Goal: Task Accomplishment & Management: Manage account settings

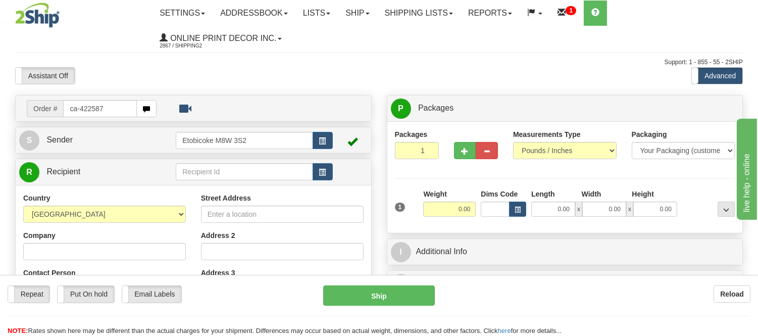
type input "ca-422587"
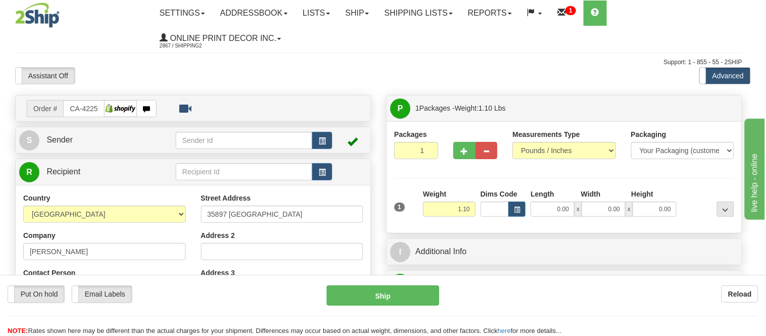
type input "ABBOTSFORD"
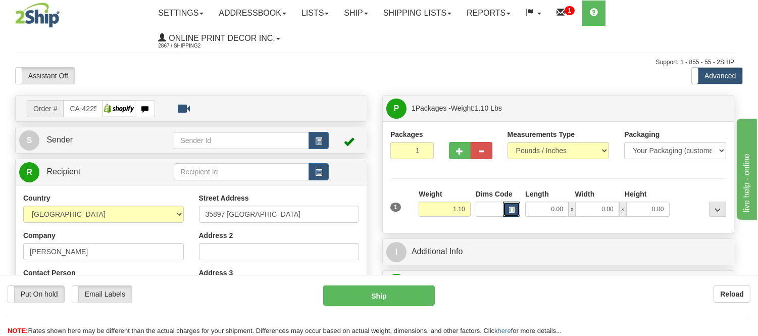
click at [514, 212] on span "button" at bounding box center [511, 210] width 6 height 6
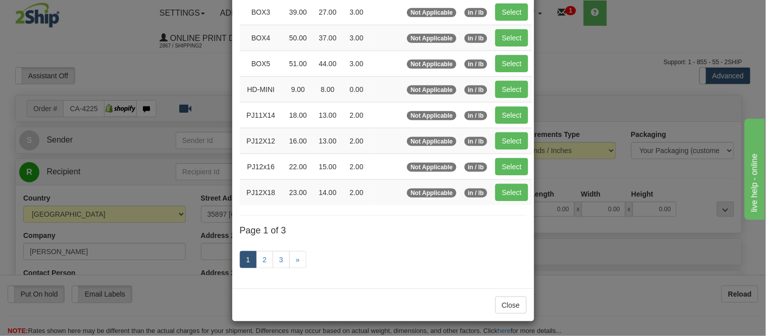
scroll to position [168, 0]
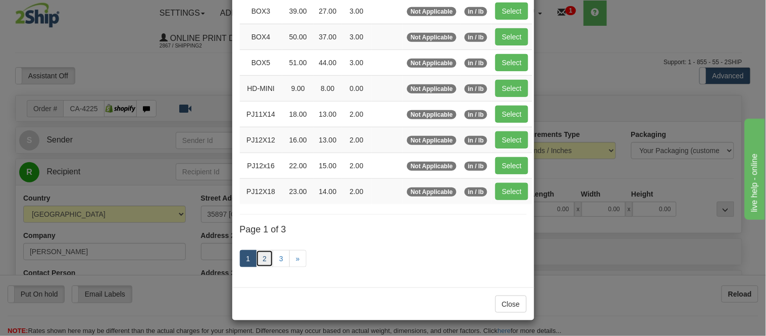
click at [261, 261] on link "2" at bounding box center [264, 258] width 17 height 17
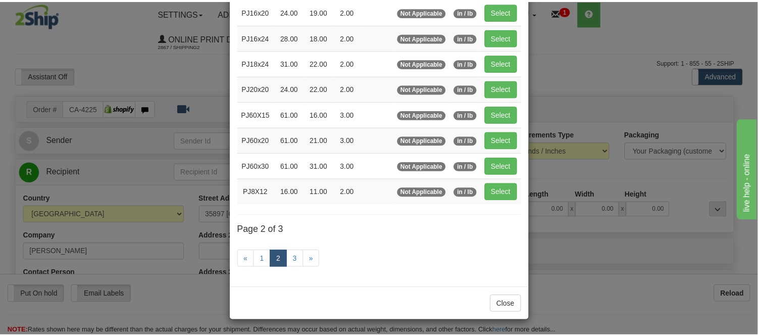
scroll to position [164, 0]
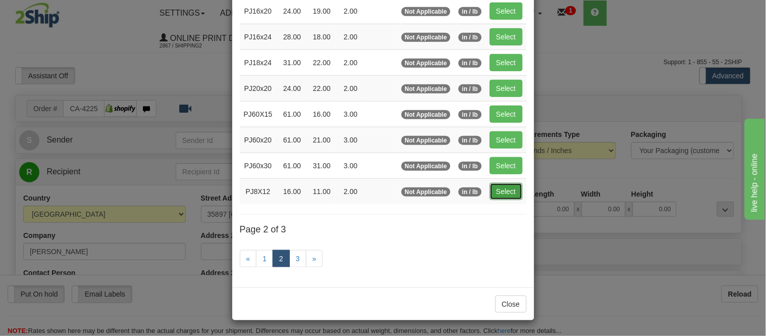
click at [500, 194] on button "Select" at bounding box center [506, 191] width 33 height 17
type input "PJ8X12"
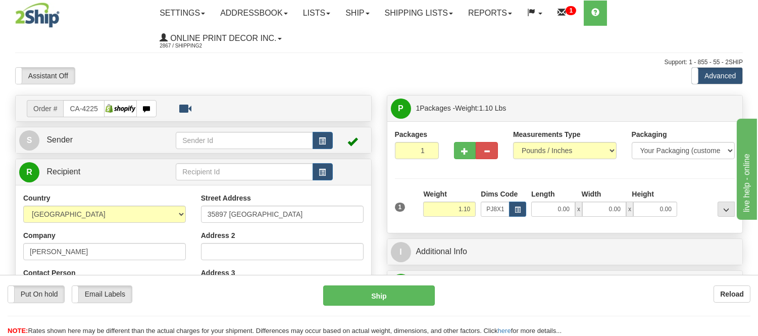
type input "16.00"
type input "11.00"
type input "2.00"
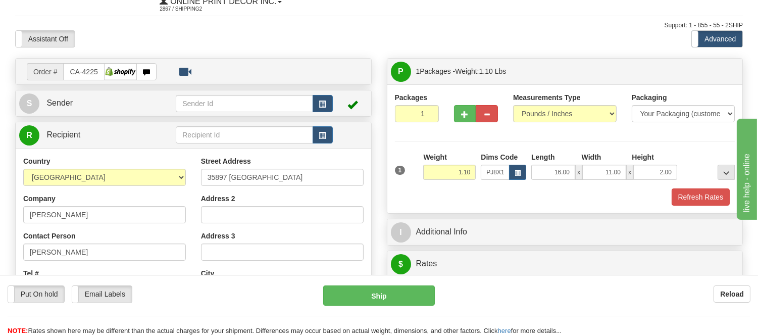
scroll to position [56, 0]
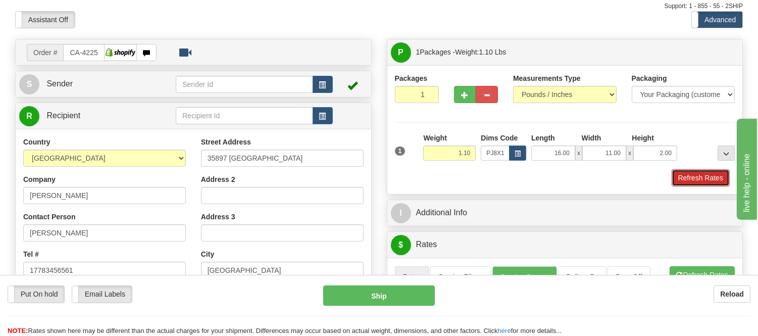
click at [690, 181] on button "Refresh Rates" at bounding box center [700, 177] width 58 height 17
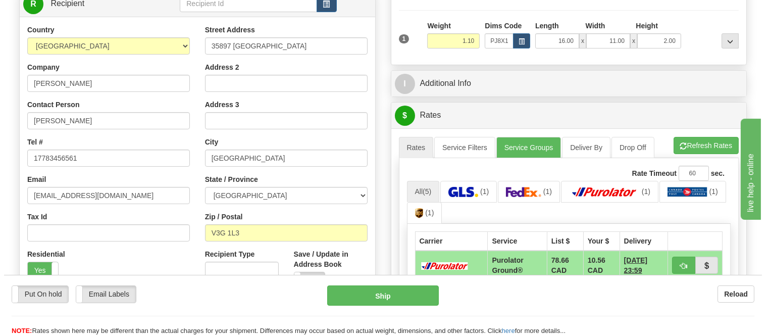
scroll to position [224, 0]
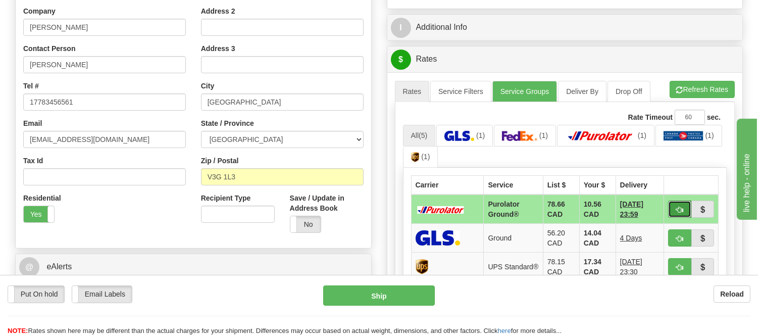
click at [669, 204] on button "button" at bounding box center [679, 208] width 23 height 17
type input "260"
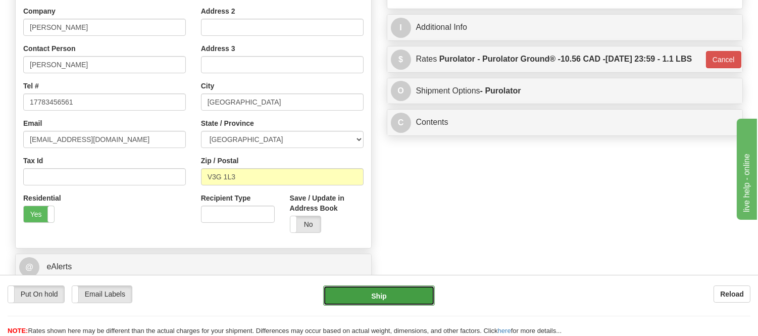
click at [382, 303] on button "Ship" at bounding box center [378, 295] width 111 height 20
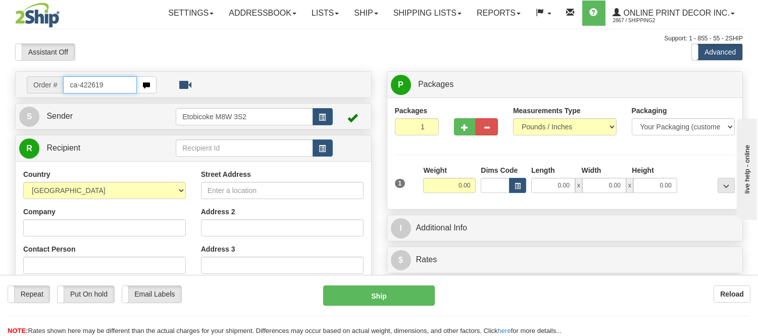
type input "ca-422619"
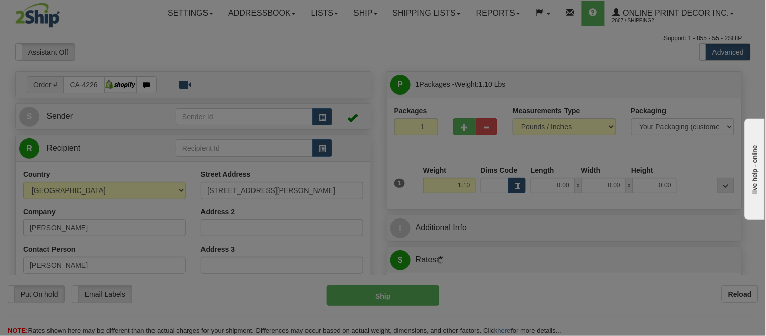
type input "THORNHILL"
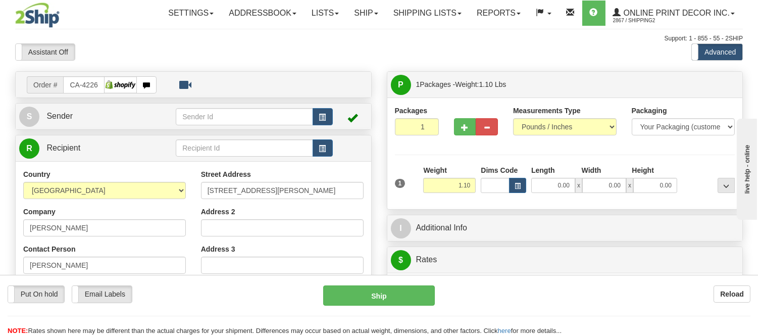
click at [527, 189] on div "Dims Code" at bounding box center [503, 179] width 50 height 28
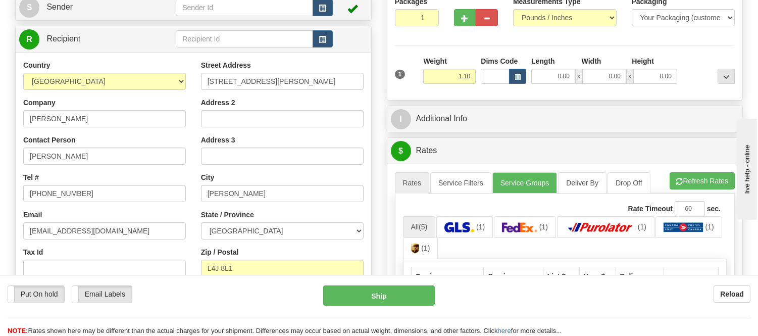
scroll to position [112, 0]
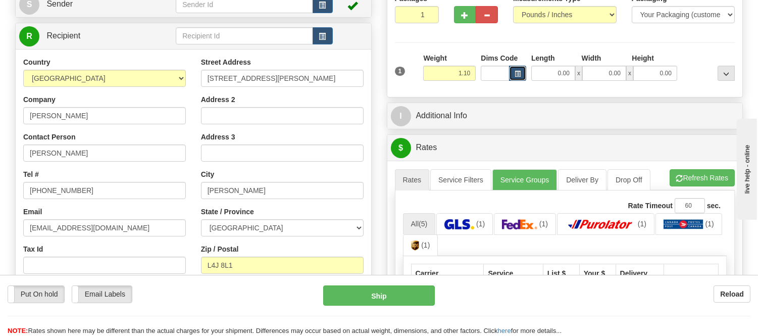
click at [510, 77] on button "button" at bounding box center [517, 73] width 17 height 15
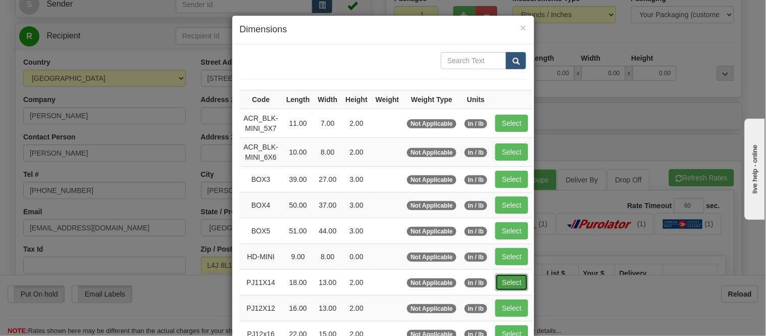
click at [506, 280] on button "Select" at bounding box center [511, 282] width 33 height 17
type input "PJ11X14"
type input "18.00"
type input "13.00"
type input "2.00"
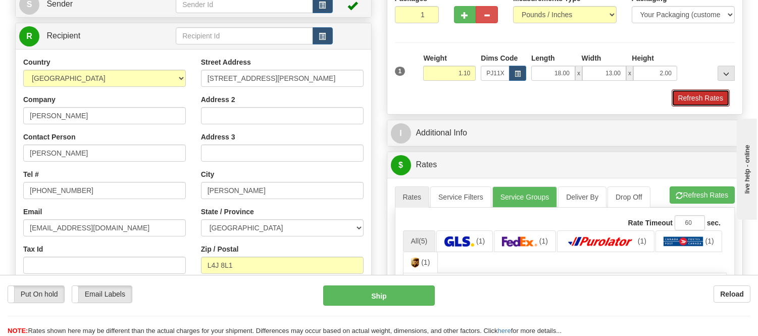
drag, startPoint x: 695, startPoint y: 93, endPoint x: 703, endPoint y: 88, distance: 9.1
click at [703, 88] on div "1 Weight 1.10 Dims Code PJ11X14 Length Width Height x x" at bounding box center [565, 80] width 340 height 54
click at [700, 99] on button "Refresh Rates" at bounding box center [700, 97] width 58 height 17
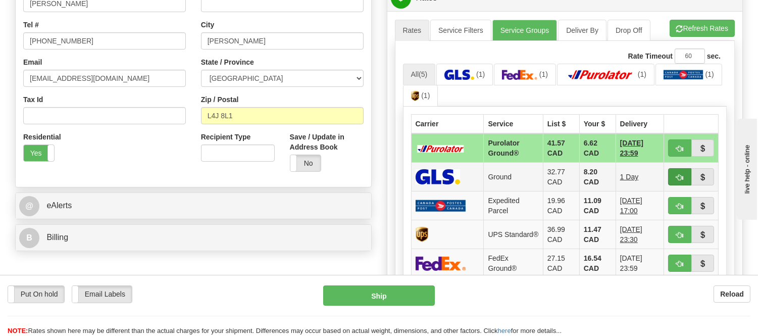
scroll to position [280, 0]
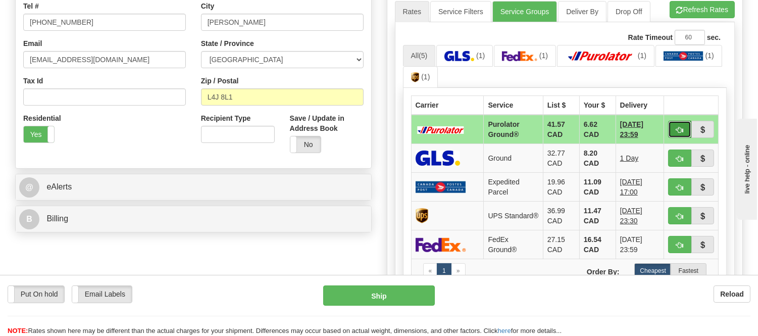
click at [676, 128] on span "button" at bounding box center [679, 130] width 7 height 7
type input "260"
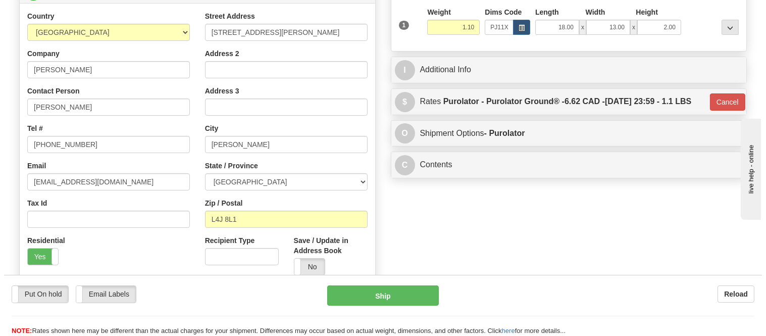
scroll to position [56, 0]
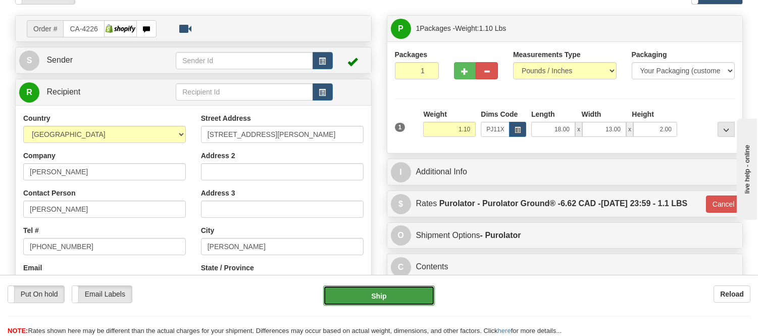
click at [397, 299] on button "Ship" at bounding box center [378, 295] width 111 height 20
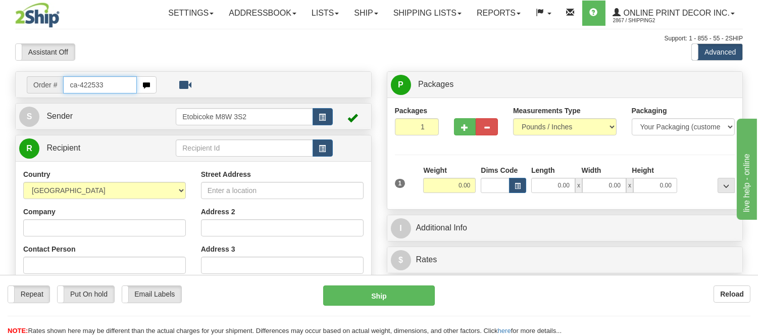
type input "ca-422533"
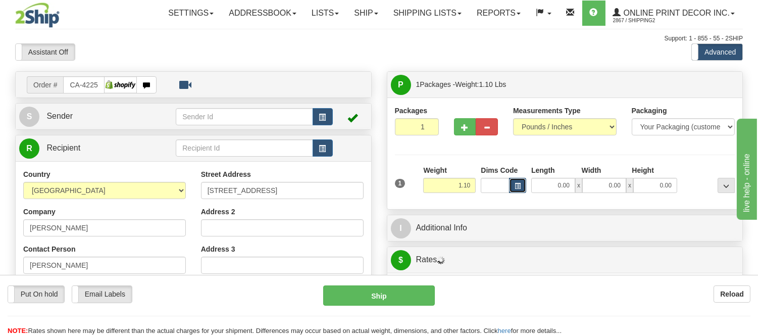
click at [522, 183] on button "button" at bounding box center [517, 185] width 17 height 15
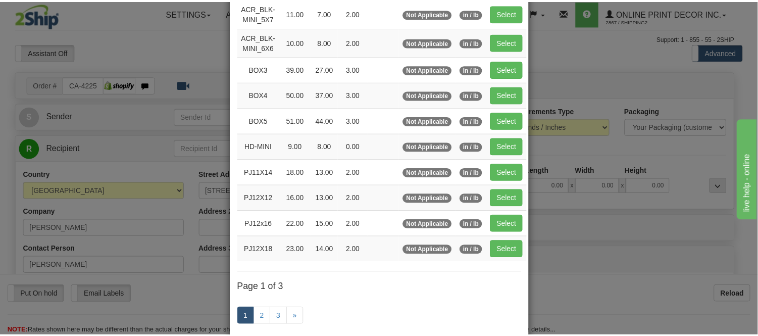
scroll to position [112, 0]
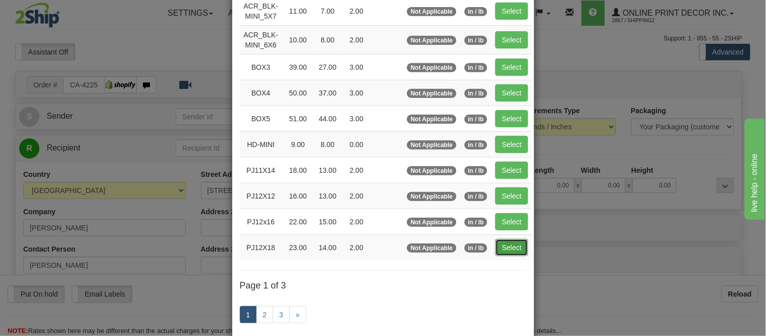
click at [510, 250] on button "Select" at bounding box center [511, 247] width 33 height 17
type input "PJ12X18"
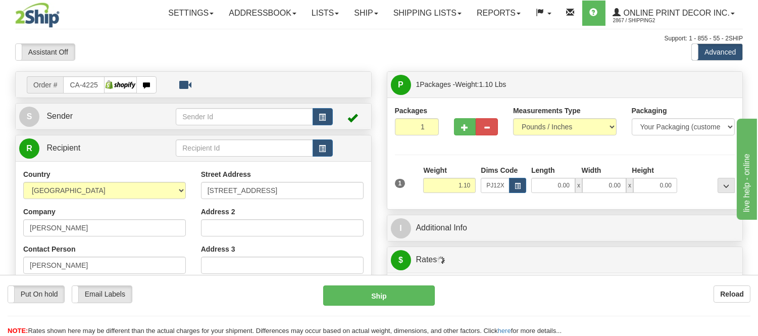
type input "23.00"
type input "14.00"
type input "2.00"
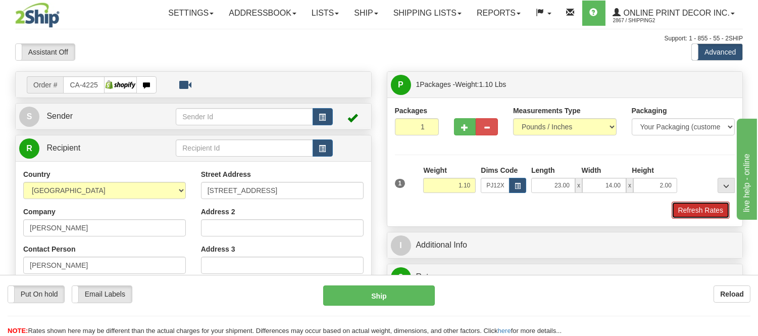
click at [708, 208] on button "Refresh Rates" at bounding box center [700, 209] width 58 height 17
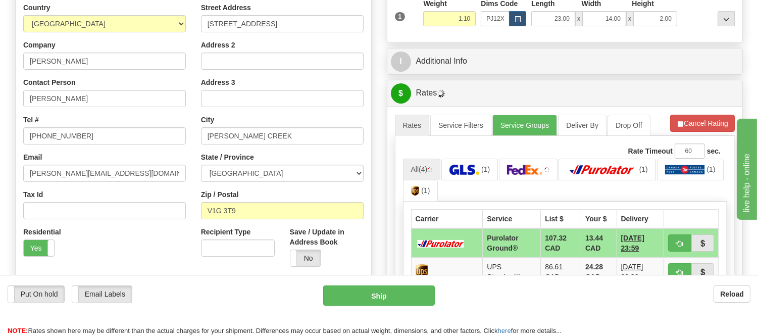
scroll to position [224, 0]
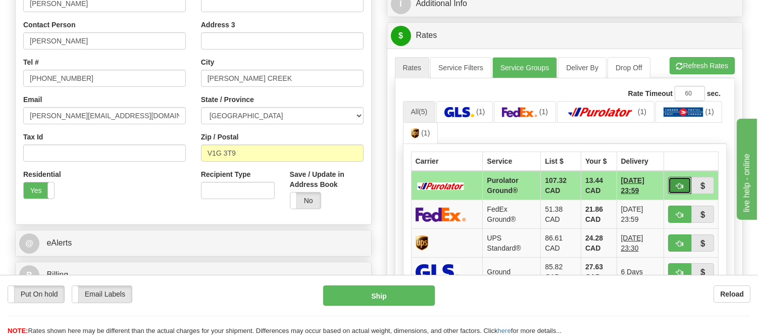
click at [677, 183] on span "button" at bounding box center [679, 186] width 7 height 7
type input "260"
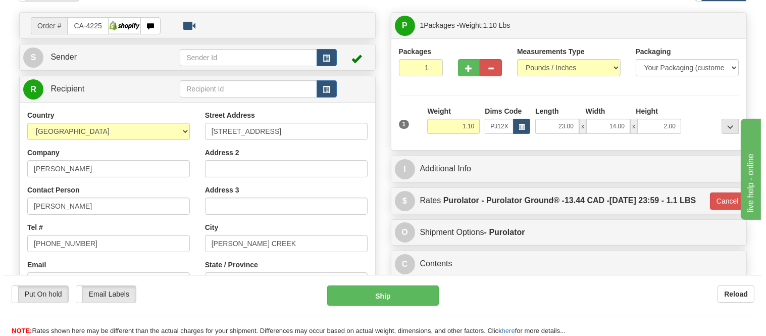
scroll to position [56, 0]
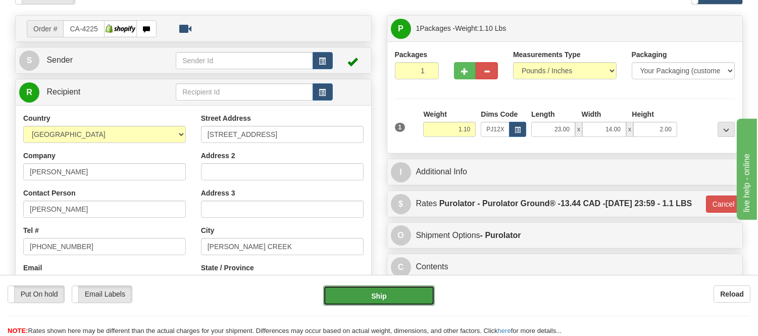
click at [344, 295] on button "Ship" at bounding box center [378, 295] width 111 height 20
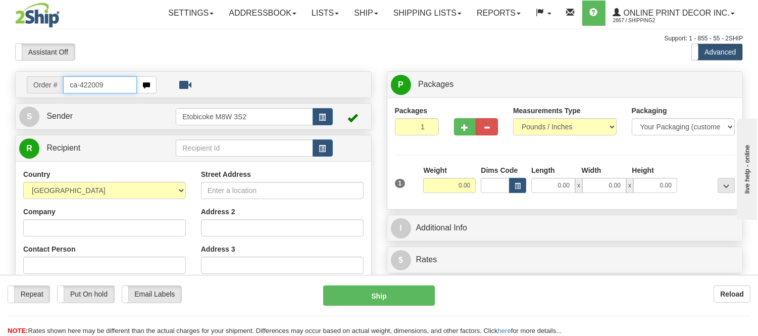
type input "ca-422009"
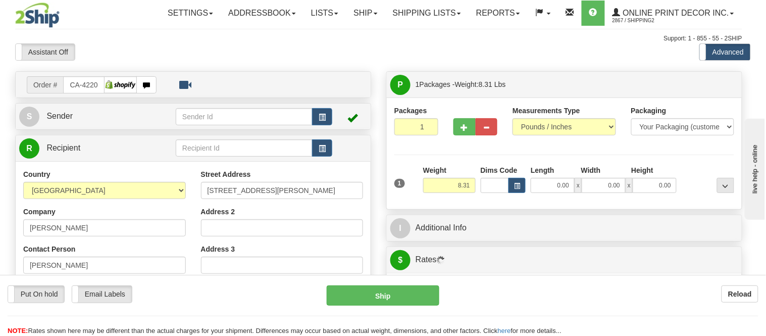
type input "PITT [PERSON_NAME]"
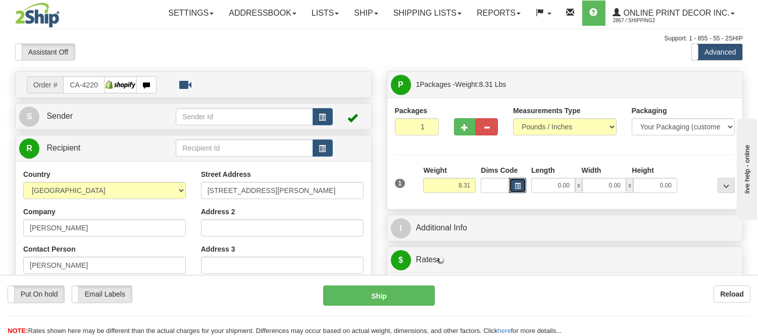
click at [521, 184] on button "button" at bounding box center [517, 185] width 17 height 15
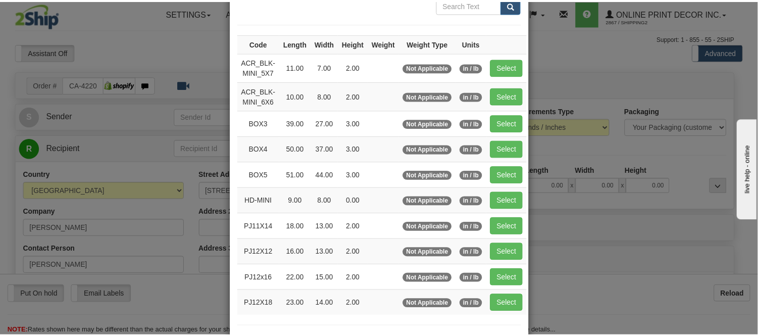
scroll to position [112, 0]
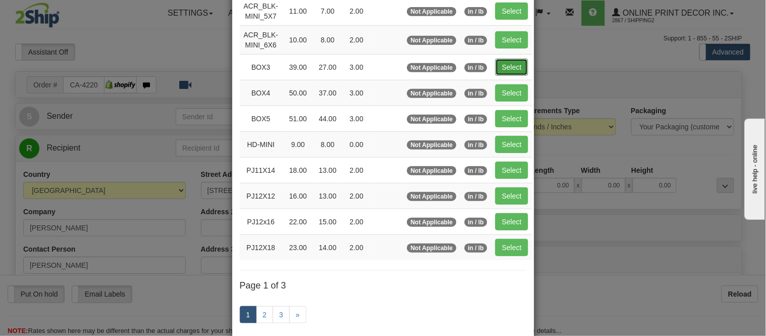
click at [502, 67] on button "Select" at bounding box center [511, 67] width 33 height 17
type input "BOX3"
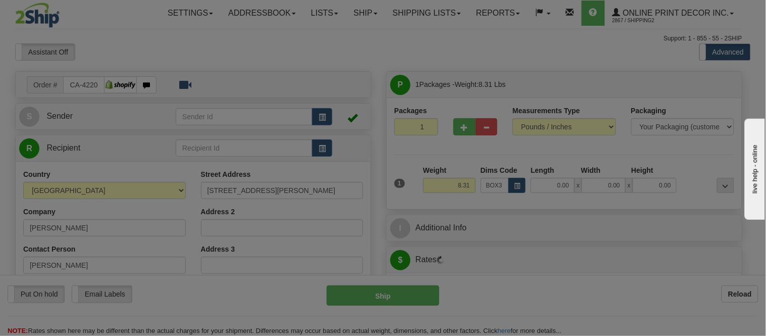
type input "39.00"
type input "27.00"
type input "3.00"
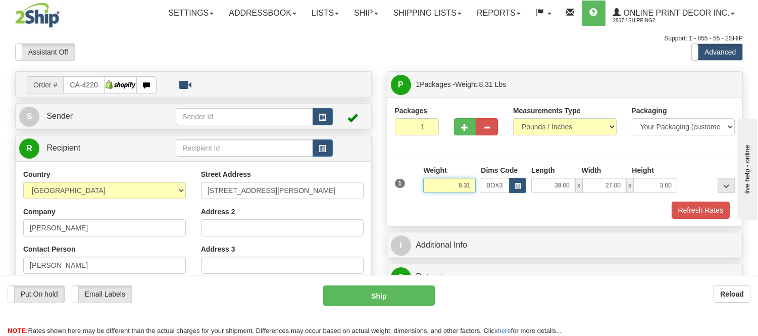
drag, startPoint x: 471, startPoint y: 186, endPoint x: 435, endPoint y: 192, distance: 36.8
click at [435, 192] on input "8.31" at bounding box center [449, 185] width 52 height 15
drag, startPoint x: 472, startPoint y: 183, endPoint x: 403, endPoint y: 198, distance: 70.7
click at [403, 198] on div "1 Weight 14.98 Dims Code x x" at bounding box center [564, 183] width 345 height 36
type input "13.98"
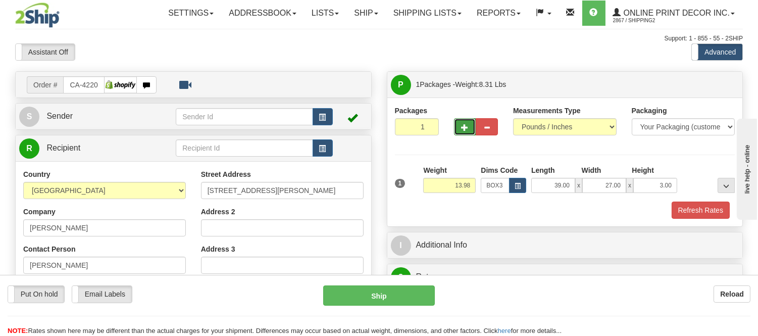
click at [467, 129] on span "button" at bounding box center [464, 127] width 7 height 7
radio input "true"
type input "2"
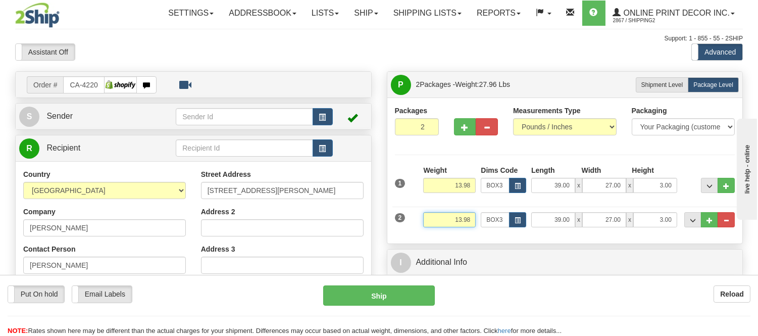
drag, startPoint x: 470, startPoint y: 219, endPoint x: 417, endPoint y: 223, distance: 53.2
click at [417, 223] on div "2 Weight 13.98 Dims Code BOX3 Length Width x" at bounding box center [564, 218] width 345 height 34
click at [468, 220] on input "13.98" at bounding box center [449, 219] width 52 height 15
drag, startPoint x: 472, startPoint y: 221, endPoint x: 428, endPoint y: 221, distance: 43.9
click at [428, 221] on input "13.98" at bounding box center [449, 219] width 52 height 15
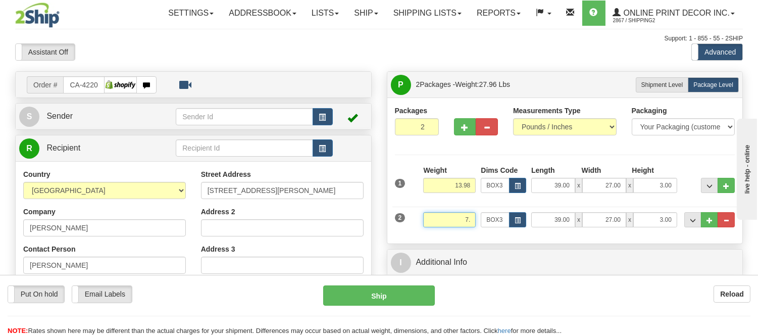
type input "7"
type input "8"
type input "7.98"
drag, startPoint x: 471, startPoint y: 185, endPoint x: 436, endPoint y: 202, distance: 40.0
click at [436, 202] on div "1 Weight 13.98 Dims Code BOX3" at bounding box center [565, 200] width 340 height 71
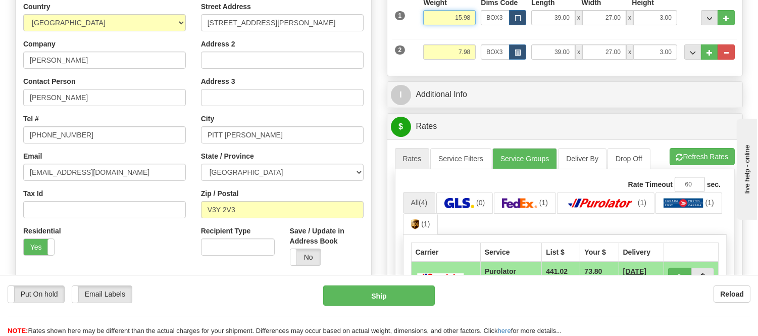
scroll to position [168, 0]
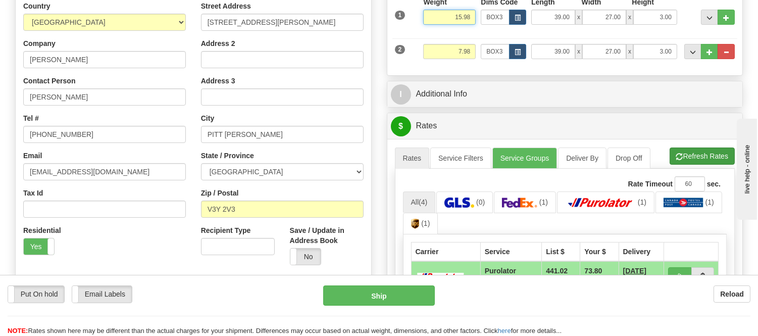
type input "15.98"
click at [678, 152] on li "Refresh Rates Cancel Rating" at bounding box center [701, 155] width 65 height 17
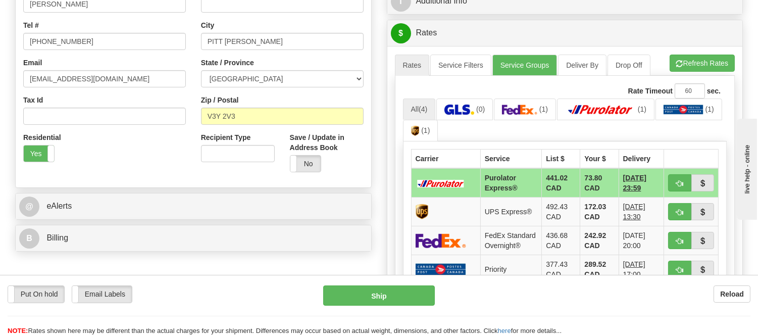
scroll to position [280, 0]
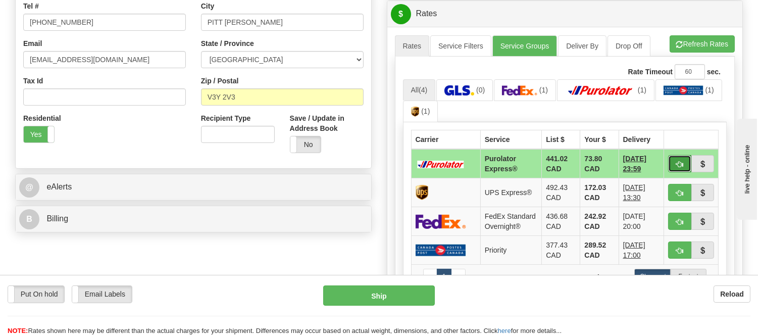
click at [673, 163] on button "button" at bounding box center [679, 163] width 23 height 17
type input "202"
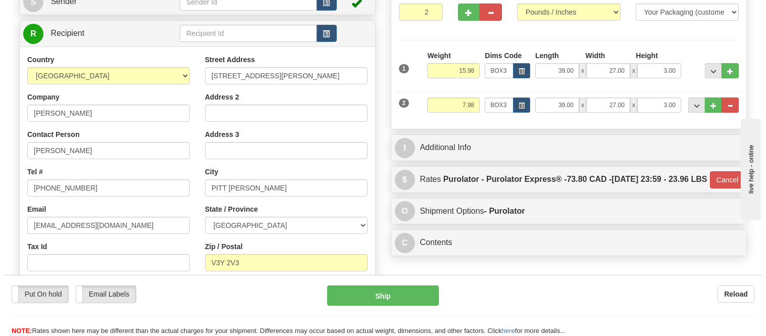
scroll to position [112, 0]
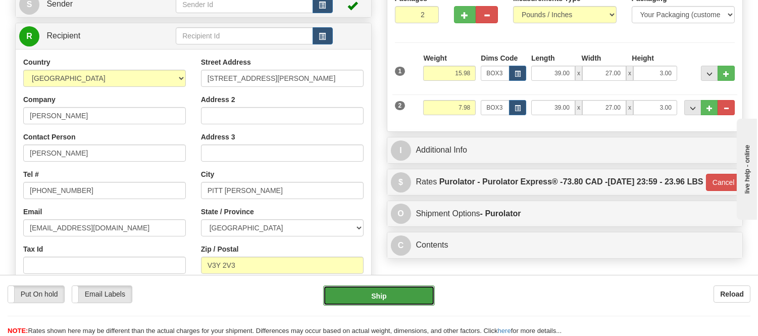
click at [424, 294] on button "Ship" at bounding box center [378, 295] width 111 height 20
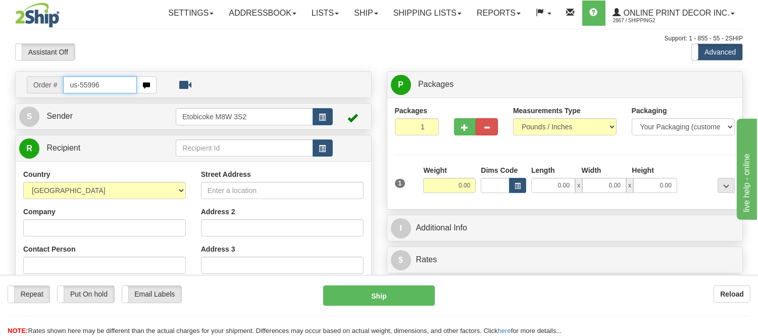
type input "us-55996"
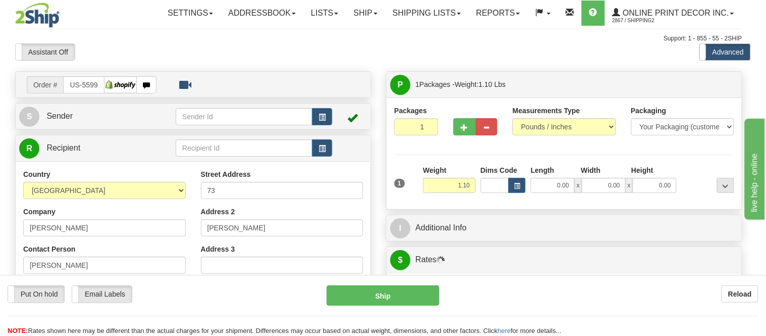
type input "NEW BRITAIN"
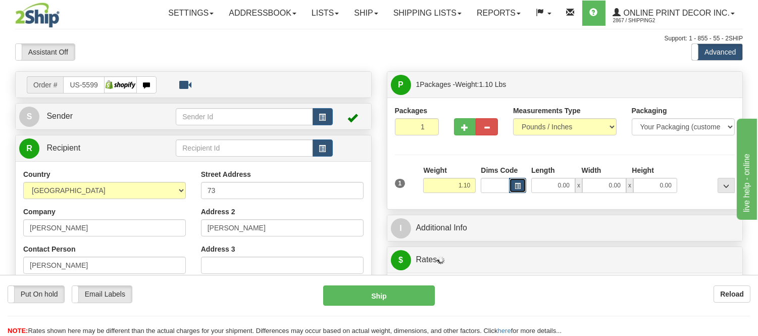
click at [516, 190] on button "button" at bounding box center [517, 185] width 17 height 15
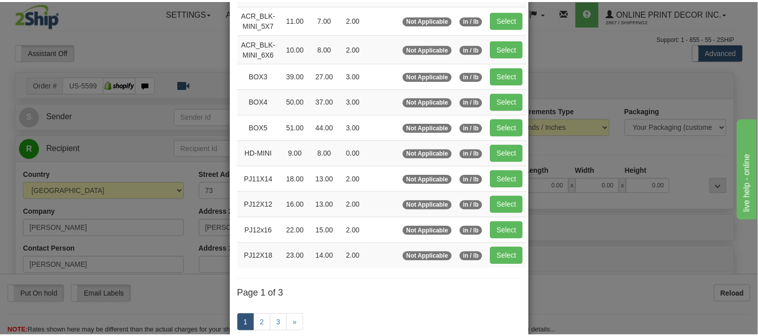
scroll to position [112, 0]
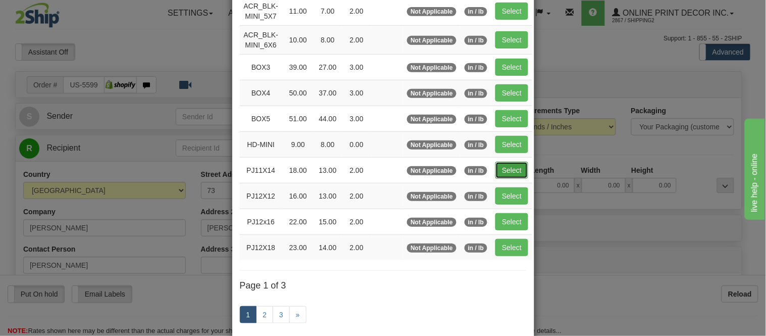
click at [508, 171] on button "Select" at bounding box center [511, 170] width 33 height 17
type input "PJ11X14"
type input "18.00"
type input "13.00"
type input "2.00"
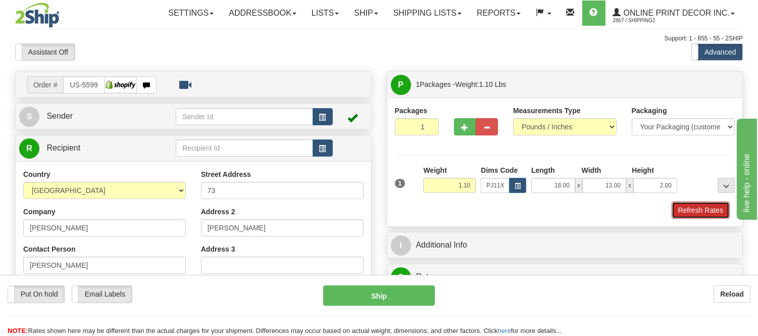
click at [693, 207] on button "Refresh Rates" at bounding box center [700, 209] width 58 height 17
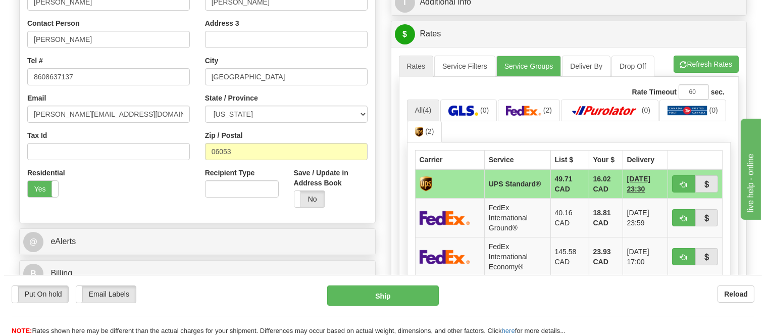
scroll to position [280, 0]
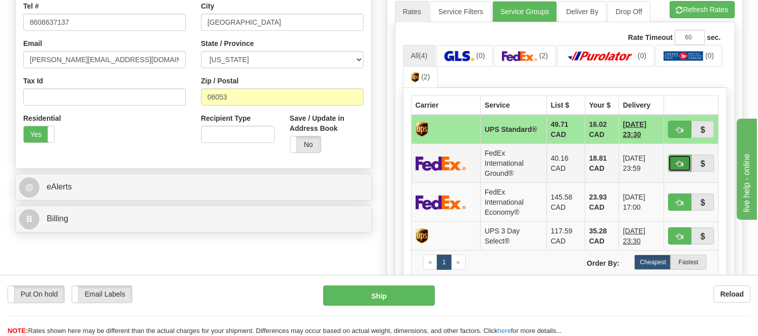
click at [676, 162] on span "button" at bounding box center [679, 164] width 7 height 7
type input "92"
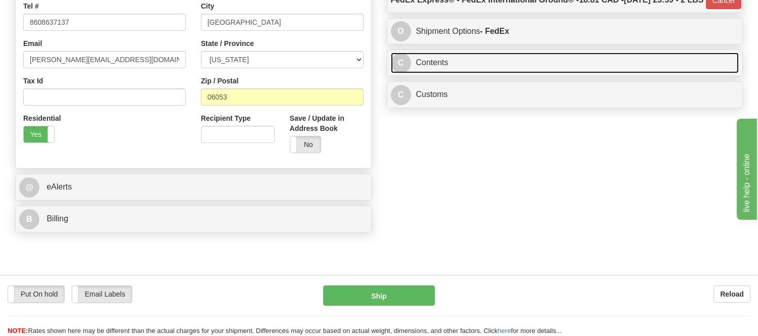
click at [477, 73] on link "C Contents" at bounding box center [565, 62] width 348 height 21
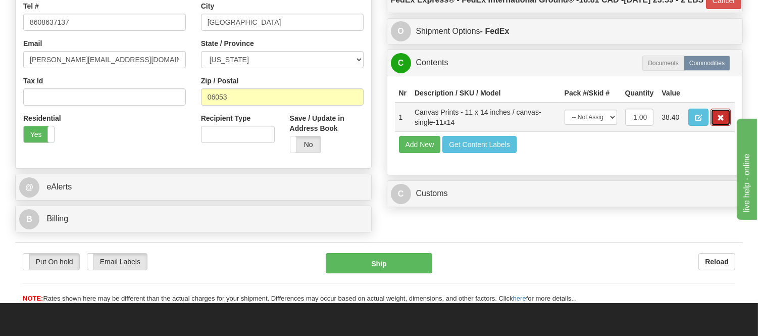
click at [718, 121] on span "button" at bounding box center [720, 118] width 7 height 7
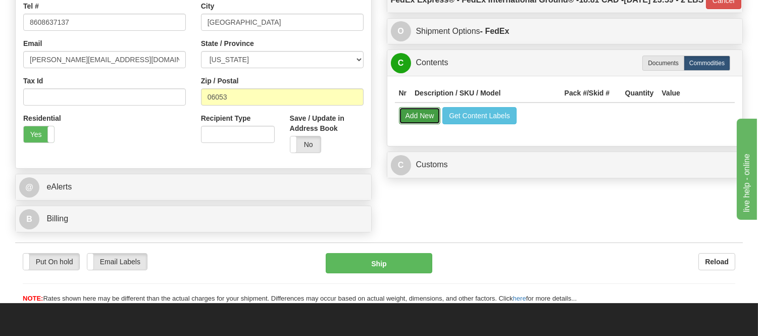
click at [421, 124] on button "Add New" at bounding box center [420, 115] width 42 height 17
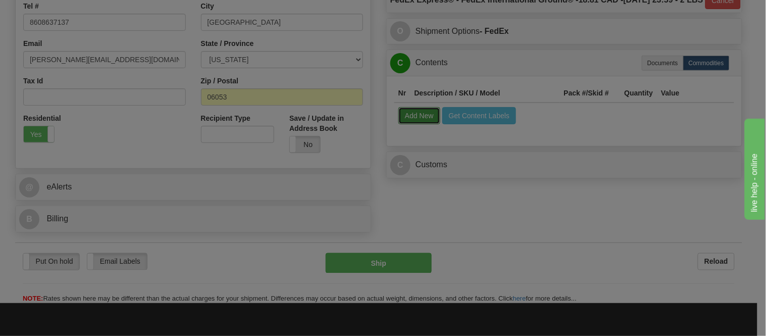
select select
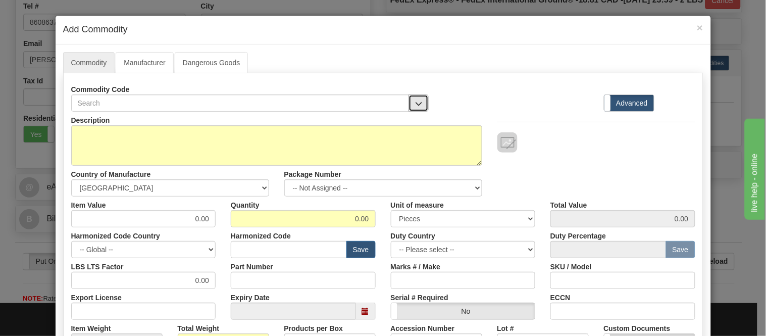
click at [415, 103] on span "button" at bounding box center [418, 103] width 7 height 7
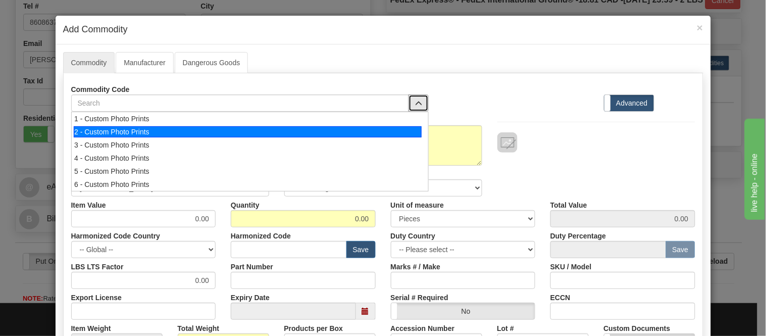
click at [412, 128] on div "2 - Custom Photo Prints" at bounding box center [248, 131] width 348 height 11
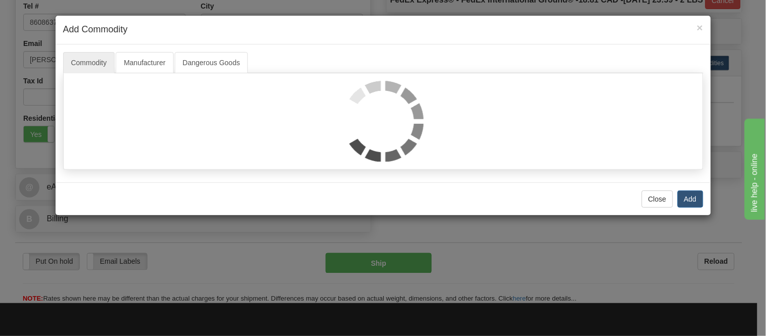
select select "1"
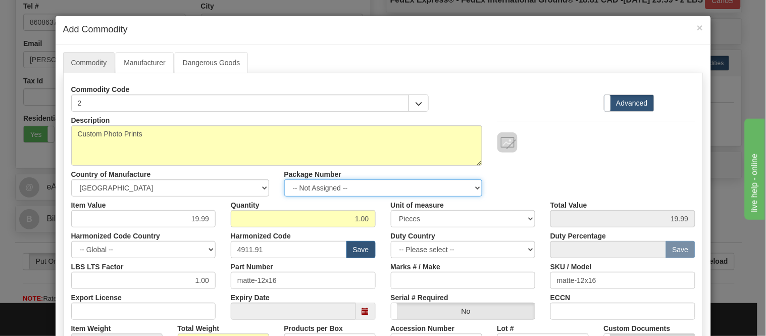
click at [396, 190] on select "-- Not Assigned -- Item 1" at bounding box center [383, 187] width 198 height 17
select select "0"
click at [284, 179] on select "-- Not Assigned -- Item 1" at bounding box center [383, 187] width 198 height 17
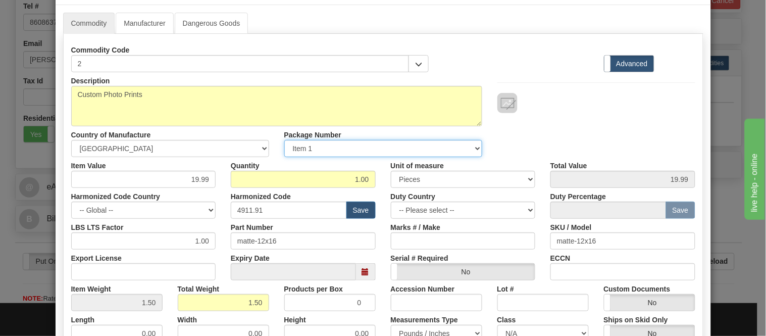
scroll to position [0, 0]
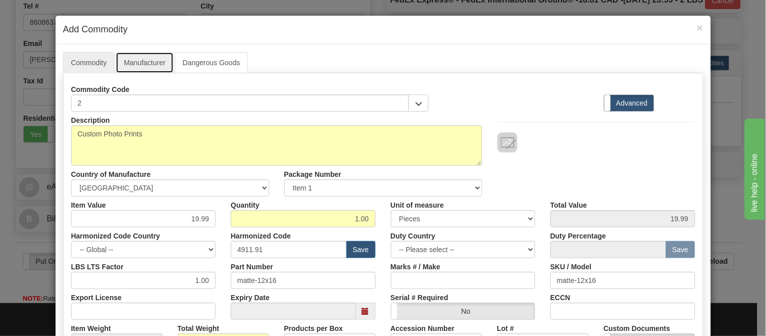
click at [129, 63] on link "Manufacturer" at bounding box center [145, 62] width 58 height 21
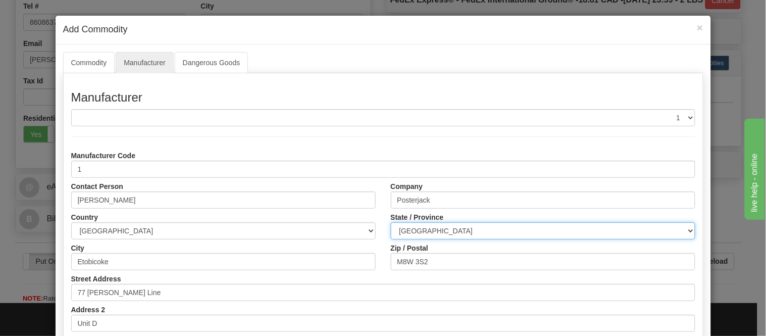
click at [407, 223] on select "ALBERTA BRITISH COLUMBIA MANITOBA NEW BRUNSWICK NEWFOUNDLAND NOVA SCOTIA NUNAVU…" at bounding box center [543, 230] width 304 height 17
select select "ON"
click at [391, 222] on select "ALBERTA BRITISH COLUMBIA MANITOBA NEW BRUNSWICK NEWFOUNDLAND NOVA SCOTIA NUNAVU…" at bounding box center [543, 230] width 304 height 17
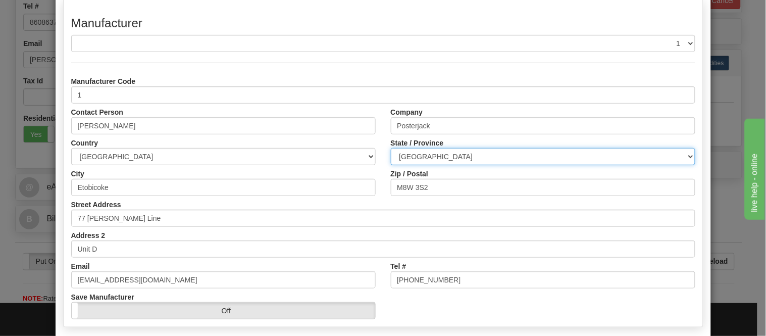
scroll to position [127, 0]
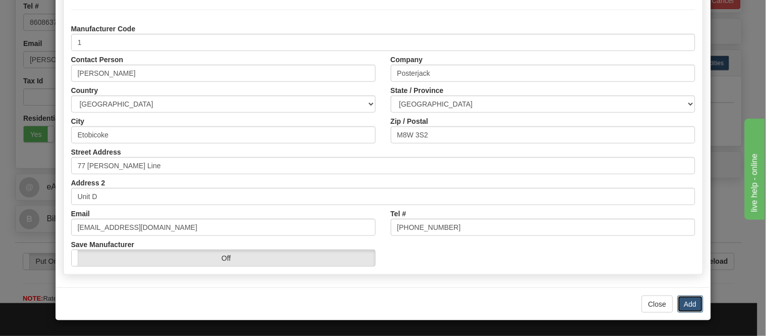
click at [689, 304] on button "Add" at bounding box center [690, 303] width 26 height 17
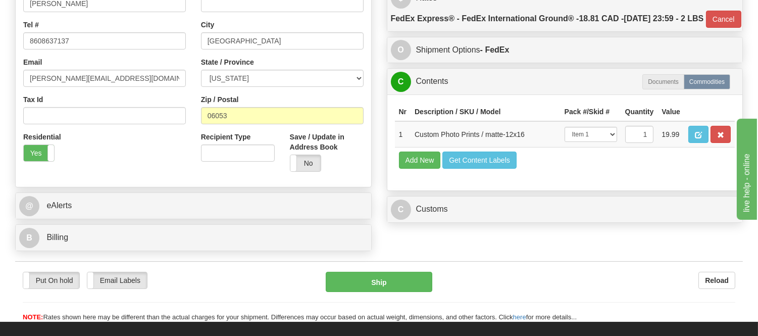
scroll to position [336, 0]
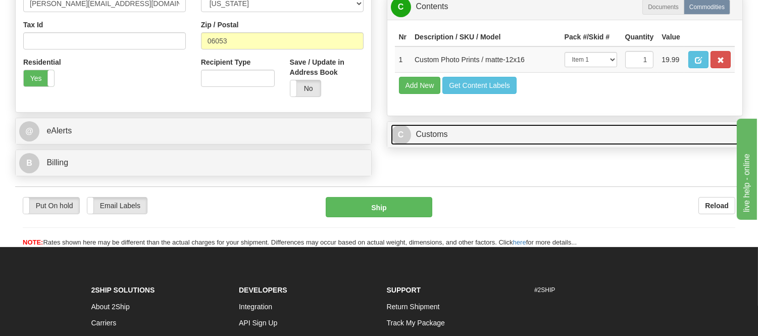
click at [433, 145] on link "C Customs" at bounding box center [565, 134] width 348 height 21
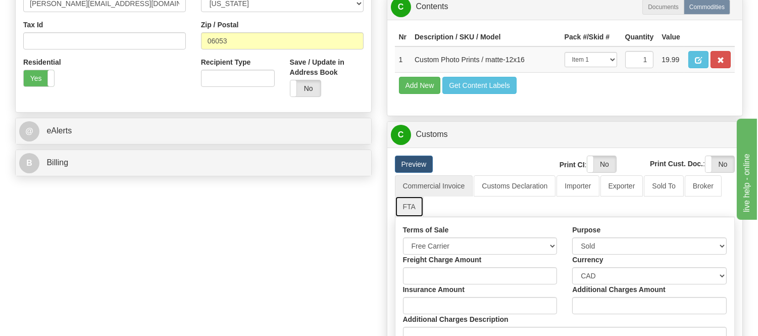
click at [410, 217] on link "FTA" at bounding box center [409, 206] width 29 height 21
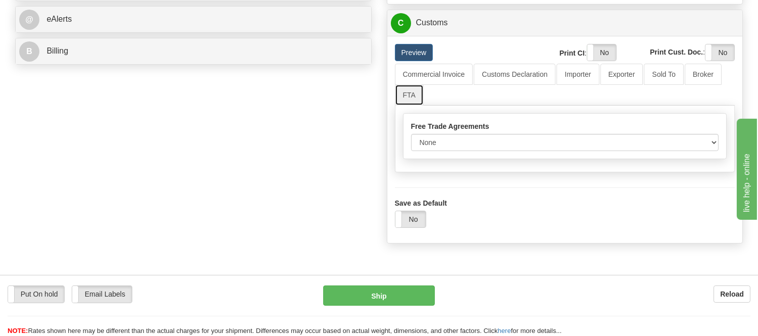
scroll to position [448, 0]
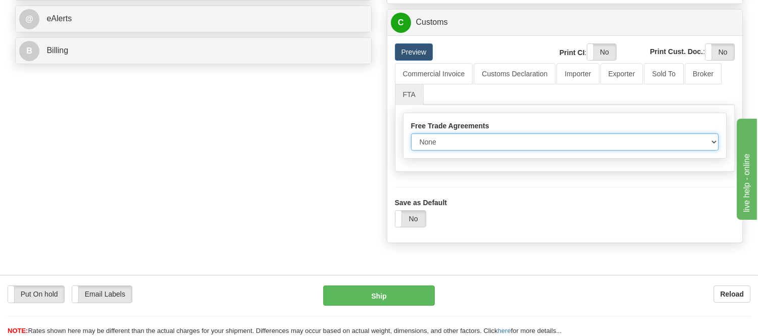
click at [539, 150] on select "None Other USMCA CETA CUKTCA" at bounding box center [565, 141] width 308 height 17
select select "1"
click at [411, 150] on select "None Other USMCA CETA CUKTCA" at bounding box center [565, 141] width 308 height 17
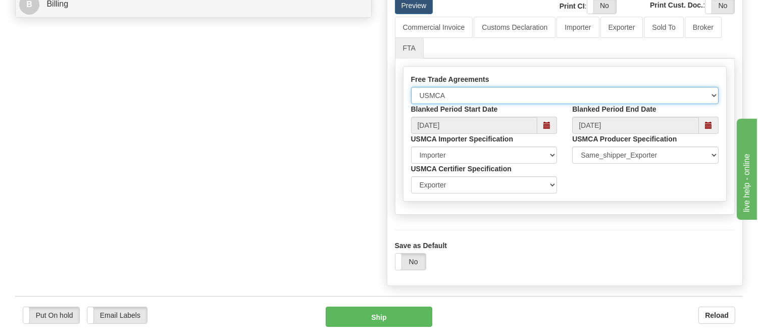
scroll to position [392, 0]
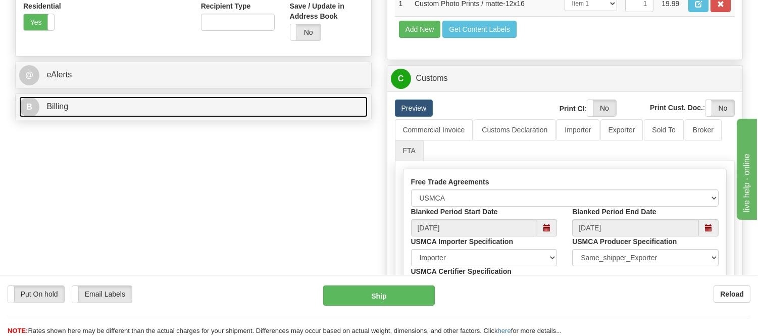
click at [61, 107] on span "Billing" at bounding box center [57, 106] width 22 height 9
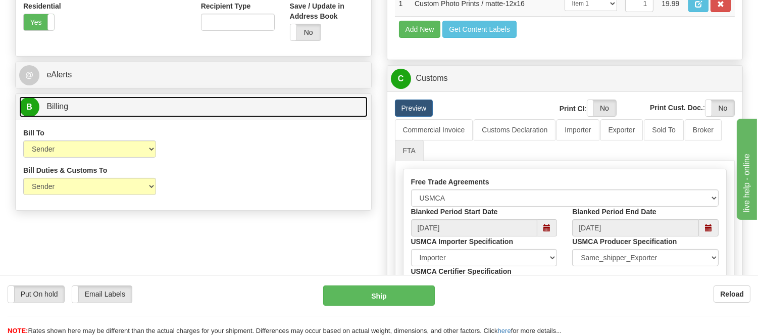
scroll to position [561, 0]
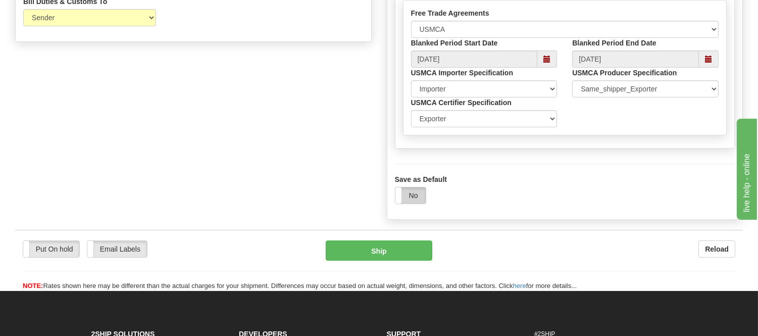
click at [419, 203] on label "No" at bounding box center [410, 195] width 30 height 16
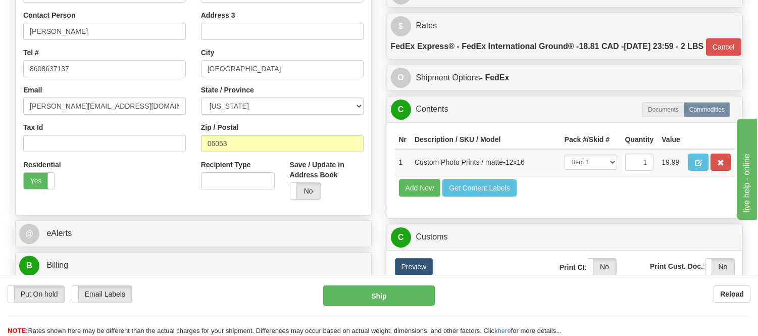
scroll to position [224, 0]
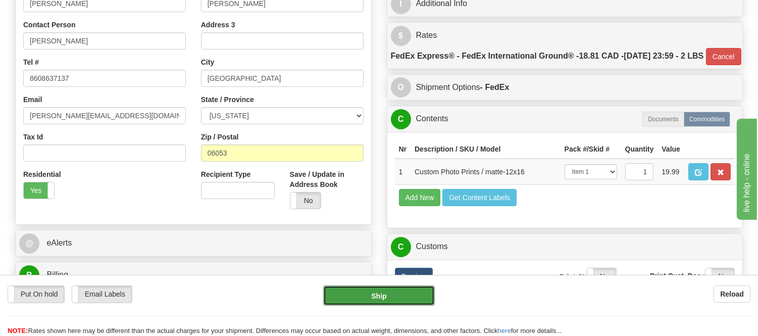
click at [387, 289] on button "Ship" at bounding box center [378, 295] width 111 height 20
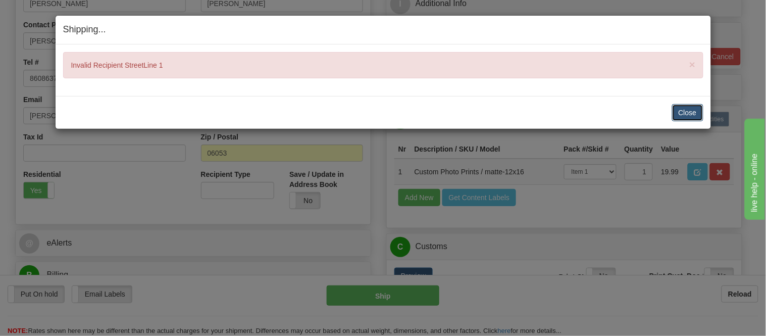
click at [693, 113] on button "Close" at bounding box center [687, 112] width 31 height 17
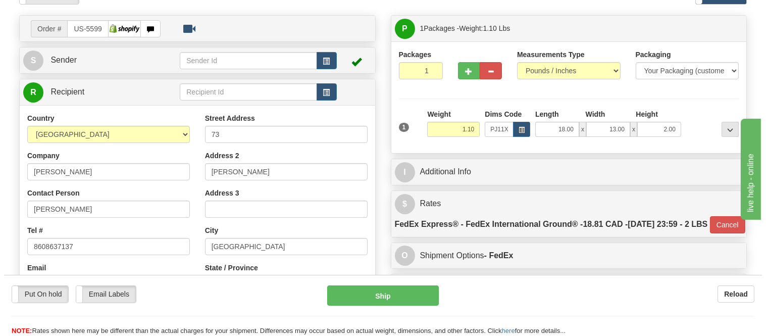
scroll to position [112, 0]
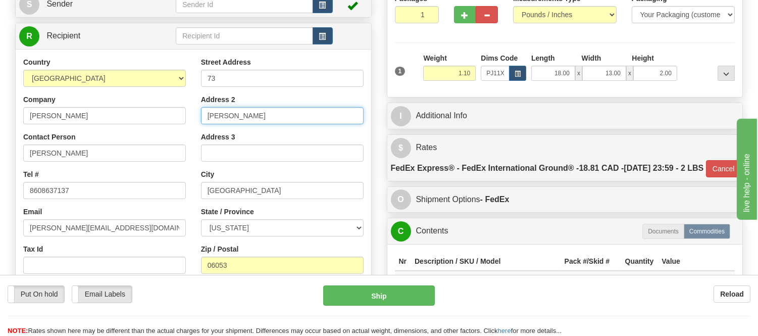
drag, startPoint x: 205, startPoint y: 113, endPoint x: 247, endPoint y: 122, distance: 42.9
click at [285, 101] on div "Address 2 Odonnel Rd" at bounding box center [282, 109] width 163 height 30
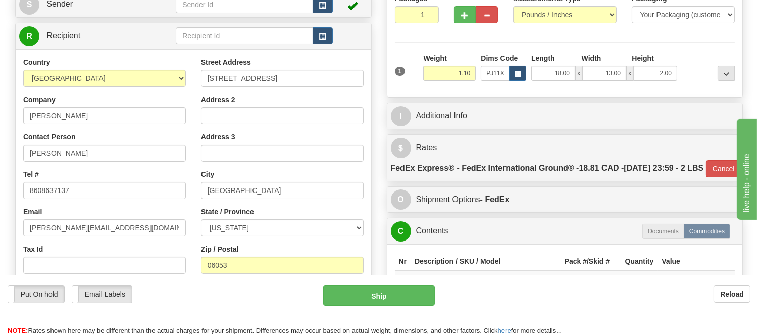
click at [240, 97] on div "Address 2" at bounding box center [282, 109] width 163 height 30
click at [214, 76] on input "73Odonnel Rd" at bounding box center [282, 78] width 163 height 17
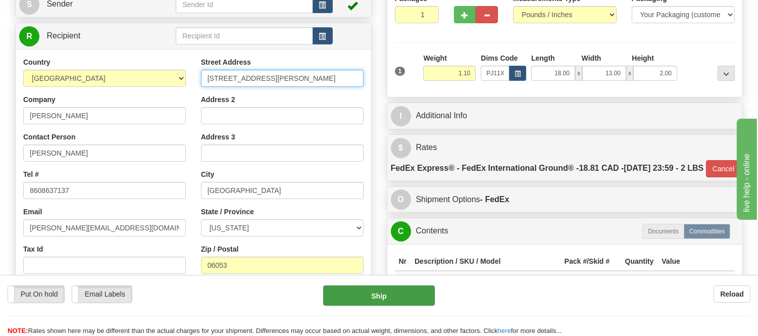
type input "73 Odonnel Rd"
click at [383, 290] on button "Ship" at bounding box center [378, 295] width 111 height 20
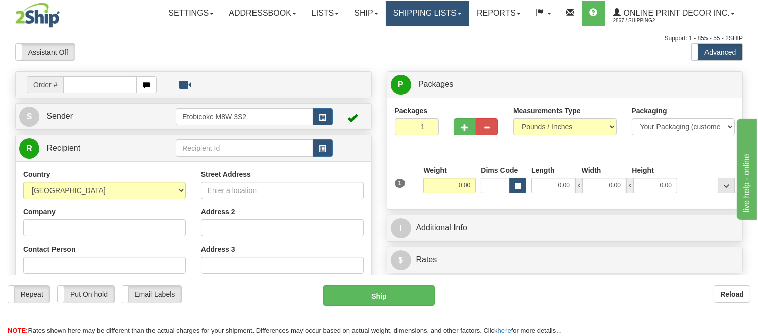
click at [453, 6] on link "Shipping lists" at bounding box center [427, 13] width 83 height 25
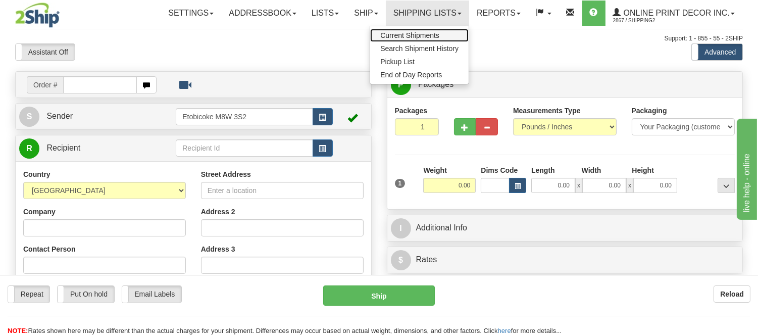
click at [433, 33] on span "Current Shipments" at bounding box center [409, 35] width 59 height 8
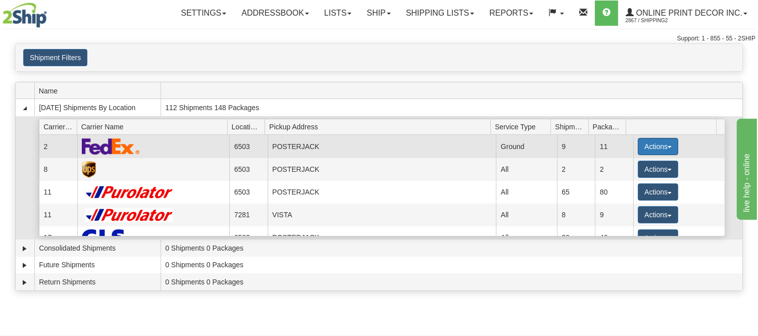
click at [644, 145] on button "Actions" at bounding box center [657, 146] width 40 height 17
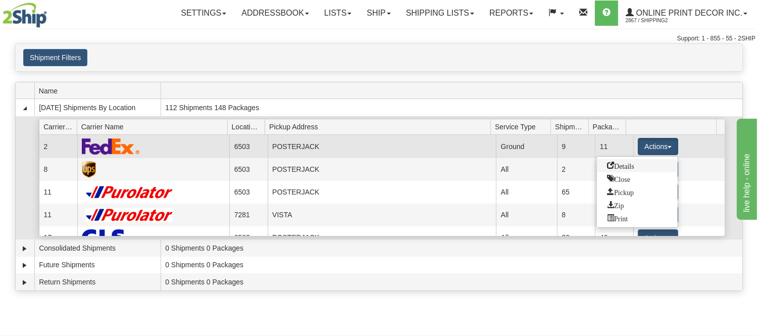
click at [636, 168] on link "Details" at bounding box center [637, 165] width 81 height 13
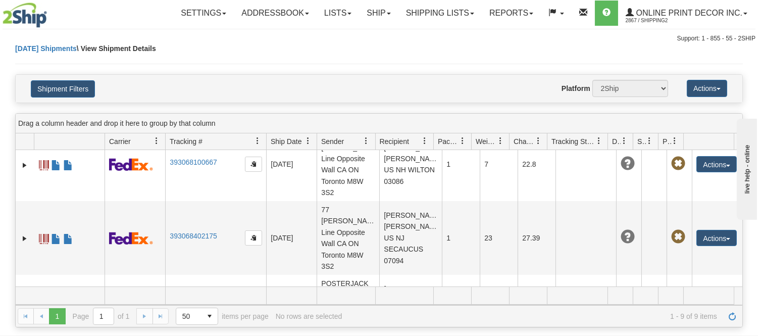
scroll to position [536, 0]
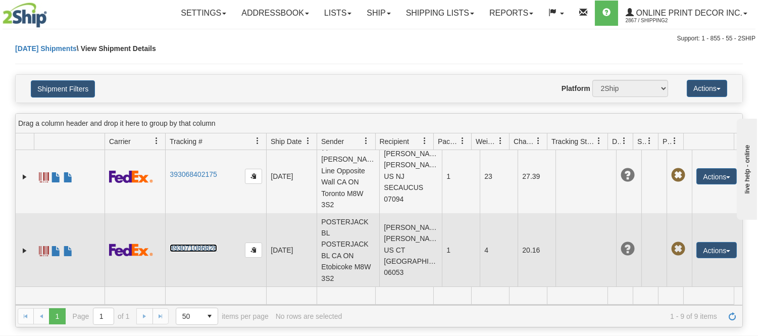
click at [189, 246] on link "393071086828" at bounding box center [193, 248] width 47 height 8
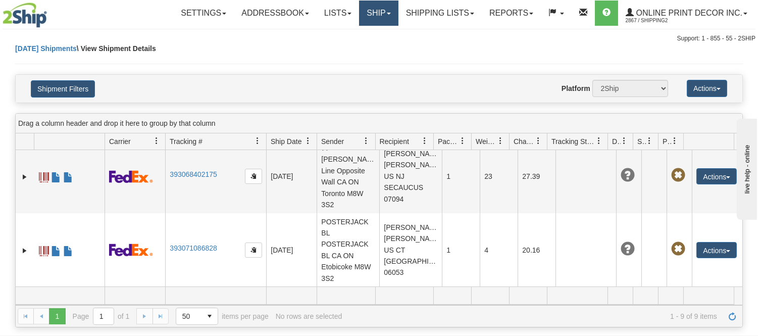
click at [363, 18] on link "Ship" at bounding box center [378, 13] width 39 height 25
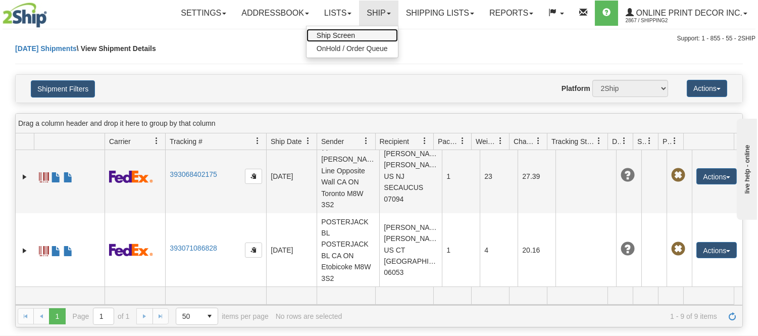
click at [362, 32] on link "Ship Screen" at bounding box center [351, 35] width 91 height 13
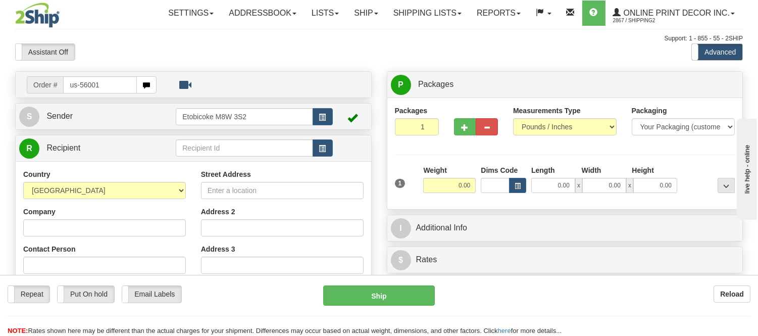
type input "us-56001"
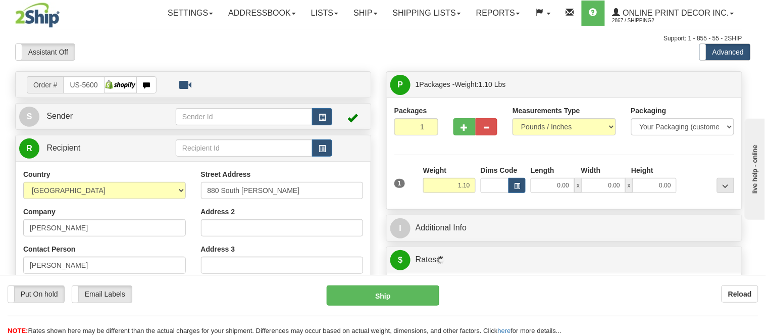
type input "EAGAR"
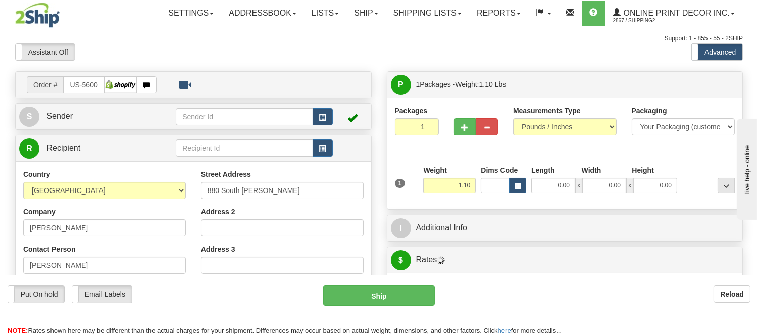
click at [526, 185] on div "Dims Code" at bounding box center [503, 179] width 50 height 28
click at [520, 184] on span "button" at bounding box center [517, 186] width 6 height 6
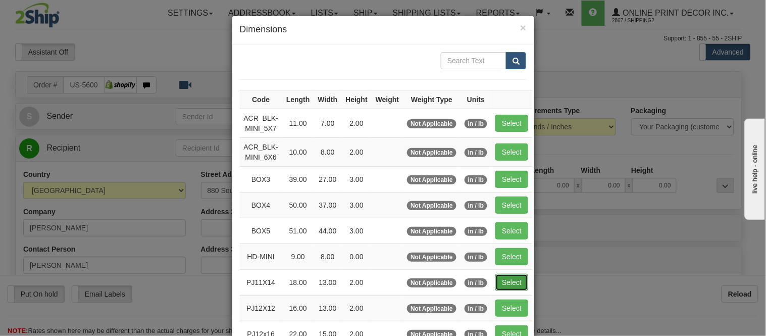
click at [501, 281] on button "Select" at bounding box center [511, 282] width 33 height 17
type input "PJ11X14"
type input "18.00"
type input "13.00"
type input "2.00"
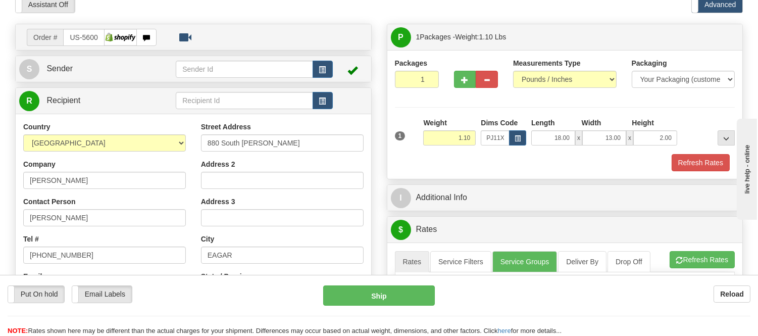
scroll to position [112, 0]
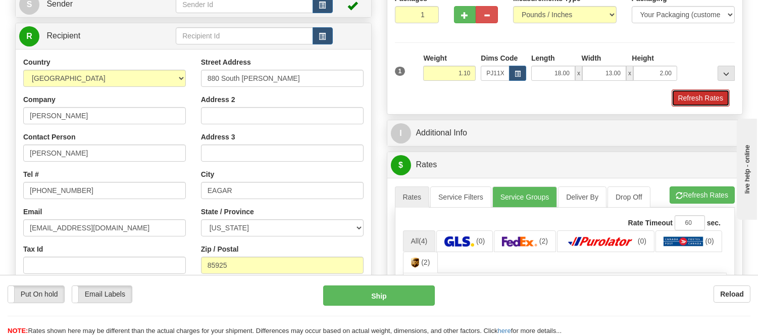
click at [683, 96] on button "Refresh Rates" at bounding box center [700, 97] width 58 height 17
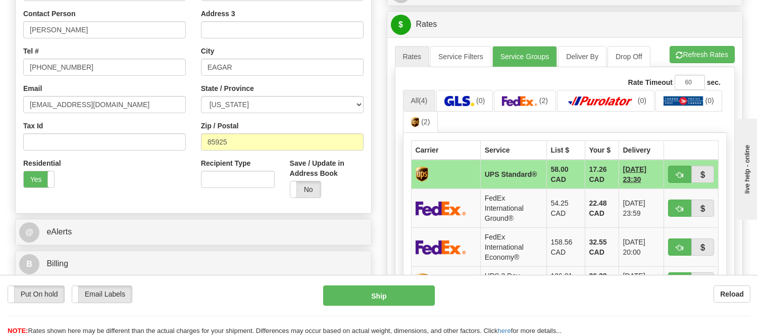
scroll to position [280, 0]
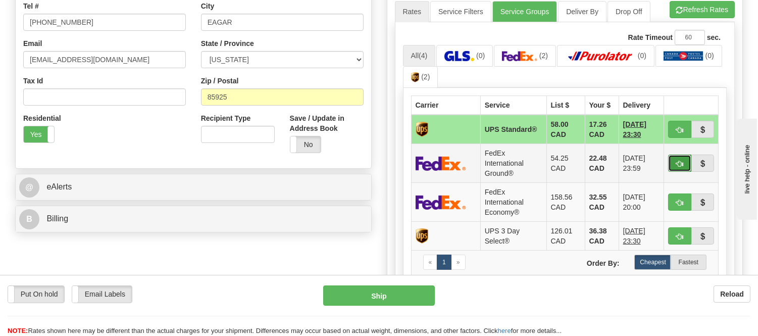
click at [672, 165] on button "button" at bounding box center [679, 162] width 23 height 17
type input "92"
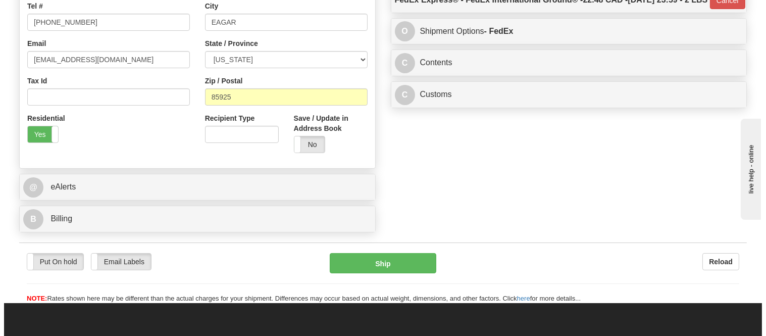
scroll to position [224, 0]
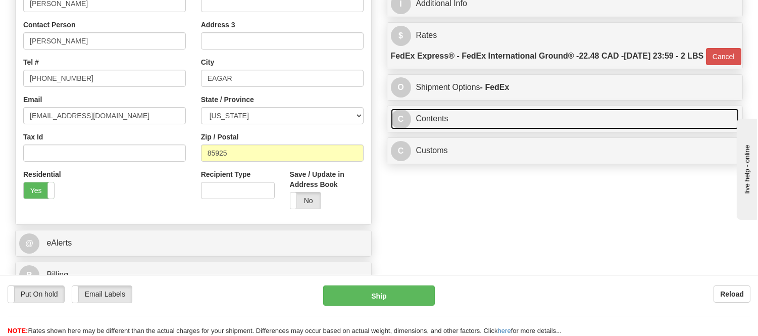
click at [506, 129] on link "C Contents" at bounding box center [565, 119] width 348 height 21
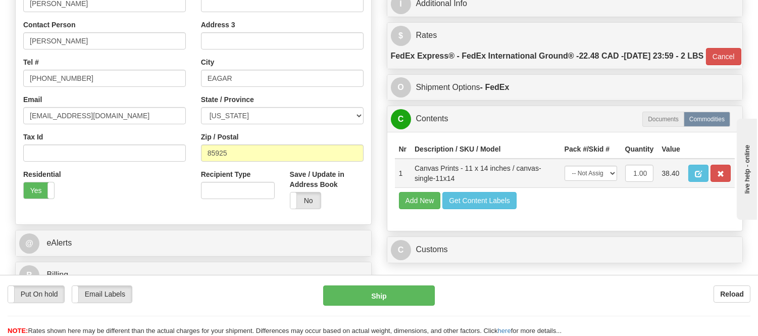
click at [709, 188] on td at bounding box center [709, 172] width 50 height 29
click at [729, 182] on button "button" at bounding box center [720, 173] width 20 height 17
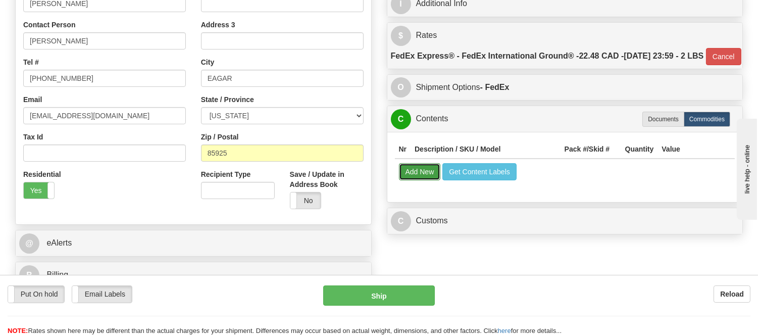
click at [429, 180] on button "Add New" at bounding box center [420, 171] width 42 height 17
select select
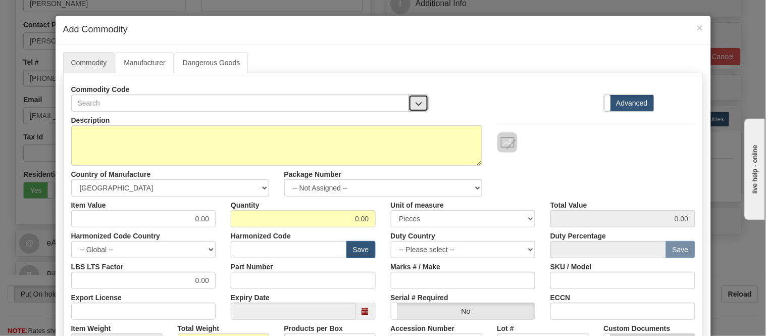
click at [409, 102] on button "button" at bounding box center [418, 102] width 20 height 17
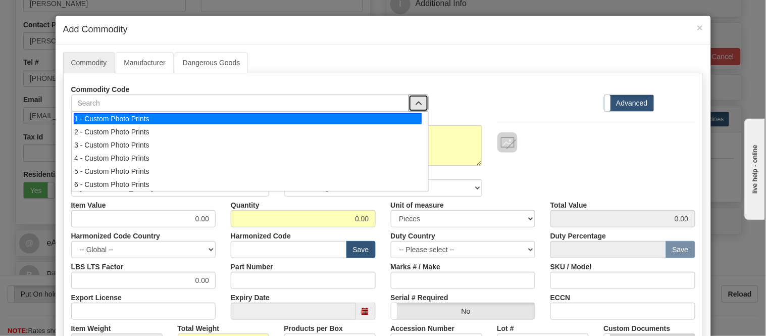
click at [409, 119] on div "1 - Custom Photo Prints" at bounding box center [248, 118] width 348 height 11
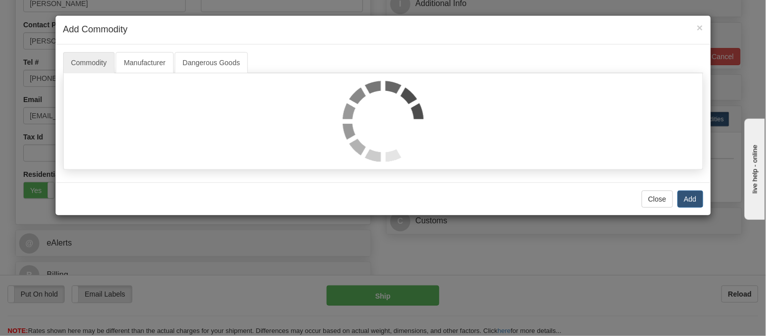
select select "1"
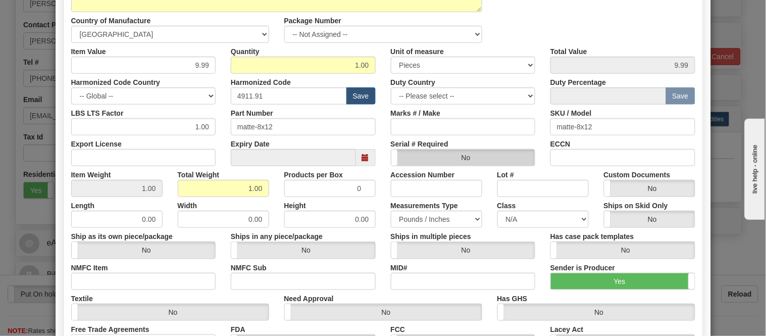
scroll to position [168, 0]
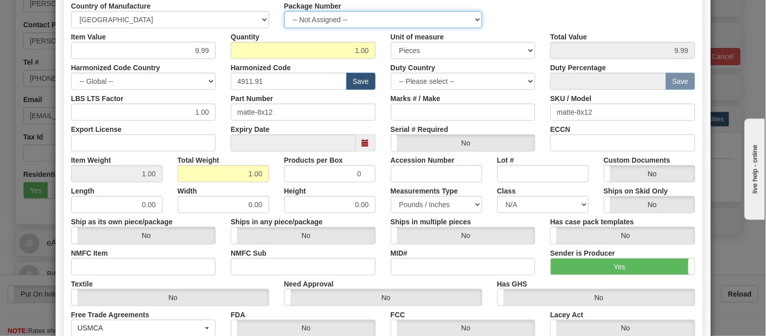
click at [419, 14] on select "-- Not Assigned -- Item 1" at bounding box center [383, 19] width 198 height 17
select select "0"
click at [284, 11] on select "-- Not Assigned -- Item 1" at bounding box center [383, 19] width 198 height 17
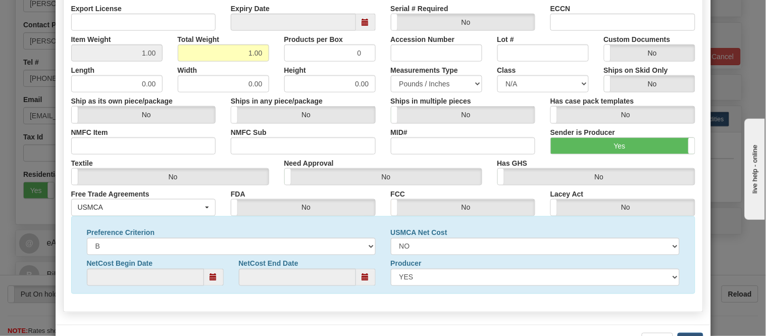
scroll to position [326, 0]
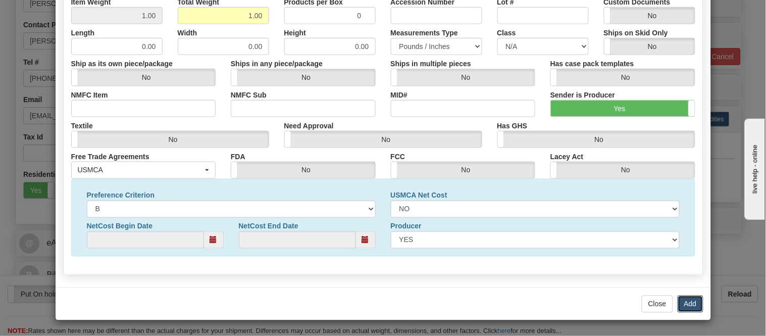
click at [686, 305] on button "Add" at bounding box center [690, 303] width 26 height 17
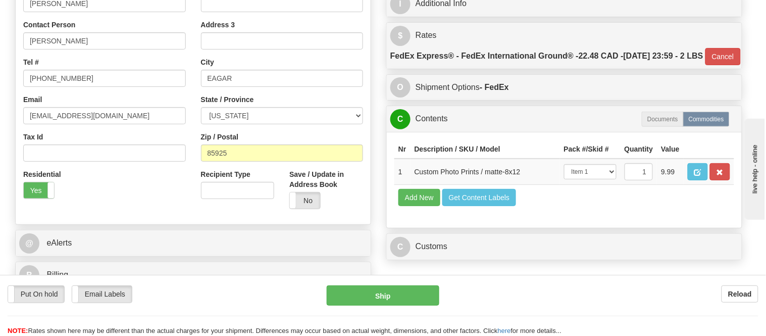
scroll to position [0, 0]
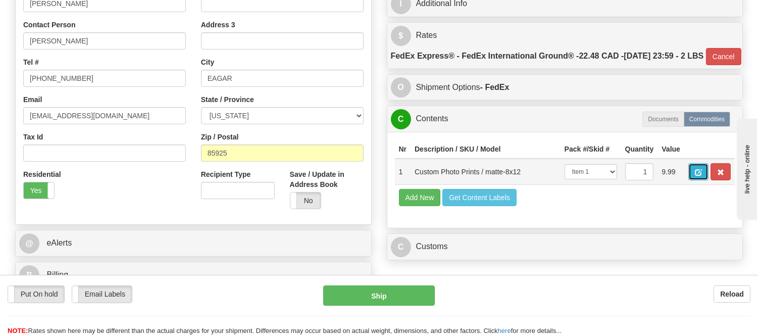
click at [708, 180] on button "button" at bounding box center [698, 171] width 20 height 17
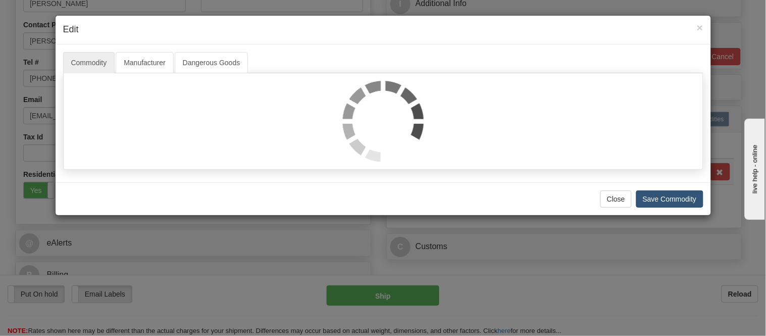
select select "1"
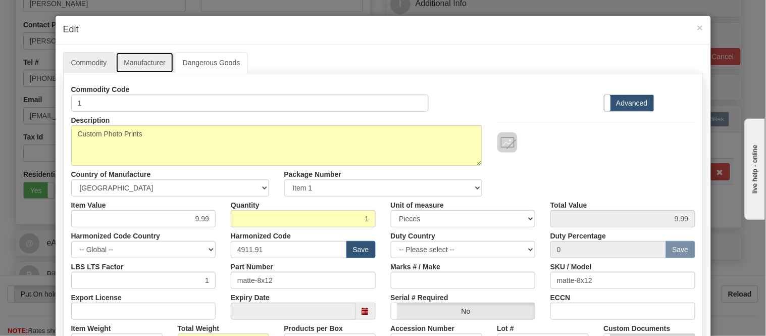
click at [142, 63] on link "Manufacturer" at bounding box center [145, 62] width 58 height 21
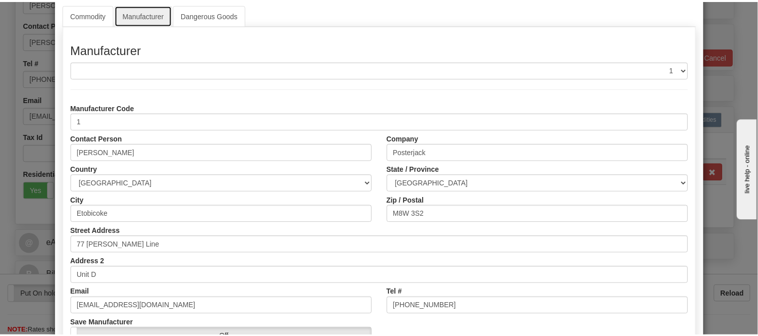
scroll to position [112, 0]
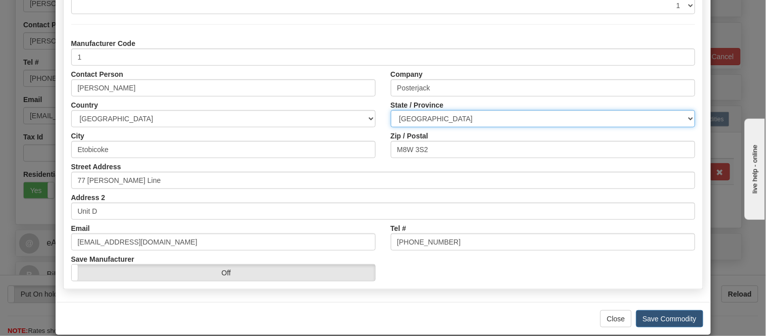
click at [477, 123] on select "[GEOGRAPHIC_DATA] [GEOGRAPHIC_DATA] [GEOGRAPHIC_DATA] [GEOGRAPHIC_DATA] [GEOGRA…" at bounding box center [543, 118] width 304 height 17
select select "ON"
click at [391, 110] on select "[GEOGRAPHIC_DATA] [GEOGRAPHIC_DATA] [GEOGRAPHIC_DATA] [GEOGRAPHIC_DATA] [GEOGRA…" at bounding box center [543, 118] width 304 height 17
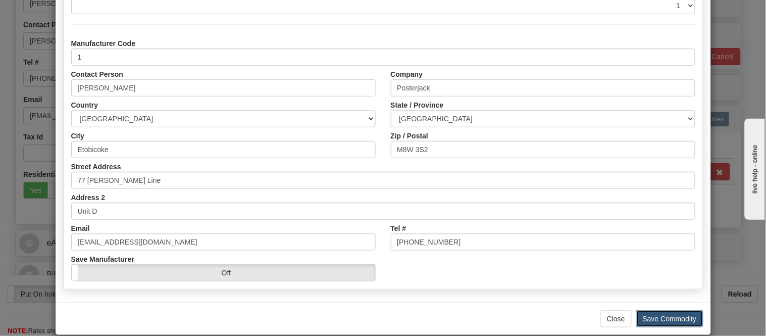
click at [655, 320] on button "Save Commodity" at bounding box center [669, 318] width 67 height 17
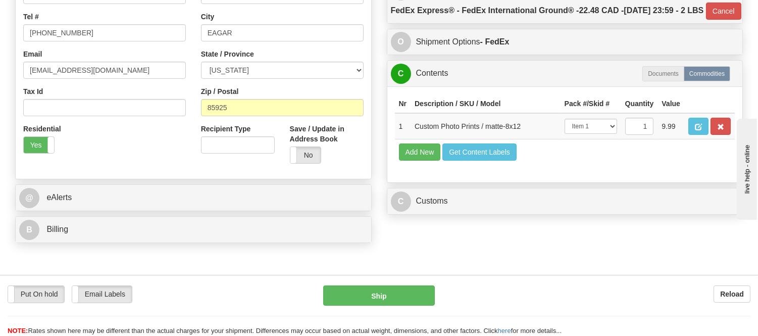
scroll to position [336, 0]
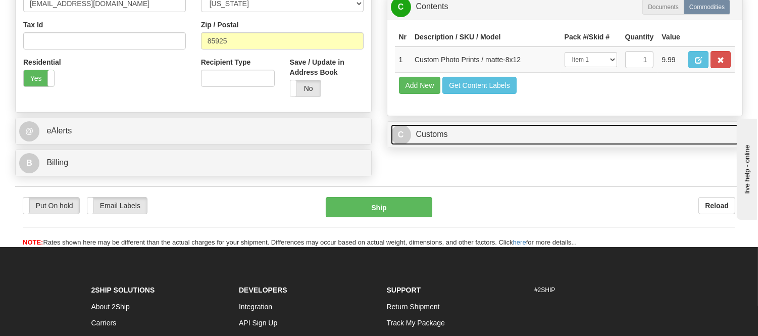
click at [508, 145] on link "C Customs" at bounding box center [565, 134] width 348 height 21
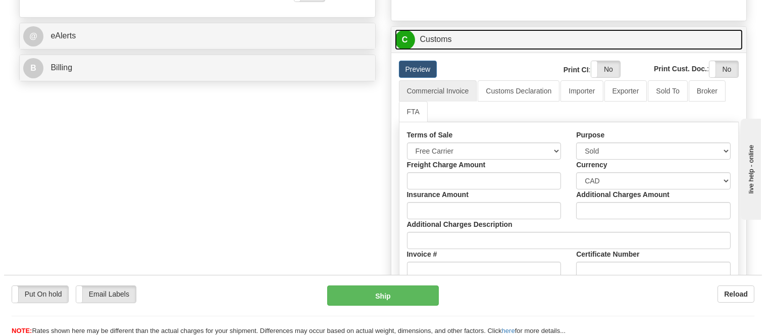
scroll to position [448, 0]
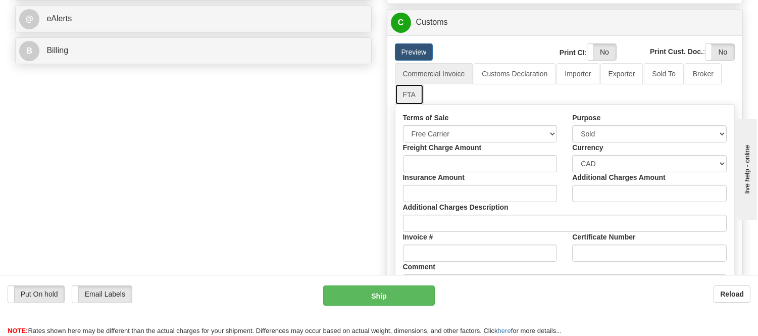
click at [411, 105] on link "FTA" at bounding box center [409, 94] width 29 height 21
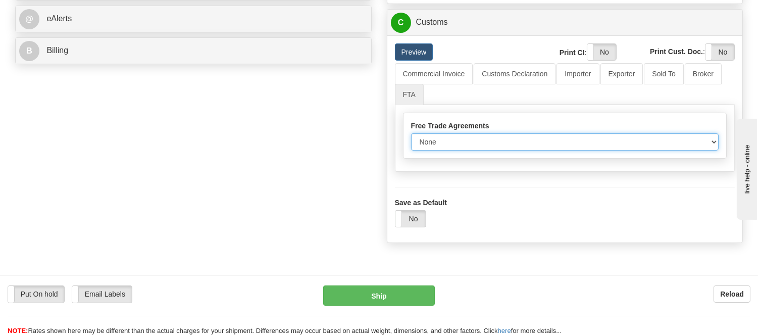
click at [433, 150] on select "None Other USMCA CETA CUKTCA" at bounding box center [565, 141] width 308 height 17
select select "1"
click at [411, 150] on select "None Other USMCA CETA CUKTCA" at bounding box center [565, 141] width 308 height 17
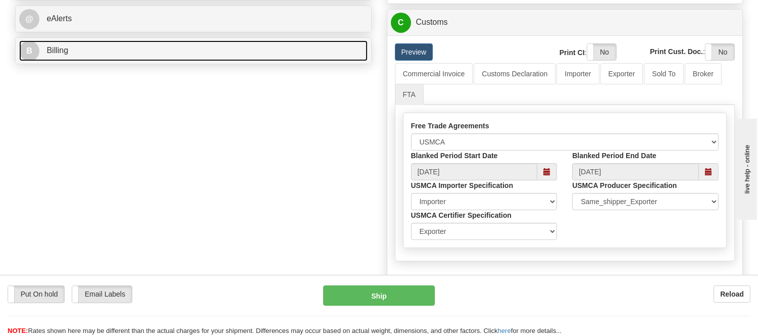
click at [85, 45] on link "B Billing" at bounding box center [193, 50] width 348 height 21
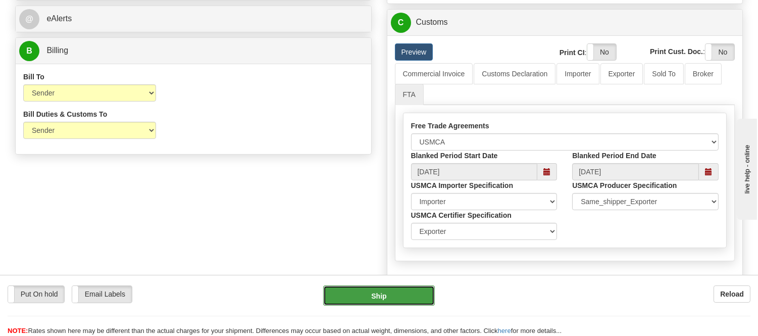
click at [406, 293] on button "Ship" at bounding box center [378, 295] width 111 height 20
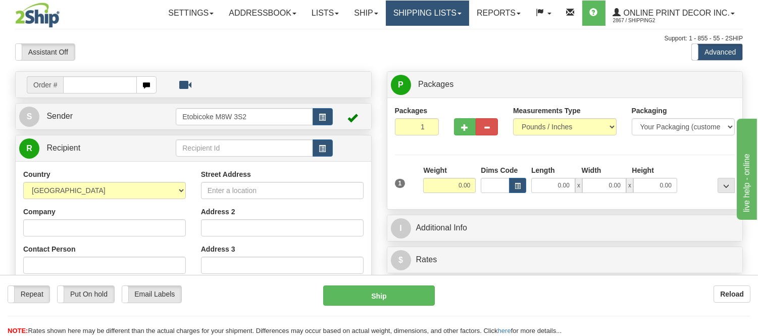
click at [453, 20] on link "Shipping lists" at bounding box center [427, 13] width 83 height 25
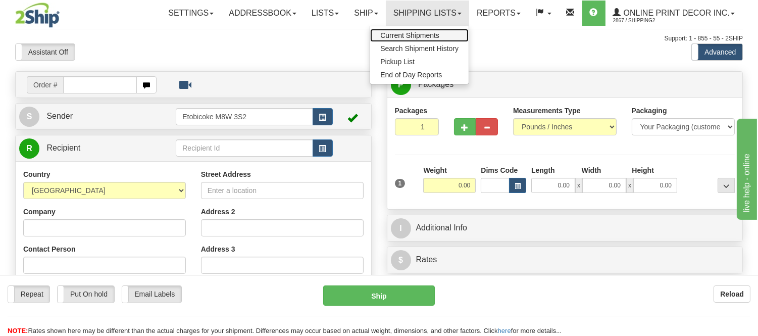
click at [416, 37] on span "Current Shipments" at bounding box center [409, 35] width 59 height 8
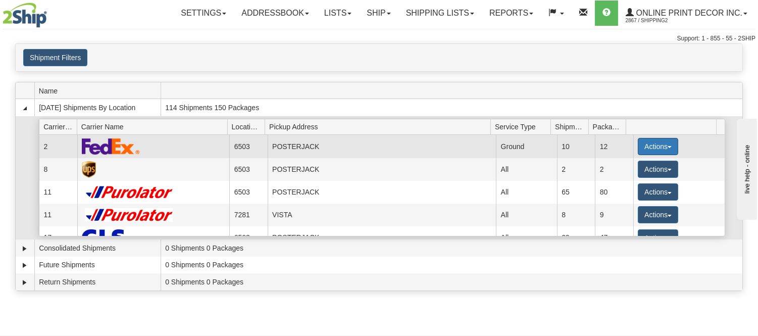
click at [670, 143] on button "Actions" at bounding box center [657, 146] width 40 height 17
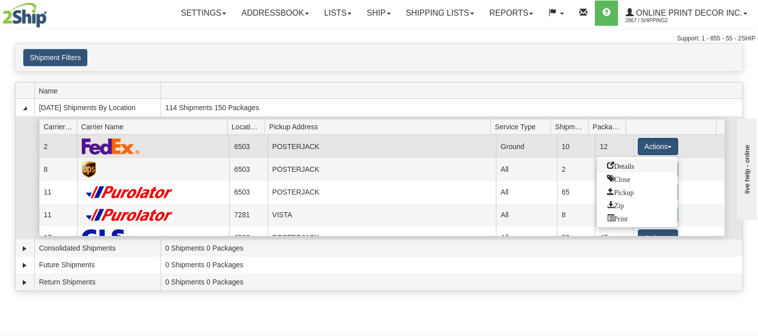
click at [628, 164] on span "Details" at bounding box center [620, 165] width 27 height 7
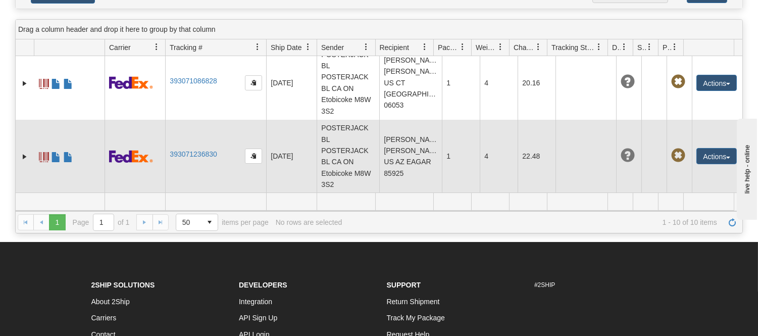
scroll to position [209, 0]
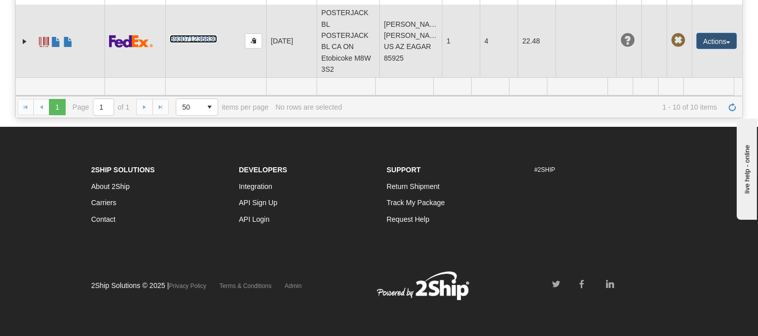
click at [185, 40] on link "393071236830" at bounding box center [193, 39] width 47 height 8
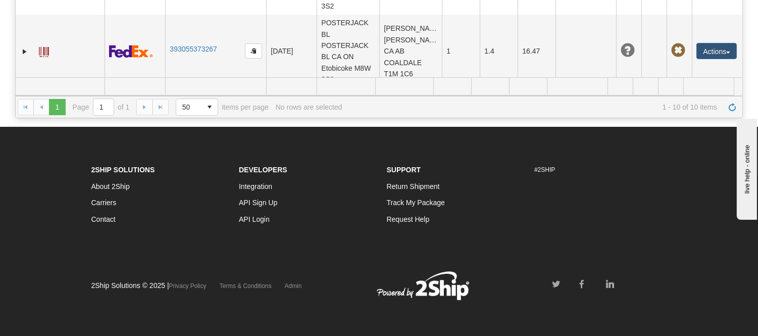
scroll to position [0, 0]
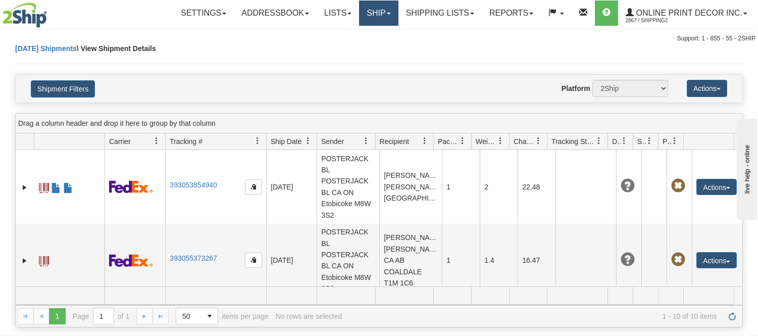
click at [374, 12] on link "Ship" at bounding box center [378, 13] width 39 height 25
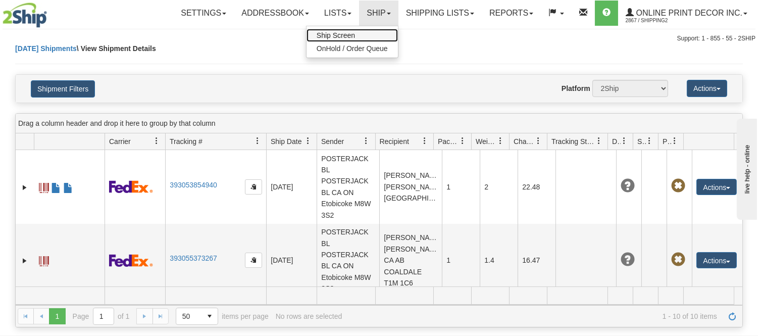
click at [364, 34] on link "Ship Screen" at bounding box center [351, 35] width 91 height 13
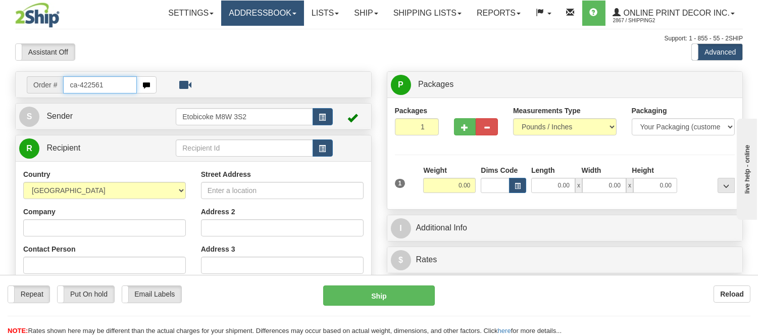
type input "ca-422561"
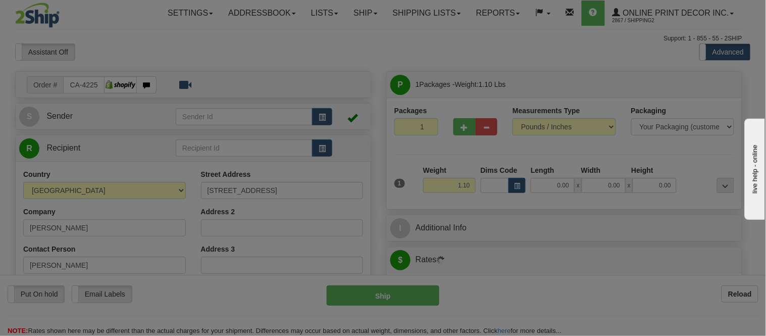
type input "[PERSON_NAME]"
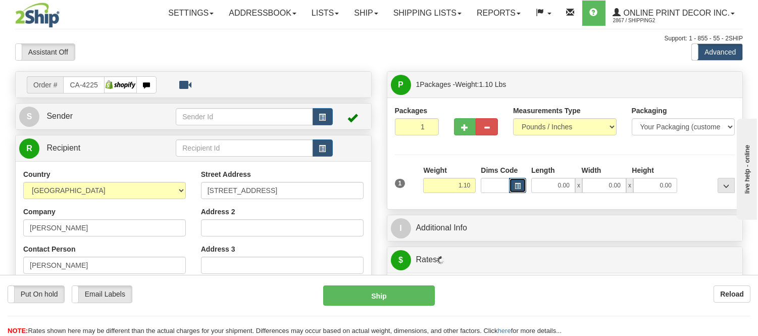
click at [517, 190] on button "button" at bounding box center [517, 185] width 17 height 15
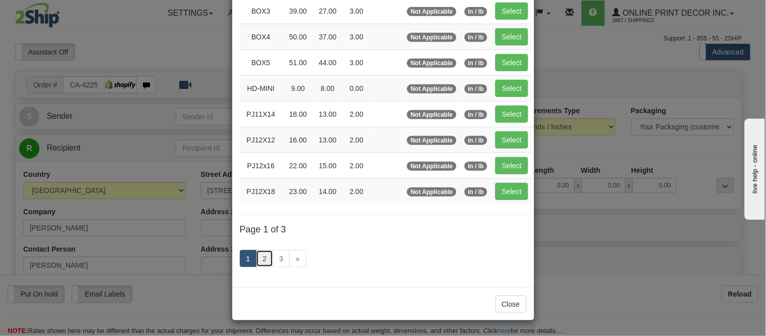
click at [263, 261] on link "2" at bounding box center [264, 258] width 17 height 17
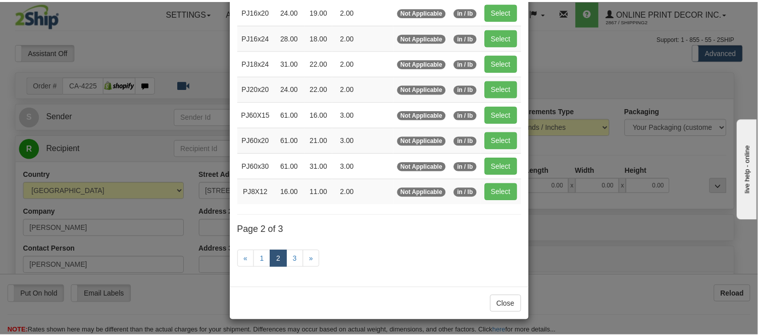
scroll to position [164, 0]
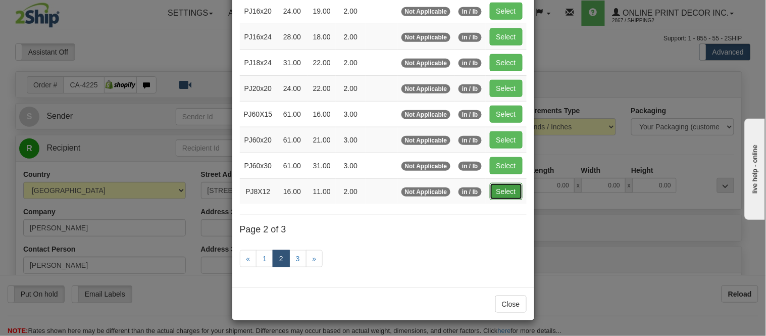
click at [502, 190] on button "Select" at bounding box center [506, 191] width 33 height 17
type input "PJ8X12"
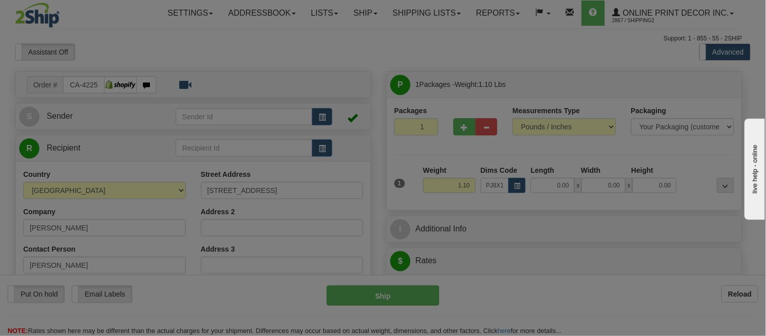
type input "16.00"
type input "11.00"
type input "2.00"
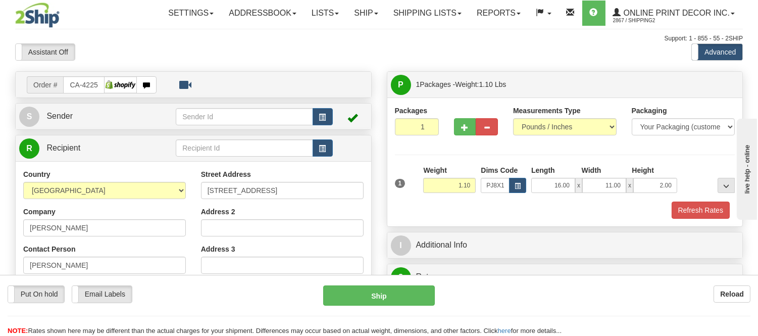
click at [701, 219] on div "Packages 1 1 Measurements Type" at bounding box center [564, 161] width 355 height 129
click at [713, 213] on button "Refresh Rates" at bounding box center [700, 209] width 58 height 17
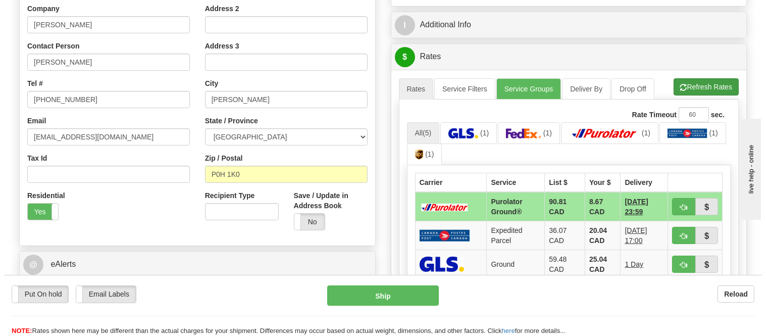
scroll to position [230, 0]
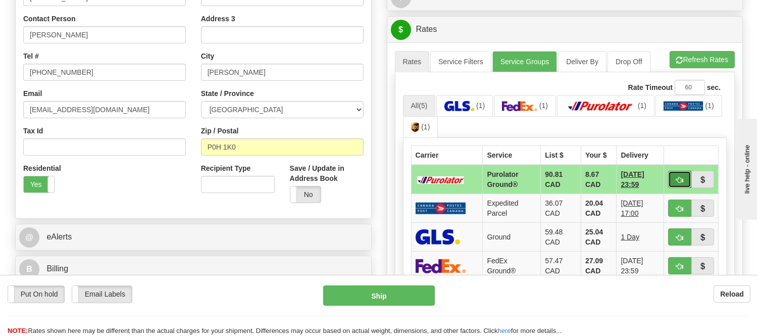
click at [674, 179] on button "button" at bounding box center [679, 179] width 23 height 17
type input "260"
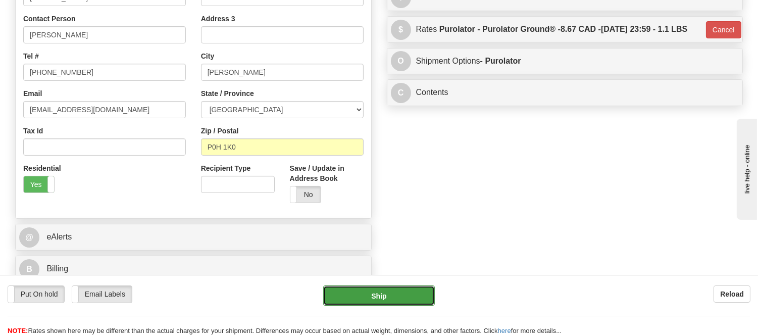
click at [424, 292] on button "Ship" at bounding box center [378, 295] width 111 height 20
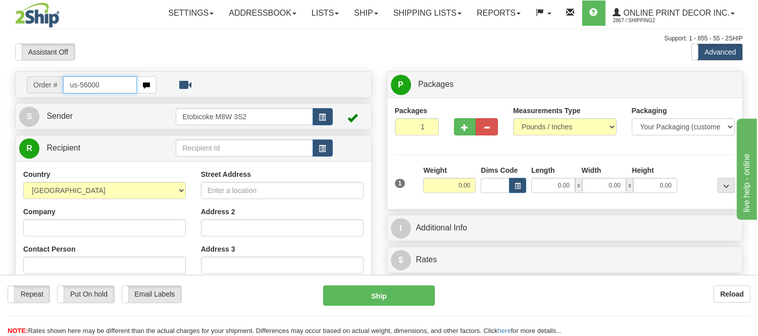
type input "us-56000"
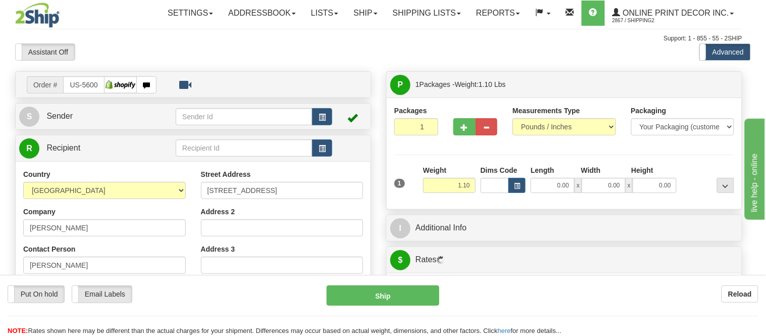
type input "[GEOGRAPHIC_DATA]"
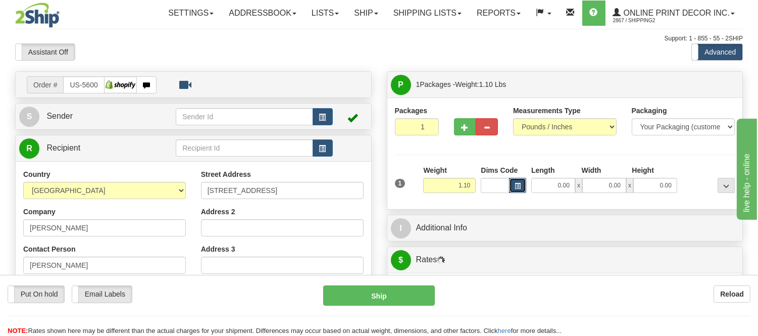
click at [517, 182] on button "button" at bounding box center [517, 185] width 17 height 15
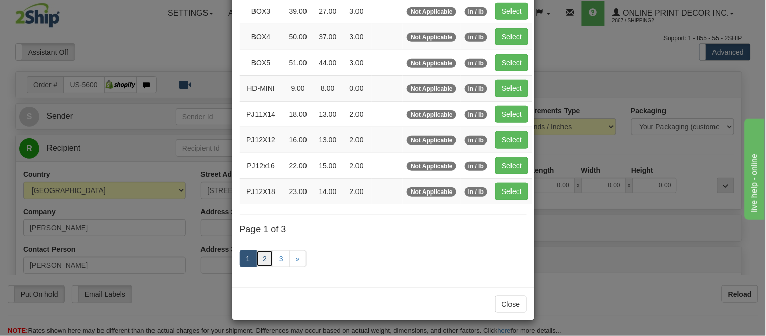
click at [260, 259] on link "2" at bounding box center [264, 258] width 17 height 17
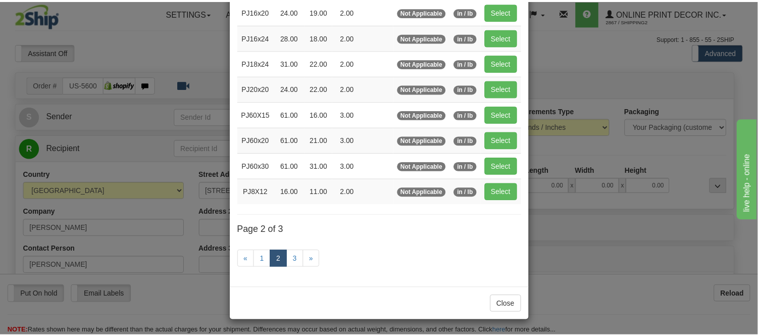
scroll to position [164, 0]
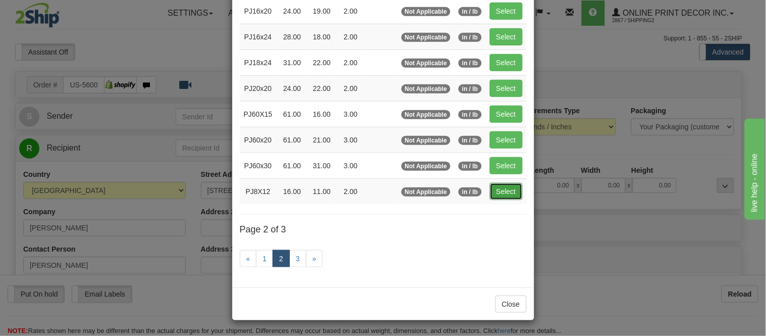
click at [499, 193] on button "Select" at bounding box center [506, 191] width 33 height 17
type input "PJ8X12"
type input "16.00"
type input "11.00"
type input "2.00"
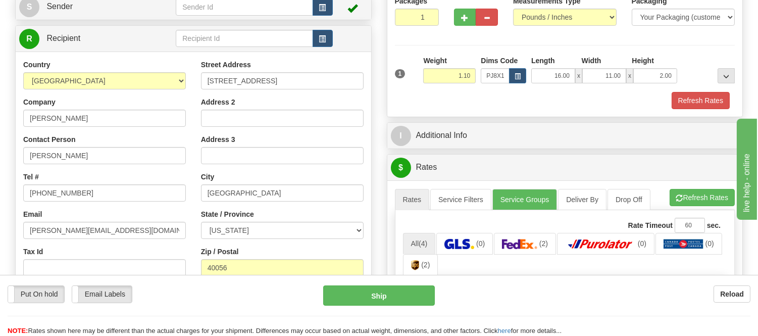
scroll to position [112, 0]
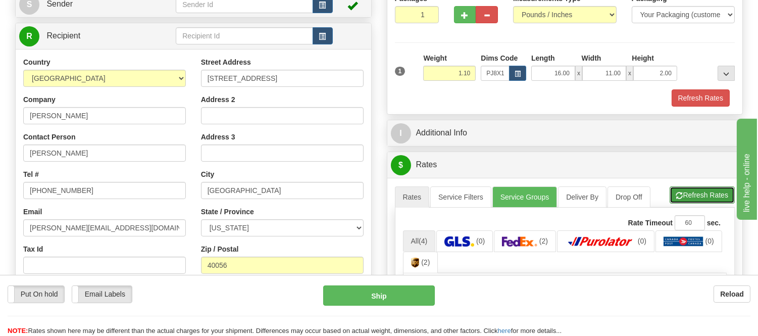
click at [702, 192] on button "Refresh Rates" at bounding box center [701, 194] width 65 height 17
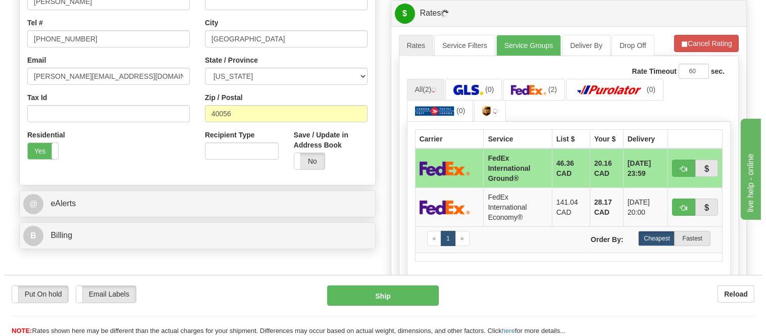
scroll to position [280, 0]
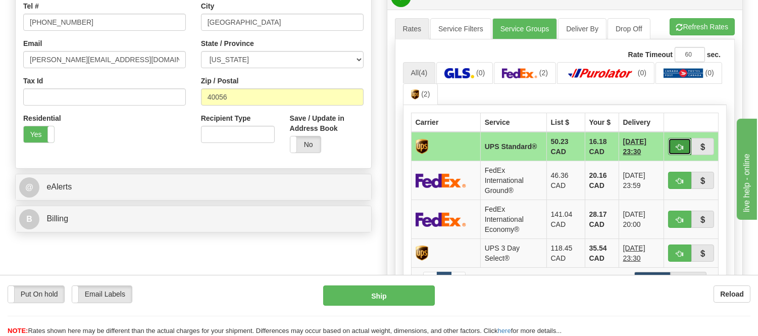
click at [678, 144] on span "button" at bounding box center [679, 147] width 7 height 7
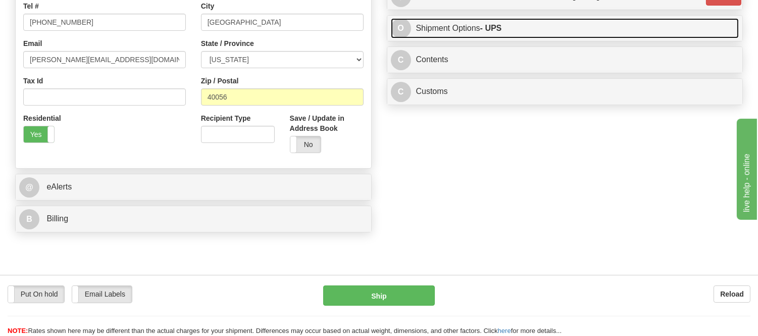
click at [565, 35] on link "O Shipment Options - UPS" at bounding box center [565, 28] width 348 height 21
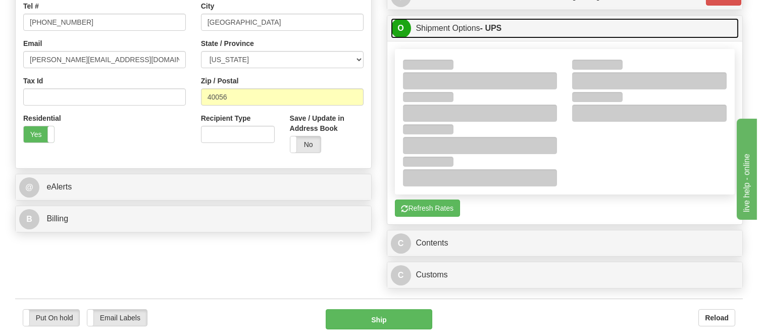
click at [567, 29] on link "O Shipment Options - UPS" at bounding box center [565, 28] width 348 height 21
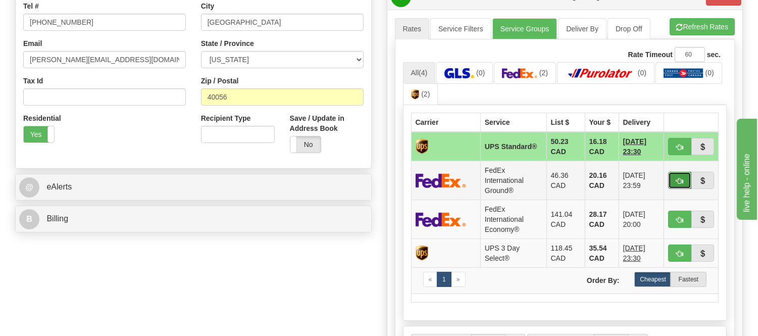
click at [670, 177] on button "button" at bounding box center [679, 180] width 23 height 17
type input "92"
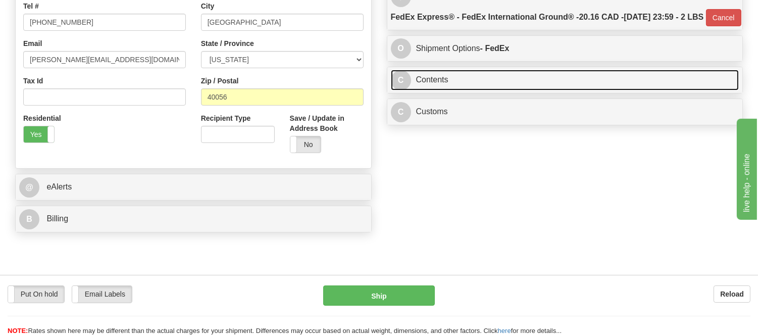
click at [490, 90] on link "C Contents" at bounding box center [565, 80] width 348 height 21
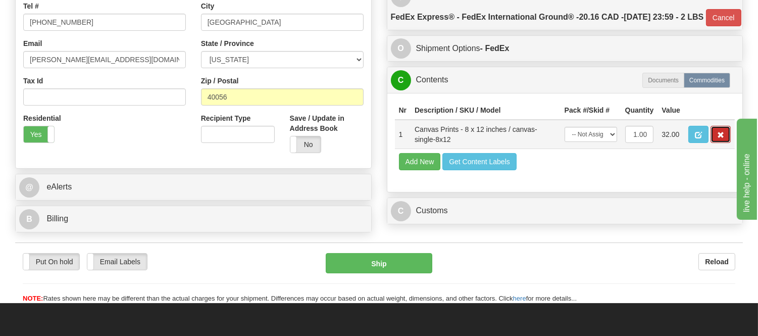
click at [715, 143] on button "button" at bounding box center [720, 134] width 20 height 17
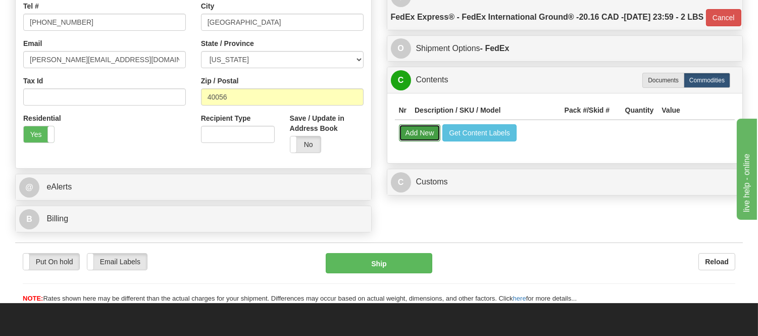
click at [425, 141] on button "Add New" at bounding box center [420, 132] width 42 height 17
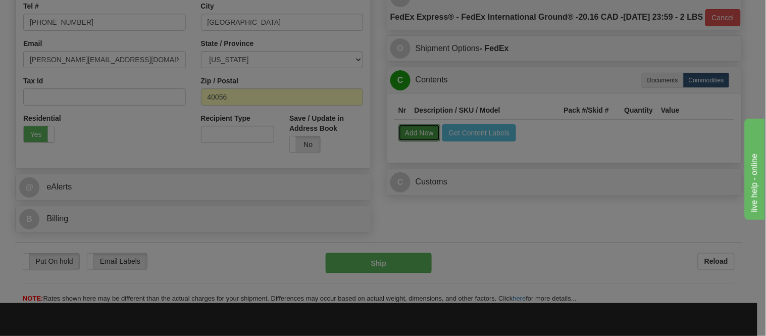
select select
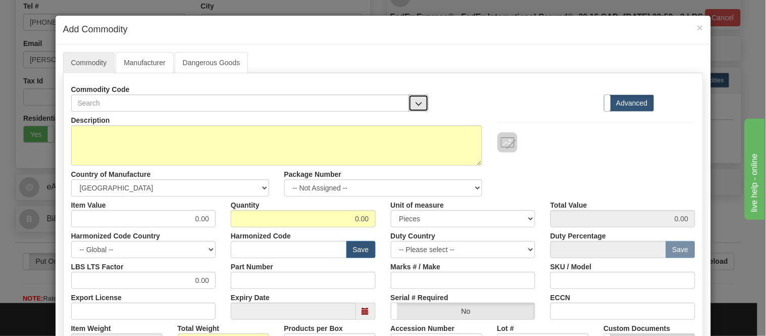
click at [410, 107] on button "button" at bounding box center [418, 102] width 20 height 17
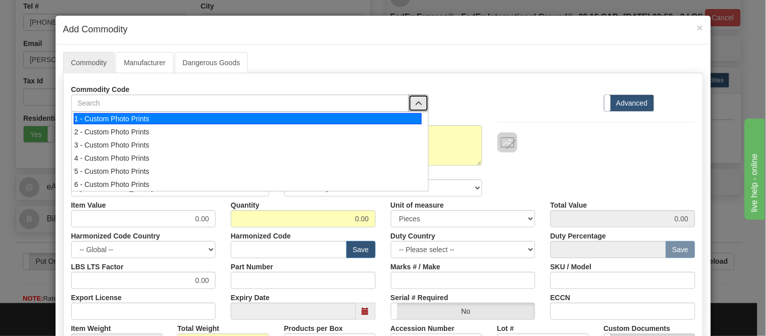
click at [406, 117] on div "1 - Custom Photo Prints" at bounding box center [248, 118] width 348 height 11
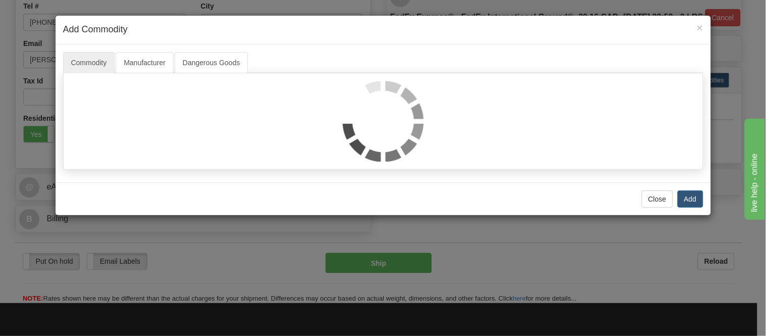
select select "1"
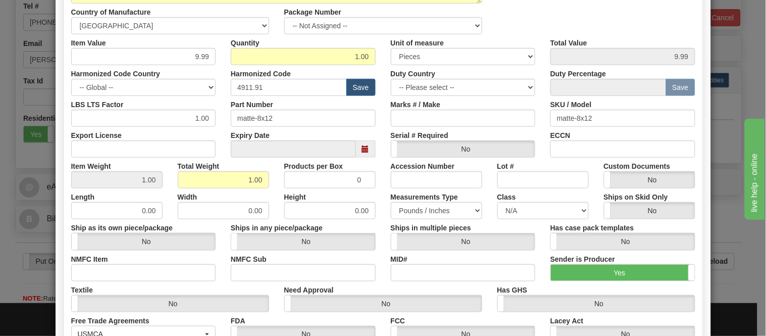
scroll to position [168, 0]
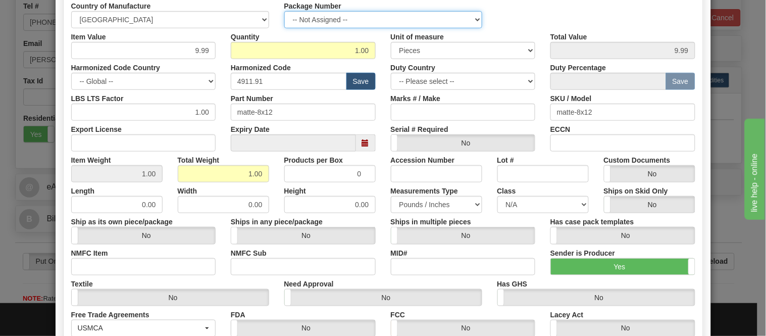
click at [385, 14] on select "-- Not Assigned -- Item 1" at bounding box center [383, 19] width 198 height 17
select select "0"
click at [284, 11] on select "-- Not Assigned -- Item 1" at bounding box center [383, 19] width 198 height 17
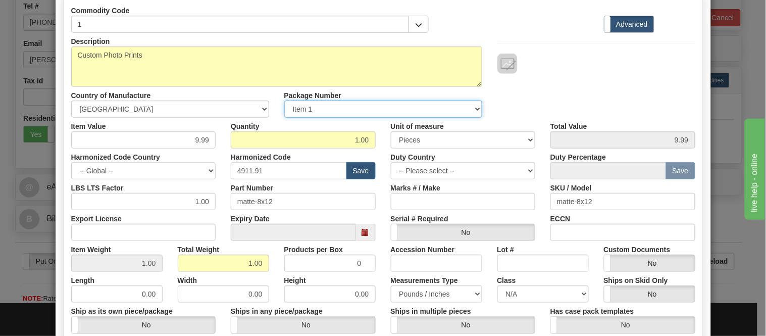
scroll to position [0, 0]
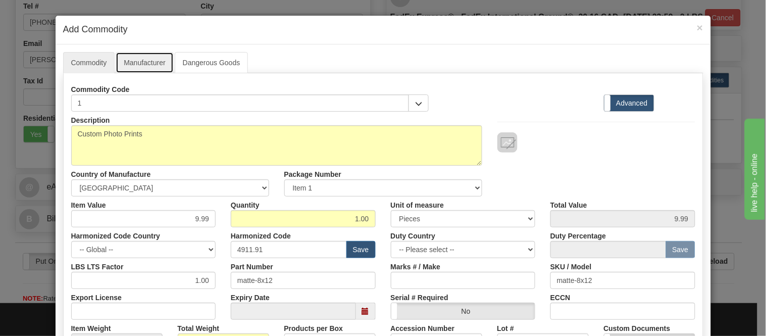
click at [141, 54] on link "Manufacturer" at bounding box center [145, 62] width 58 height 21
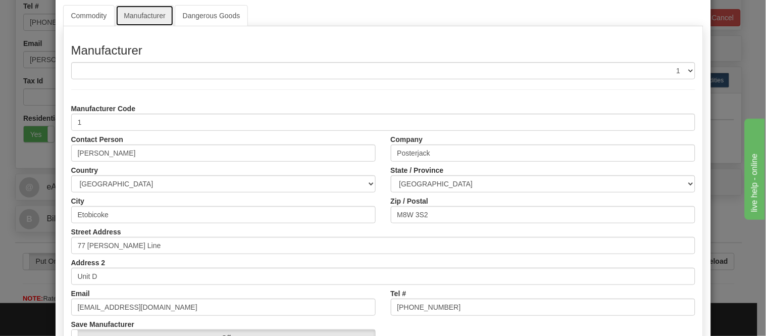
scroll to position [112, 0]
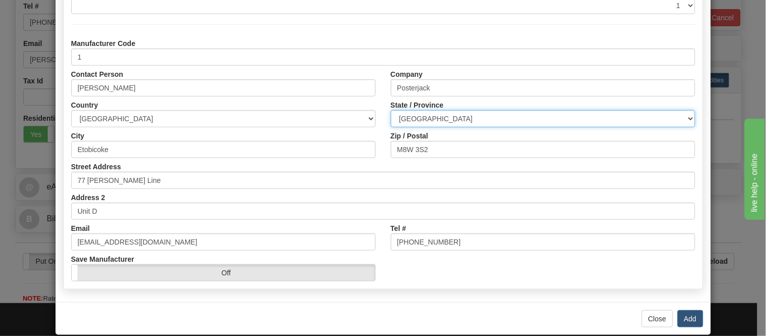
click at [435, 113] on select "ALBERTA BRITISH COLUMBIA MANITOBA NEW BRUNSWICK NEWFOUNDLAND NOVA SCOTIA NUNAVU…" at bounding box center [543, 118] width 304 height 17
select select "ON"
click at [391, 110] on select "ALBERTA BRITISH COLUMBIA MANITOBA NEW BRUNSWICK NEWFOUNDLAND NOVA SCOTIA NUNAVU…" at bounding box center [543, 118] width 304 height 17
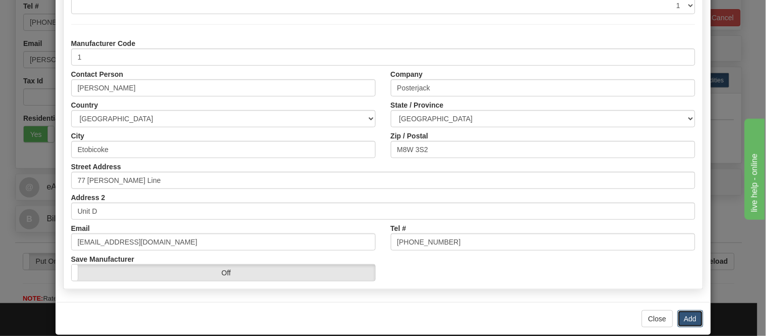
click at [693, 314] on button "Add" at bounding box center [690, 318] width 26 height 17
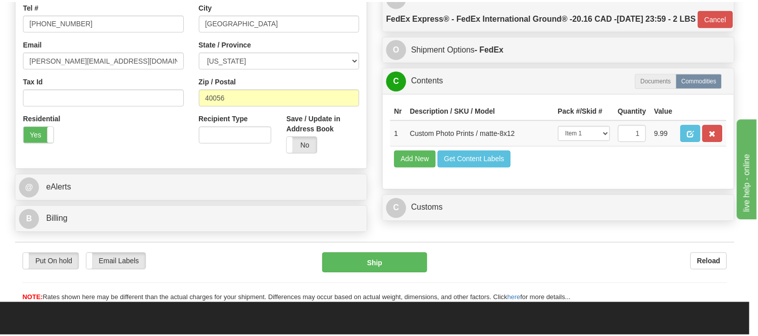
scroll to position [0, 0]
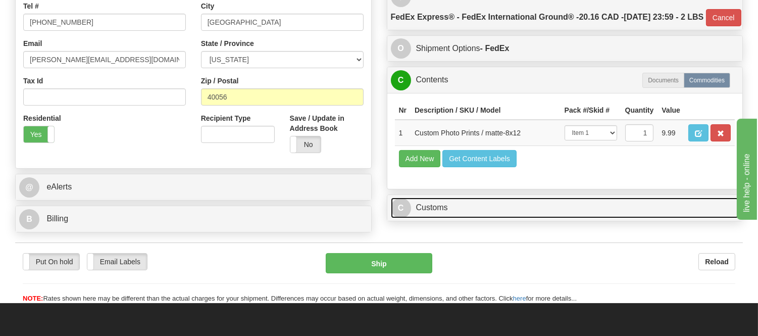
click at [429, 218] on link "C Customs" at bounding box center [565, 207] width 348 height 21
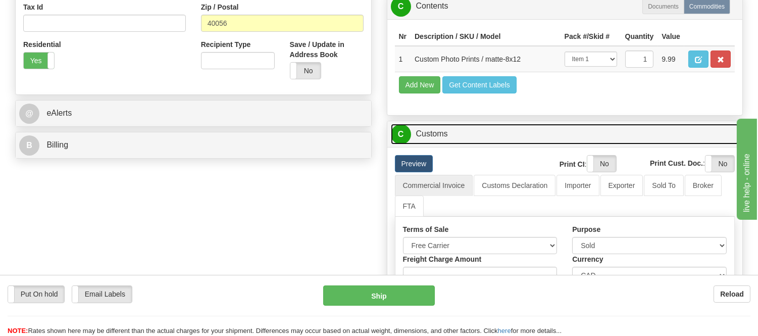
scroll to position [392, 0]
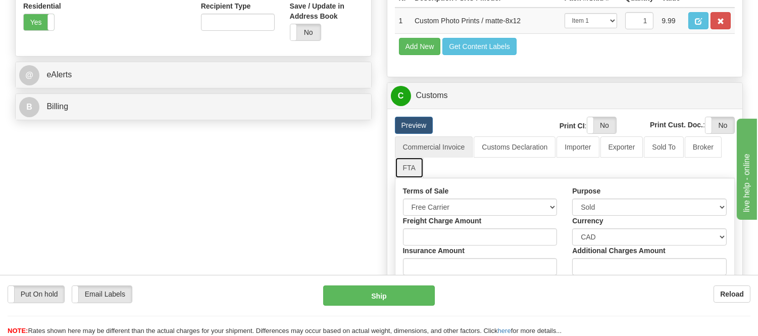
click at [410, 178] on link "FTA" at bounding box center [409, 167] width 29 height 21
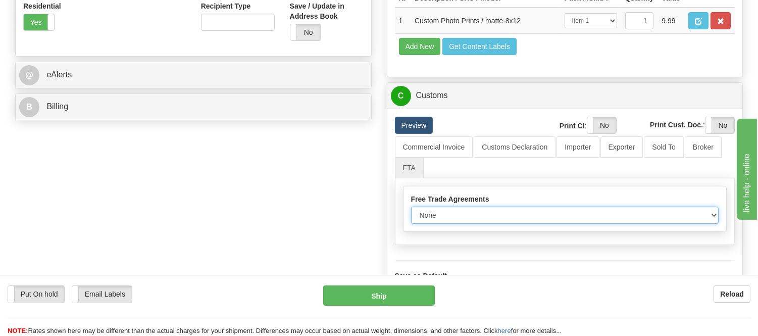
click at [431, 224] on select "None Other USMCA CETA CUKTCA" at bounding box center [565, 214] width 308 height 17
select select "1"
click at [411, 224] on select "None Other USMCA CETA CUKTCA" at bounding box center [565, 214] width 308 height 17
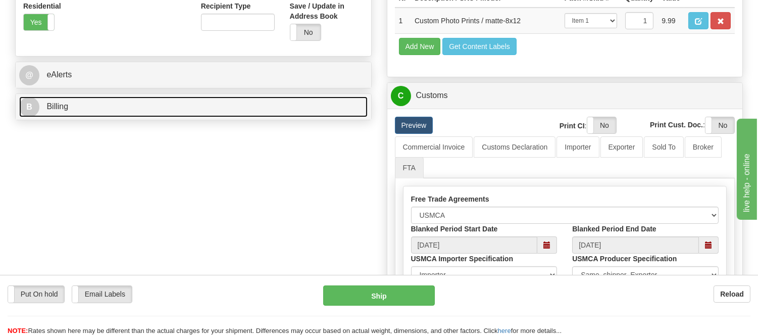
click at [145, 109] on link "B Billing" at bounding box center [193, 106] width 348 height 21
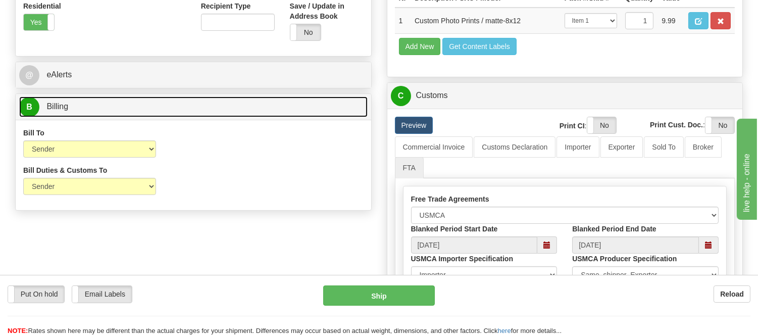
click at [145, 109] on link "B Billing" at bounding box center [193, 106] width 348 height 21
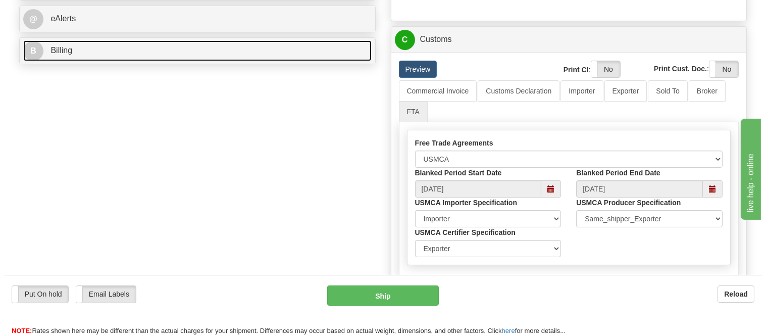
scroll to position [561, 0]
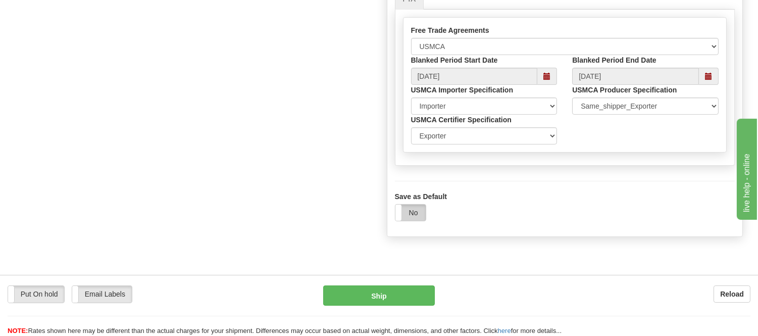
click at [417, 221] on label "No" at bounding box center [410, 212] width 30 height 16
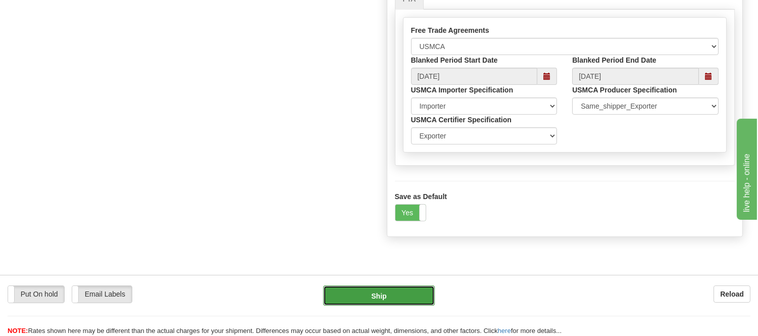
click at [420, 293] on button "Ship" at bounding box center [378, 295] width 111 height 20
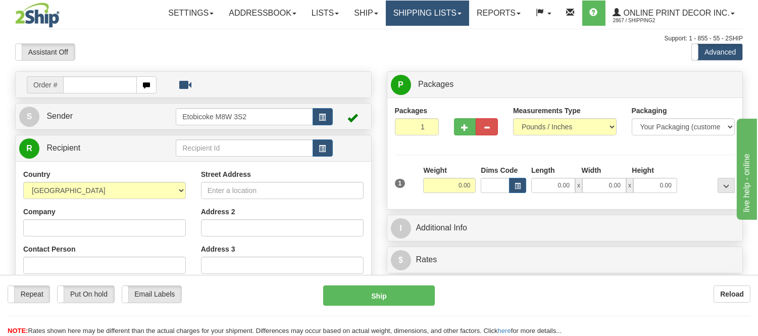
click at [395, 10] on link "Shipping lists" at bounding box center [427, 13] width 83 height 25
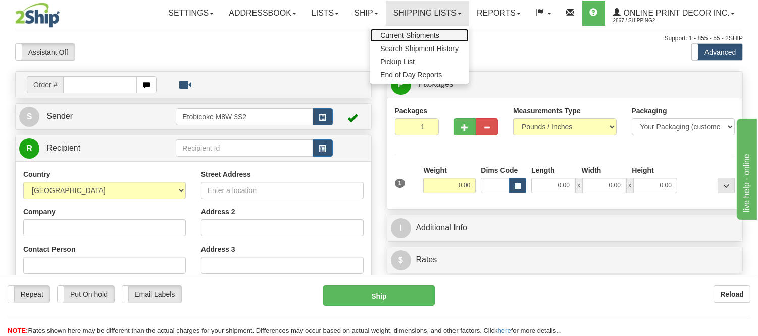
click at [391, 34] on span "Current Shipments" at bounding box center [409, 35] width 59 height 8
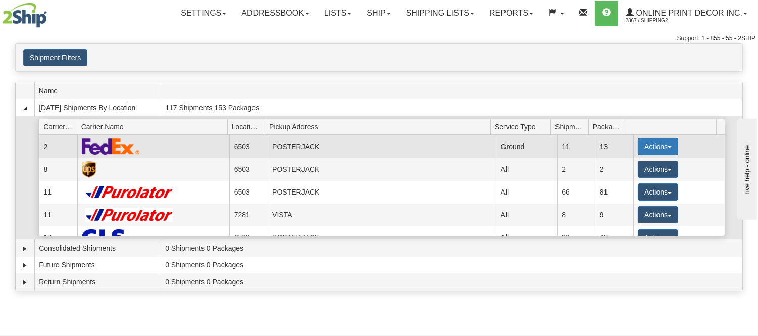
click at [645, 144] on button "Actions" at bounding box center [657, 146] width 40 height 17
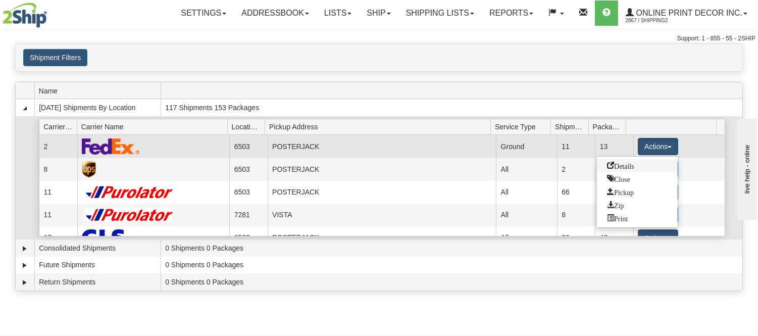
click at [631, 163] on span "Details" at bounding box center [620, 165] width 27 height 7
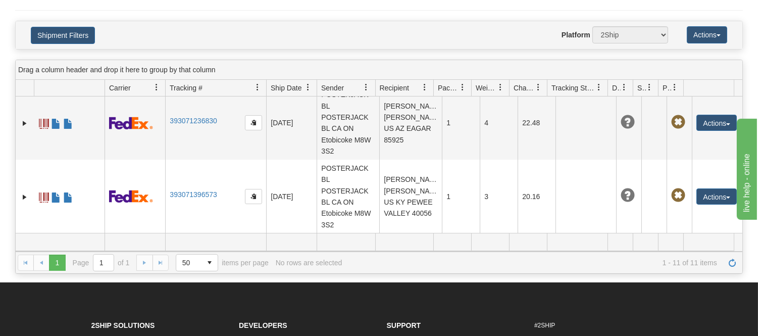
scroll to position [209, 0]
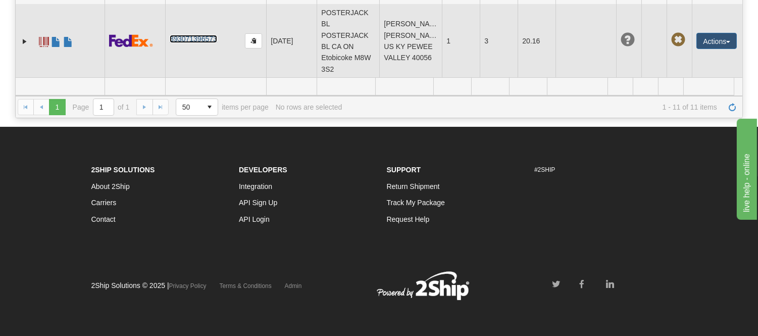
click at [178, 36] on link "393071396573" at bounding box center [193, 39] width 47 height 8
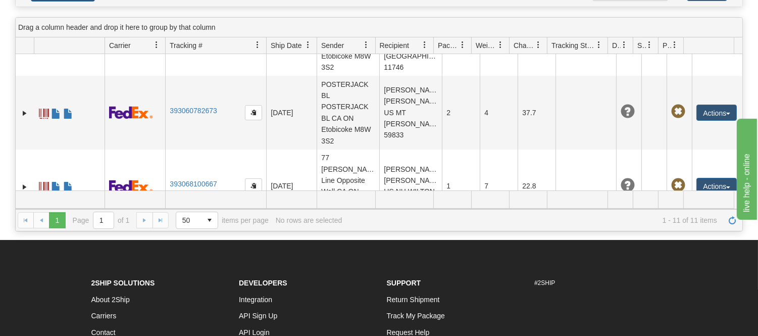
scroll to position [0, 0]
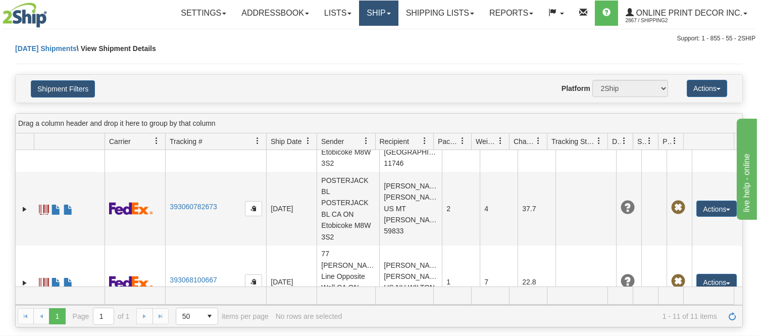
click at [369, 21] on link "Ship" at bounding box center [378, 13] width 39 height 25
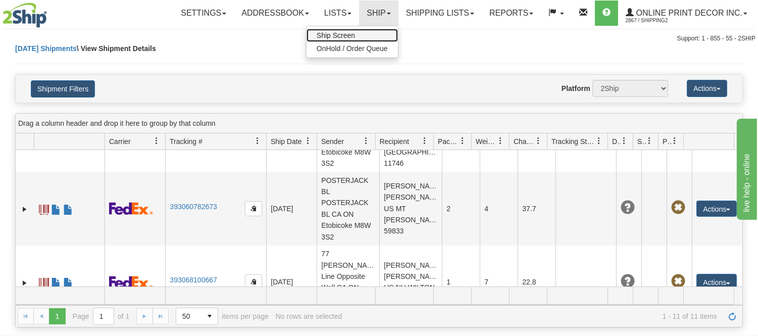
click at [356, 36] on link "Ship Screen" at bounding box center [351, 35] width 91 height 13
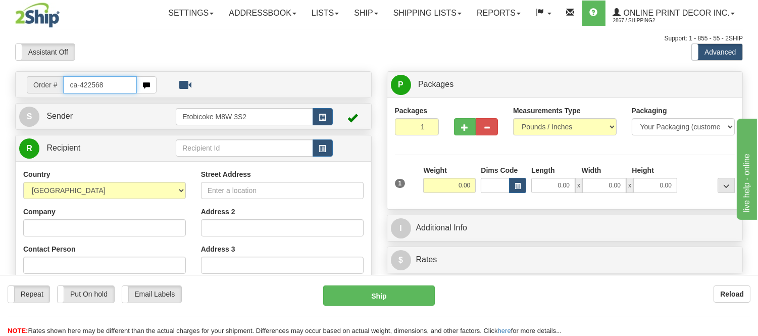
type input "ca-422568"
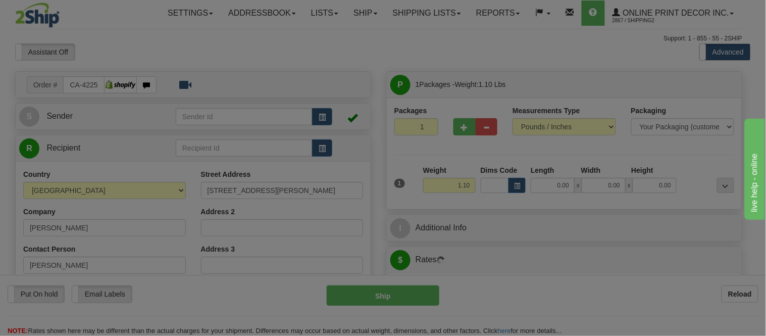
type input "BELLEVILLE"
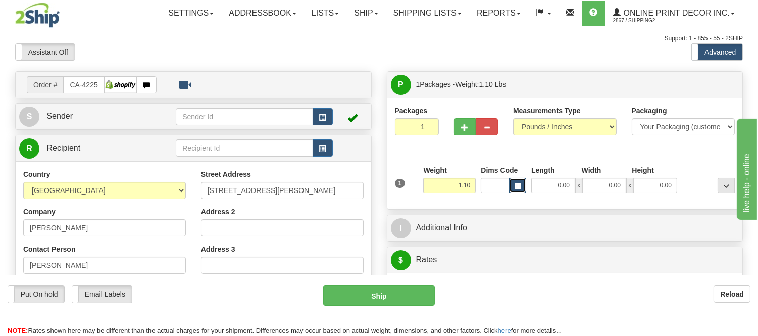
click at [515, 188] on span "button" at bounding box center [517, 186] width 6 height 6
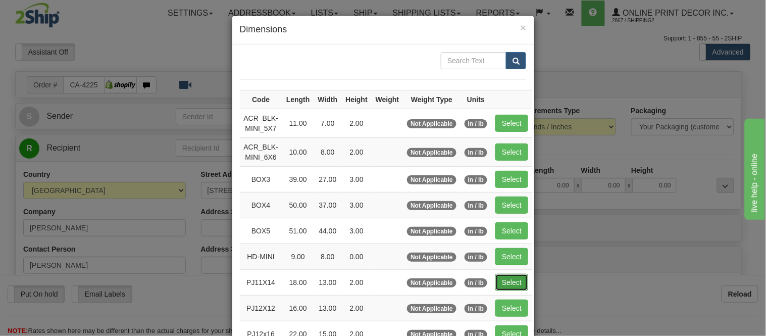
click at [500, 285] on button "Select" at bounding box center [511, 282] width 33 height 17
type input "PJ11X14"
type input "18.00"
type input "13.00"
type input "2.00"
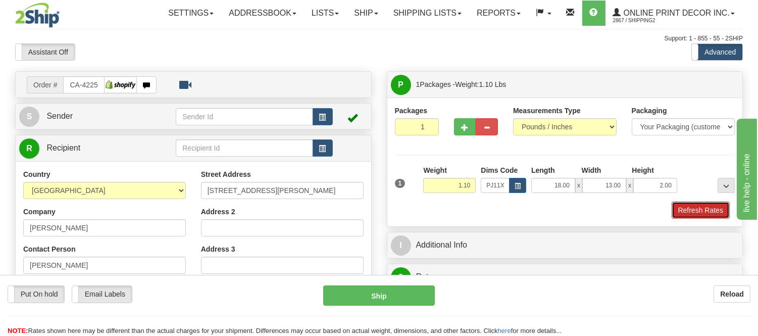
click at [680, 215] on button "Refresh Rates" at bounding box center [700, 209] width 58 height 17
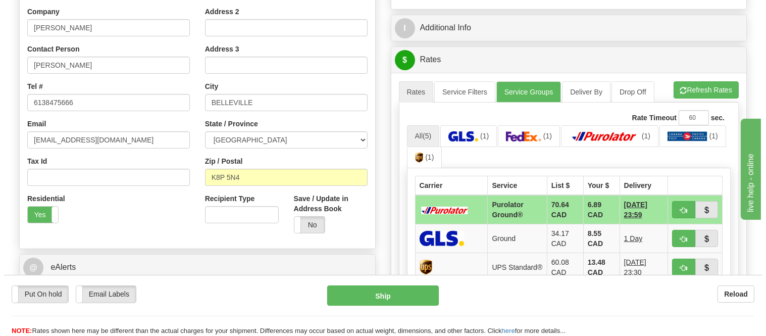
scroll to position [224, 0]
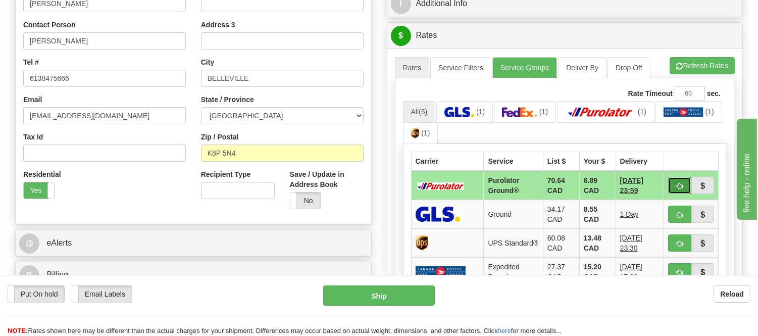
click at [680, 185] on span "button" at bounding box center [679, 186] width 7 height 7
type input "260"
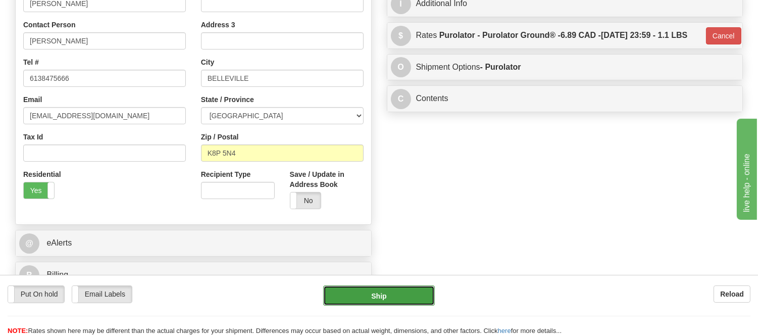
click at [341, 295] on button "Ship" at bounding box center [378, 295] width 111 height 20
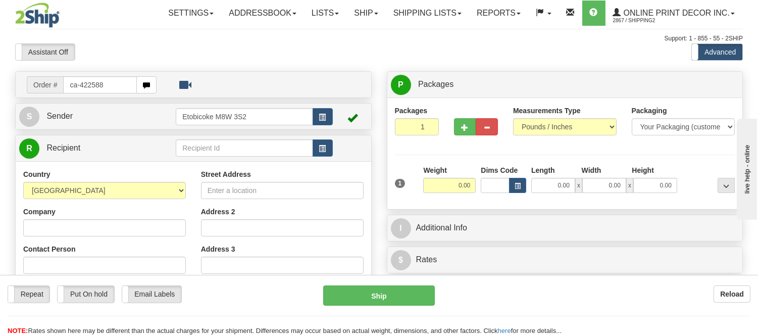
type input "ca-422588"
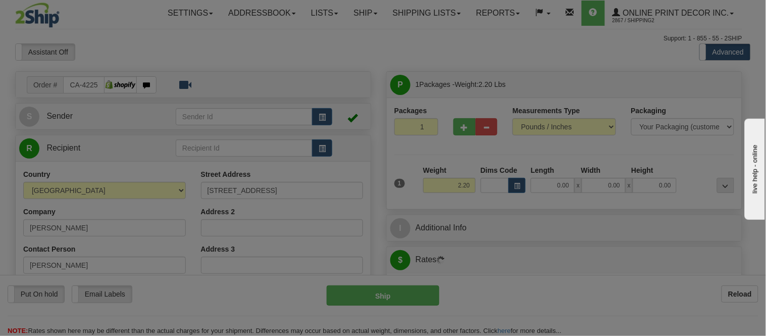
type input "[GEOGRAPHIC_DATA]"
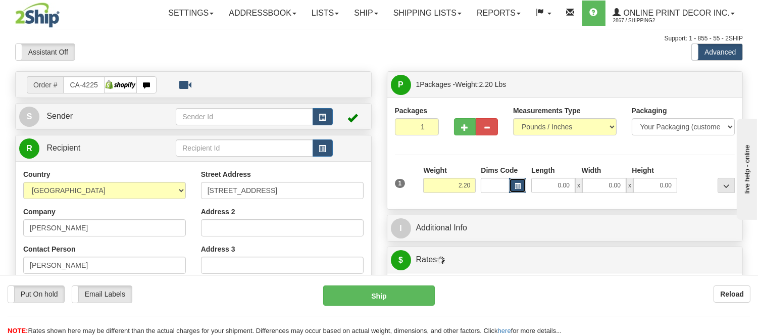
click at [518, 186] on span "button" at bounding box center [517, 186] width 6 height 6
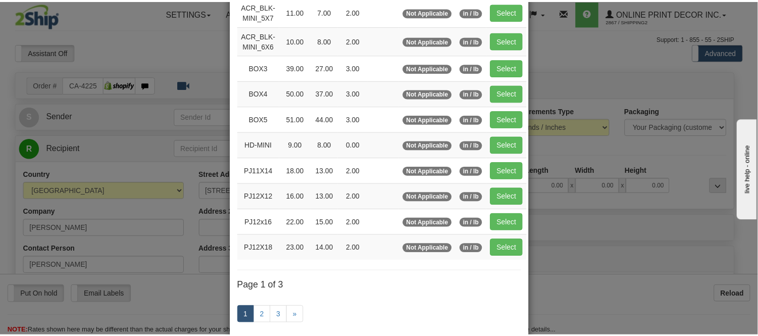
scroll to position [112, 0]
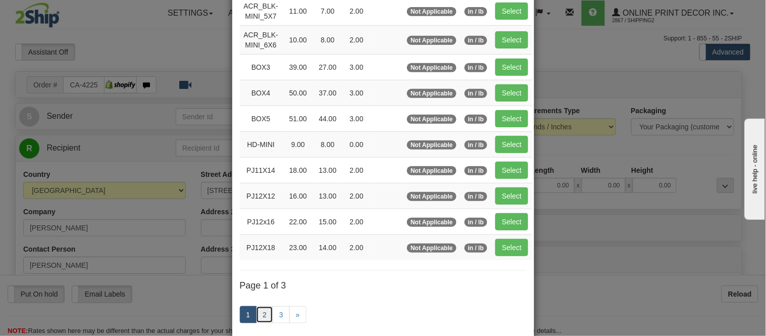
click at [261, 316] on link "2" at bounding box center [264, 314] width 17 height 17
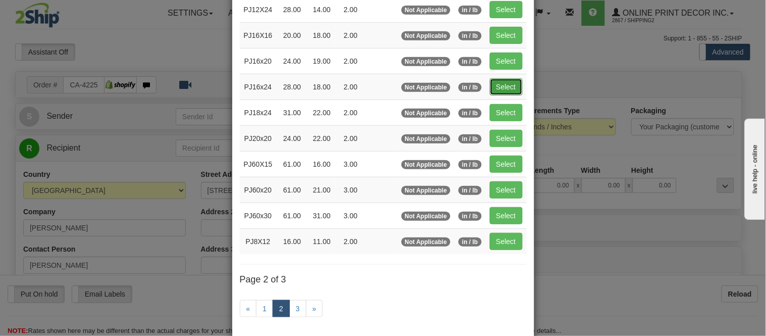
click at [506, 83] on button "Select" at bounding box center [506, 86] width 33 height 17
type input "PJ16x24"
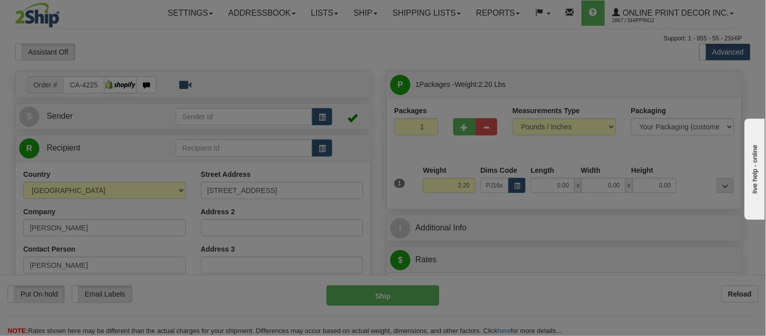
type input "28.00"
type input "18.00"
type input "2.00"
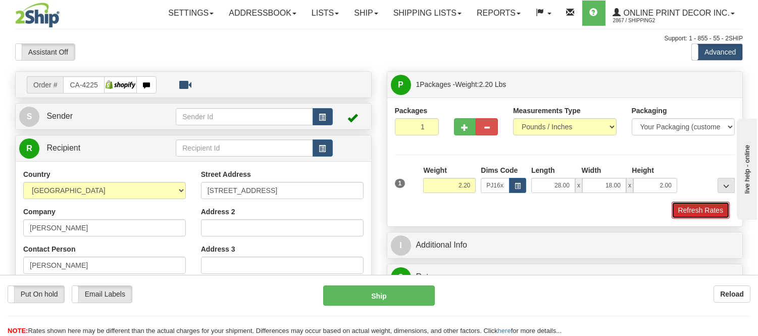
click at [684, 210] on button "Refresh Rates" at bounding box center [700, 209] width 58 height 17
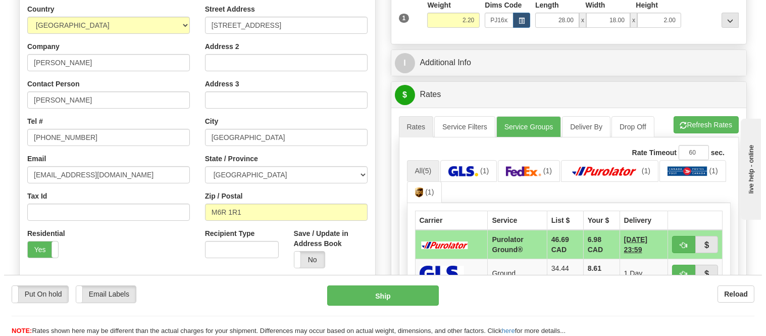
scroll to position [168, 0]
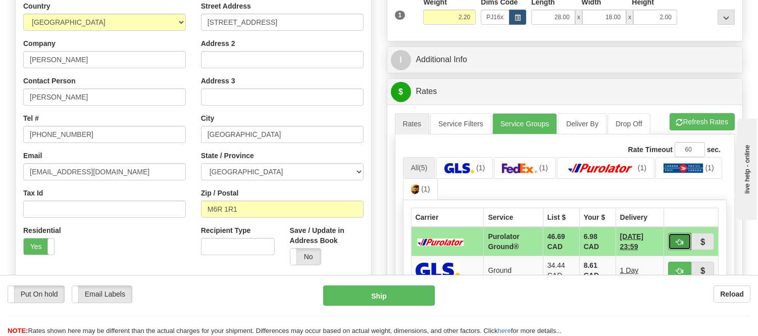
click at [683, 235] on button "button" at bounding box center [679, 241] width 23 height 17
type input "260"
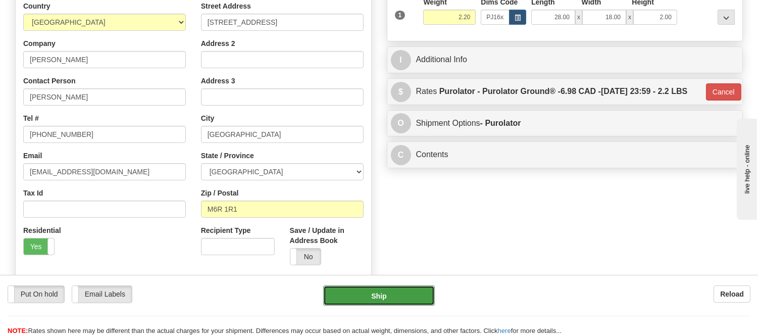
click at [386, 293] on button "Ship" at bounding box center [378, 295] width 111 height 20
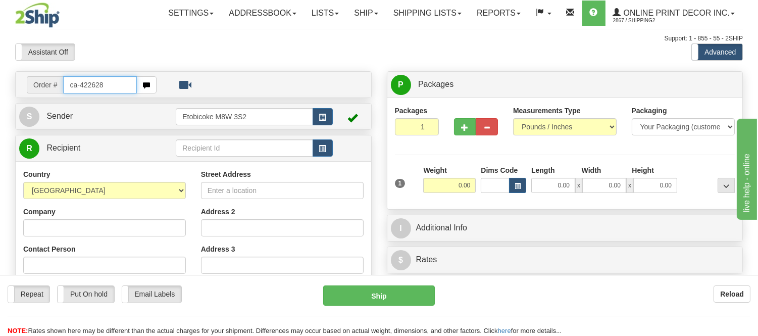
type input "ca-422628"
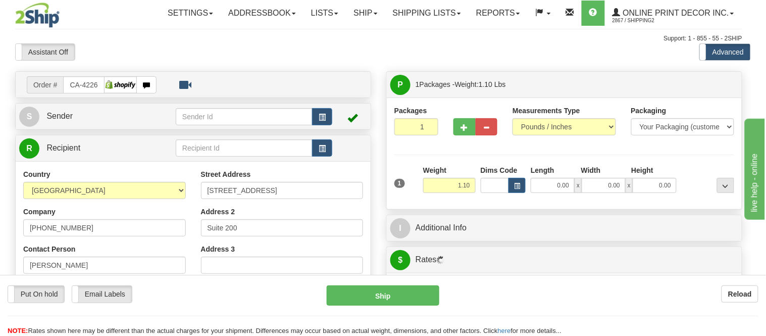
type input "[GEOGRAPHIC_DATA]"
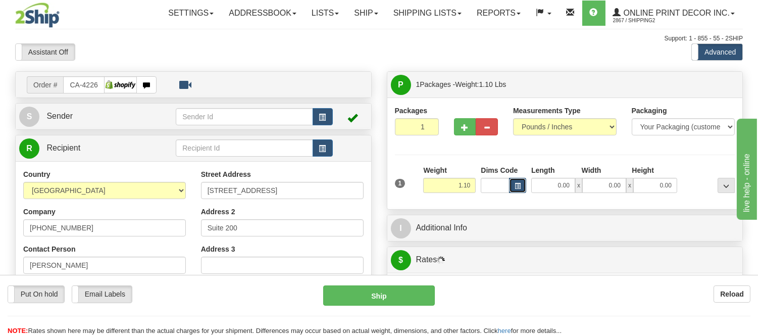
click at [518, 189] on span "button" at bounding box center [517, 186] width 6 height 6
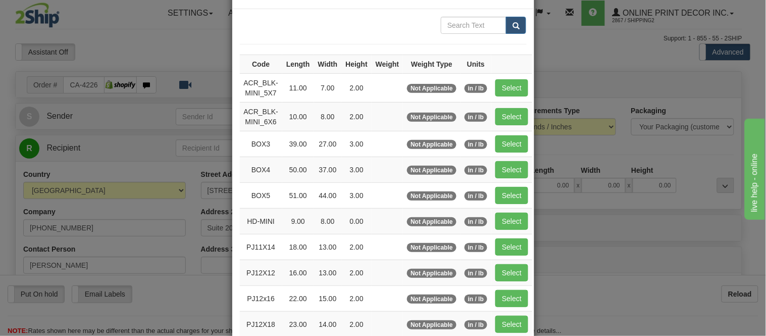
scroll to position [168, 0]
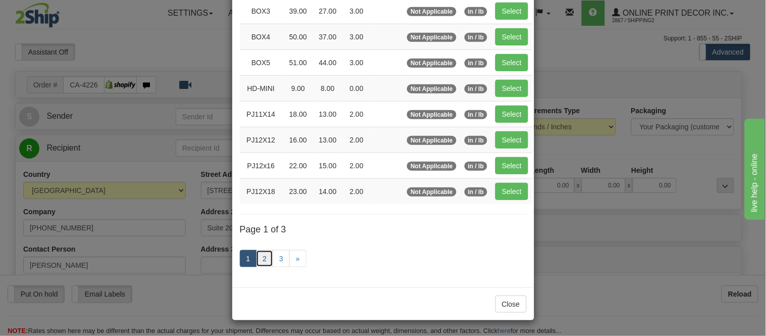
click at [260, 259] on link "2" at bounding box center [264, 258] width 17 height 17
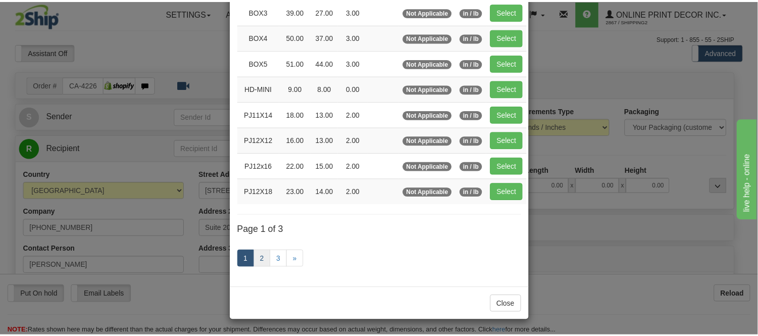
scroll to position [164, 0]
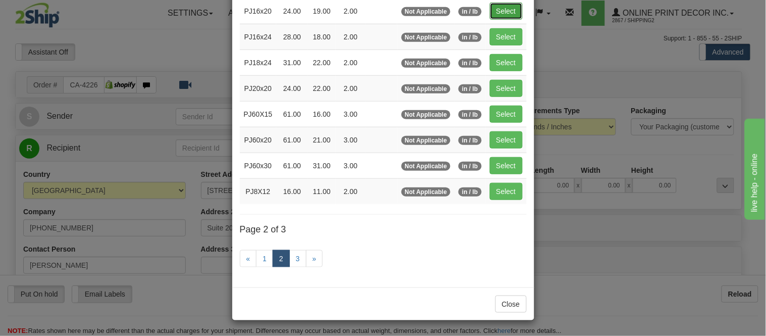
click at [503, 3] on button "Select" at bounding box center [506, 11] width 33 height 17
type input "PJ16x20"
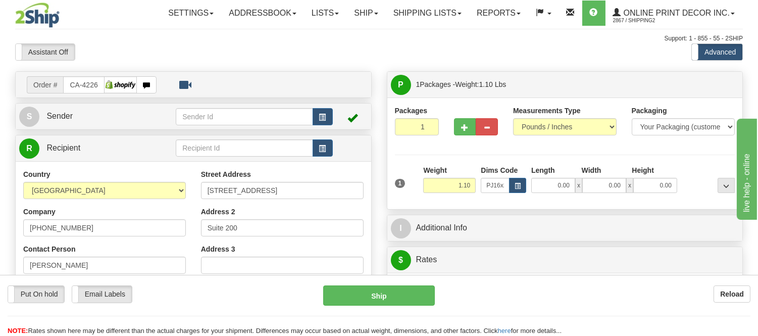
type input "24.00"
type input "19.00"
type input "2.00"
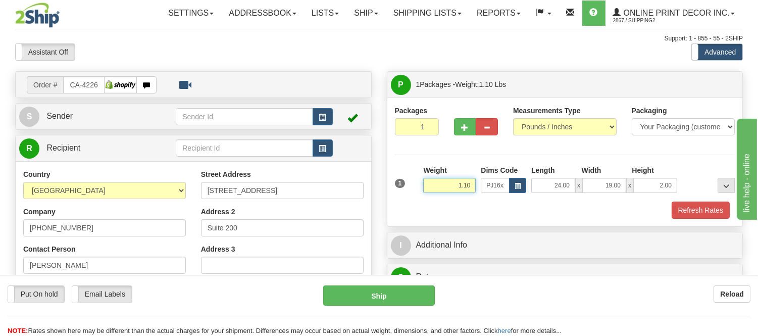
drag, startPoint x: 473, startPoint y: 185, endPoint x: 437, endPoint y: 195, distance: 37.2
click at [437, 195] on div "Weight 1.10" at bounding box center [449, 182] width 58 height 35
type input "2.20"
click at [679, 216] on button "Refresh Rates" at bounding box center [700, 209] width 58 height 17
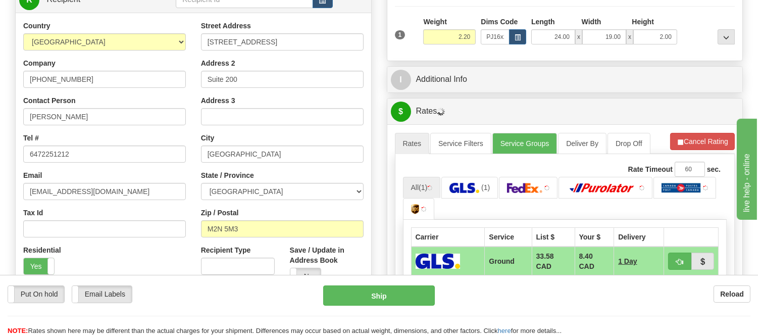
scroll to position [168, 0]
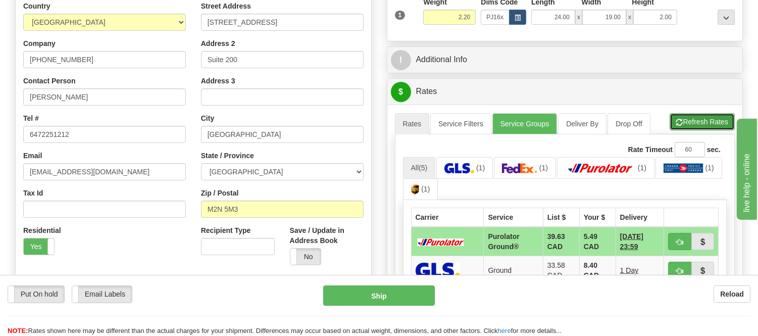
click at [684, 126] on button "Refresh Rates" at bounding box center [701, 121] width 65 height 17
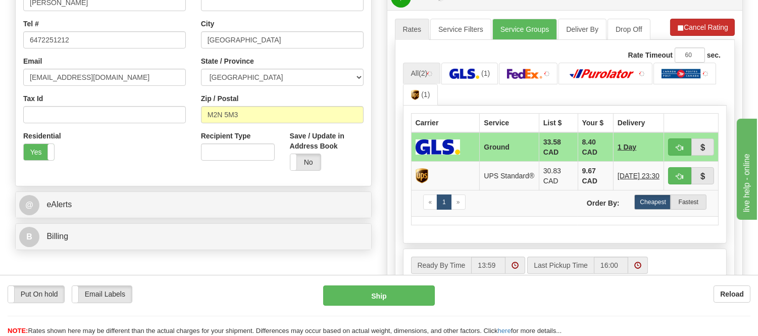
scroll to position [280, 0]
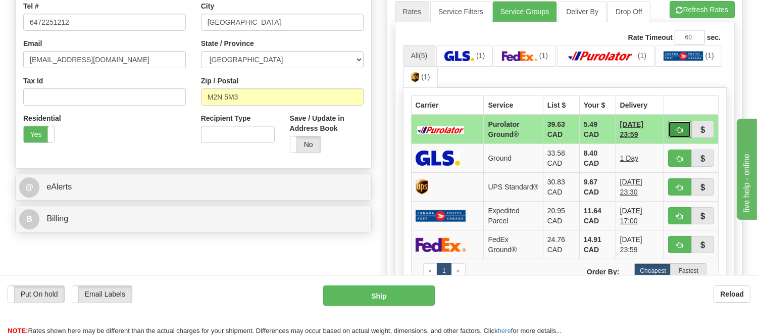
click at [681, 133] on span "button" at bounding box center [679, 130] width 7 height 7
type input "260"
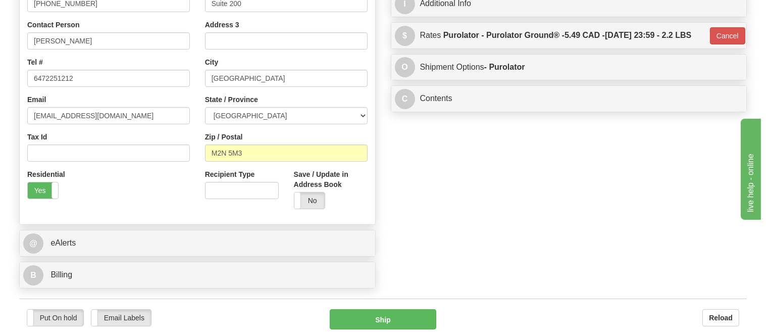
scroll to position [56, 0]
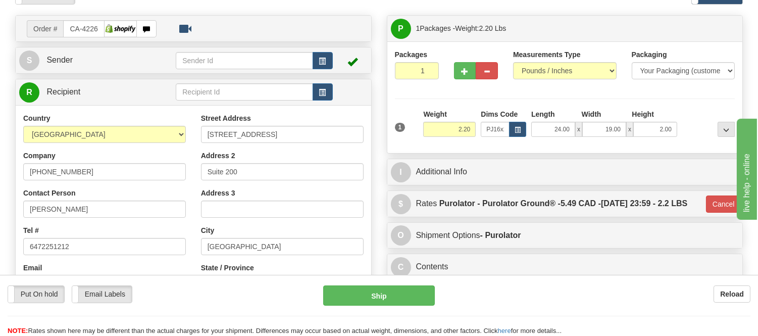
click at [402, 307] on div "Put On hold Put On hold Email Labels Email Labels Edit Reload Ship" at bounding box center [379, 310] width 758 height 50
click at [407, 297] on button "Ship" at bounding box center [378, 295] width 111 height 20
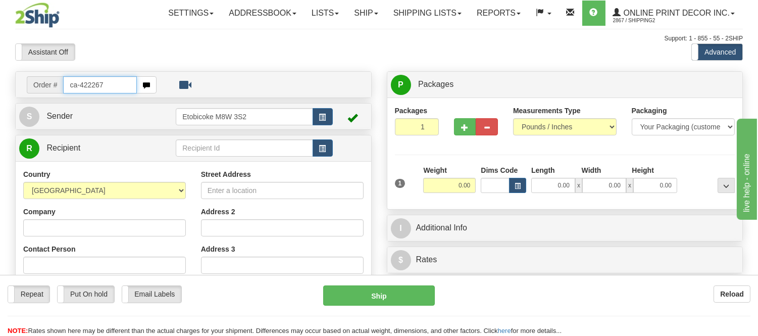
type input "ca-422267"
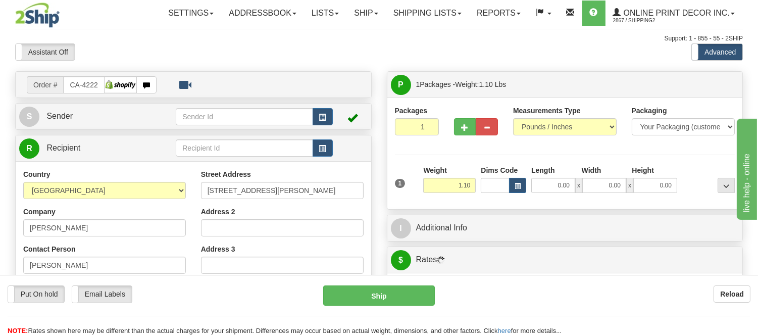
type input "MONT-SAINT-PIERRE"
click at [518, 191] on button "button" at bounding box center [517, 185] width 17 height 15
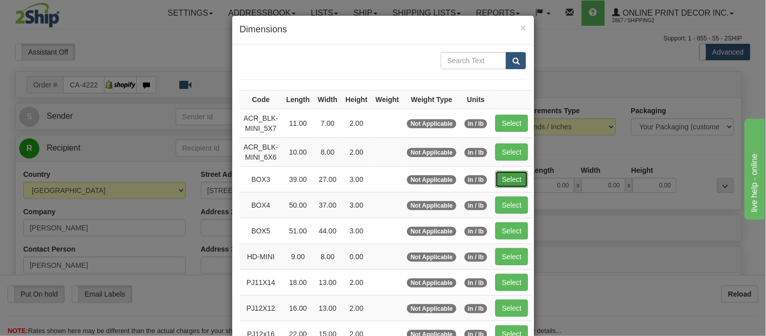
click at [515, 183] on button "Select" at bounding box center [511, 179] width 33 height 17
type input "BOX3"
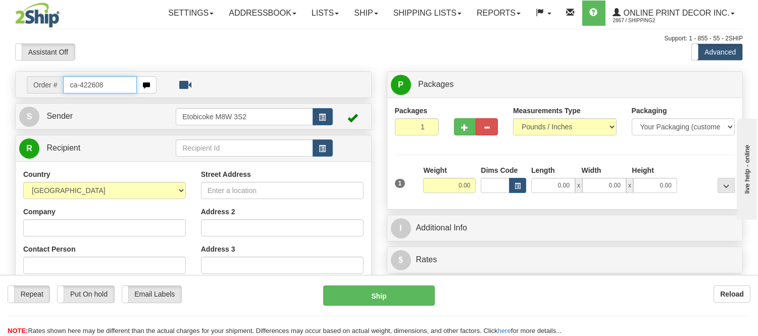
type input "ca-422608"
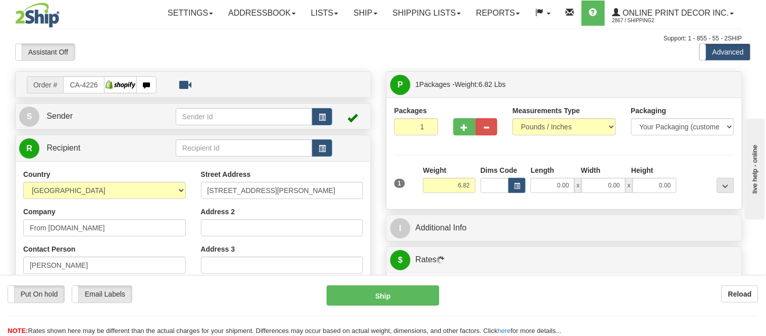
type input "TORONTO"
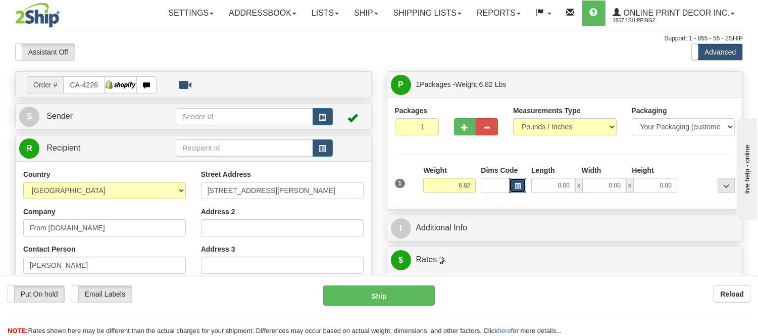
click at [516, 184] on span "button" at bounding box center [517, 186] width 6 height 6
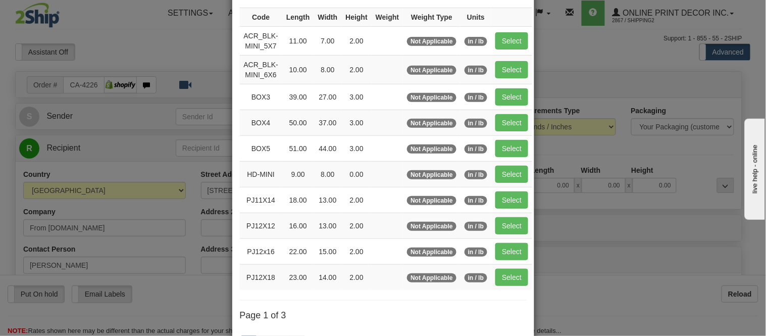
scroll to position [168, 0]
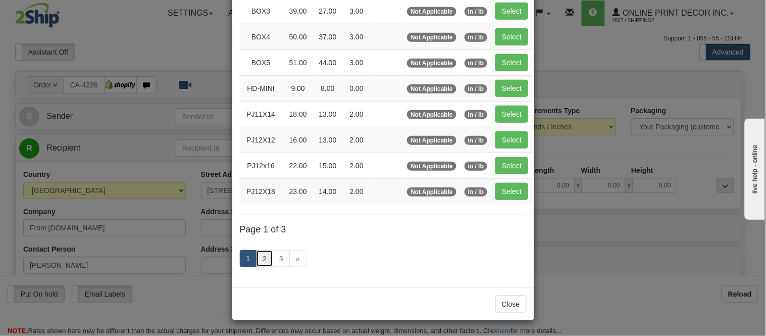
click at [256, 262] on link "2" at bounding box center [264, 258] width 17 height 17
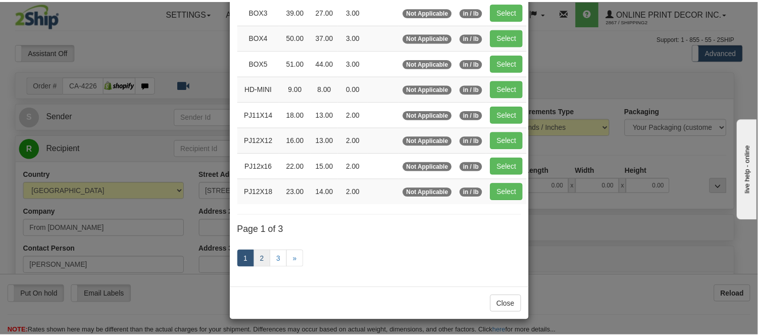
scroll to position [164, 0]
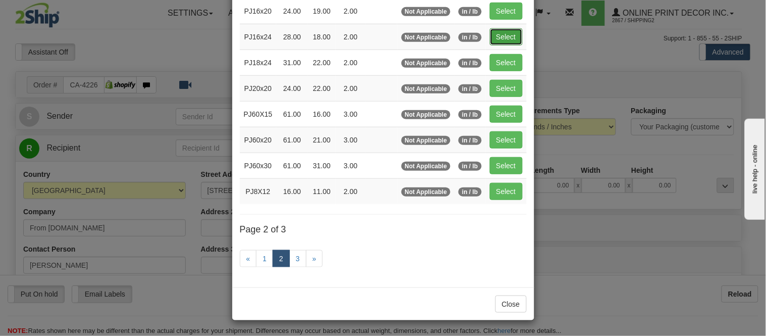
click at [502, 41] on button "Select" at bounding box center [506, 36] width 33 height 17
type input "PJ16x24"
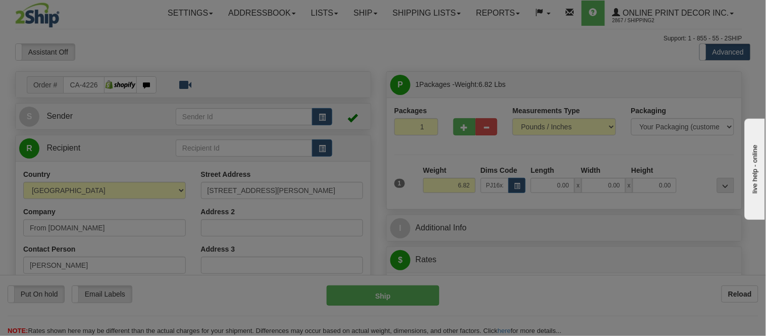
type input "28.00"
type input "18.00"
type input "2.00"
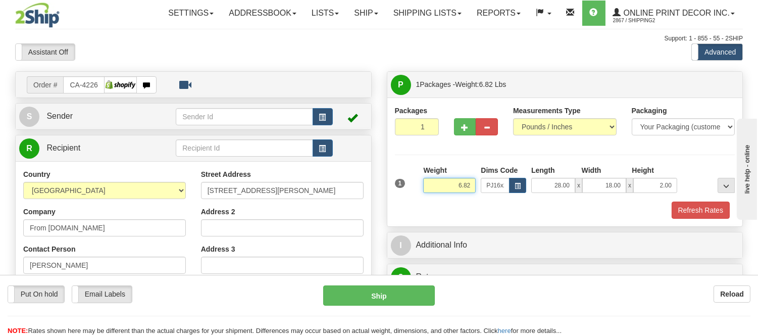
drag, startPoint x: 471, startPoint y: 192, endPoint x: 419, endPoint y: 179, distance: 53.6
click at [419, 179] on div "1 Weight 6.82 Dims Code x x" at bounding box center [564, 183] width 345 height 36
type input "5.98"
click at [466, 128] on span "button" at bounding box center [464, 127] width 7 height 7
radio input "true"
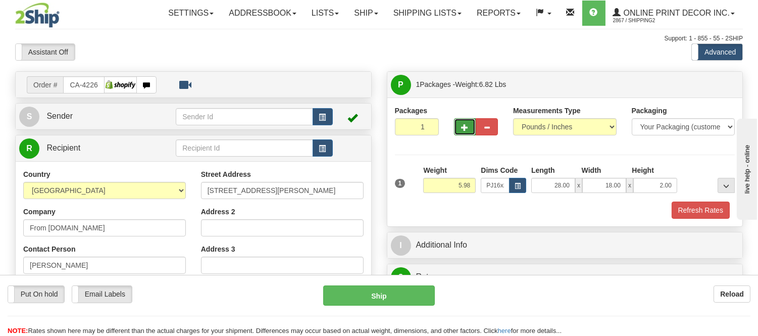
type input "2"
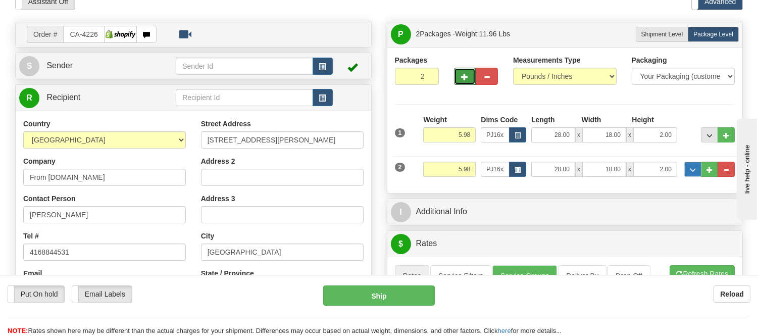
scroll to position [112, 0]
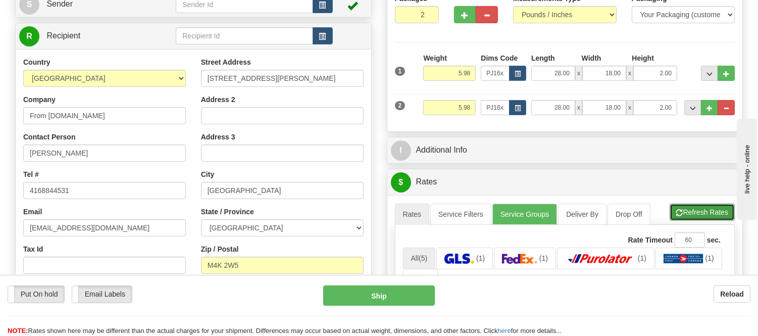
click at [694, 208] on button "Refresh Rates" at bounding box center [701, 211] width 65 height 17
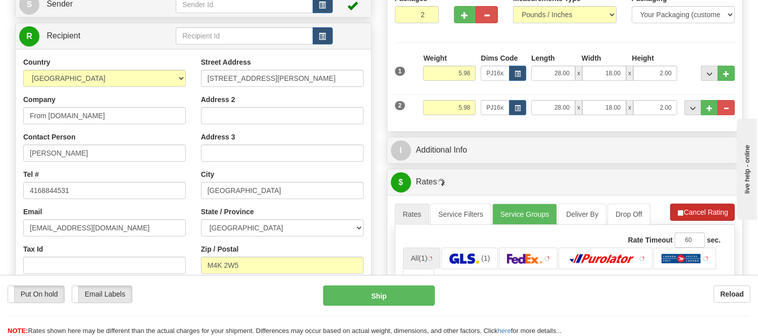
scroll to position [224, 0]
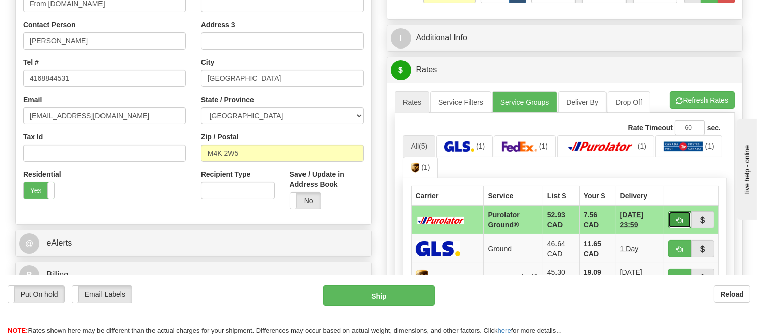
click at [676, 217] on span "button" at bounding box center [679, 220] width 7 height 7
type input "260"
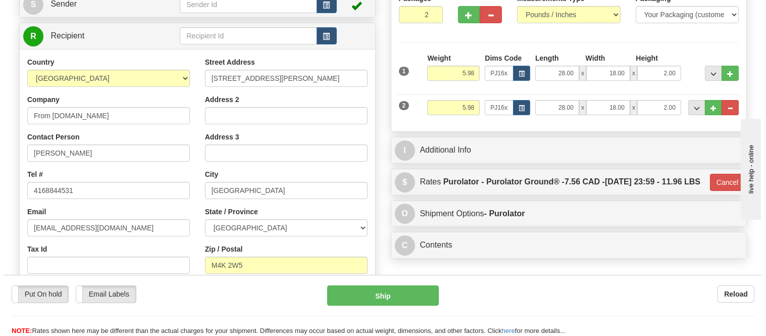
scroll to position [168, 0]
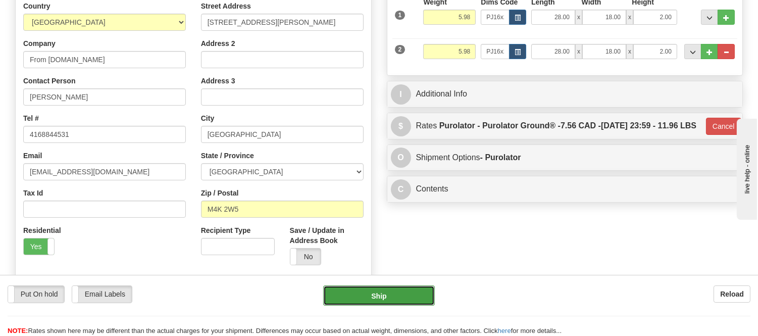
click at [394, 300] on button "Ship" at bounding box center [378, 295] width 111 height 20
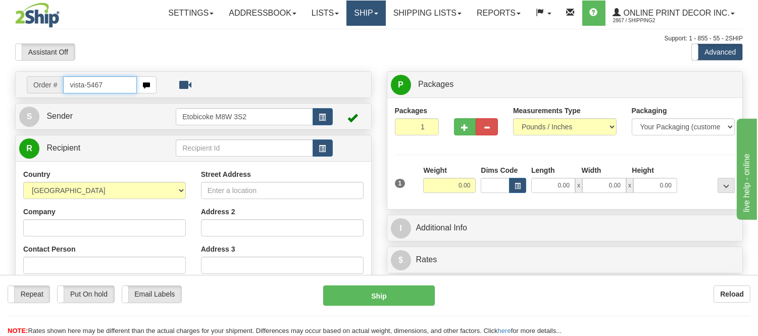
type input "vista-5467"
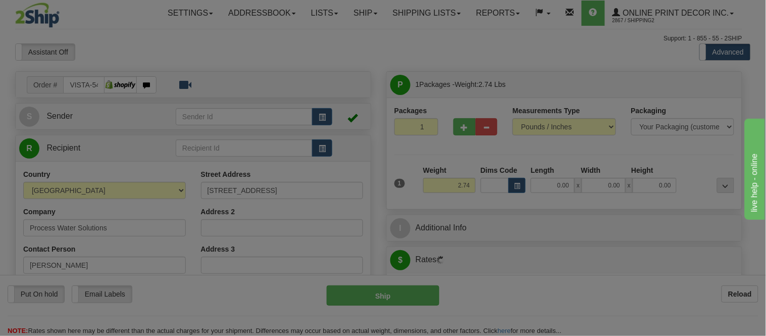
type input "CROSSFIELD"
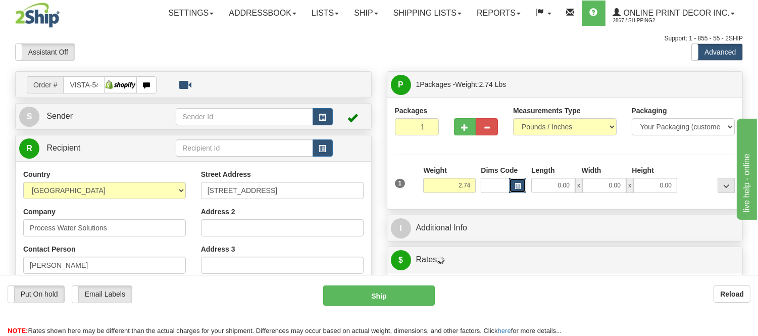
click at [520, 180] on button "button" at bounding box center [517, 185] width 17 height 15
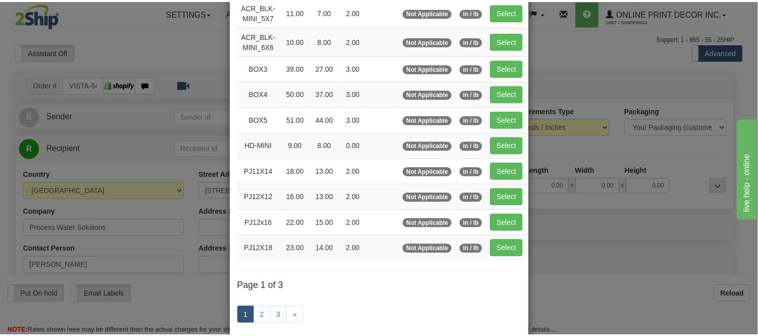
scroll to position [112, 0]
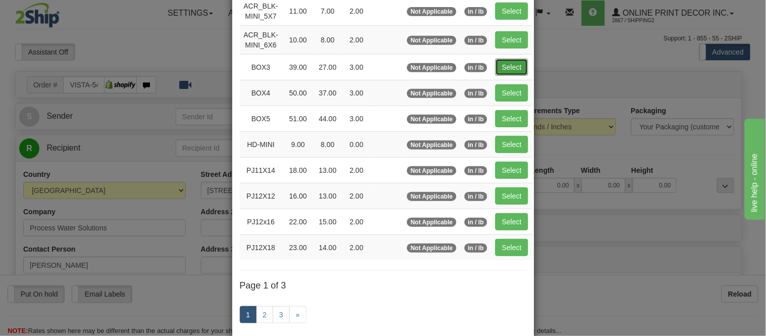
click at [515, 69] on button "Select" at bounding box center [511, 67] width 33 height 17
type input "BOX3"
type input "39.00"
type input "27.00"
type input "3.00"
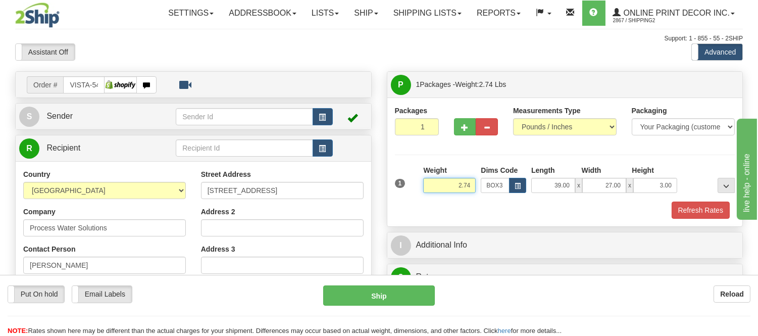
drag, startPoint x: 470, startPoint y: 184, endPoint x: 412, endPoint y: 180, distance: 58.7
click at [412, 179] on div "1 Weight 2.74 Dims Code BOX3" at bounding box center [564, 183] width 345 height 36
click at [711, 210] on button "Refresh Rates" at bounding box center [700, 209] width 58 height 17
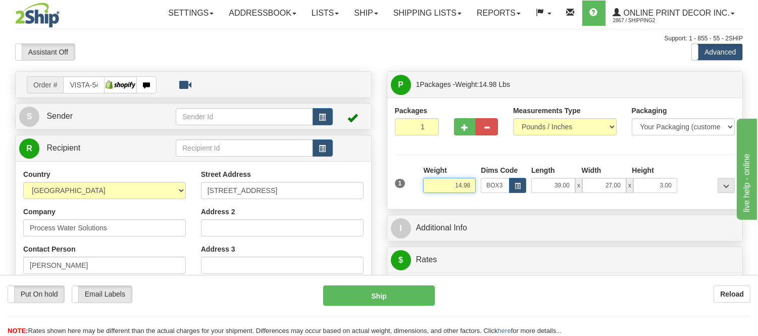
drag, startPoint x: 463, startPoint y: 187, endPoint x: 417, endPoint y: 194, distance: 46.1
click at [417, 194] on div "1 Weight 14.98 Dims Code x x" at bounding box center [564, 183] width 345 height 36
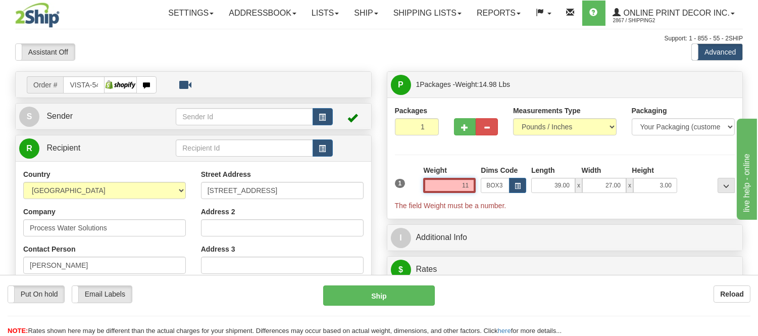
type input "1"
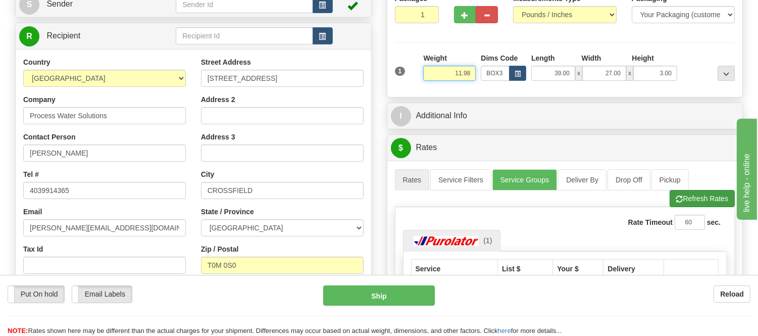
type input "11.98"
click at [698, 195] on li "Refresh Rates Cancel Rating" at bounding box center [701, 198] width 65 height 17
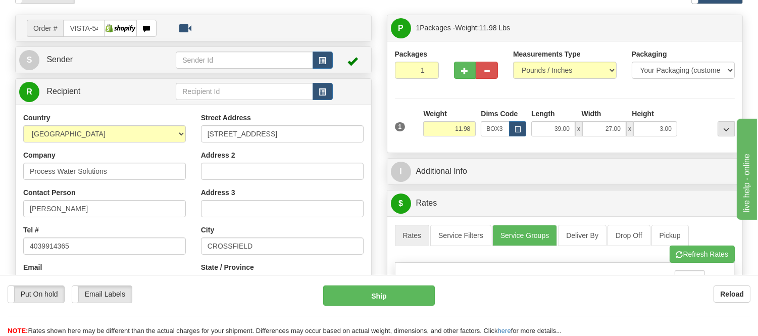
scroll to position [56, 0]
click at [319, 55] on button "button" at bounding box center [322, 60] width 20 height 17
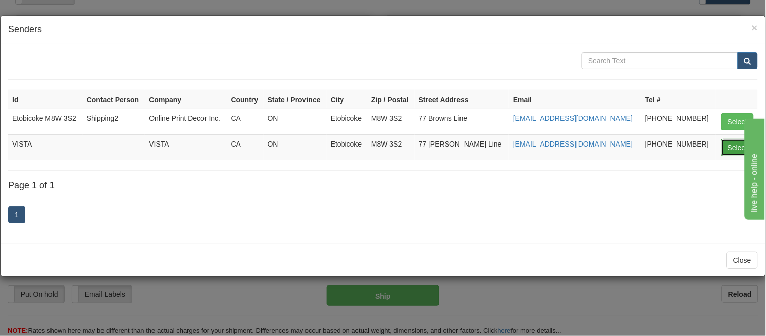
click at [730, 145] on button "Select" at bounding box center [737, 147] width 33 height 17
type input "VISTA"
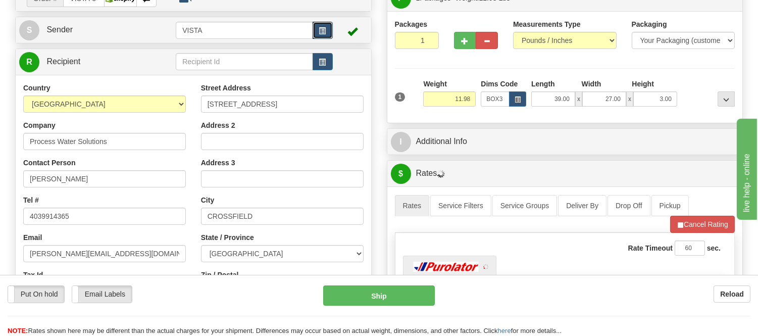
scroll to position [112, 0]
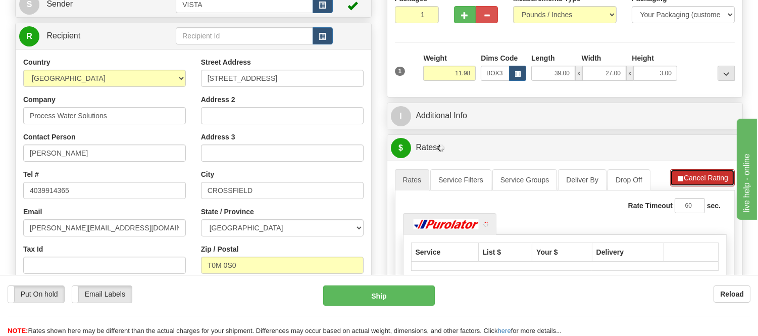
click at [697, 183] on button "Cancel Rating" at bounding box center [702, 177] width 65 height 17
click at [697, 183] on button "Refresh Rates" at bounding box center [701, 177] width 65 height 17
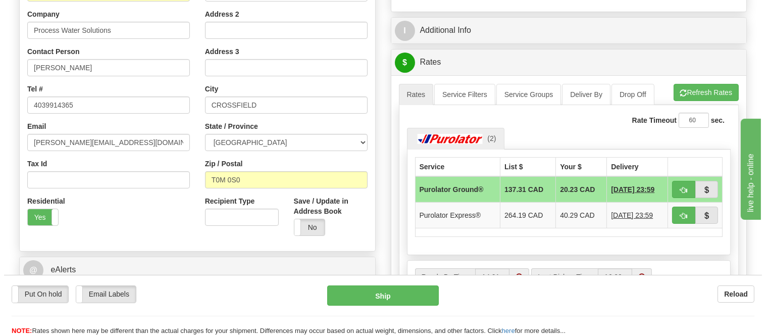
scroll to position [224, 0]
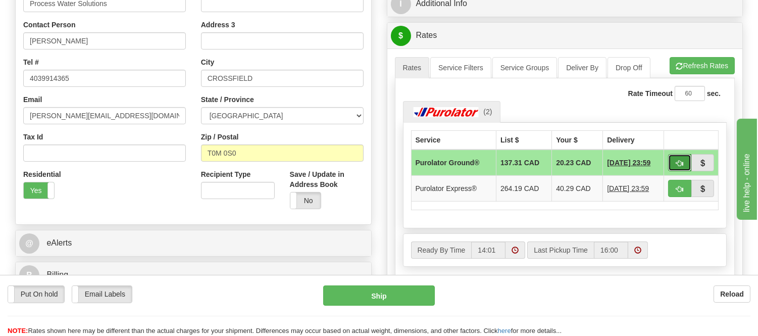
click at [678, 166] on span "button" at bounding box center [679, 163] width 7 height 7
type input "260"
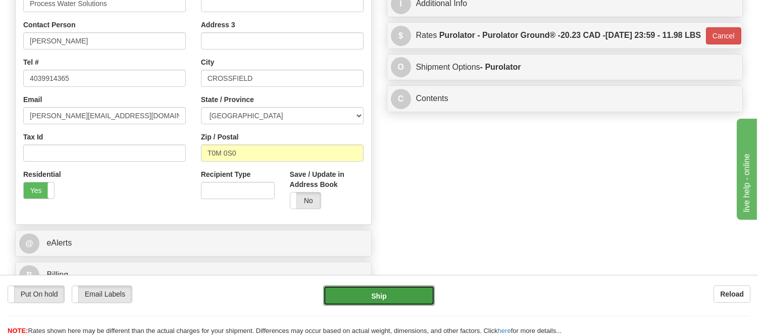
click at [417, 298] on button "Ship" at bounding box center [378, 295] width 111 height 20
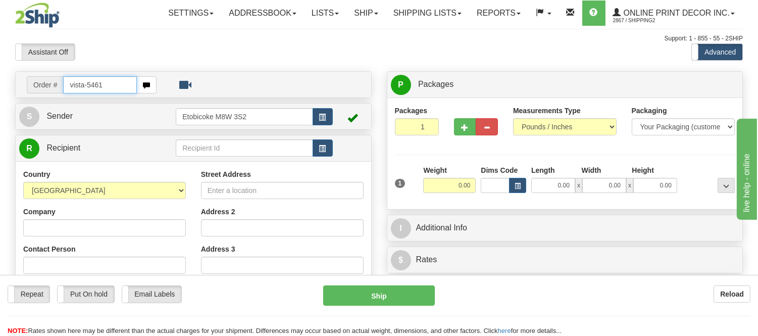
type input "vista-5461"
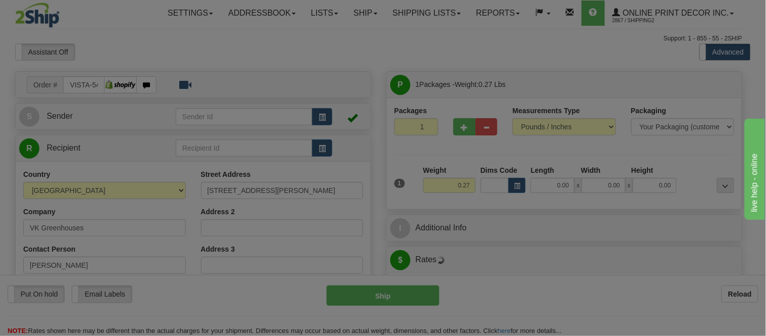
type input "CHARLOTTETOWN"
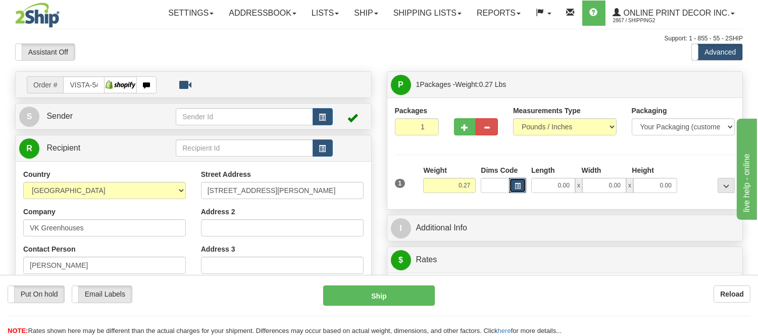
click at [517, 183] on span "button" at bounding box center [517, 186] width 6 height 6
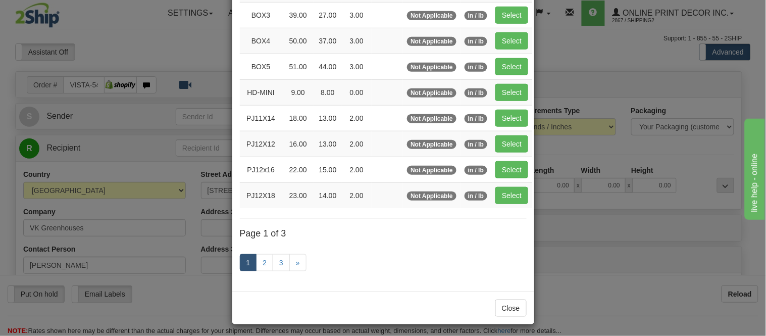
scroll to position [168, 0]
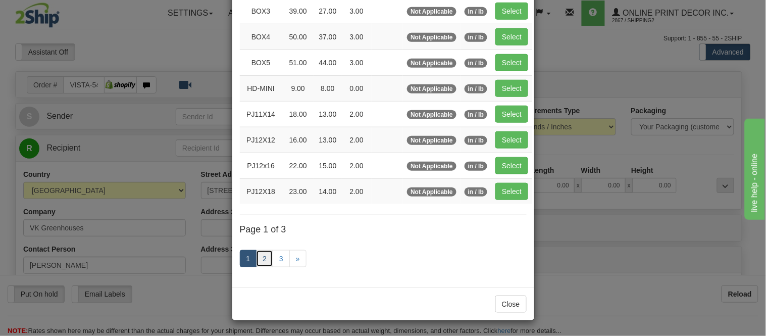
click at [265, 253] on link "2" at bounding box center [264, 258] width 17 height 17
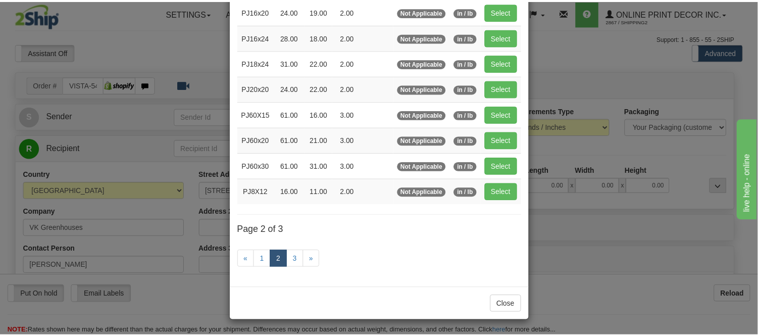
scroll to position [164, 0]
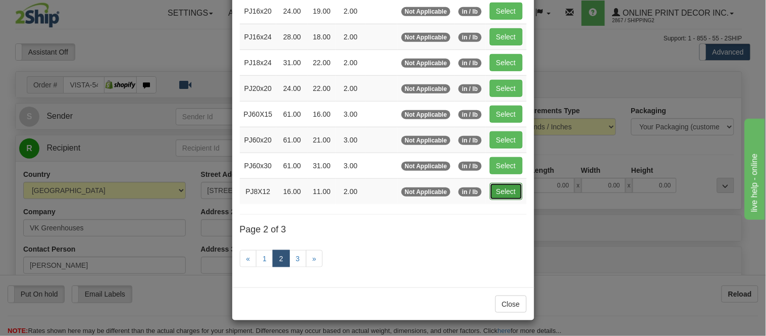
click at [508, 185] on button "Select" at bounding box center [506, 191] width 33 height 17
type input "PJ8X12"
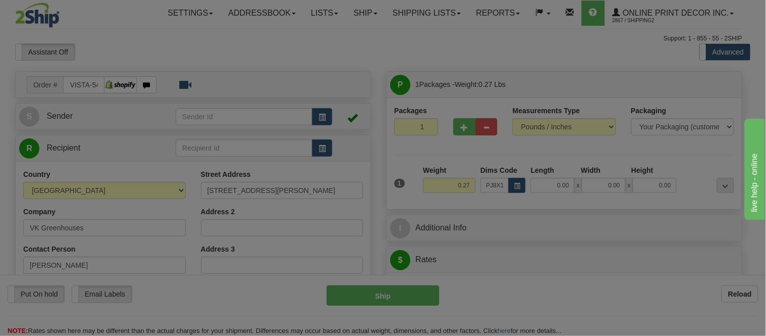
type input "16.00"
type input "11.00"
type input "2.00"
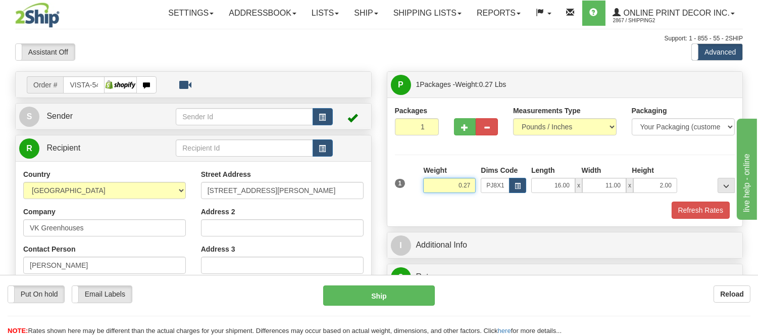
drag, startPoint x: 459, startPoint y: 183, endPoint x: 429, endPoint y: 178, distance: 30.6
click at [429, 178] on input "0.27" at bounding box center [449, 185] width 52 height 15
type input "1.01"
click at [672, 209] on button "Refresh Rates" at bounding box center [700, 209] width 58 height 17
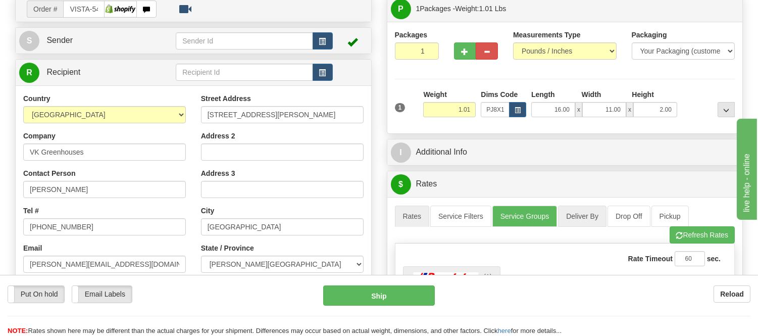
scroll to position [56, 0]
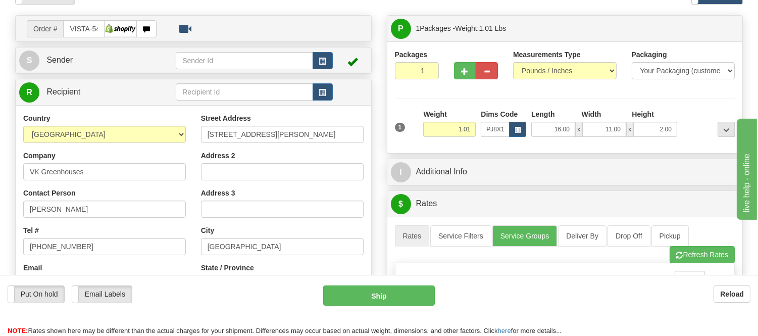
click at [311, 50] on td at bounding box center [254, 60] width 156 height 21
click at [321, 66] on button "button" at bounding box center [322, 60] width 20 height 17
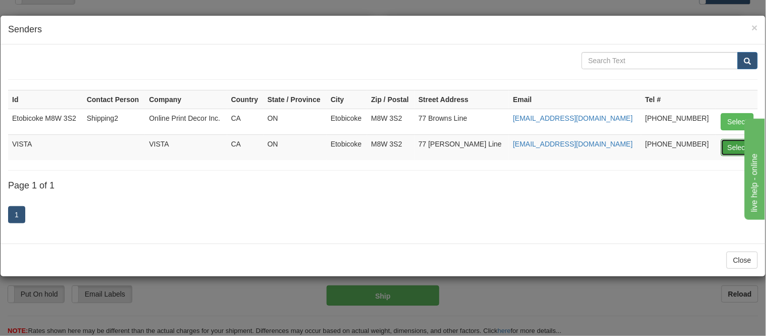
click at [726, 149] on button "Select" at bounding box center [737, 147] width 33 height 17
type input "VISTA"
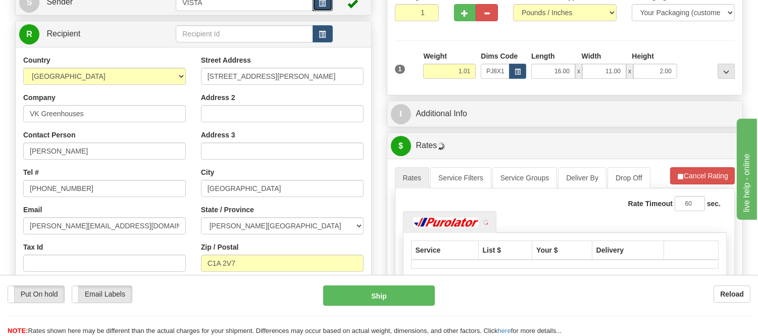
scroll to position [168, 0]
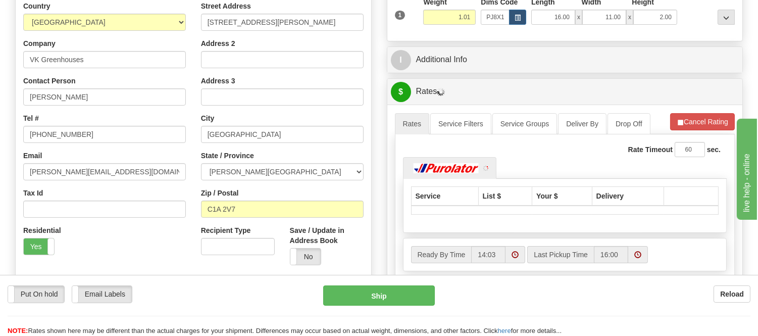
click at [699, 110] on div "A change has been made which could impact your rate estimate. To ensure the est…" at bounding box center [564, 200] width 355 height 192
click at [699, 116] on li "Refresh Rates Cancel Rating" at bounding box center [702, 121] width 65 height 17
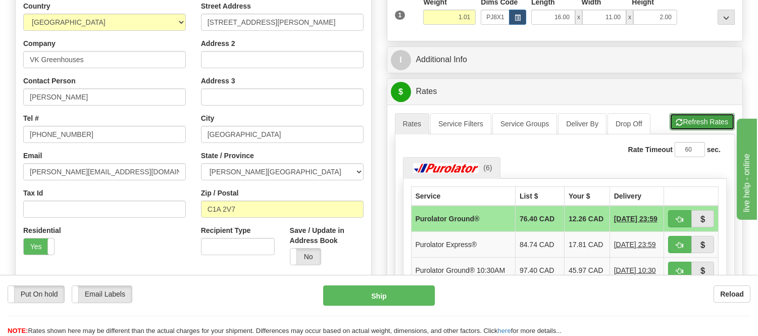
click at [699, 117] on button "Refresh Rates" at bounding box center [701, 121] width 65 height 17
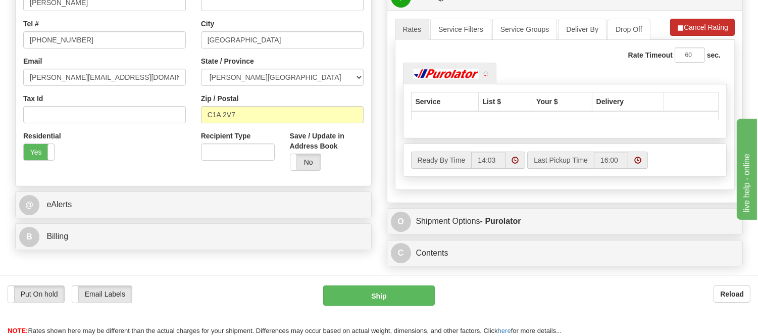
scroll to position [280, 0]
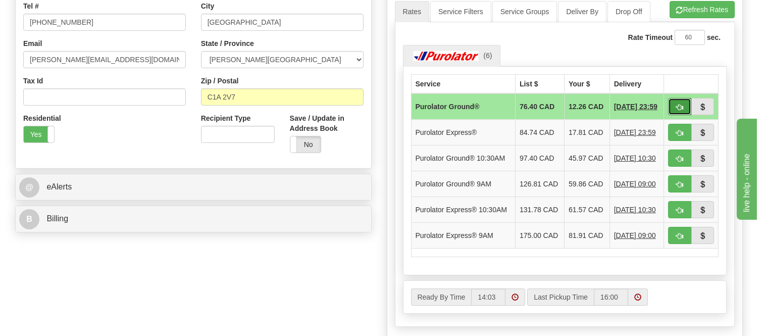
click at [672, 103] on button "button" at bounding box center [679, 106] width 23 height 17
type input "260"
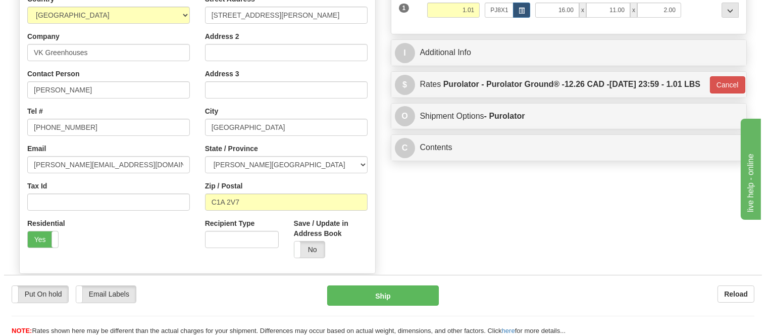
scroll to position [168, 0]
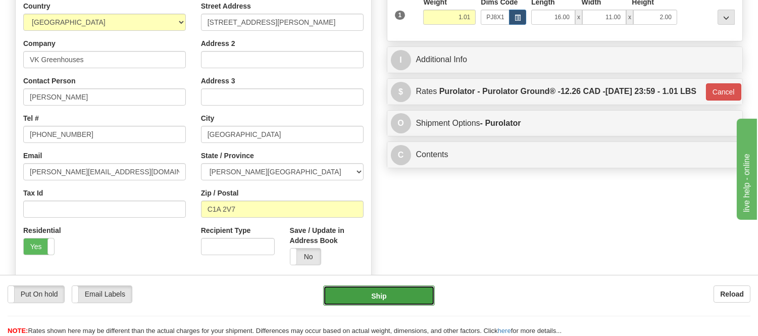
click at [360, 296] on button "Ship" at bounding box center [378, 295] width 111 height 20
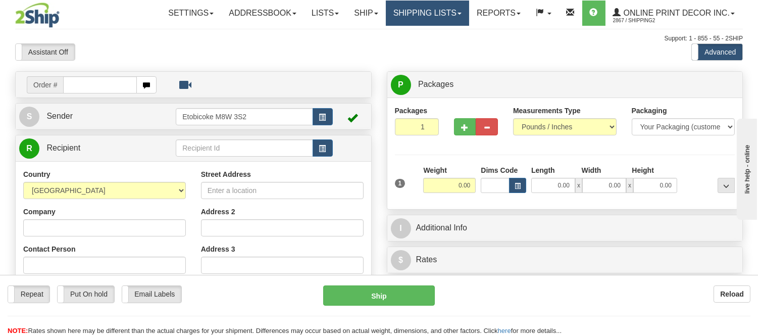
click at [424, 13] on link "Shipping lists" at bounding box center [427, 13] width 83 height 25
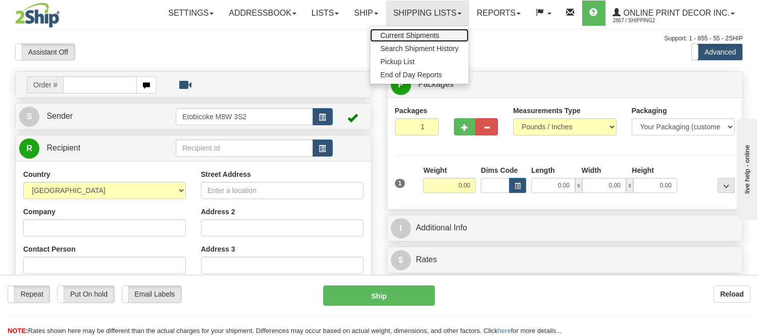
click at [419, 33] on span "Current Shipments" at bounding box center [409, 35] width 59 height 8
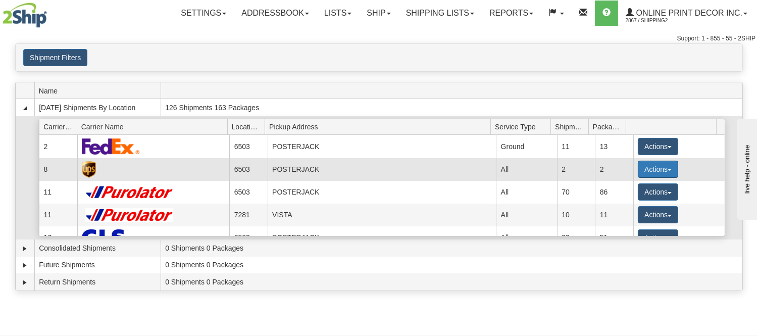
click at [637, 166] on button "Actions" at bounding box center [657, 169] width 40 height 17
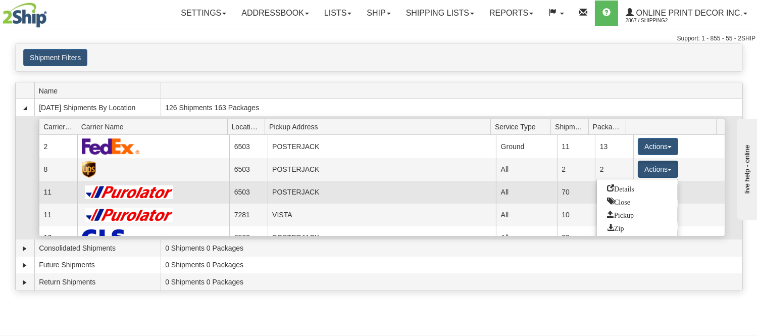
click at [452, 185] on td "POSTERJACK" at bounding box center [382, 192] width 229 height 23
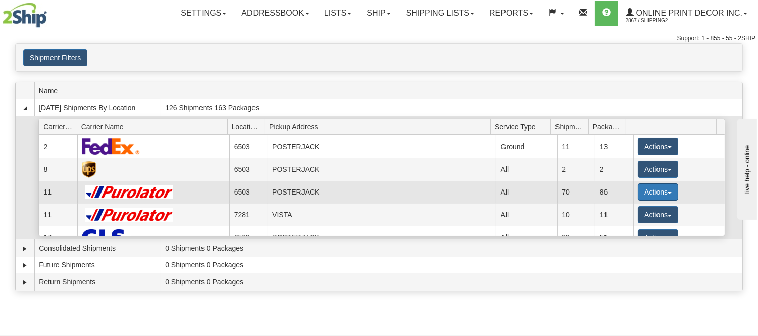
click at [642, 190] on button "Actions" at bounding box center [657, 191] width 40 height 17
click at [631, 211] on span "Details" at bounding box center [620, 210] width 27 height 7
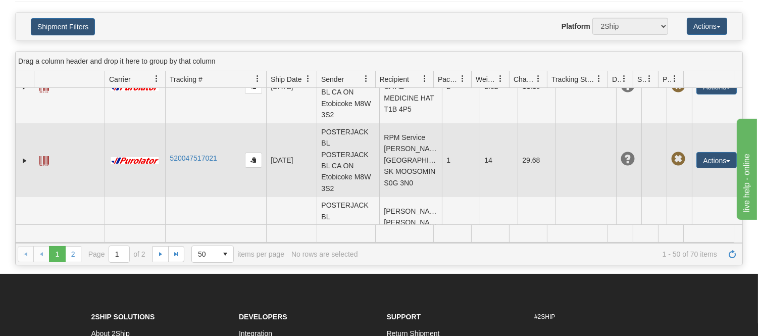
scroll to position [112, 0]
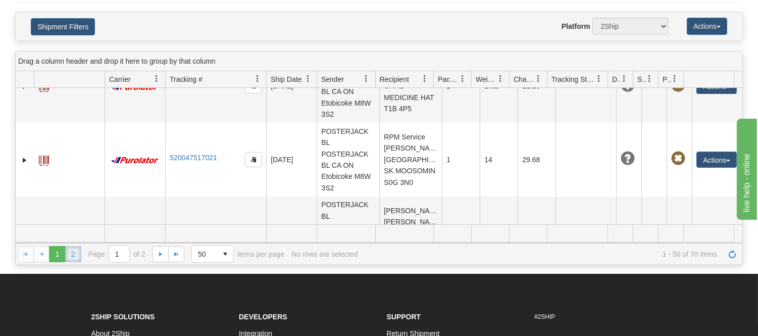
click at [68, 253] on link "2" at bounding box center [73, 254] width 16 height 16
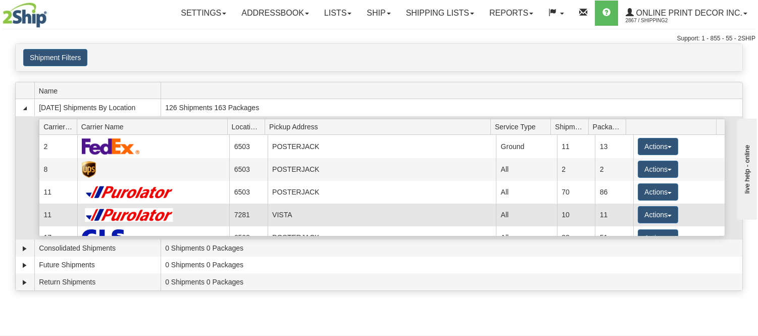
click at [277, 218] on td "VISTA" at bounding box center [382, 214] width 229 height 23
click at [637, 212] on button "Actions" at bounding box center [657, 214] width 40 height 17
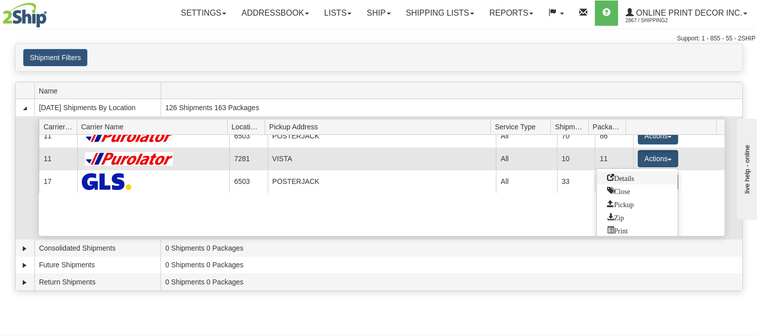
click at [626, 175] on span "Details" at bounding box center [620, 177] width 27 height 7
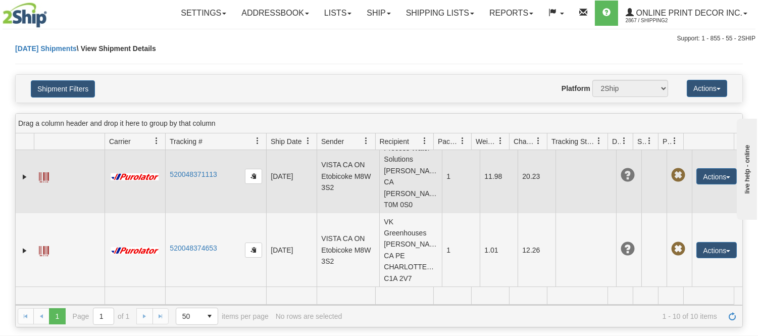
scroll to position [575, 0]
click at [416, 183] on td "Process Water Solutions [PERSON_NAME] CA [PERSON_NAME] T0M 0S0" at bounding box center [410, 176] width 63 height 74
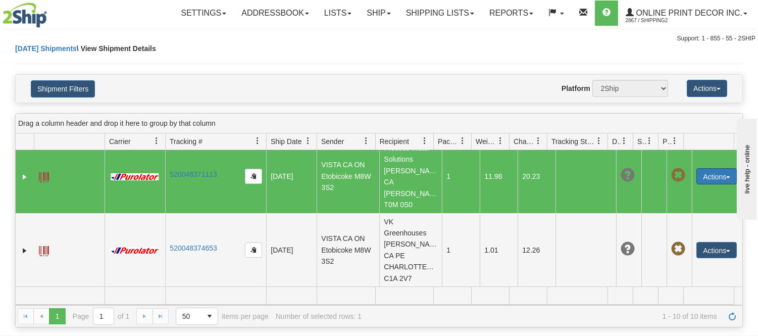
click at [708, 171] on button "Actions" at bounding box center [716, 176] width 40 height 16
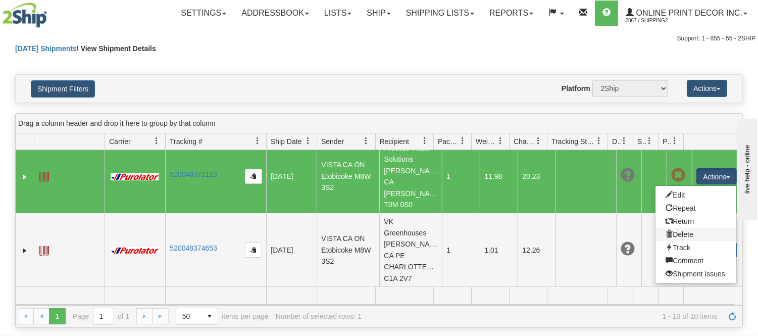
click at [669, 236] on link "Delete" at bounding box center [695, 234] width 81 height 13
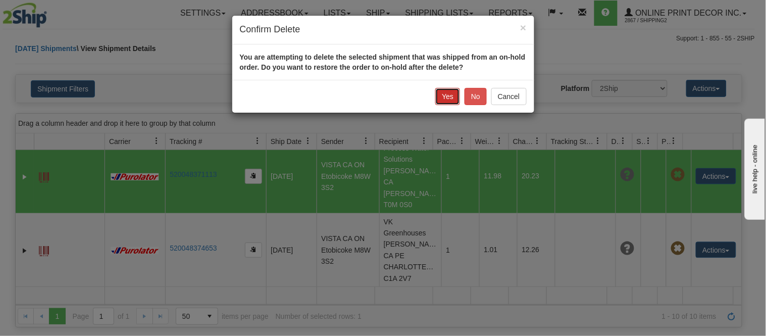
click at [445, 92] on button "Yes" at bounding box center [447, 96] width 25 height 17
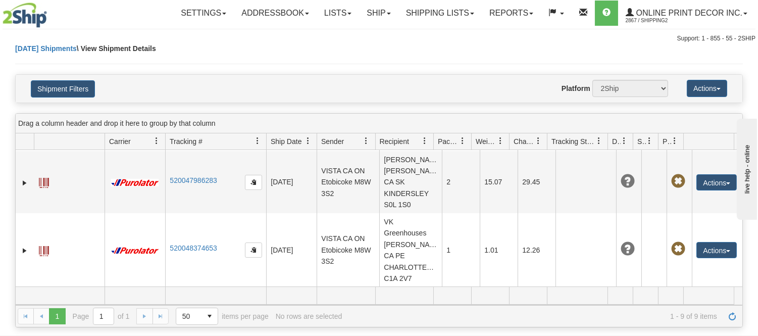
scroll to position [502, 0]
click at [383, 17] on link "Ship" at bounding box center [378, 13] width 39 height 25
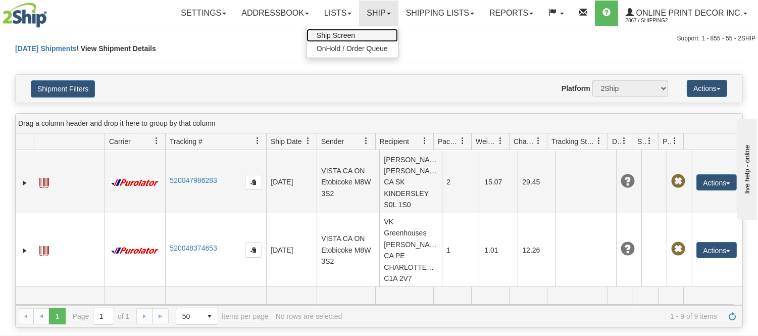
click at [359, 38] on link "Ship Screen" at bounding box center [351, 35] width 91 height 13
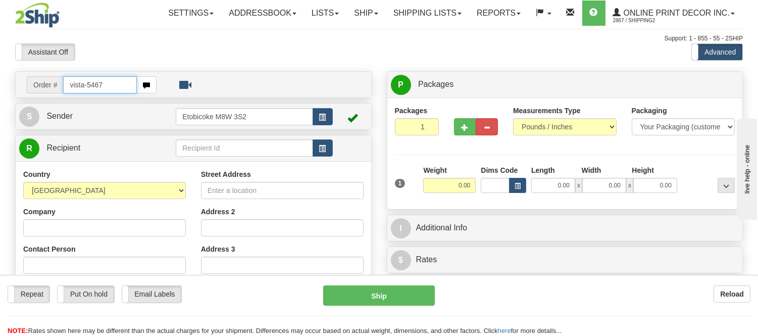
type input "vista-5467"
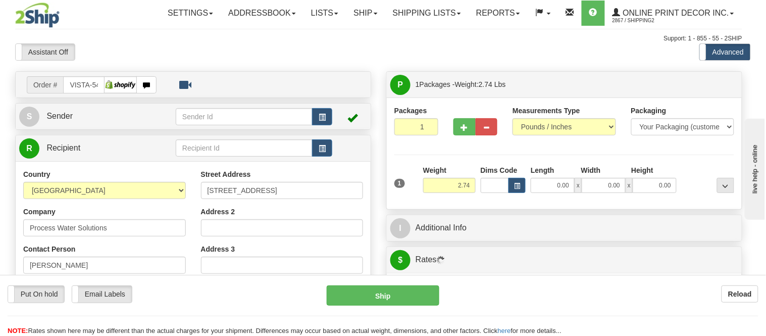
type input "CROSSFIELD"
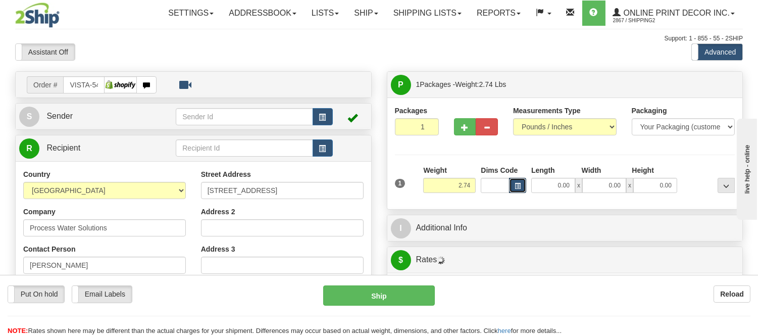
click at [513, 185] on button "button" at bounding box center [517, 185] width 17 height 15
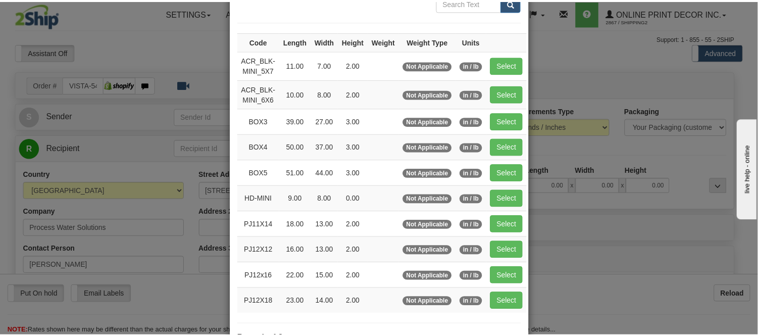
scroll to position [112, 0]
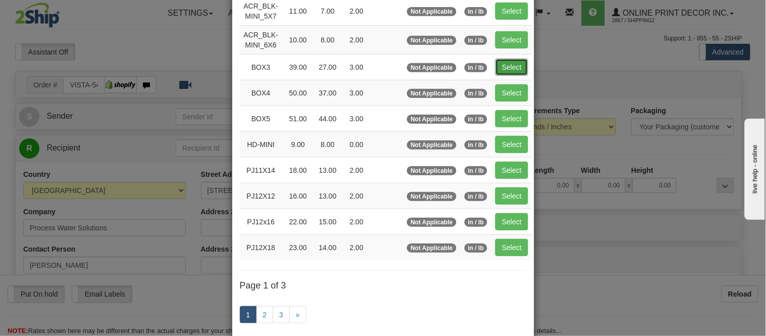
click at [513, 59] on button "Select" at bounding box center [511, 67] width 33 height 17
type input "BOX3"
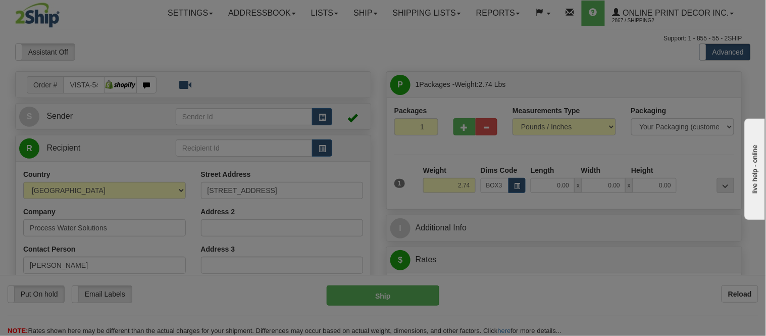
type input "39.00"
type input "27.00"
type input "3.00"
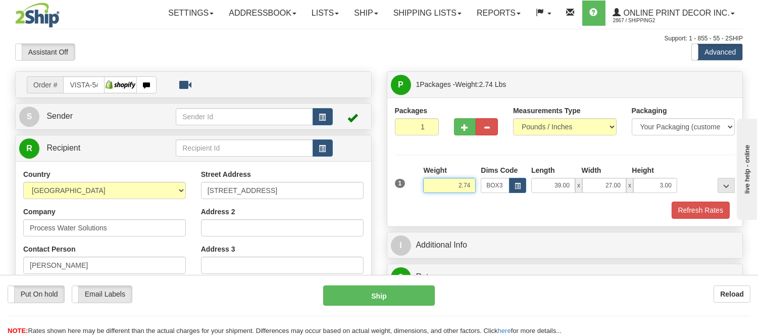
drag, startPoint x: 474, startPoint y: 186, endPoint x: 410, endPoint y: 183, distance: 64.2
click at [410, 183] on div "1 Weight 2.74 Dims Code BOX3" at bounding box center [564, 183] width 345 height 36
type input "11.98"
click at [694, 204] on button "Refresh Rates" at bounding box center [700, 209] width 58 height 17
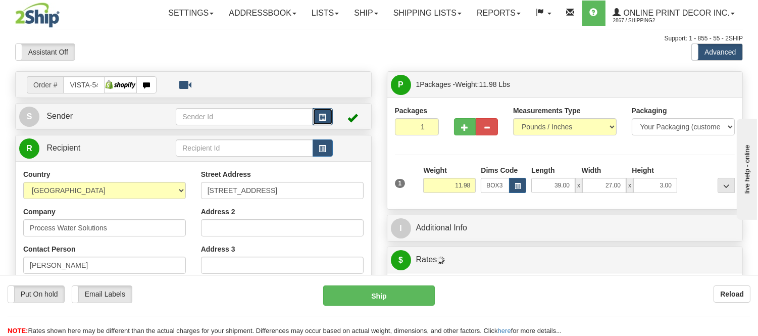
click at [320, 116] on span "button" at bounding box center [322, 117] width 7 height 7
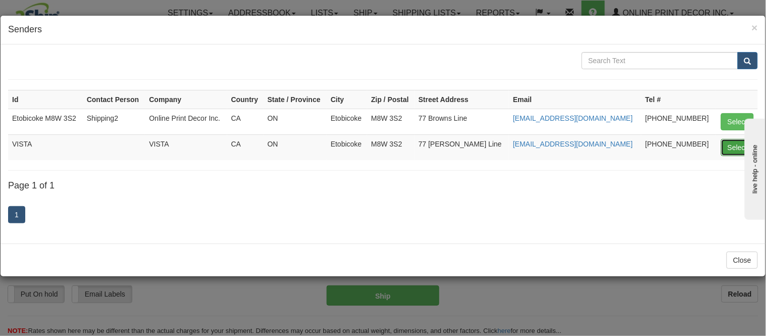
click at [739, 149] on button "Select" at bounding box center [737, 147] width 33 height 17
type input "VISTA"
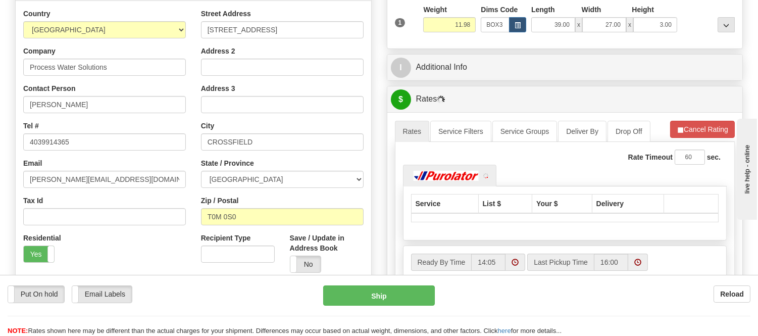
scroll to position [168, 0]
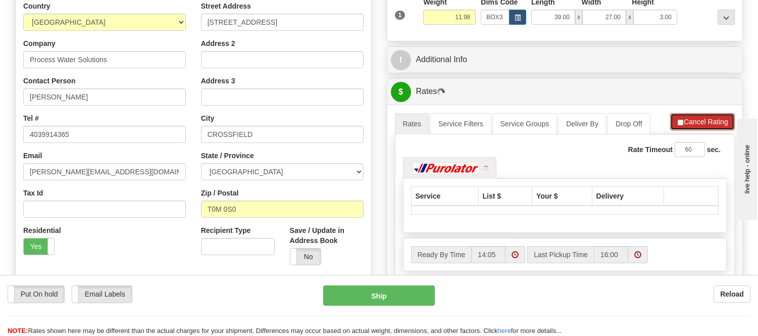
click at [693, 124] on button "Cancel Rating" at bounding box center [702, 121] width 65 height 17
click at [693, 124] on button "Refresh Rates" at bounding box center [701, 121] width 65 height 17
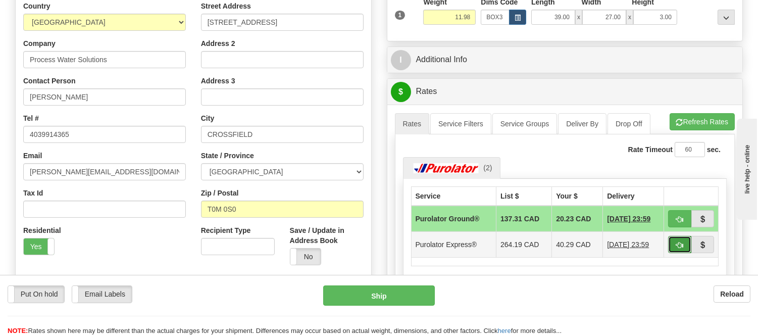
click at [676, 245] on span "button" at bounding box center [679, 245] width 7 height 7
type input "202"
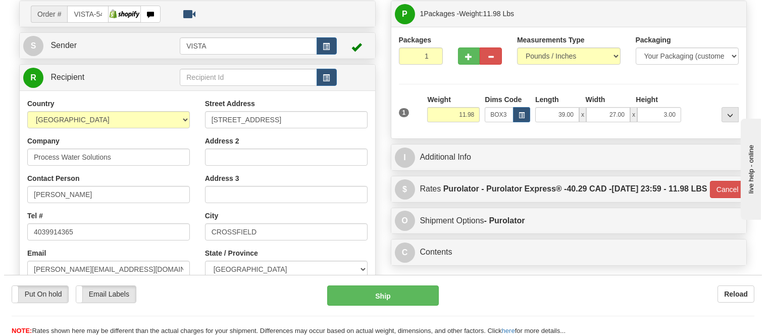
scroll to position [0, 0]
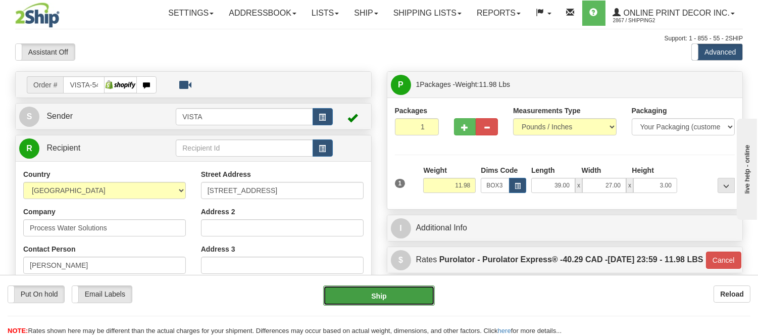
click at [378, 290] on button "Ship" at bounding box center [378, 295] width 111 height 20
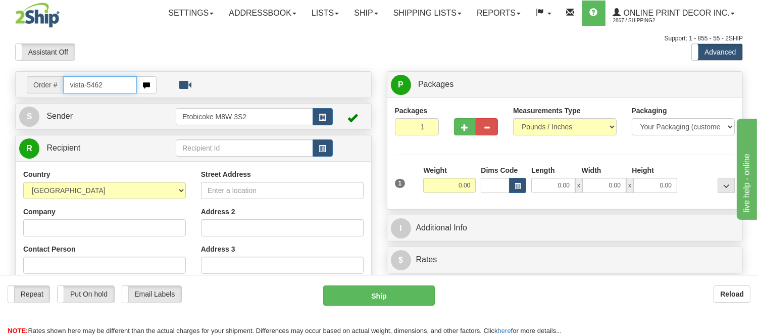
type input "vista-5462"
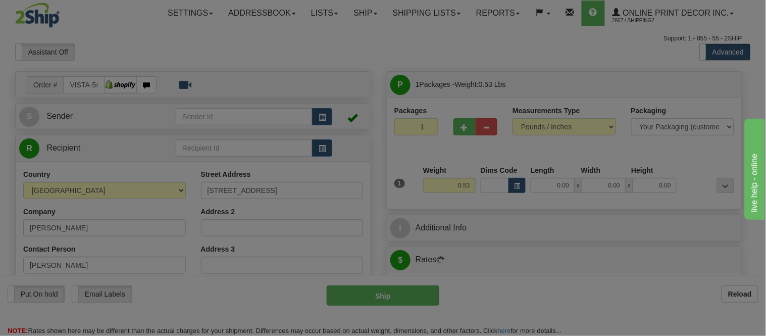
type input "[GEOGRAPHIC_DATA]"
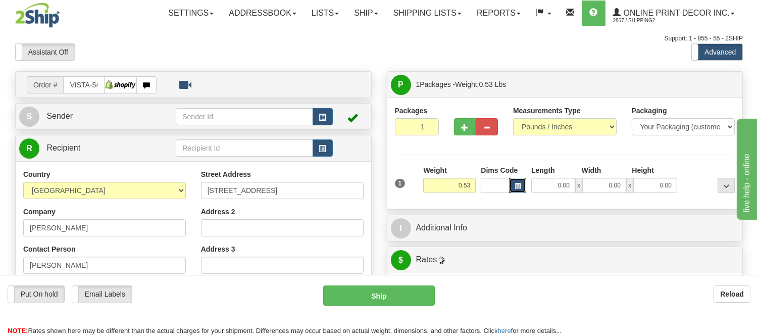
click at [520, 183] on span "button" at bounding box center [517, 186] width 6 height 6
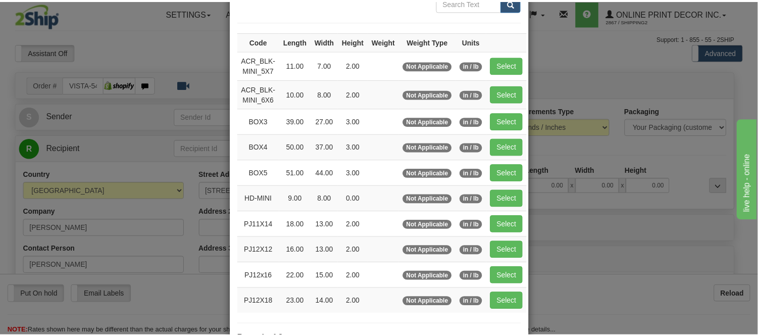
scroll to position [112, 0]
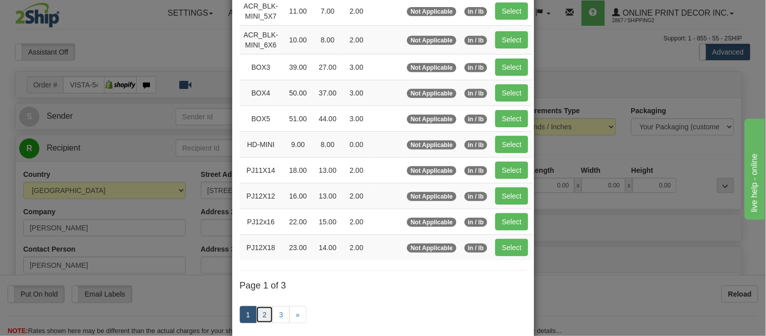
click at [266, 313] on link "2" at bounding box center [264, 314] width 17 height 17
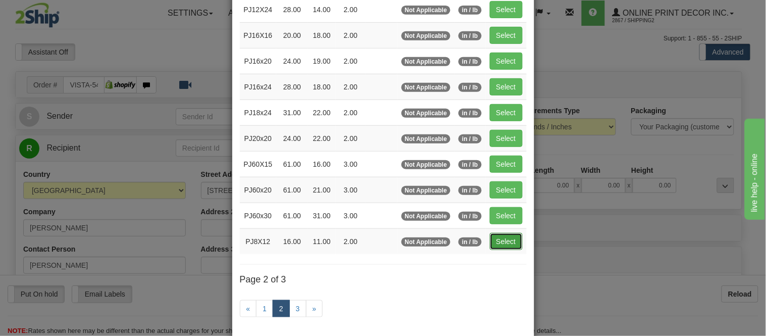
click at [504, 242] on button "Select" at bounding box center [506, 241] width 33 height 17
type input "PJ8X12"
type input "16.00"
type input "11.00"
type input "2.00"
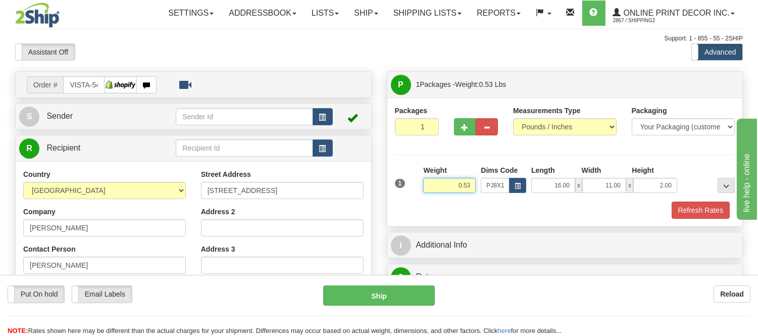
drag, startPoint x: 473, startPoint y: 187, endPoint x: 420, endPoint y: 192, distance: 53.3
click at [420, 192] on div "Weight 0.53" at bounding box center [449, 182] width 58 height 35
type input "1.98"
click at [703, 209] on button "Refresh Rates" at bounding box center [700, 209] width 58 height 17
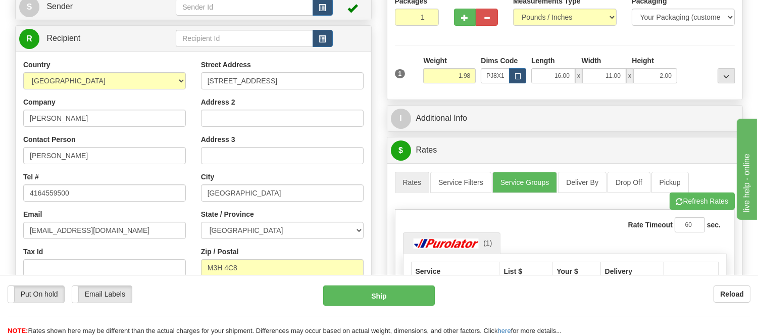
scroll to position [0, 0]
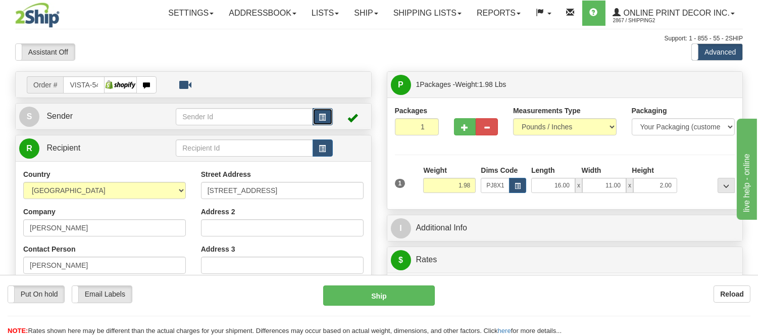
click at [319, 114] on span "button" at bounding box center [322, 117] width 7 height 7
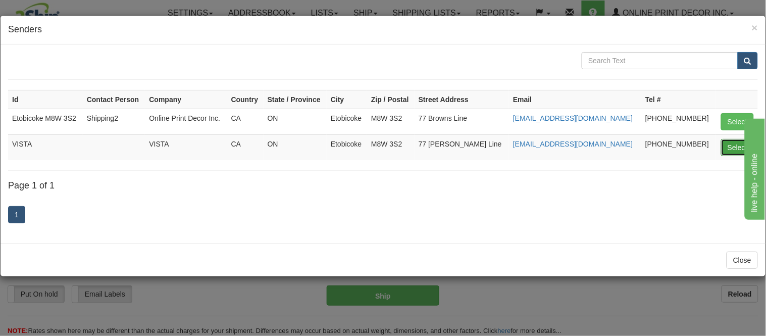
click at [730, 143] on button "Select" at bounding box center [737, 147] width 33 height 17
type input "VISTA"
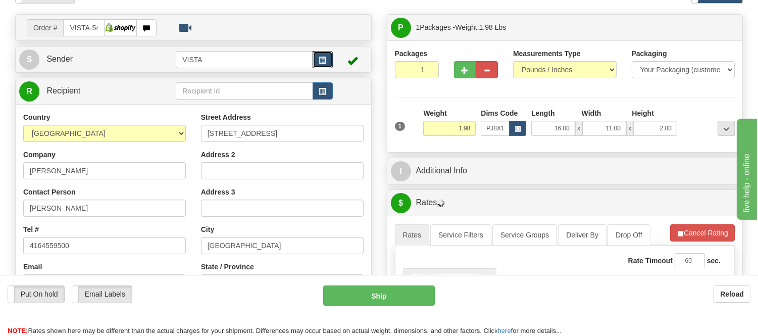
scroll to position [112, 0]
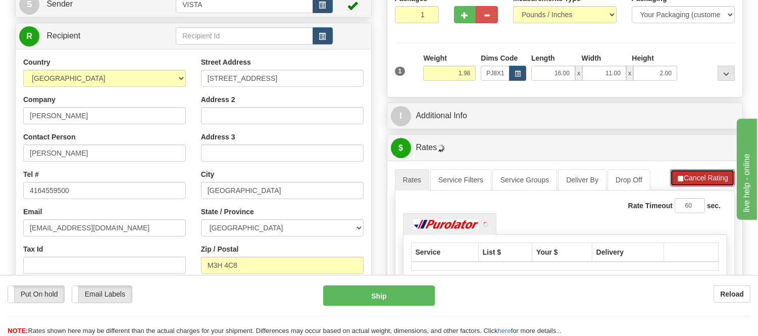
click at [694, 173] on button "Cancel Rating" at bounding box center [702, 177] width 65 height 17
click at [694, 173] on button "Refresh Rates" at bounding box center [701, 177] width 65 height 17
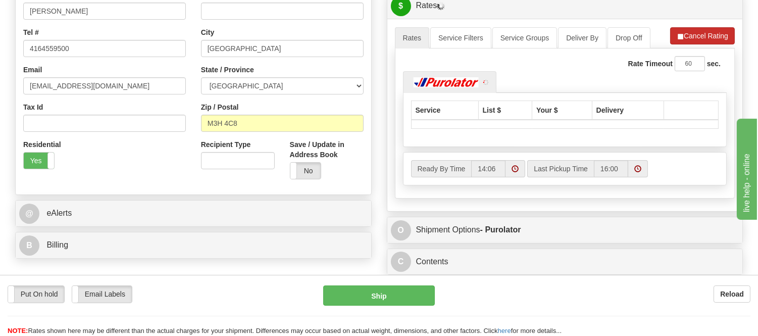
scroll to position [280, 0]
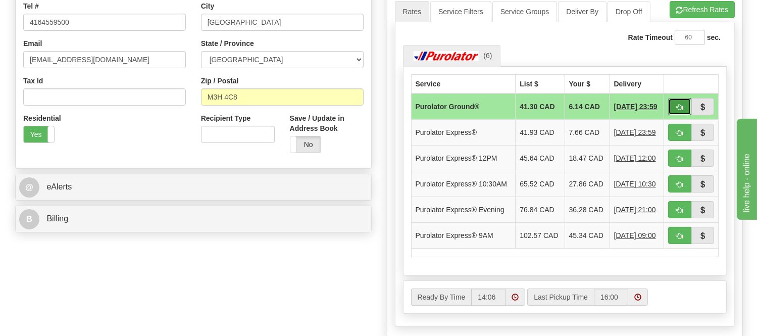
click at [685, 103] on button "button" at bounding box center [679, 106] width 23 height 17
type input "260"
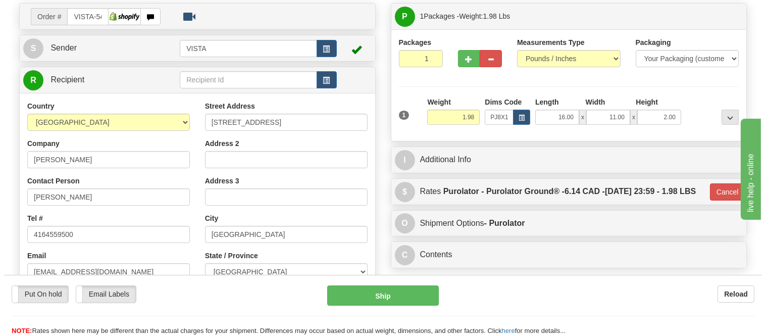
scroll to position [56, 0]
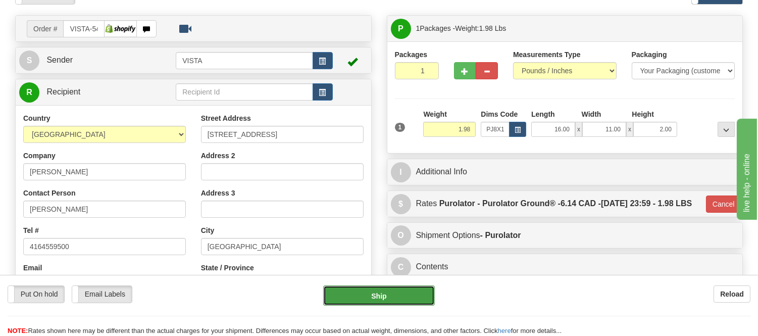
click at [369, 294] on button "Ship" at bounding box center [378, 295] width 111 height 20
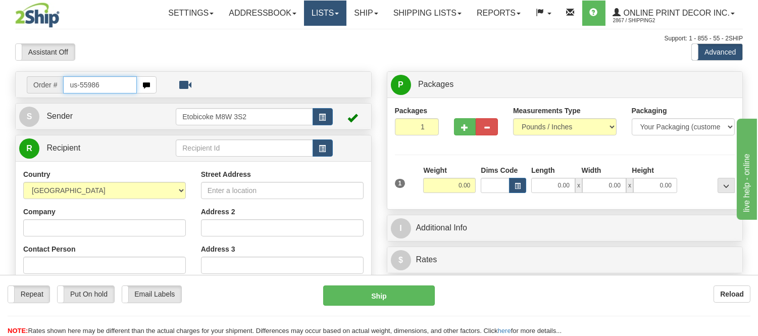
type input "us-55986"
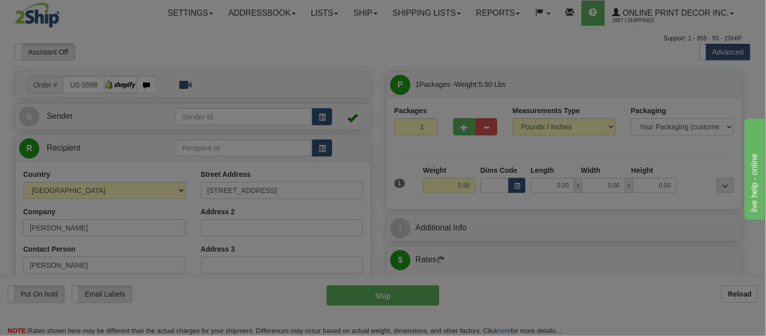
type input "[GEOGRAPHIC_DATA]"
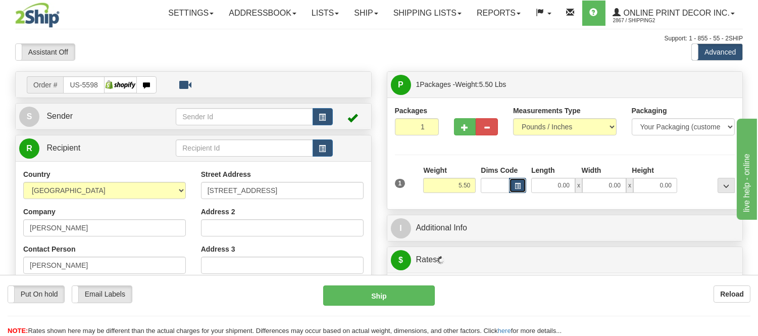
click at [521, 189] on button "button" at bounding box center [517, 185] width 17 height 15
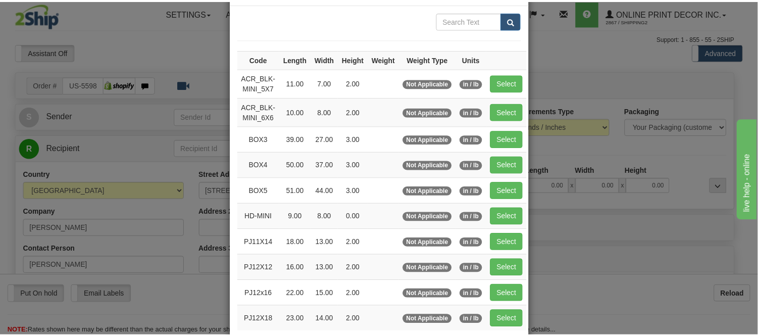
scroll to position [56, 0]
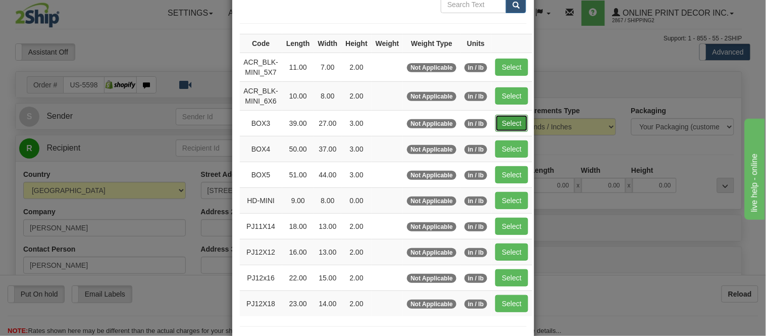
click at [523, 126] on button "Select" at bounding box center [511, 123] width 33 height 17
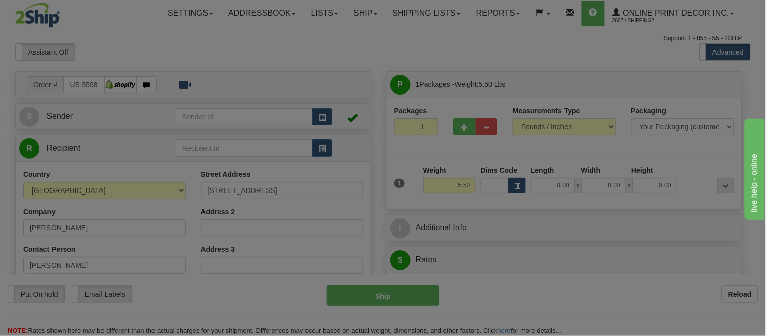
type input "BOX3"
type input "39.00"
type input "27.00"
type input "3.00"
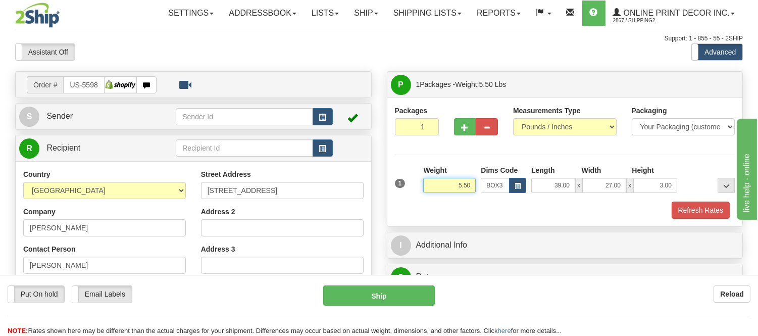
drag, startPoint x: 470, startPoint y: 184, endPoint x: 433, endPoint y: 184, distance: 37.4
click at [433, 184] on input "5.50" at bounding box center [449, 185] width 52 height 15
type input "7.98"
click at [461, 128] on span "button" at bounding box center [464, 127] width 7 height 7
radio input "true"
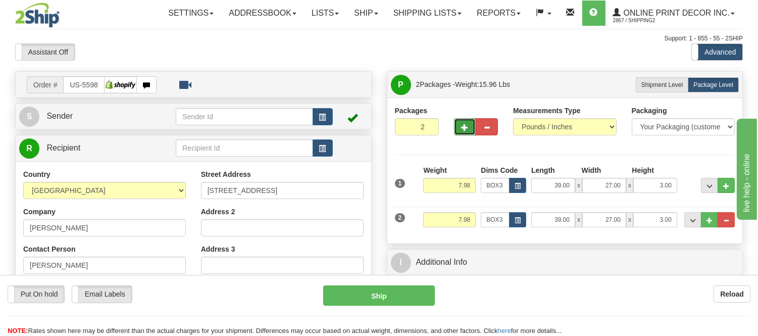
click at [461, 130] on span "button" at bounding box center [464, 127] width 7 height 7
type input "3"
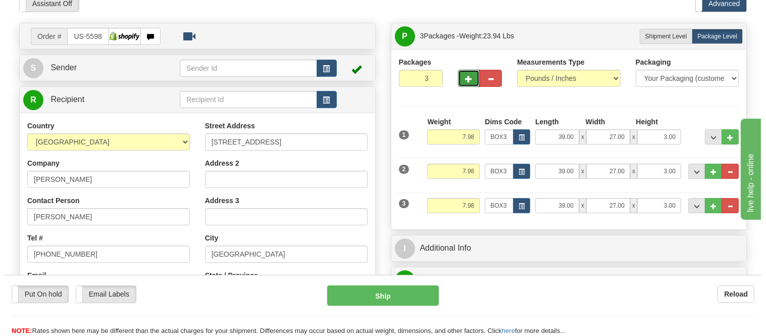
scroll to position [112, 0]
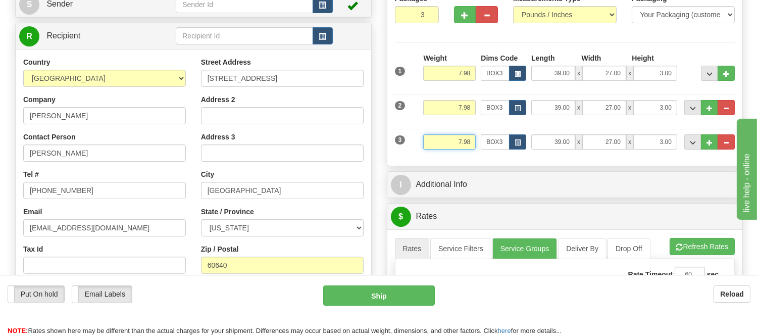
drag, startPoint x: 475, startPoint y: 142, endPoint x: 436, endPoint y: 140, distance: 39.4
click at [436, 140] on input "7.98" at bounding box center [449, 141] width 52 height 15
drag, startPoint x: 472, startPoint y: 78, endPoint x: 450, endPoint y: 78, distance: 22.2
click at [450, 78] on input "7.98" at bounding box center [449, 73] width 52 height 15
type input "8.98"
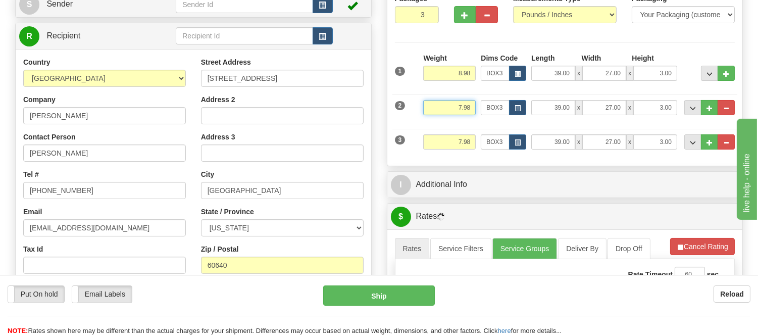
drag, startPoint x: 471, startPoint y: 107, endPoint x: 435, endPoint y: 109, distance: 35.9
click at [435, 109] on input "7.98" at bounding box center [449, 107] width 52 height 15
type input "8.98"
click at [516, 145] on span "button" at bounding box center [517, 143] width 6 height 6
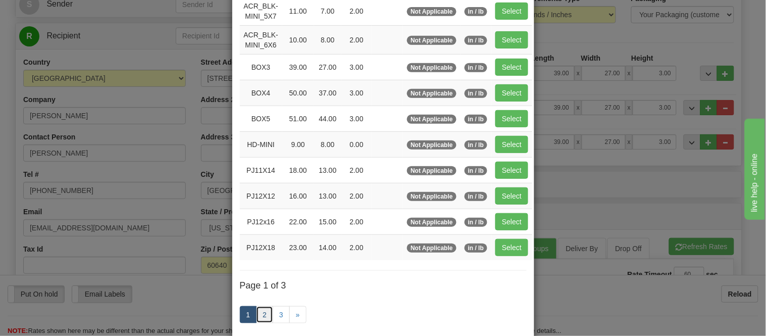
click at [266, 316] on link "2" at bounding box center [264, 314] width 17 height 17
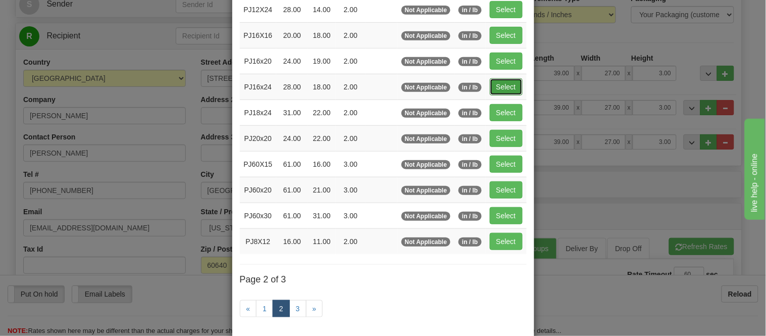
click at [495, 89] on button "Select" at bounding box center [506, 86] width 33 height 17
type input "PJ16x24"
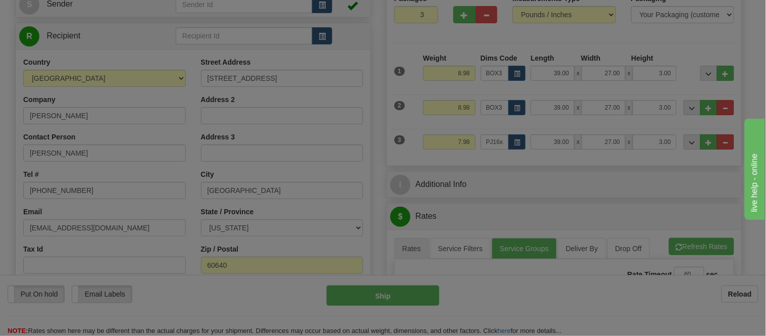
type input "28.00"
type input "18.00"
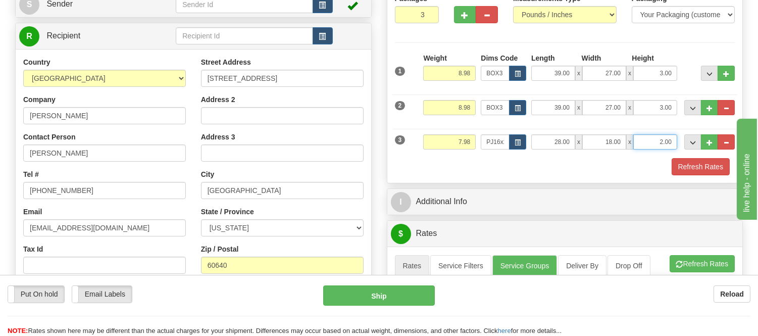
drag, startPoint x: 671, startPoint y: 143, endPoint x: 619, endPoint y: 146, distance: 52.6
click at [619, 146] on div "28.00 x 18.00 x 2.00" at bounding box center [604, 141] width 146 height 15
click button "Delete" at bounding box center [0, 0] width 0 height 0
type input "6.00"
click at [687, 163] on button "Refresh Rates" at bounding box center [700, 166] width 58 height 17
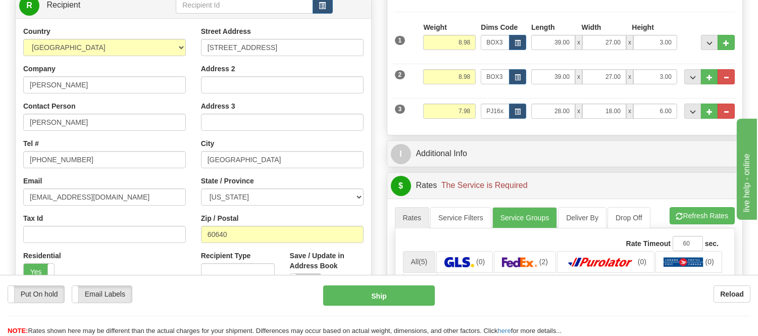
scroll to position [168, 0]
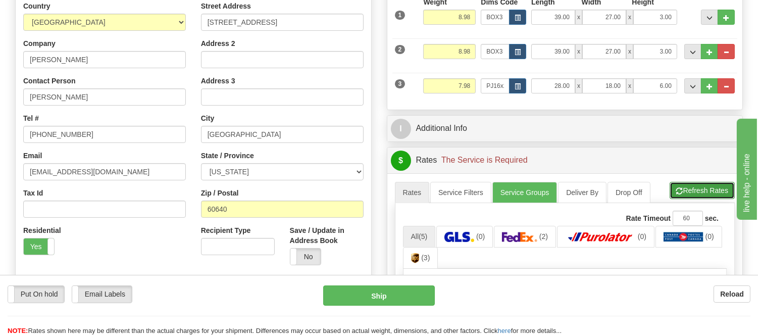
click at [687, 189] on button "Refresh Rates" at bounding box center [701, 190] width 65 height 17
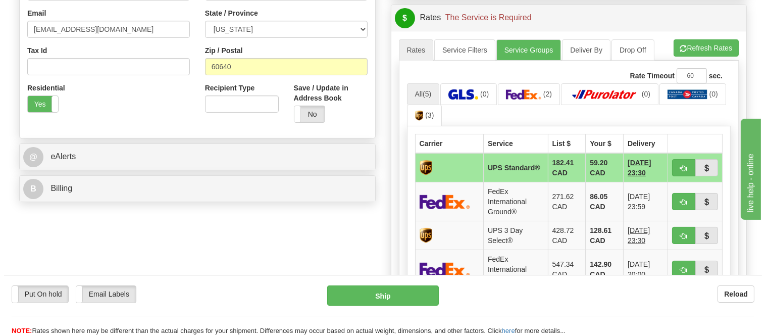
scroll to position [336, 0]
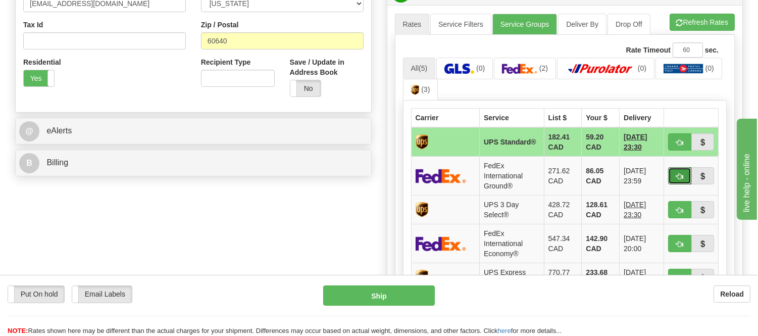
click at [680, 173] on span "button" at bounding box center [679, 176] width 7 height 7
type input "92"
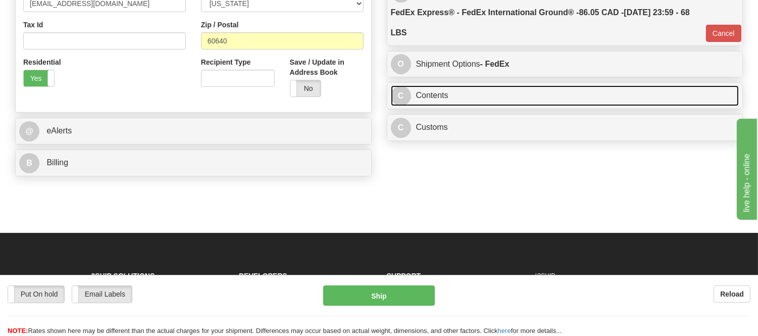
click at [507, 100] on link "C Contents" at bounding box center [565, 95] width 348 height 21
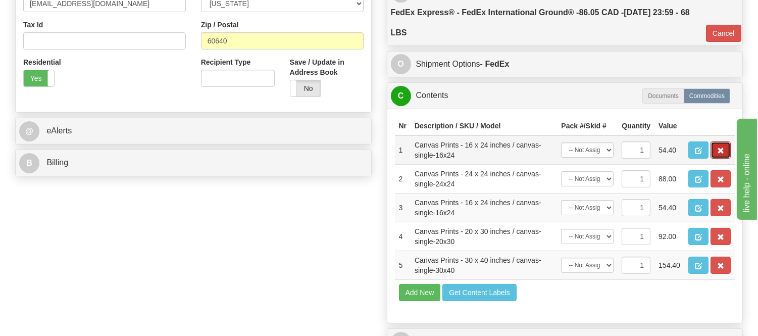
click at [725, 158] on button "button" at bounding box center [720, 149] width 20 height 17
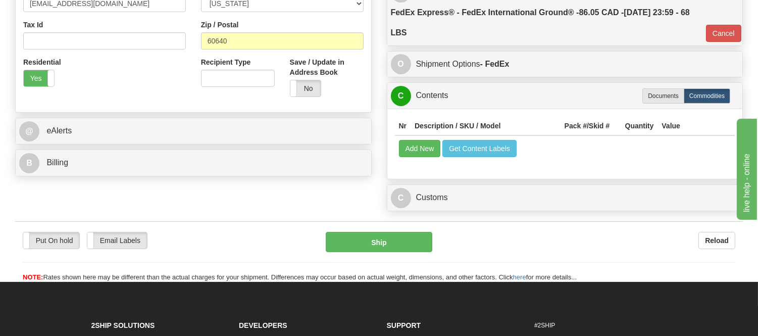
click at [404, 160] on td "Add New Get Content Labels" at bounding box center [565, 148] width 340 height 26
click at [409, 155] on button "Add New" at bounding box center [420, 148] width 42 height 17
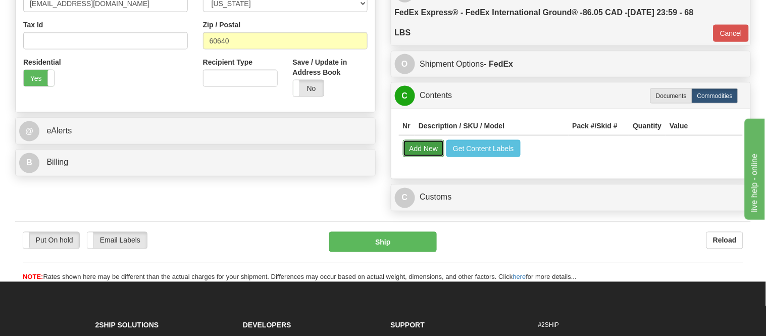
select select
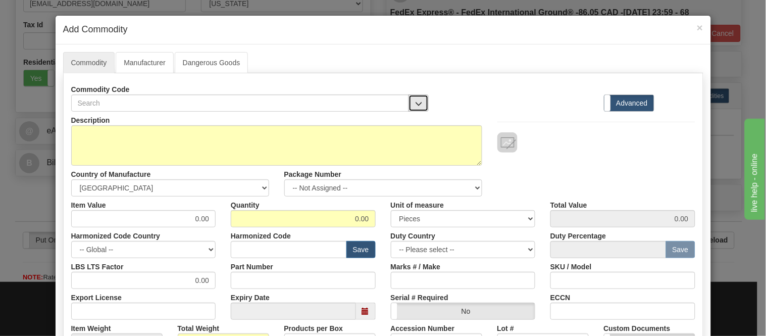
click at [415, 100] on span "button" at bounding box center [418, 103] width 7 height 7
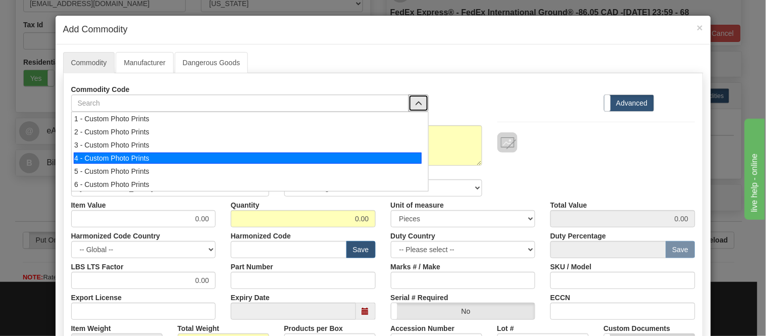
click at [415, 154] on div "4 - Custom Photo Prints" at bounding box center [248, 157] width 348 height 11
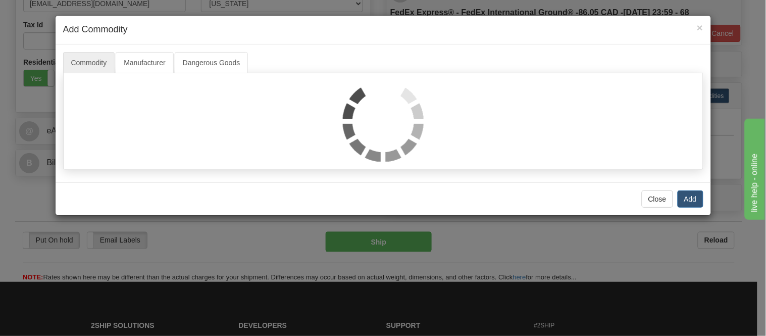
select select "1"
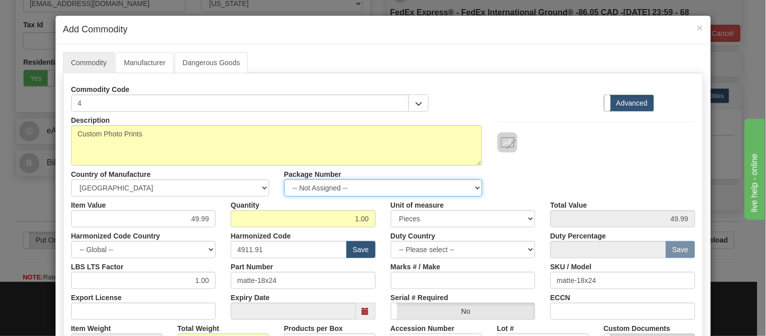
click at [375, 189] on select "-- Not Assigned -- Item 1 Item 2 Item 3" at bounding box center [383, 187] width 198 height 17
select select "0"
click at [284, 179] on select "-- Not Assigned -- Item 1 Item 2 Item 3" at bounding box center [383, 187] width 198 height 17
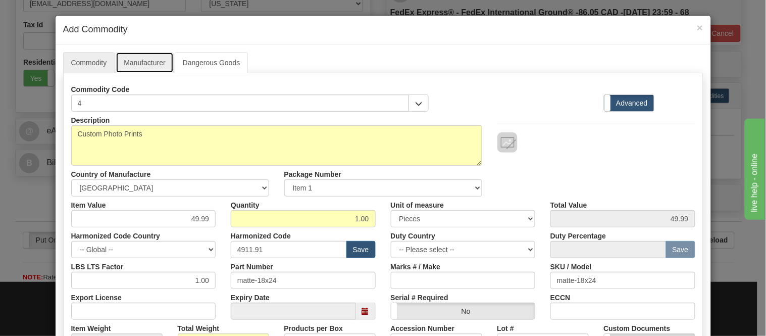
click at [140, 60] on link "Manufacturer" at bounding box center [145, 62] width 58 height 21
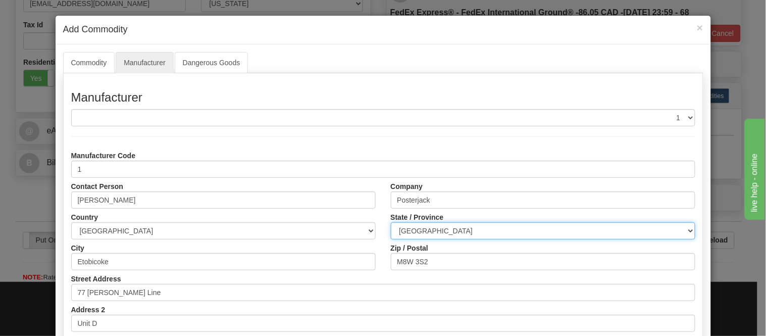
click at [442, 228] on select "ALBERTA BRITISH COLUMBIA MANITOBA NEW BRUNSWICK NEWFOUNDLAND NOVA SCOTIA NUNAVU…" at bounding box center [543, 230] width 304 height 17
select select "ON"
click at [391, 222] on select "ALBERTA BRITISH COLUMBIA MANITOBA NEW BRUNSWICK NEWFOUNDLAND NOVA SCOTIA NUNAVU…" at bounding box center [543, 230] width 304 height 17
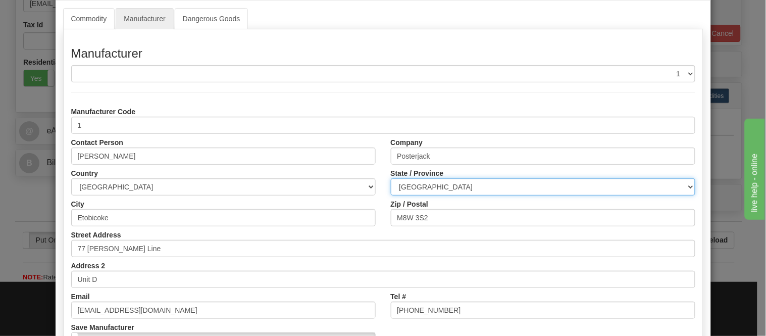
scroll to position [127, 0]
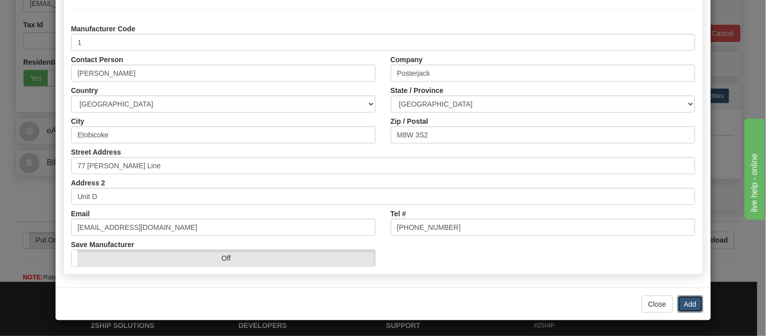
click at [678, 303] on button "Add" at bounding box center [690, 303] width 26 height 17
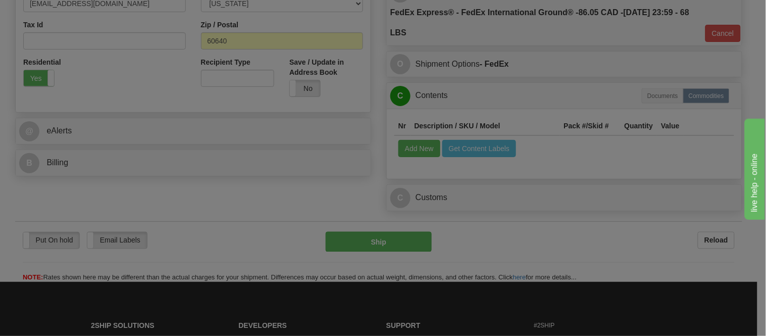
scroll to position [0, 0]
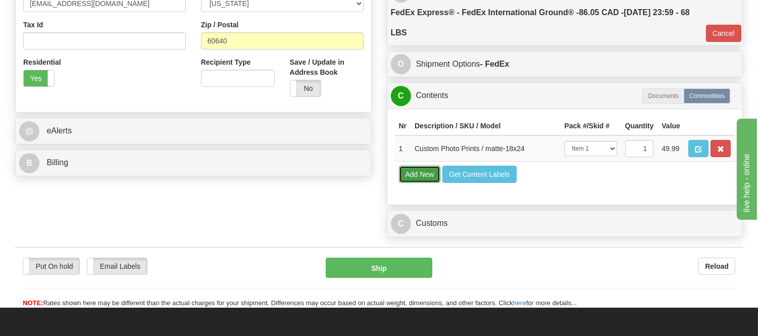
click at [412, 183] on button "Add New" at bounding box center [420, 174] width 42 height 17
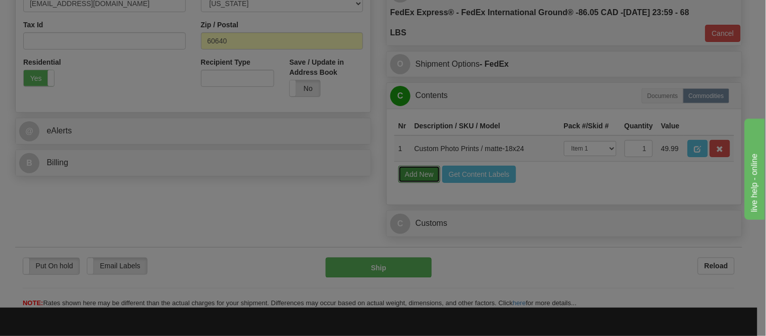
select select
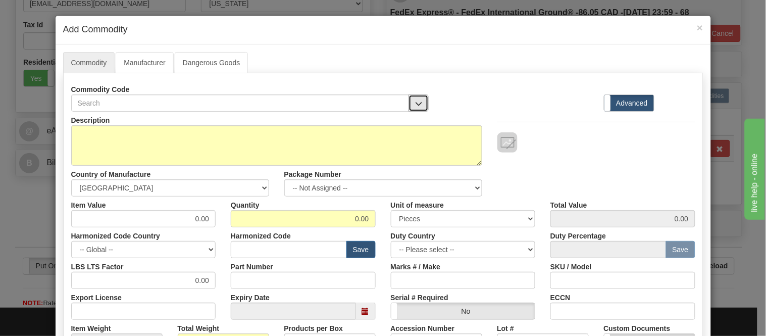
click at [410, 103] on button "button" at bounding box center [418, 102] width 20 height 17
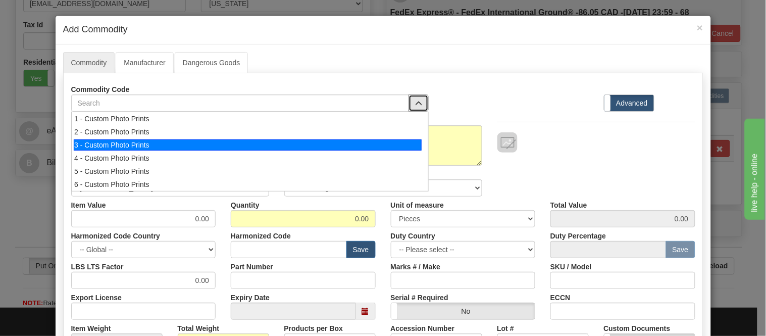
click at [407, 149] on div "3 - Custom Photo Prints" at bounding box center [248, 144] width 348 height 11
select select "1"
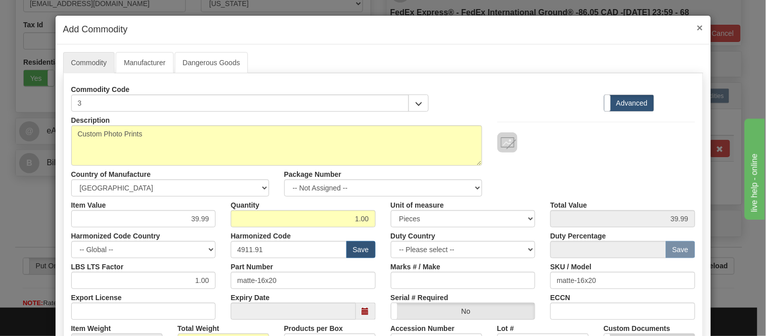
click at [697, 22] on span "×" at bounding box center [700, 28] width 6 height 12
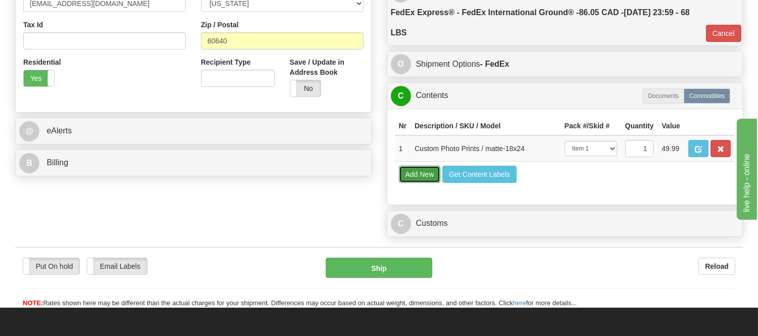
click at [424, 183] on button "Add New" at bounding box center [420, 174] width 42 height 17
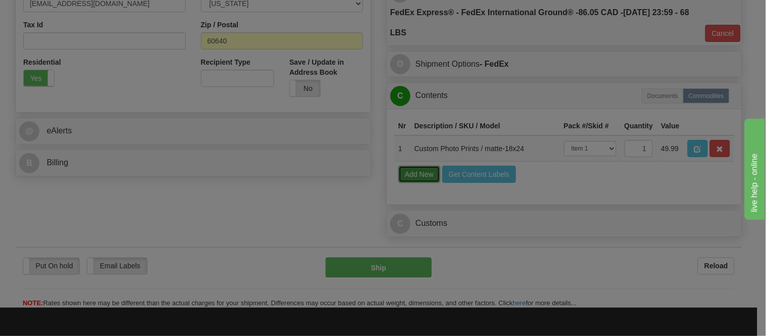
select select
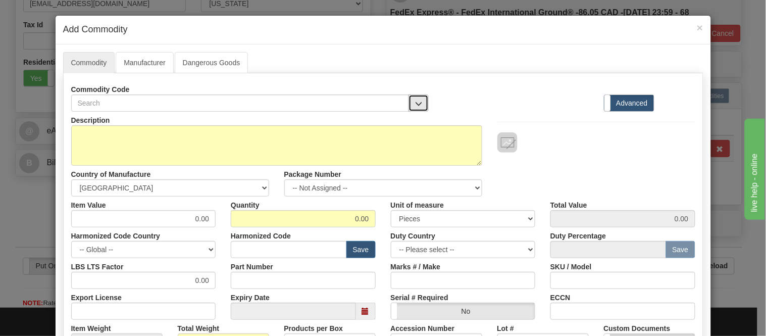
click at [416, 97] on button "button" at bounding box center [418, 102] width 20 height 17
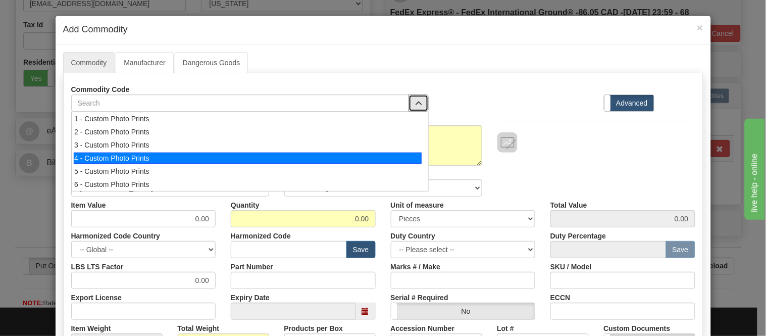
click at [414, 158] on div "4 - Custom Photo Prints" at bounding box center [248, 157] width 348 height 11
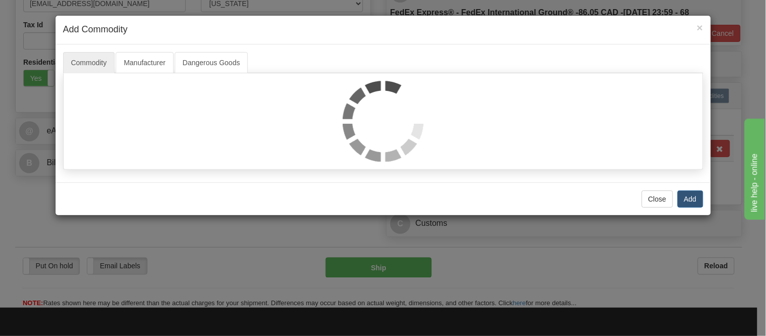
select select "1"
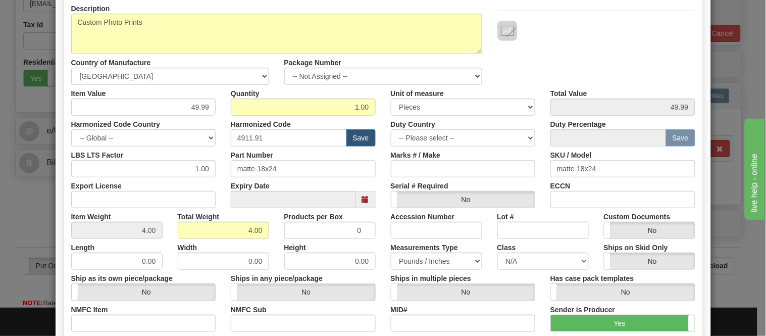
scroll to position [112, 0]
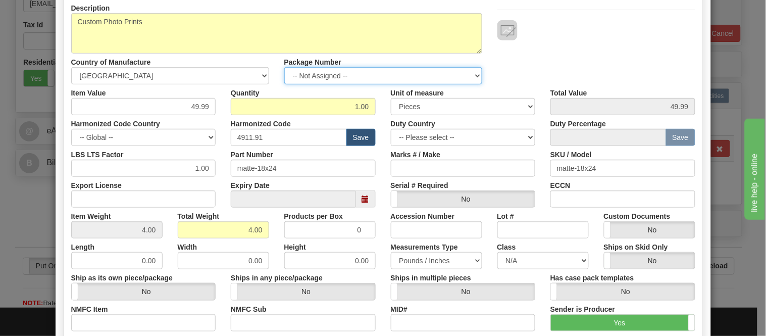
click at [385, 76] on select "-- Not Assigned -- Item 1 Item 2 Item 3" at bounding box center [383, 75] width 198 height 17
click at [284, 67] on select "-- Not Assigned -- Item 1 Item 2 Item 3" at bounding box center [383, 75] width 198 height 17
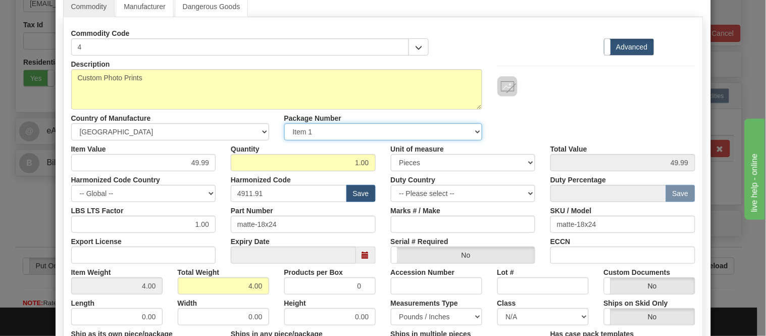
click at [400, 135] on select "-- Not Assigned -- Item 1 Item 2 Item 3" at bounding box center [383, 131] width 198 height 17
select select "1"
click at [284, 123] on select "-- Not Assigned -- Item 1 Item 2 Item 3" at bounding box center [383, 131] width 198 height 17
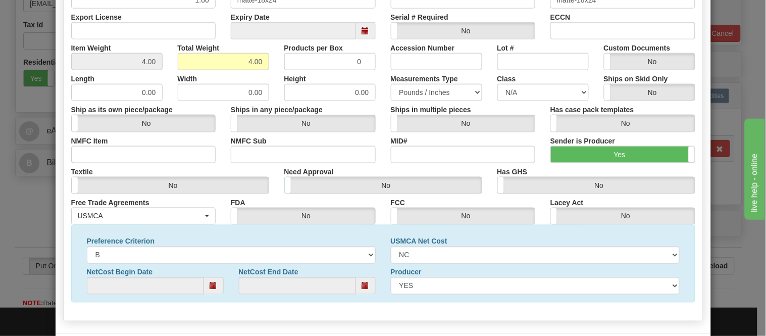
scroll to position [0, 0]
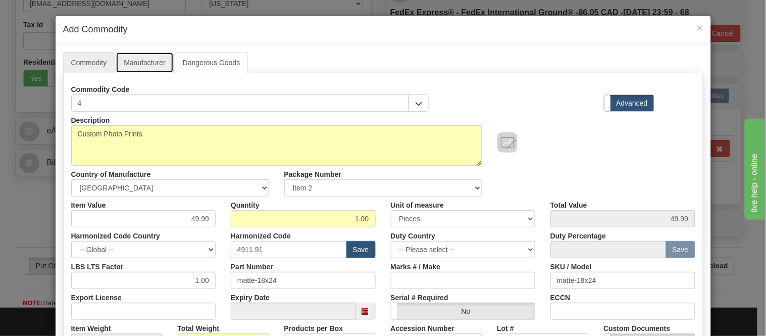
click at [149, 55] on link "Manufacturer" at bounding box center [145, 62] width 58 height 21
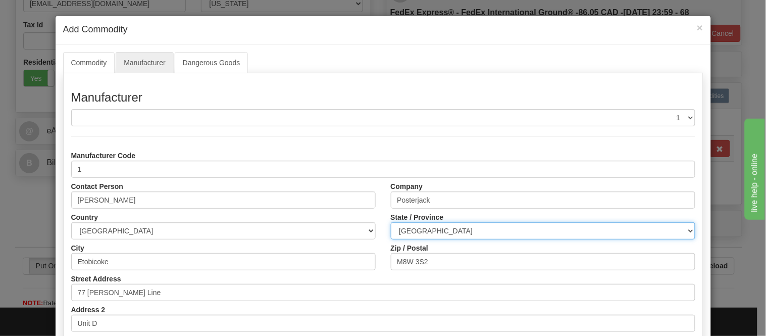
click at [466, 233] on select "ALBERTA BRITISH COLUMBIA MANITOBA NEW BRUNSWICK NEWFOUNDLAND NOVA SCOTIA NUNAVU…" at bounding box center [543, 230] width 304 height 17
select select "ON"
click at [391, 222] on select "ALBERTA BRITISH COLUMBIA MANITOBA NEW BRUNSWICK NEWFOUNDLAND NOVA SCOTIA NUNAVU…" at bounding box center [543, 230] width 304 height 17
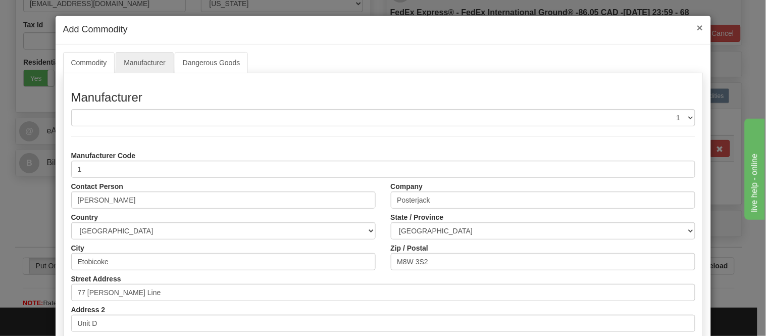
click at [697, 22] on span "×" at bounding box center [700, 28] width 6 height 12
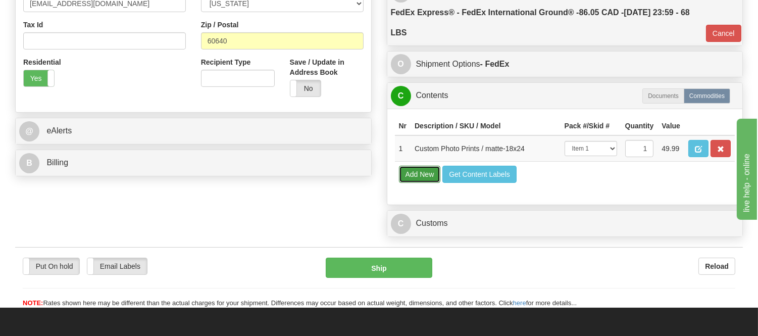
click at [412, 183] on button "Add New" at bounding box center [420, 174] width 42 height 17
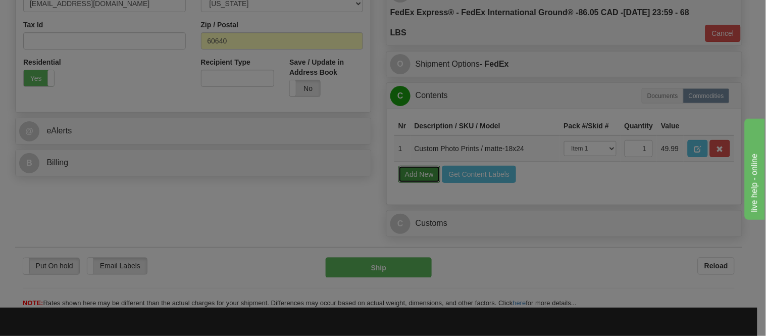
select select
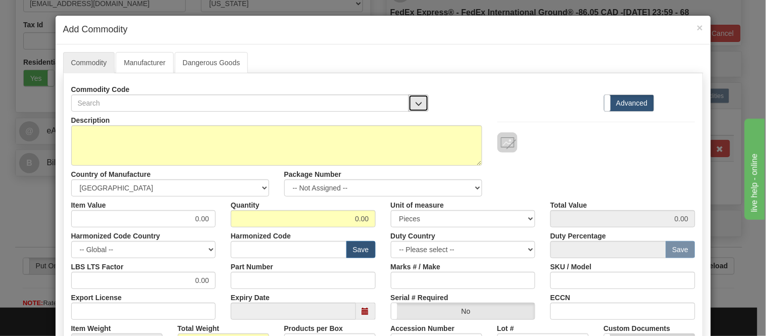
click at [411, 98] on button "button" at bounding box center [418, 102] width 20 height 17
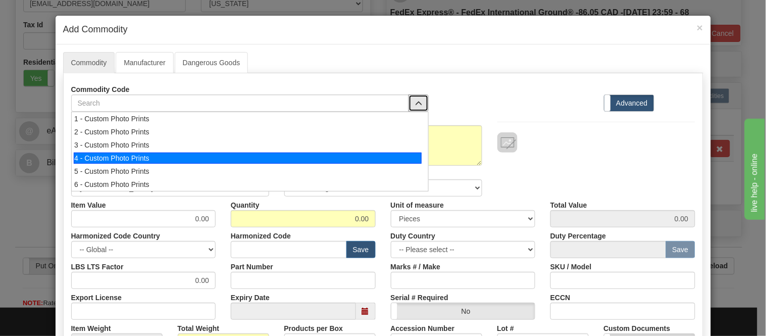
click at [395, 158] on div "4 - Custom Photo Prints" at bounding box center [248, 157] width 348 height 11
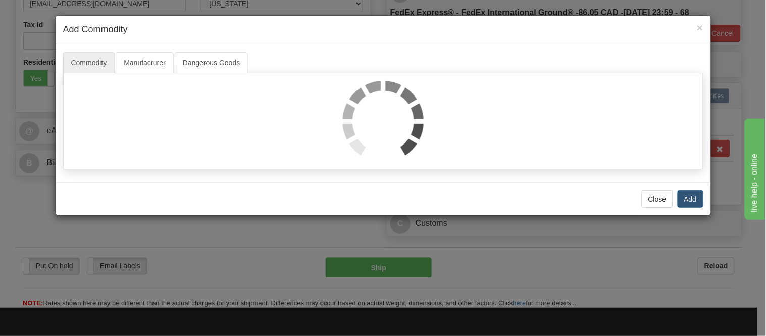
select select "1"
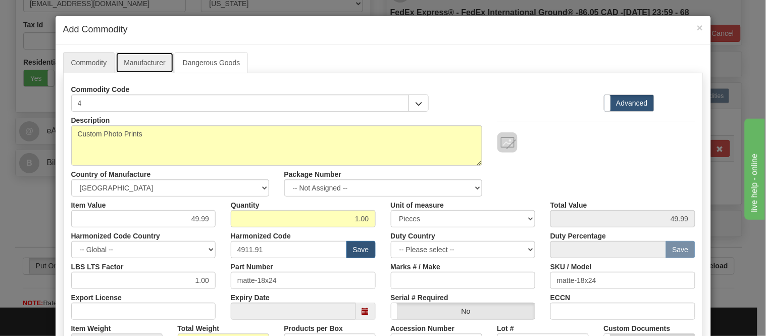
click at [167, 62] on link "Manufacturer" at bounding box center [145, 62] width 58 height 21
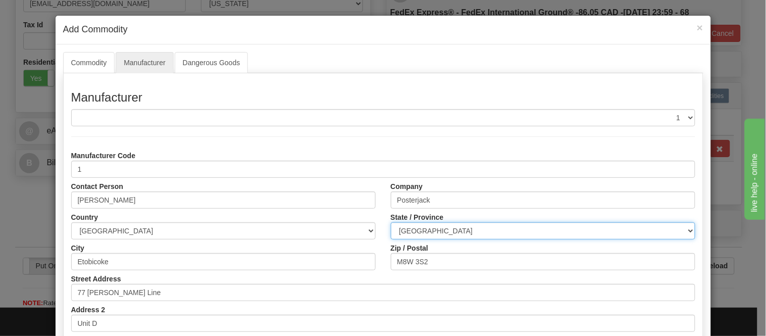
click at [447, 228] on select "ALBERTA BRITISH COLUMBIA MANITOBA NEW BRUNSWICK NEWFOUNDLAND NOVA SCOTIA NUNAVU…" at bounding box center [543, 230] width 304 height 17
select select "ON"
click at [391, 222] on select "ALBERTA BRITISH COLUMBIA MANITOBA NEW BRUNSWICK NEWFOUNDLAND NOVA SCOTIA NUNAVU…" at bounding box center [543, 230] width 304 height 17
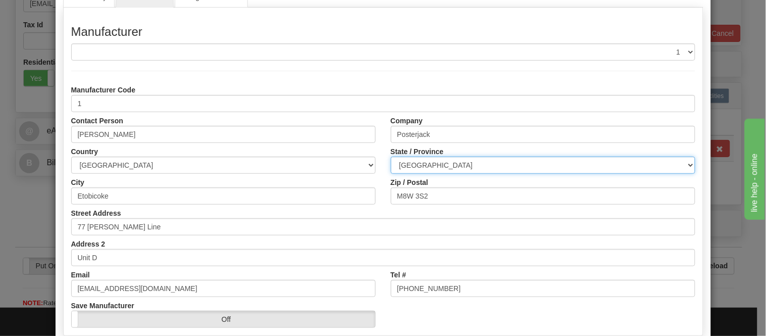
scroll to position [127, 0]
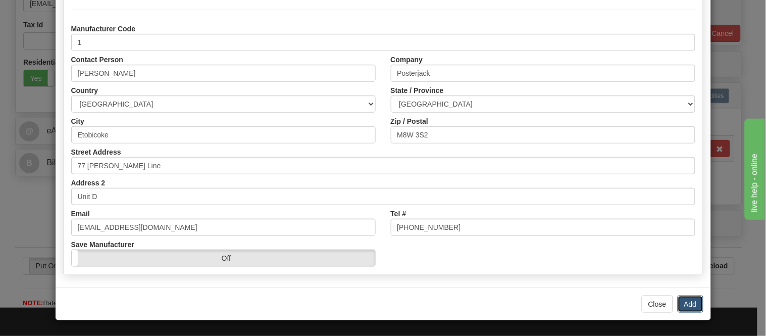
click at [681, 308] on button "Add" at bounding box center [690, 303] width 26 height 17
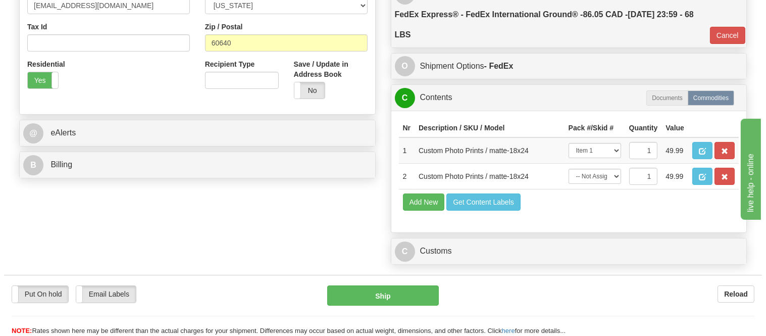
scroll to position [336, 0]
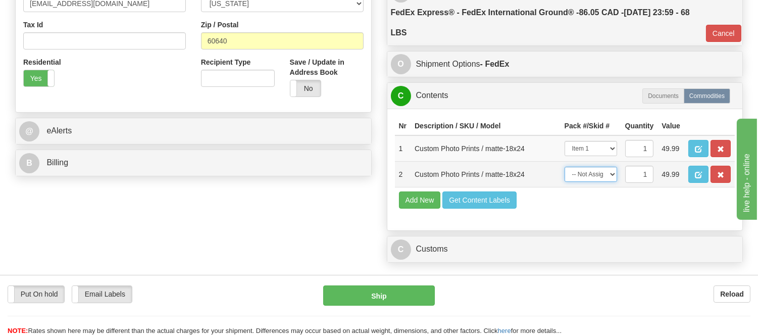
click at [596, 182] on select "-- Not Assigned -- Item 1 Item 2 Item 3" at bounding box center [590, 174] width 52 height 15
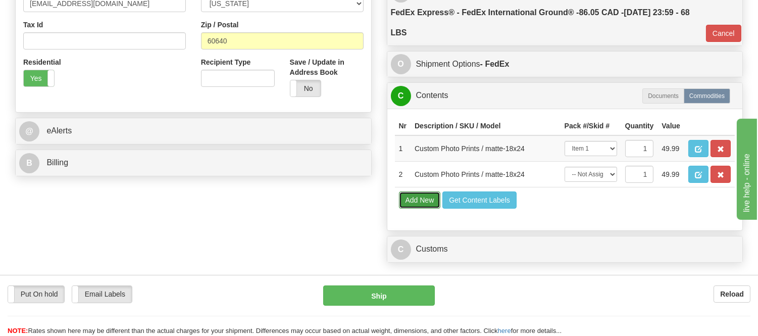
click at [416, 208] on button "Add New" at bounding box center [420, 199] width 42 height 17
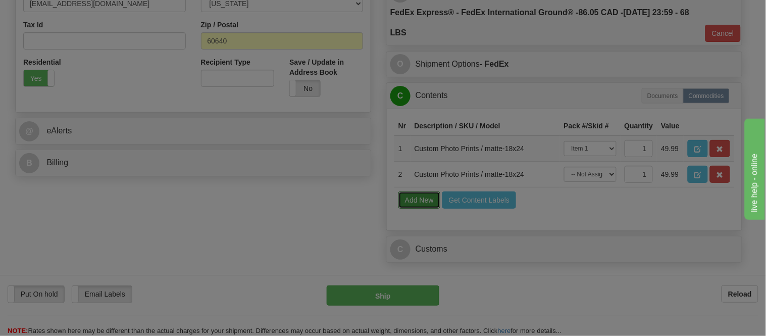
select select
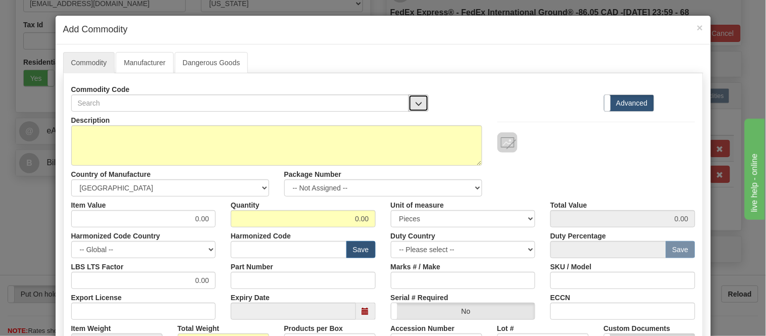
click at [415, 100] on span "button" at bounding box center [418, 103] width 7 height 7
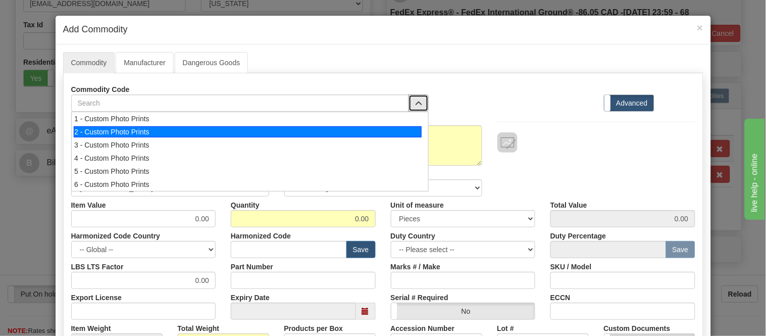
click at [386, 129] on div "2 - Custom Photo Prints" at bounding box center [248, 131] width 348 height 11
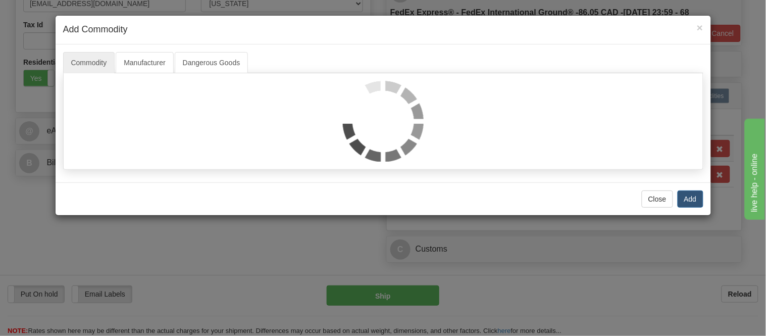
select select "1"
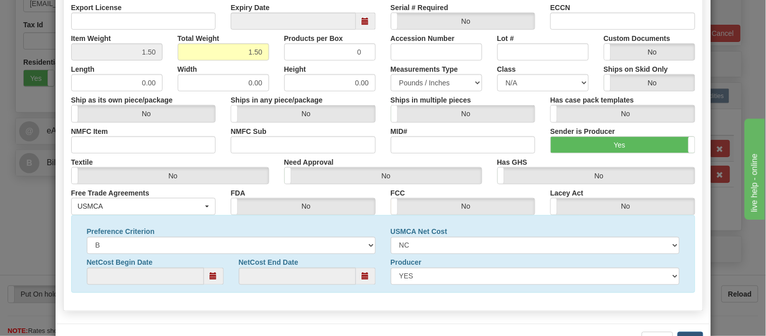
scroll to position [326, 0]
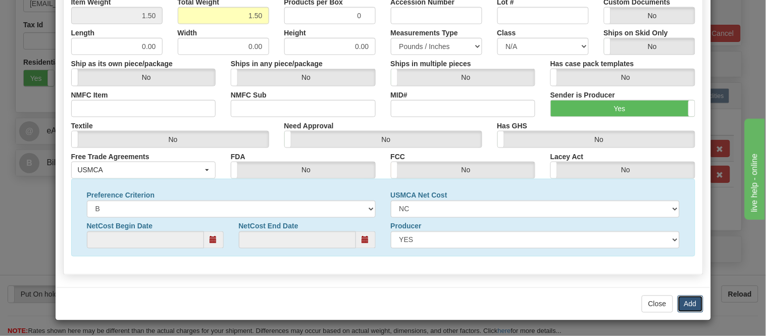
click at [677, 304] on button "Add" at bounding box center [690, 303] width 26 height 17
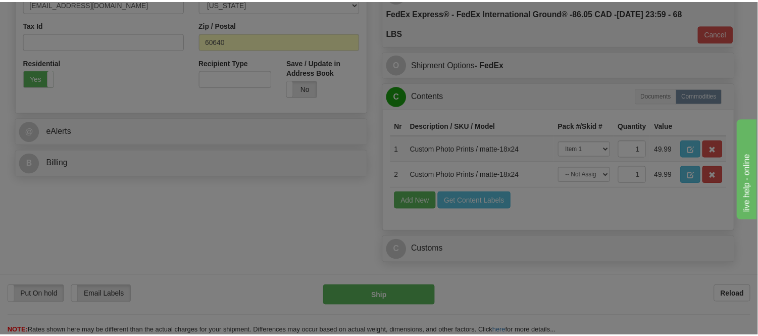
scroll to position [0, 0]
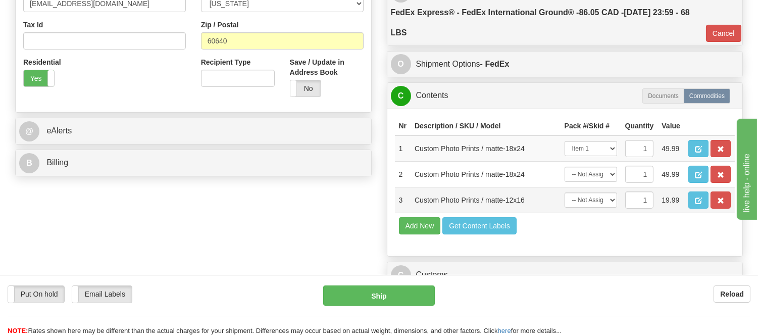
click at [605, 213] on td "-- Not Assigned -- Item 1 Item 2 Item 3" at bounding box center [590, 200] width 61 height 26
click at [608, 207] on select "-- Not Assigned -- Item 1 Item 2 Item 3" at bounding box center [590, 199] width 52 height 15
click at [610, 182] on select "-- Not Assigned -- Item 1 Item 2 Item 3" at bounding box center [590, 174] width 52 height 15
select select "1"
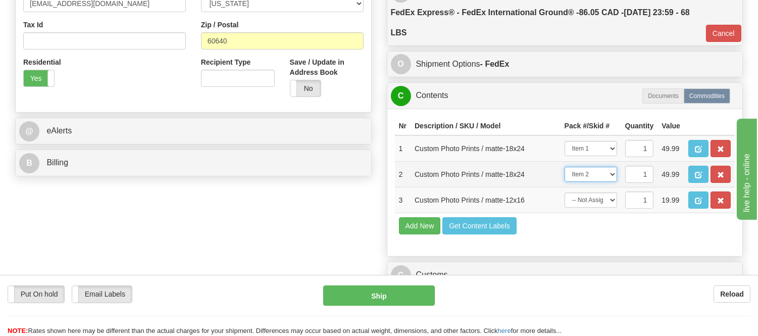
click at [564, 182] on select "-- Not Assigned -- Item 1 Item 2 Item 3" at bounding box center [590, 174] width 52 height 15
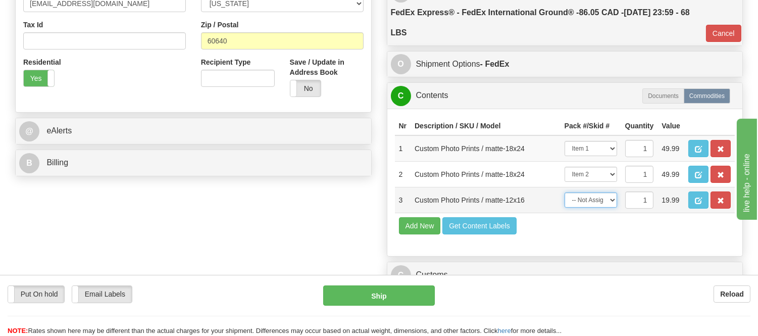
click at [602, 207] on select "-- Not Assigned -- Item 1 Item 2 Item 3" at bounding box center [590, 199] width 52 height 15
select select "2"
click at [564, 207] on select "-- Not Assigned -- Item 1 Item 2 Item 3" at bounding box center [590, 199] width 52 height 15
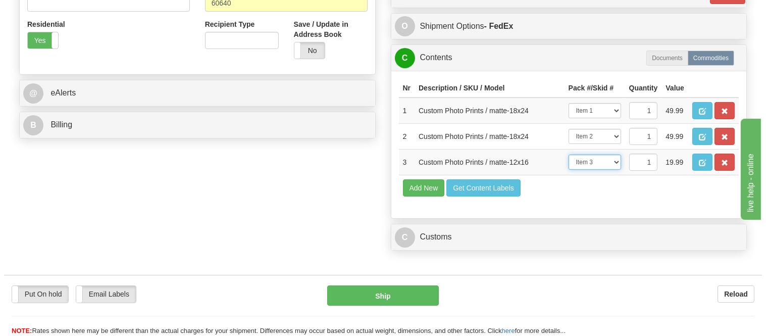
scroll to position [448, 0]
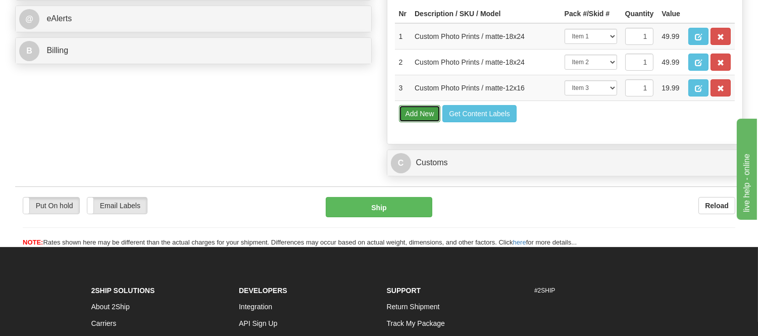
click at [419, 122] on button "Add New" at bounding box center [420, 113] width 42 height 17
select select
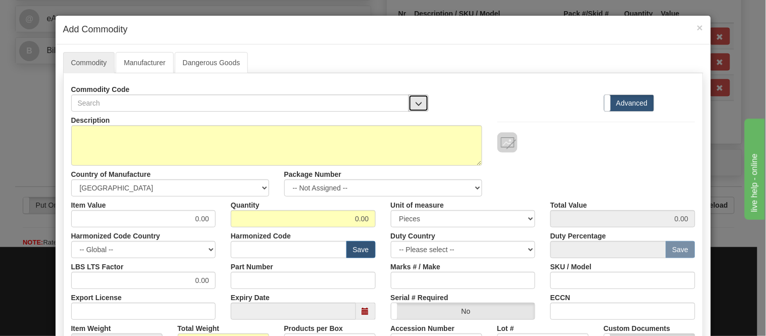
click at [408, 99] on button "button" at bounding box center [418, 102] width 20 height 17
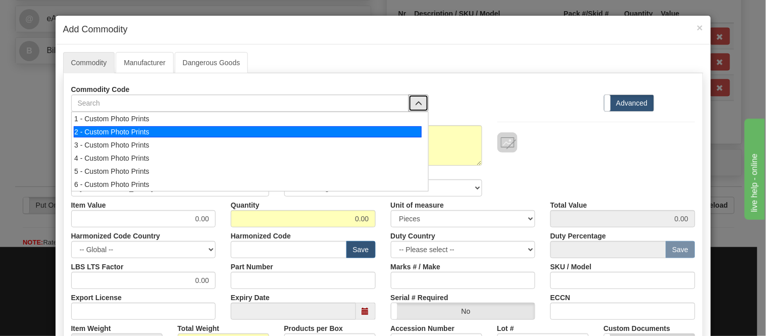
click at [413, 128] on div "2 - Custom Photo Prints" at bounding box center [248, 131] width 348 height 11
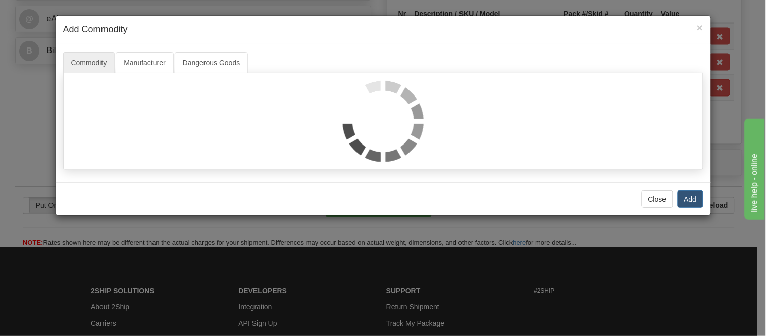
select select "1"
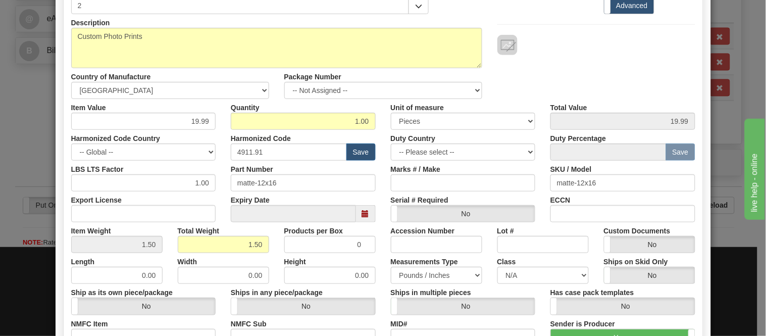
scroll to position [112, 0]
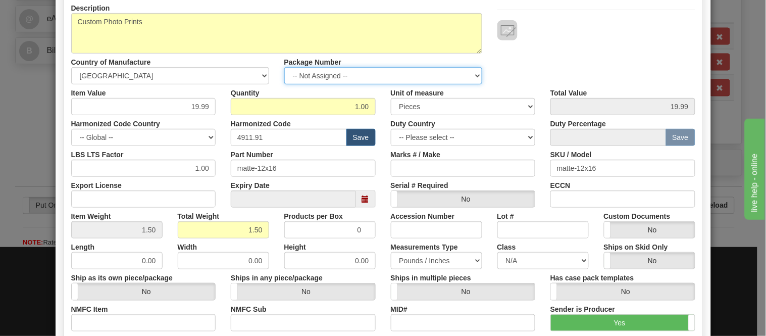
click at [438, 80] on select "-- Not Assigned -- Item 1 Item 2 Item 3" at bounding box center [383, 75] width 198 height 17
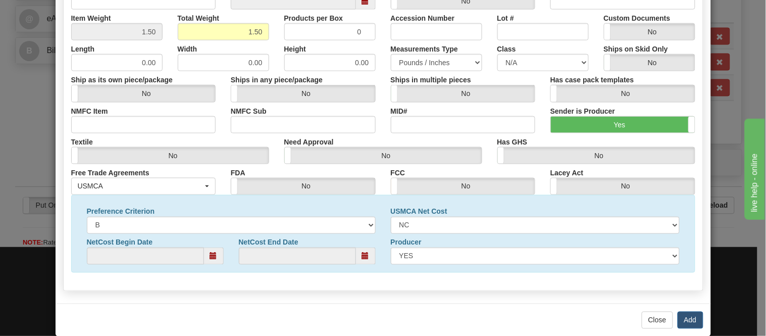
scroll to position [326, 0]
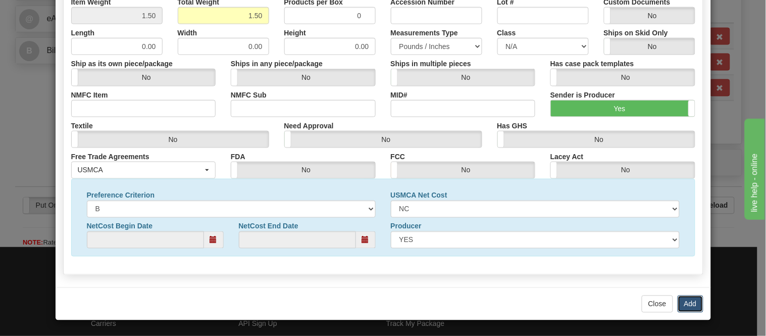
click at [683, 306] on button "Add" at bounding box center [690, 303] width 26 height 17
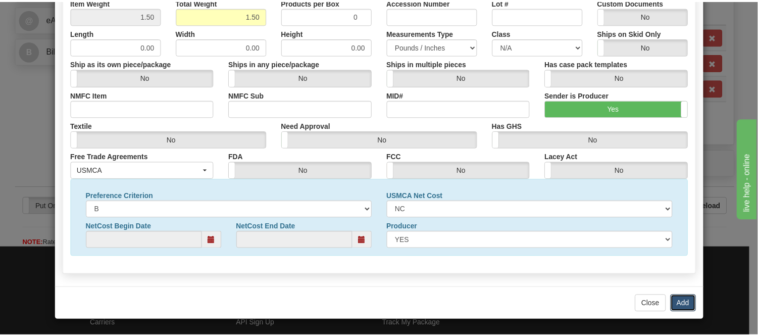
scroll to position [0, 0]
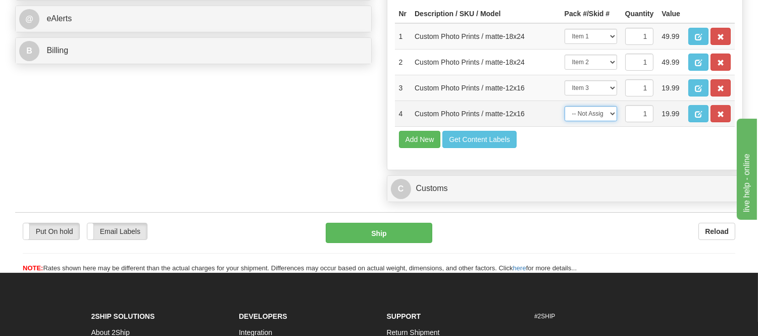
click at [602, 121] on select "-- Not Assigned -- Item 1 Item 2 Item 3" at bounding box center [590, 113] width 52 height 15
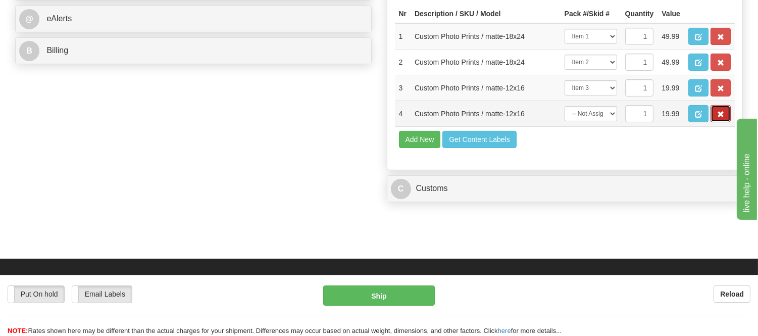
click at [722, 122] on button "button" at bounding box center [720, 113] width 20 height 17
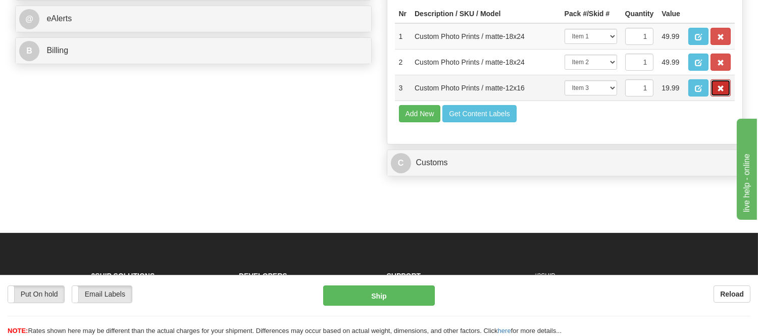
click at [717, 92] on span "button" at bounding box center [720, 88] width 7 height 7
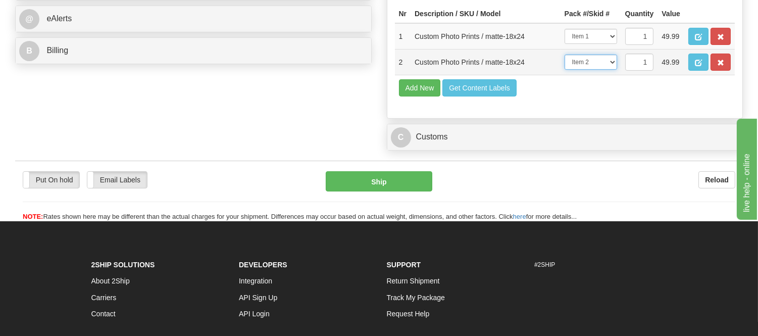
click at [609, 70] on select "-- Not Assigned -- Item 1 Item 2 Item 3" at bounding box center [590, 62] width 52 height 15
select select "0"
click at [564, 70] on select "-- Not Assigned -- Item 1 Item 2 Item 3" at bounding box center [590, 62] width 52 height 15
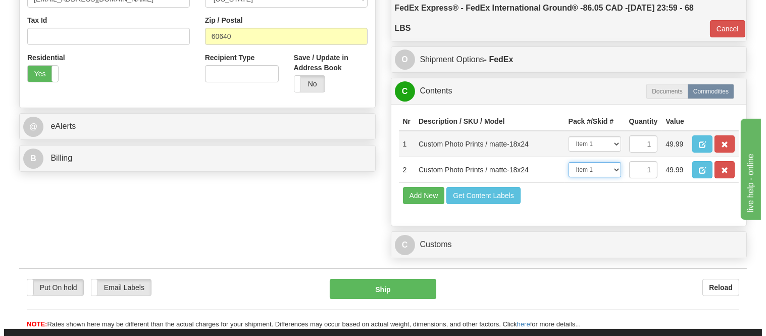
scroll to position [336, 0]
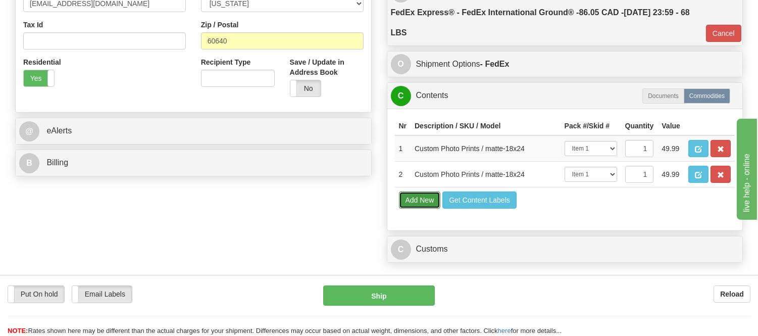
click at [412, 208] on button "Add New" at bounding box center [420, 199] width 42 height 17
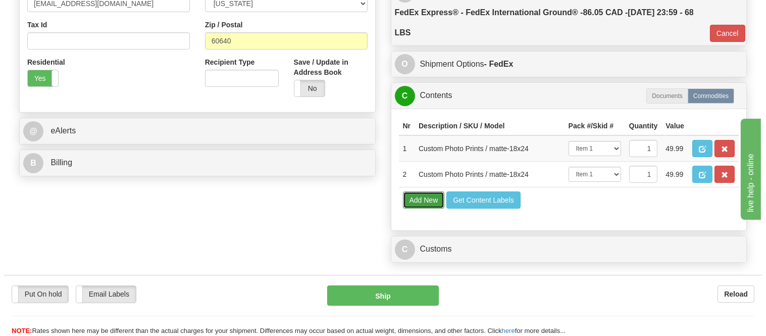
select select
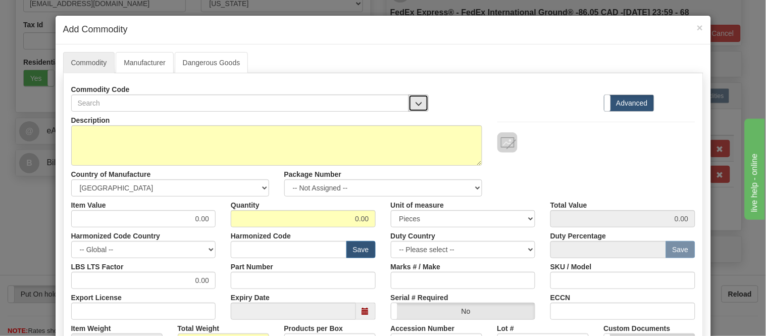
click at [415, 106] on span "button" at bounding box center [418, 103] width 7 height 7
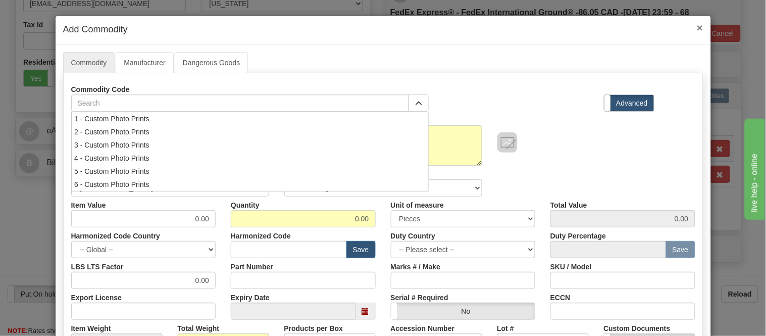
click at [697, 27] on span "×" at bounding box center [700, 28] width 6 height 12
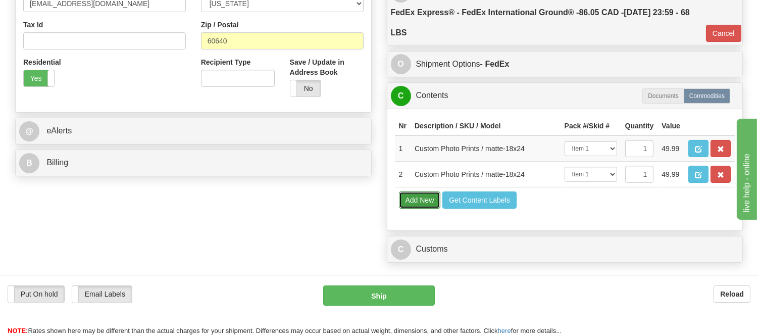
click at [415, 208] on button "Add New" at bounding box center [420, 199] width 42 height 17
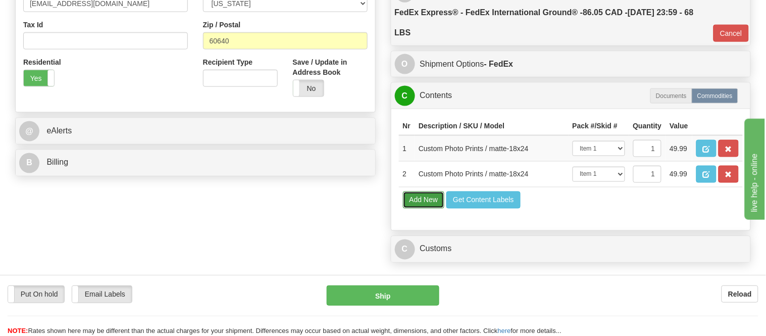
select select
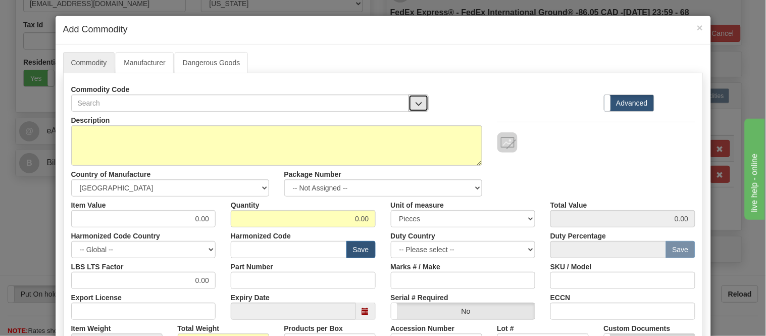
click at [415, 103] on span "button" at bounding box center [418, 103] width 7 height 7
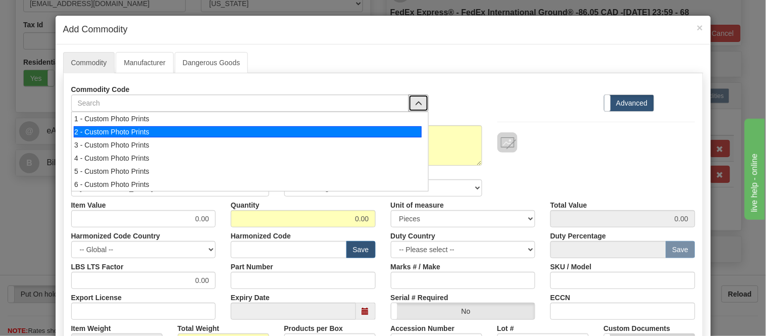
click at [412, 137] on div "2 - Custom Photo Prints" at bounding box center [248, 131] width 348 height 11
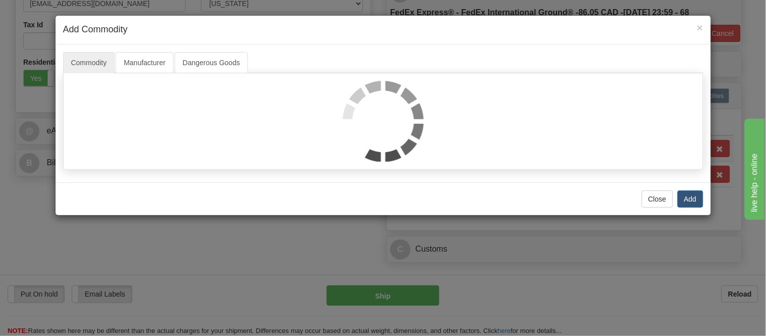
select select "1"
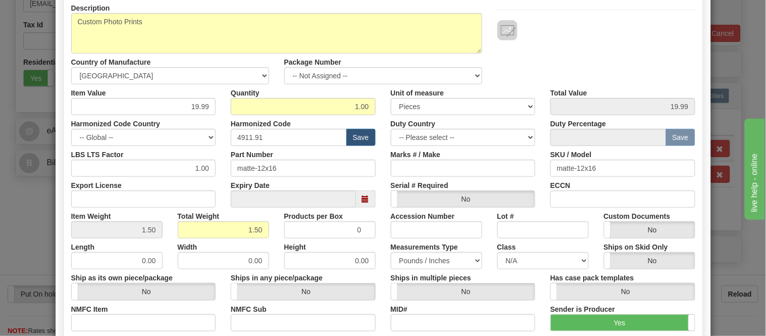
scroll to position [56, 0]
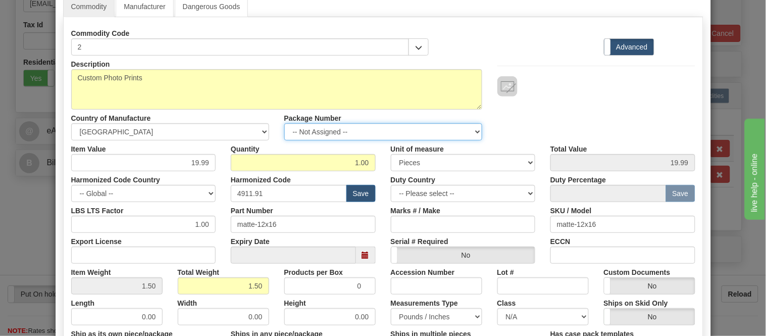
click at [366, 135] on select "-- Not Assigned -- Item 1 Item 2 Item 3" at bounding box center [383, 131] width 198 height 17
click at [284, 123] on select "-- Not Assigned -- Item 1 Item 2 Item 3" at bounding box center [383, 131] width 198 height 17
click at [374, 134] on select "-- Not Assigned -- Item 1 Item 2 Item 3" at bounding box center [383, 131] width 198 height 17
select select "0"
click at [284, 123] on select "-- Not Assigned -- Item 1 Item 2 Item 3" at bounding box center [383, 131] width 198 height 17
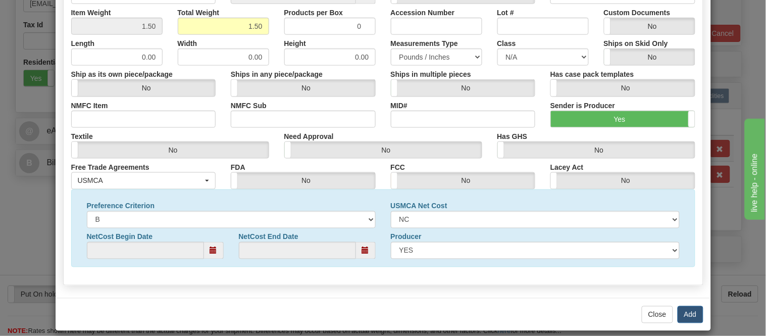
scroll to position [326, 0]
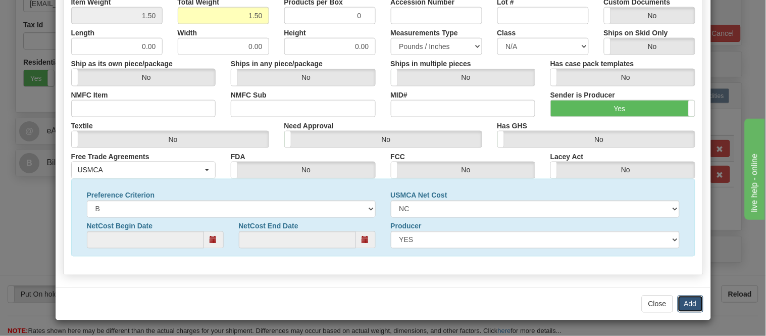
click at [680, 301] on button "Add" at bounding box center [690, 303] width 26 height 17
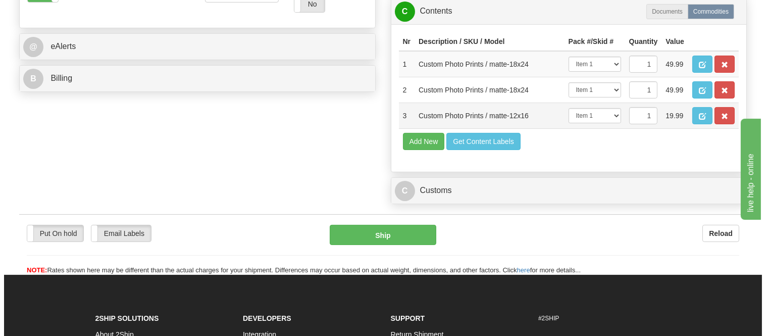
scroll to position [448, 0]
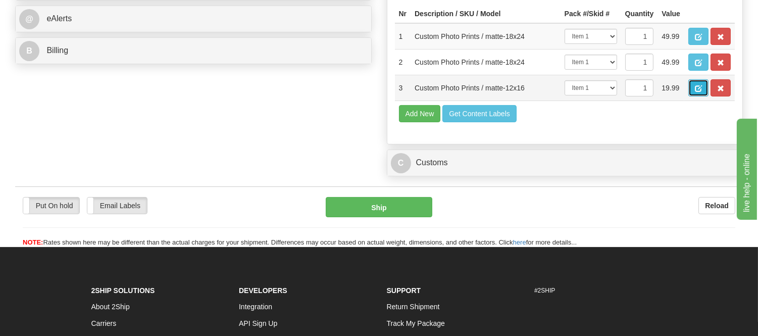
click at [708, 96] on button "button" at bounding box center [698, 87] width 20 height 17
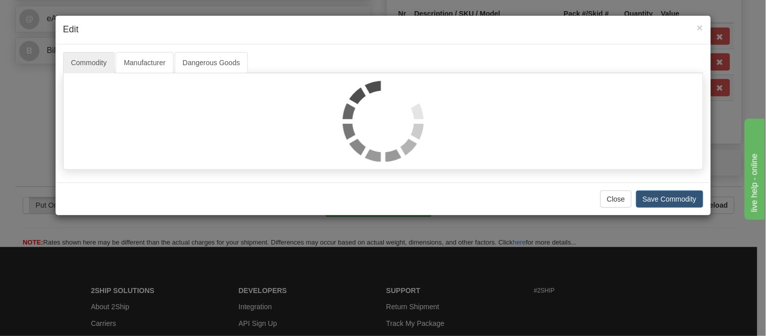
select select "1"
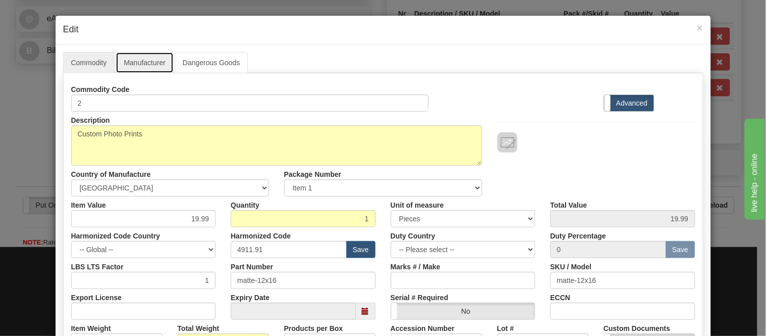
click at [122, 67] on link "Manufacturer" at bounding box center [145, 62] width 58 height 21
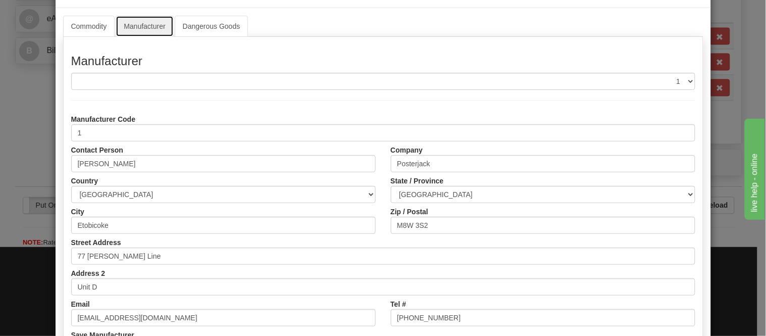
scroll to position [56, 0]
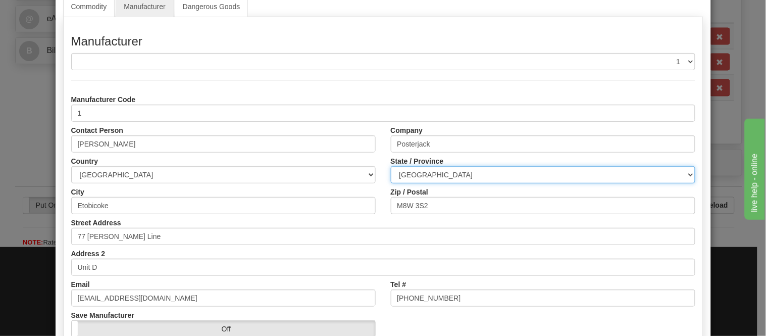
click at [454, 173] on select "ALBERTA BRITISH COLUMBIA MANITOBA NEW BRUNSWICK NEWFOUNDLAND NOVA SCOTIA NUNAVU…" at bounding box center [543, 174] width 304 height 17
select select "ON"
click at [391, 166] on select "ALBERTA BRITISH COLUMBIA MANITOBA NEW BRUNSWICK NEWFOUNDLAND NOVA SCOTIA NUNAVU…" at bounding box center [543, 174] width 304 height 17
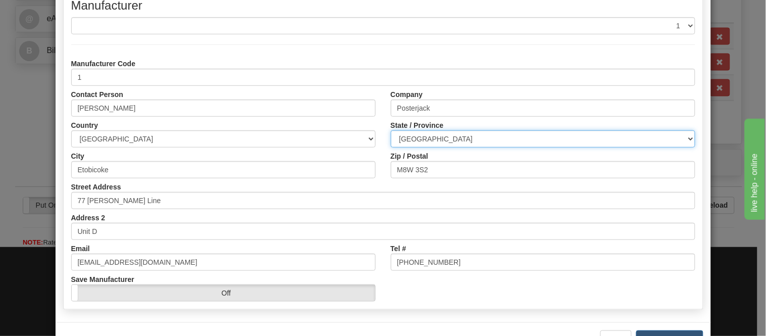
scroll to position [127, 0]
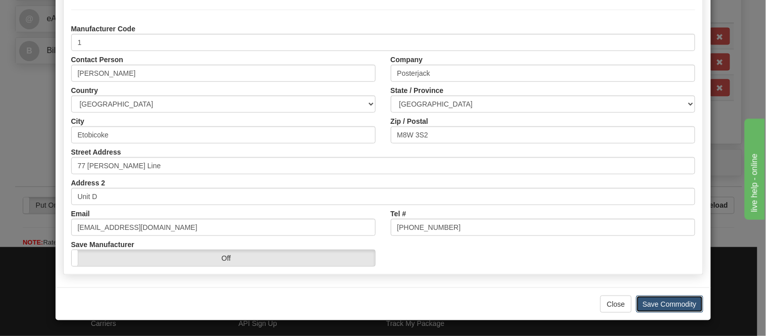
click at [667, 308] on button "Save Commodity" at bounding box center [669, 303] width 67 height 17
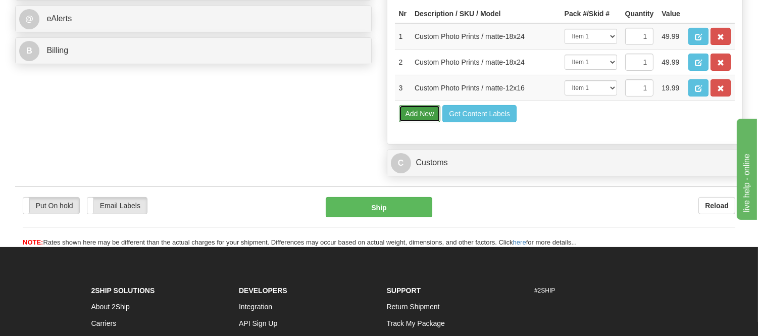
click at [410, 122] on button "Add New" at bounding box center [420, 113] width 42 height 17
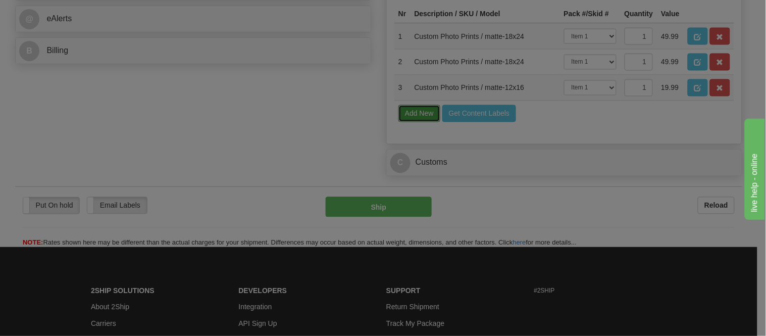
select select
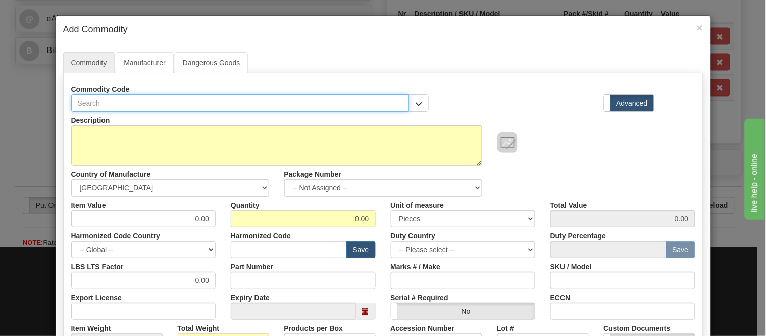
click at [403, 104] on input "text" at bounding box center [240, 102] width 338 height 17
click at [404, 102] on input "text" at bounding box center [240, 102] width 338 height 17
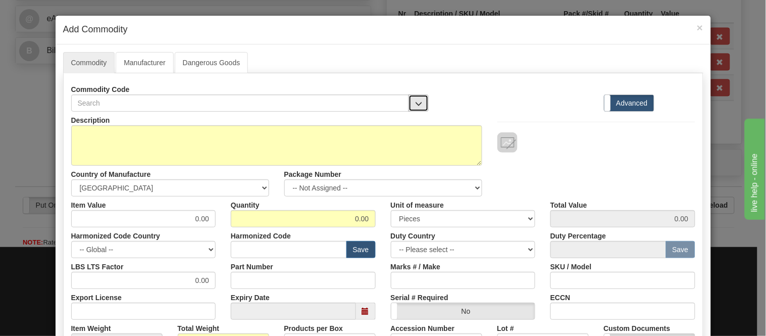
click at [408, 99] on button "button" at bounding box center [418, 102] width 20 height 17
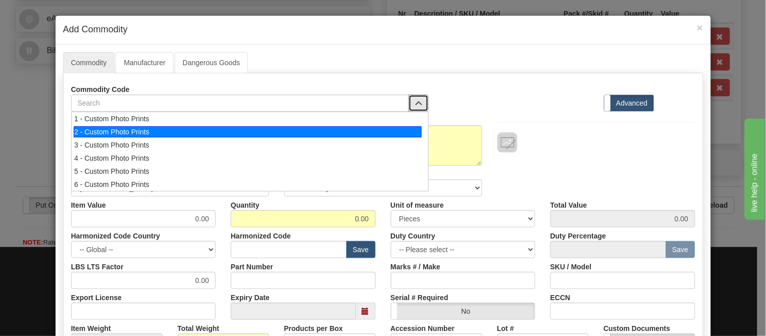
click at [404, 133] on div "2 - Custom Photo Prints" at bounding box center [248, 131] width 348 height 11
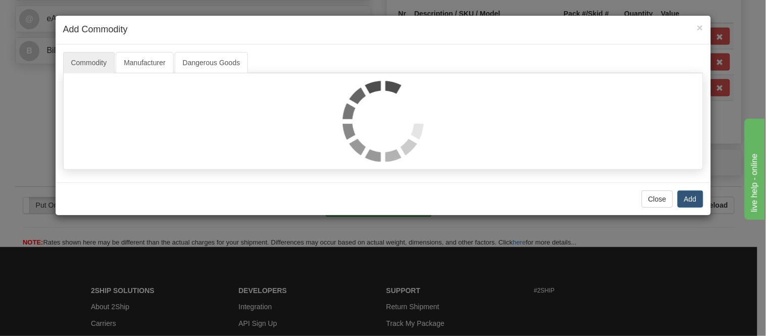
select select "1"
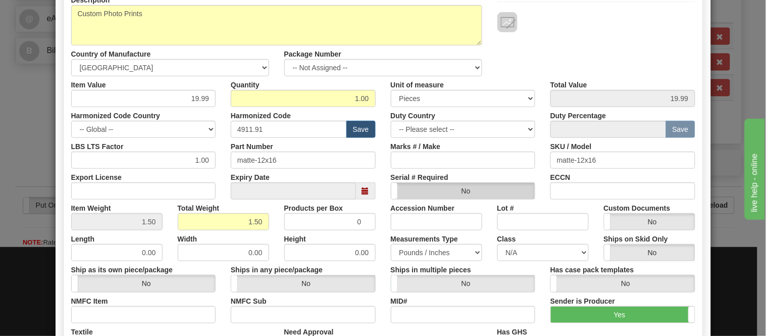
scroll to position [112, 0]
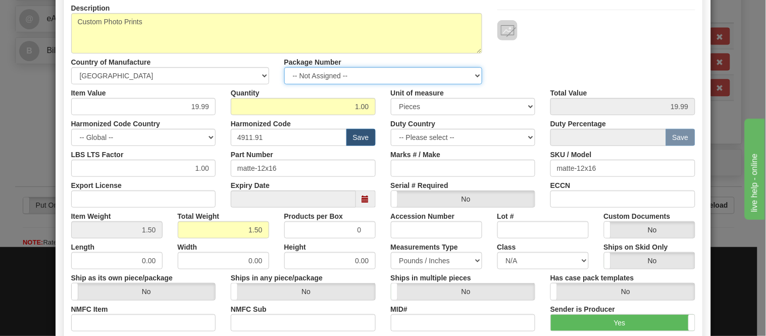
click at [437, 74] on select "-- Not Assigned -- Item 1 Item 2 Item 3" at bounding box center [383, 75] width 198 height 17
select select "0"
click at [284, 67] on select "-- Not Assigned -- Item 1 Item 2 Item 3" at bounding box center [383, 75] width 198 height 17
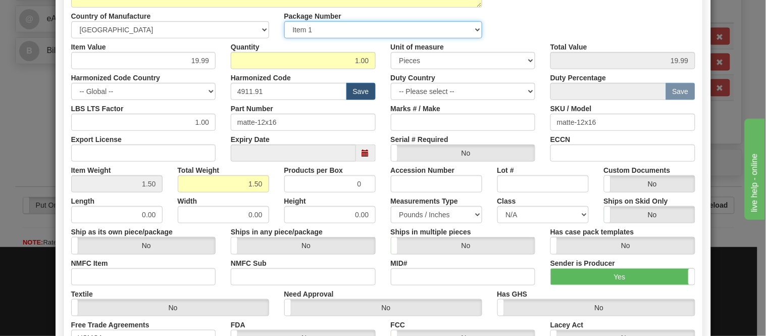
scroll to position [46, 0]
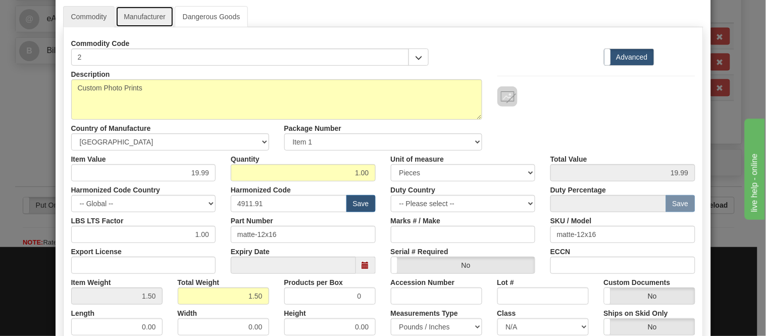
click at [149, 12] on link "Manufacturer" at bounding box center [145, 16] width 58 height 21
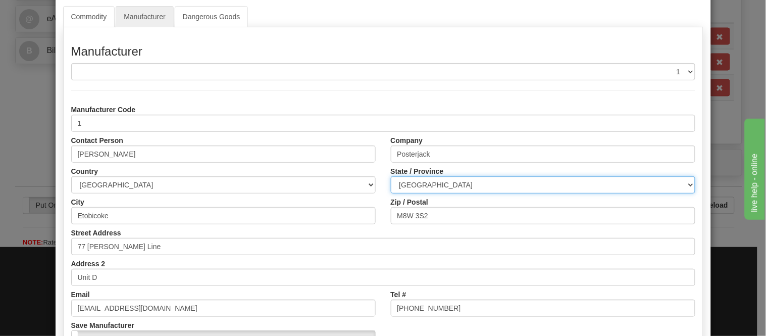
click at [450, 185] on select "ALBERTA BRITISH COLUMBIA MANITOBA NEW BRUNSWICK NEWFOUNDLAND NOVA SCOTIA NUNAVU…" at bounding box center [543, 184] width 304 height 17
select select "ON"
click at [391, 176] on select "ALBERTA BRITISH COLUMBIA MANITOBA NEW BRUNSWICK NEWFOUNDLAND NOVA SCOTIA NUNAVU…" at bounding box center [543, 184] width 304 height 17
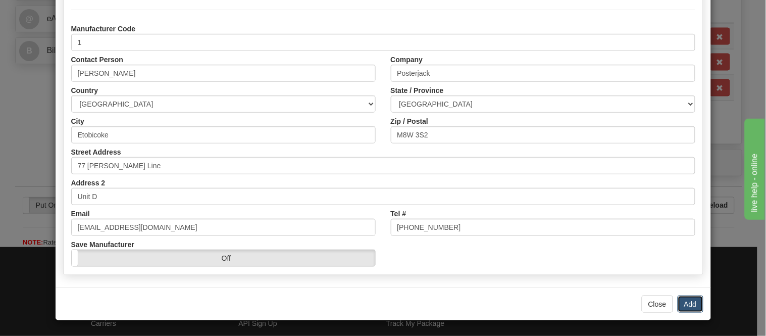
click at [681, 306] on button "Add" at bounding box center [690, 303] width 26 height 17
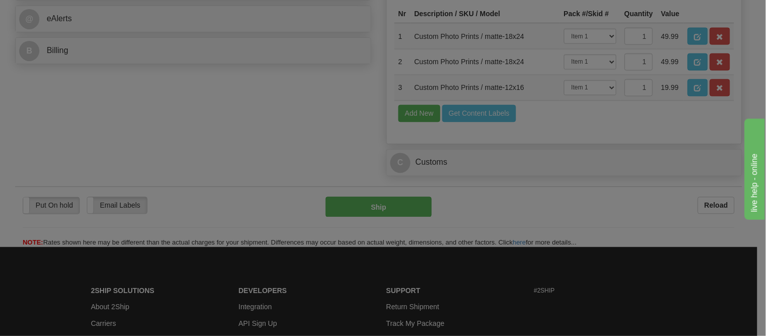
scroll to position [0, 0]
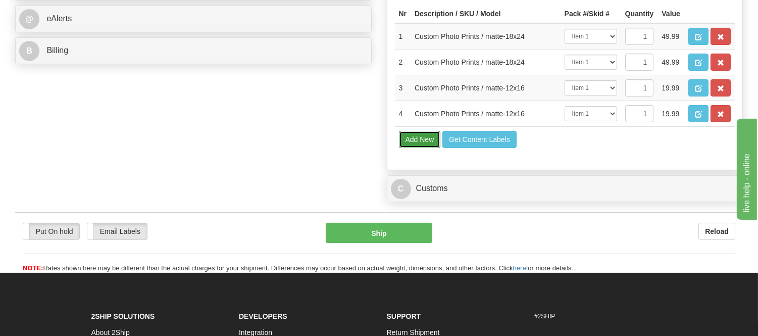
click at [415, 148] on button "Add New" at bounding box center [420, 139] width 42 height 17
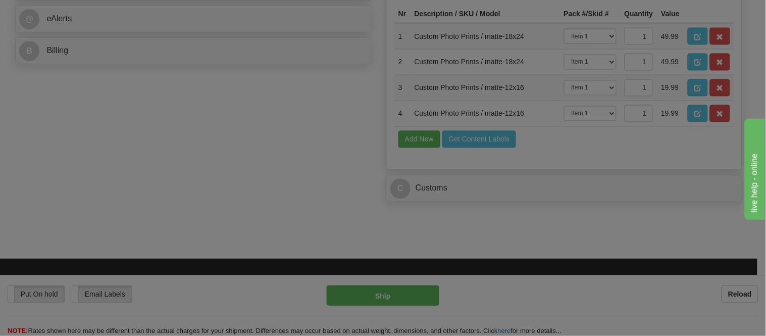
select select
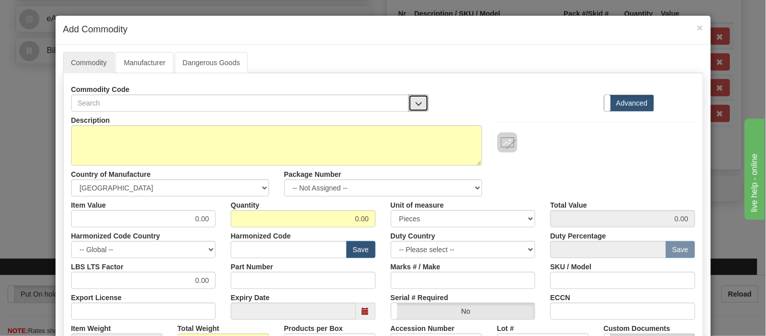
click at [414, 112] on div "Commodity Code Standard Advanced Description Country of Manufacture" at bounding box center [383, 319] width 640 height 492
click at [418, 107] on button "button" at bounding box center [418, 102] width 20 height 17
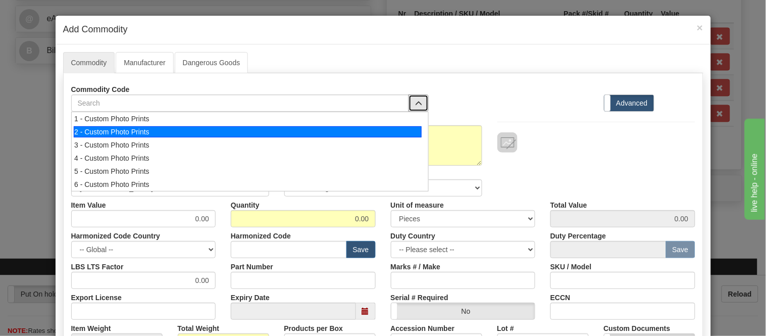
click at [420, 129] on li "2 - Custom Photo Prints" at bounding box center [250, 131] width 356 height 13
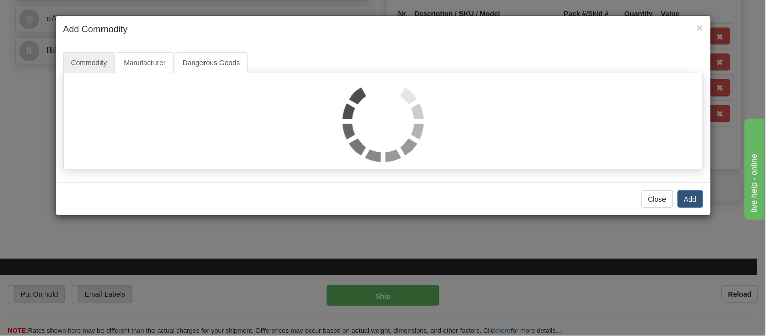
select select "1"
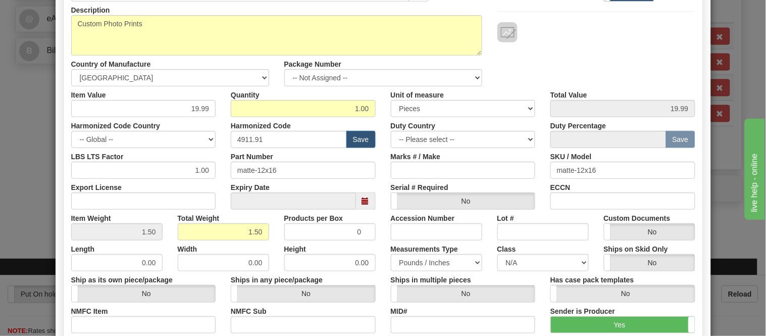
scroll to position [112, 0]
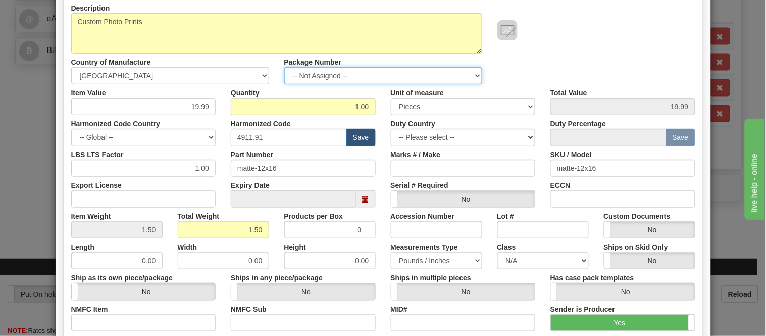
click at [360, 78] on select "-- Not Assigned -- Item 1 Item 2 Item 3" at bounding box center [383, 75] width 198 height 17
select select "0"
click at [284, 67] on select "-- Not Assigned -- Item 1 Item 2 Item 3" at bounding box center [383, 75] width 198 height 17
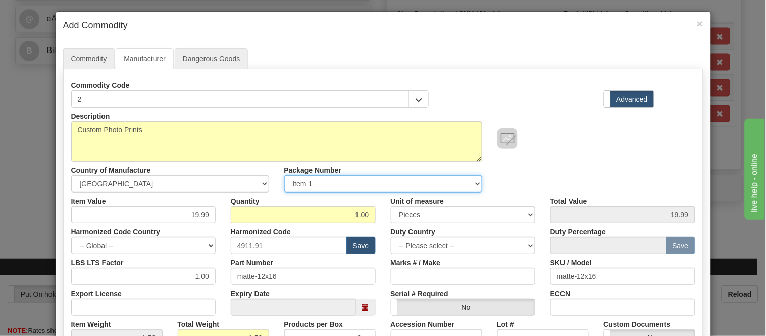
scroll to position [0, 0]
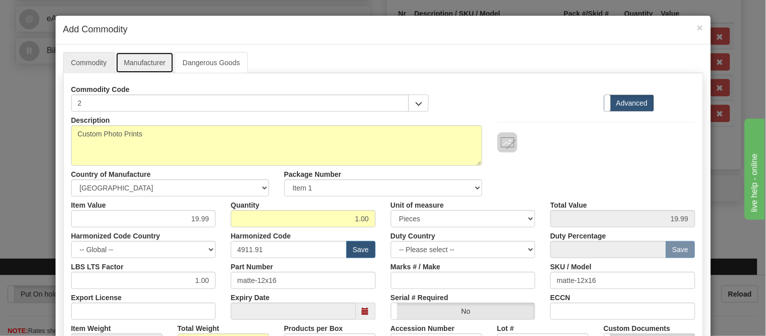
click at [150, 52] on link "Manufacturer" at bounding box center [145, 62] width 58 height 21
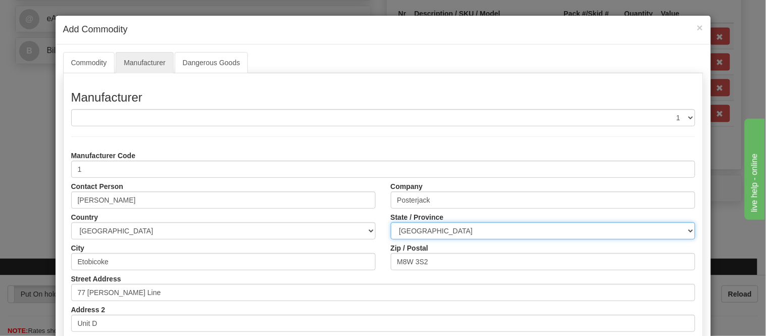
click at [480, 228] on select "ALBERTA BRITISH COLUMBIA MANITOBA NEW BRUNSWICK NEWFOUNDLAND NOVA SCOTIA NUNAVU…" at bounding box center [543, 230] width 304 height 17
select select "ON"
click at [391, 222] on select "ALBERTA BRITISH COLUMBIA MANITOBA NEW BRUNSWICK NEWFOUNDLAND NOVA SCOTIA NUNAVU…" at bounding box center [543, 230] width 304 height 17
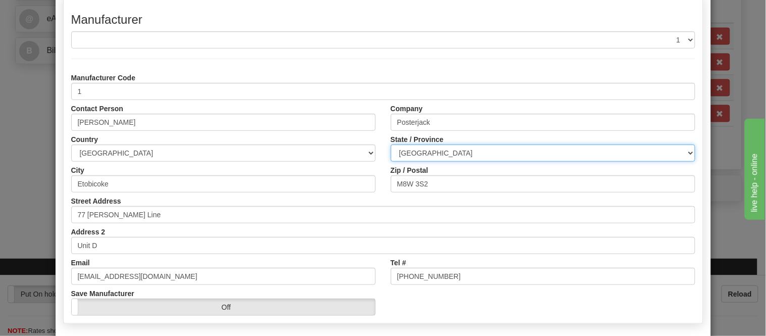
scroll to position [127, 0]
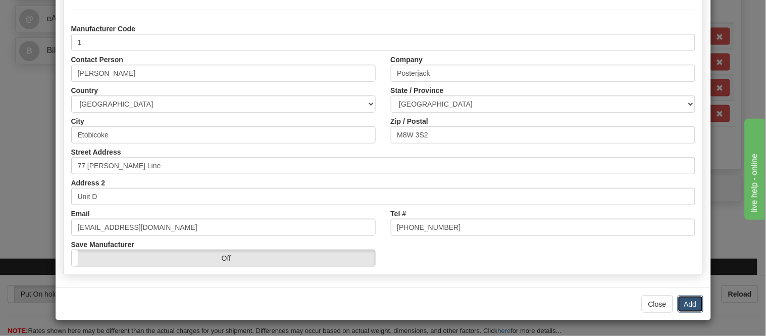
click at [684, 302] on button "Add" at bounding box center [690, 303] width 26 height 17
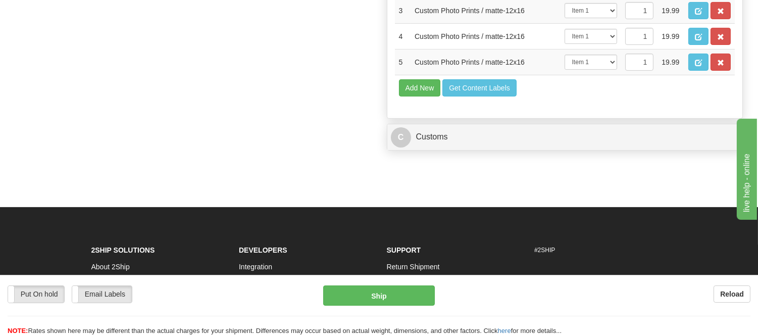
scroll to position [617, 0]
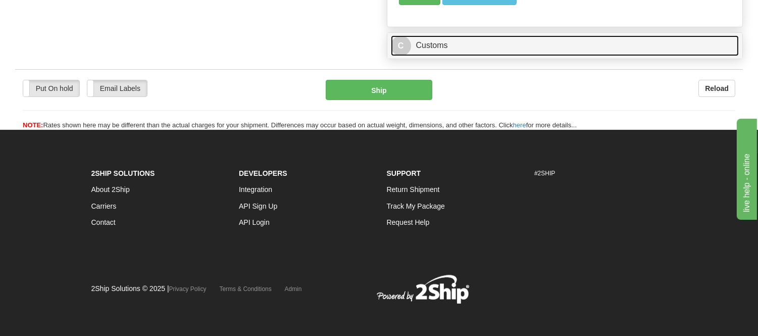
click at [507, 56] on link "C Customs" at bounding box center [565, 45] width 348 height 21
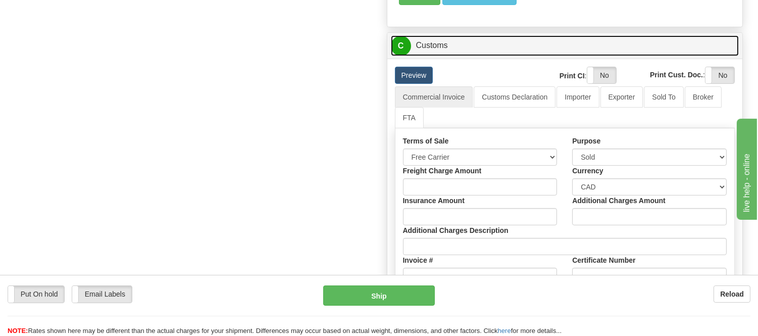
scroll to position [673, 0]
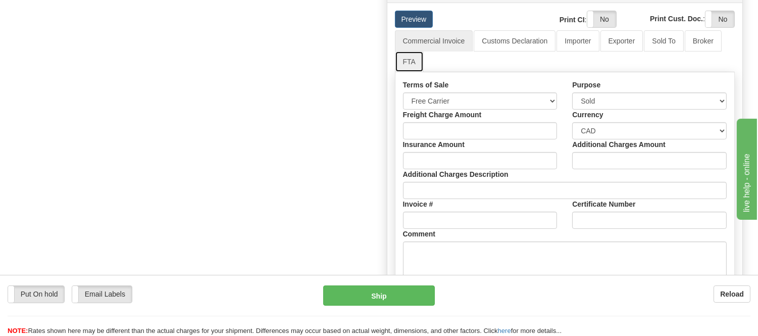
click at [412, 72] on link "FTA" at bounding box center [409, 61] width 29 height 21
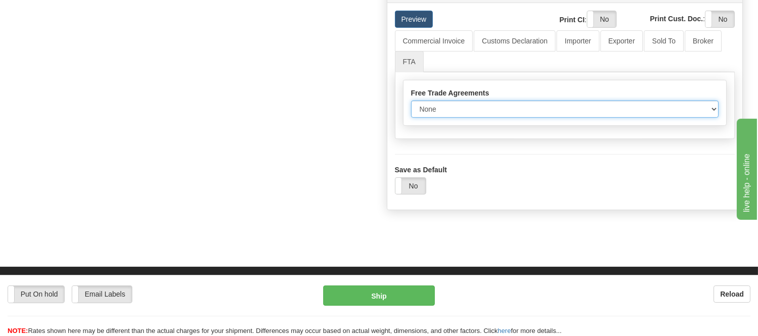
click at [457, 118] on select "None Other USMCA CETA CUKTCA" at bounding box center [565, 108] width 308 height 17
select select "1"
click at [411, 118] on select "None Other USMCA CETA CUKTCA" at bounding box center [565, 108] width 308 height 17
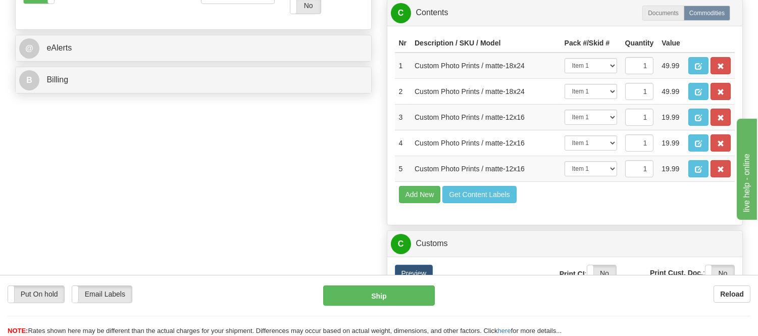
scroll to position [336, 0]
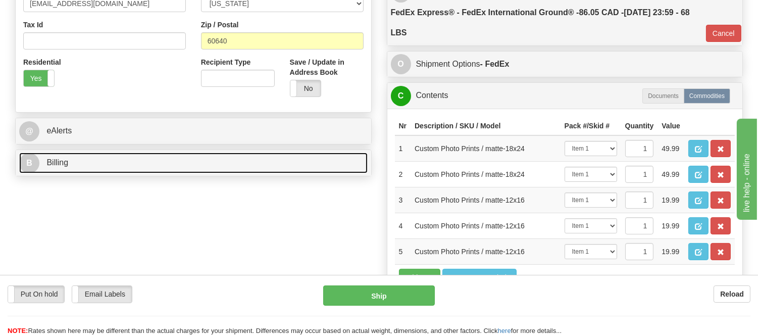
click at [110, 157] on link "B Billing" at bounding box center [193, 162] width 348 height 21
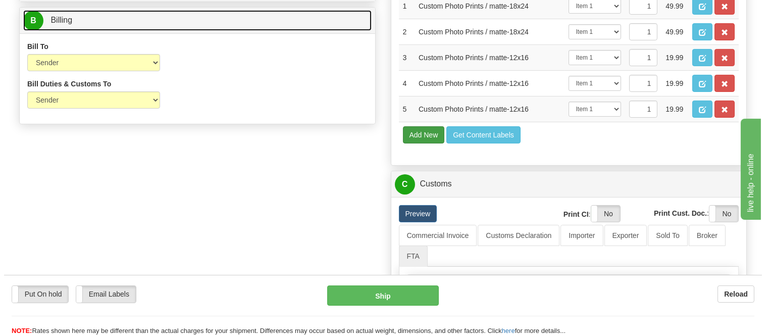
scroll to position [505, 0]
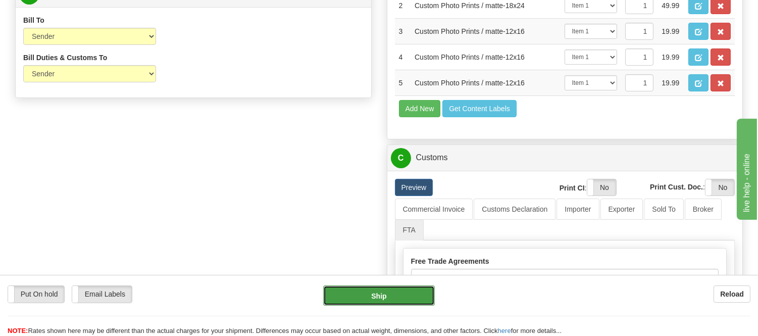
click at [379, 301] on button "Ship" at bounding box center [378, 295] width 111 height 20
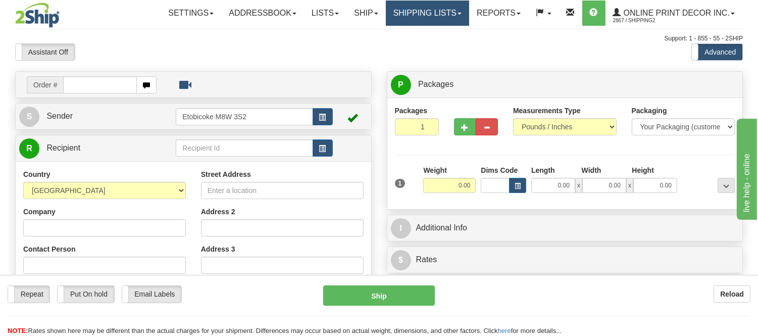
click at [422, 17] on link "Shipping lists" at bounding box center [427, 13] width 83 height 25
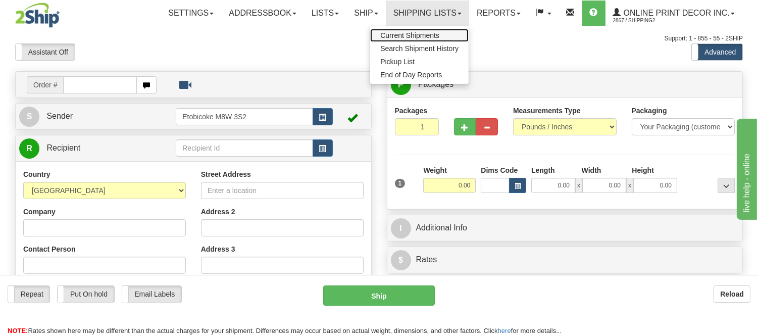
click at [419, 33] on span "Current Shipments" at bounding box center [409, 35] width 59 height 8
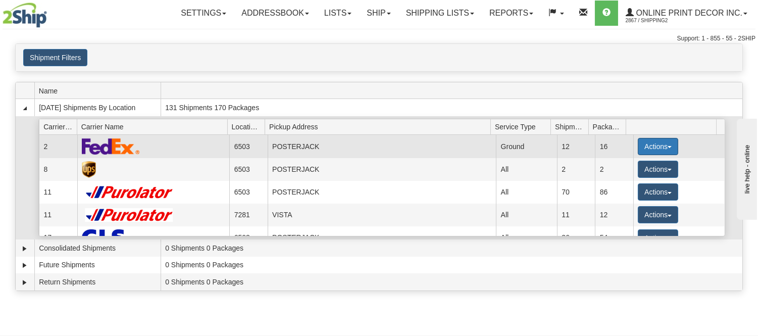
click at [669, 142] on button "Actions" at bounding box center [657, 146] width 40 height 17
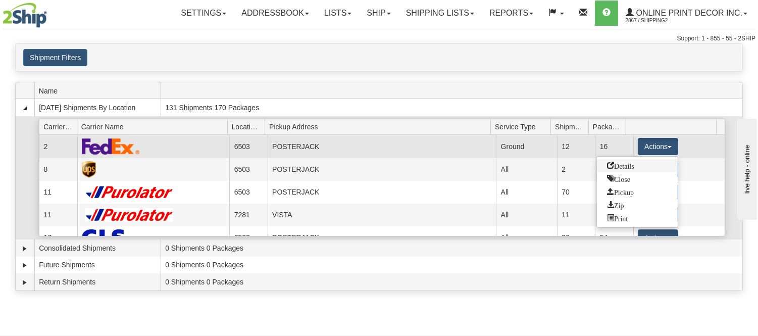
click at [636, 166] on link "Details" at bounding box center [637, 165] width 81 height 13
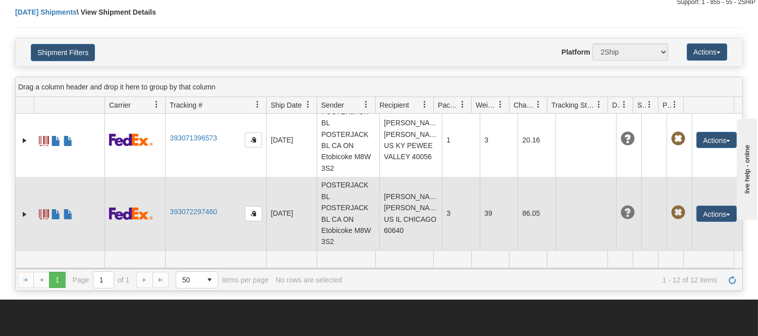
scroll to position [56, 0]
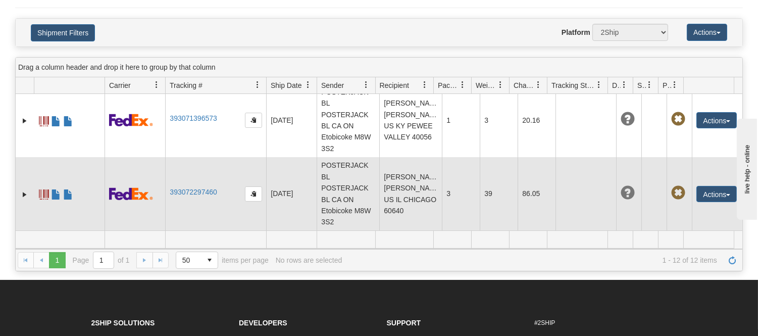
click at [129, 182] on td at bounding box center [134, 194] width 61 height 74
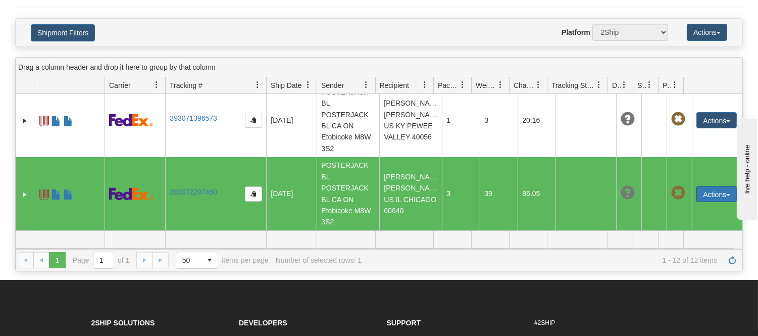
click at [725, 187] on button "Actions" at bounding box center [716, 194] width 40 height 16
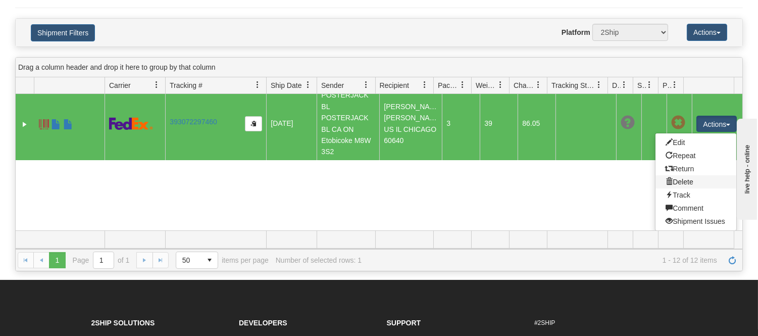
click at [683, 182] on link "Delete" at bounding box center [695, 181] width 81 height 13
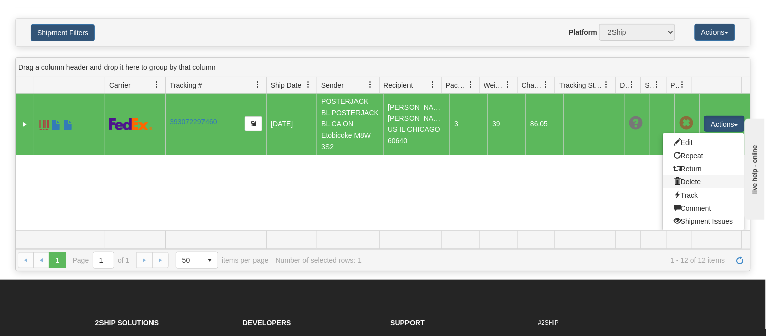
scroll to position [756, 0]
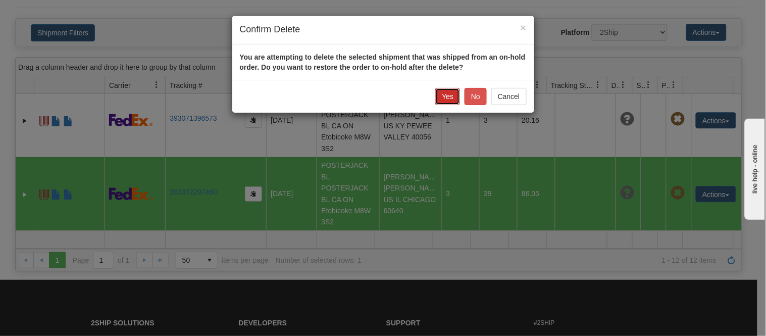
click at [441, 91] on button "Yes" at bounding box center [447, 96] width 25 height 17
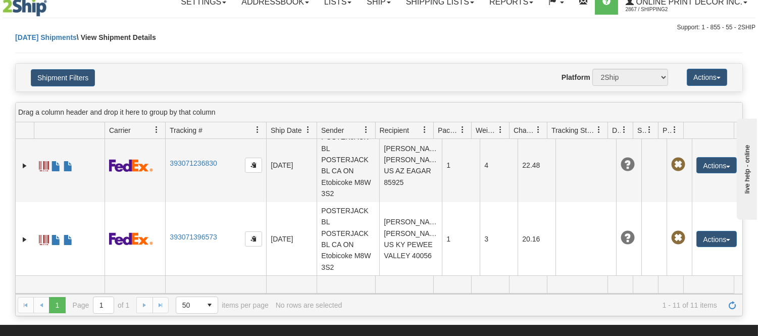
scroll to position [0, 0]
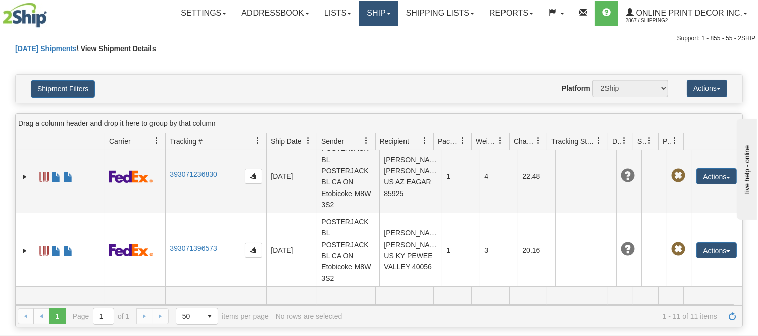
click at [391, 11] on link "Ship" at bounding box center [378, 13] width 39 height 25
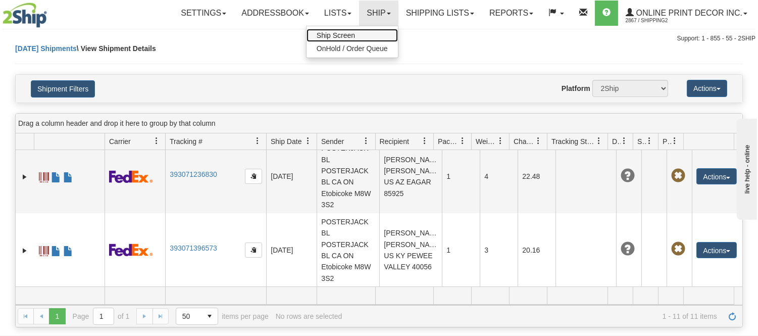
click at [370, 36] on link "Ship Screen" at bounding box center [351, 35] width 91 height 13
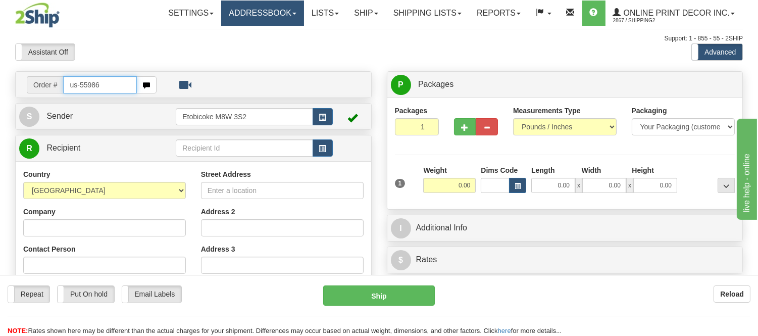
type input "us-55986"
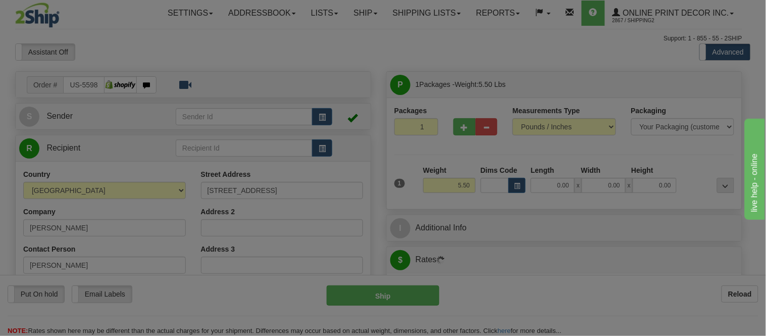
type input "[GEOGRAPHIC_DATA]"
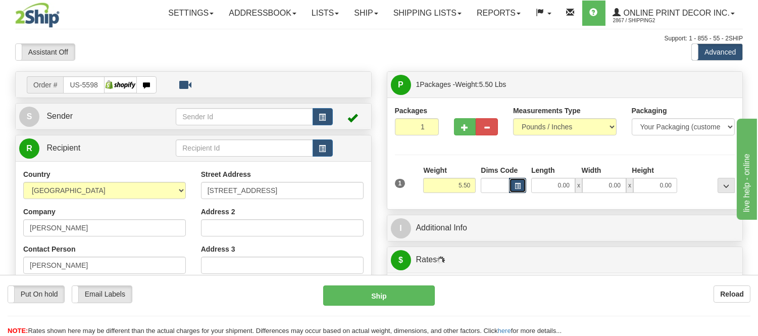
click at [516, 186] on span "button" at bounding box center [517, 186] width 6 height 6
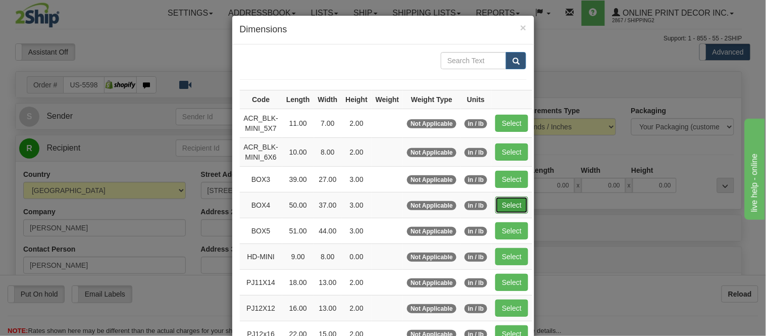
click at [502, 208] on button "Select" at bounding box center [511, 204] width 33 height 17
type input "BOX4"
type input "50.00"
type input "37.00"
type input "3.00"
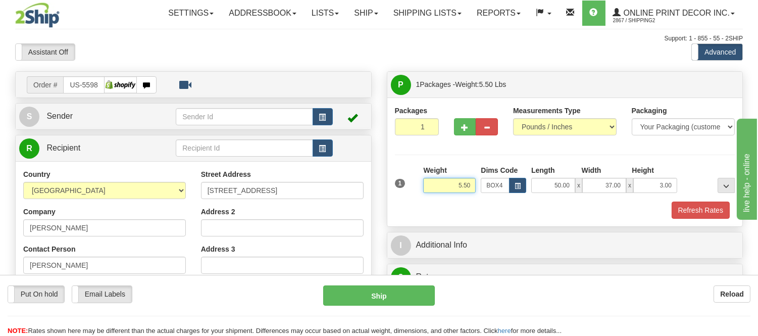
drag, startPoint x: 475, startPoint y: 184, endPoint x: 425, endPoint y: 178, distance: 50.3
click at [425, 178] on div "Weight 5.50" at bounding box center [449, 179] width 52 height 28
type input "13.98"
click at [459, 129] on button "button" at bounding box center [465, 126] width 22 height 17
radio input "true"
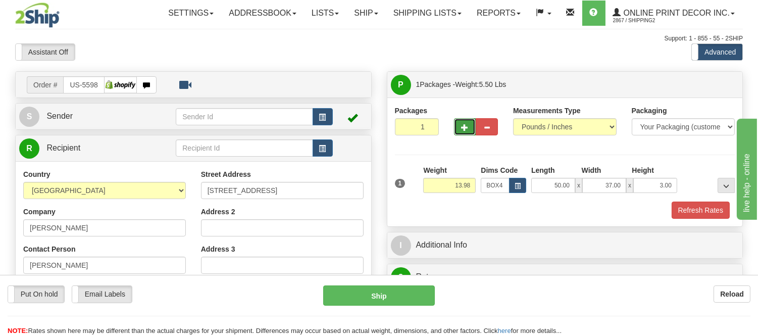
type input "2"
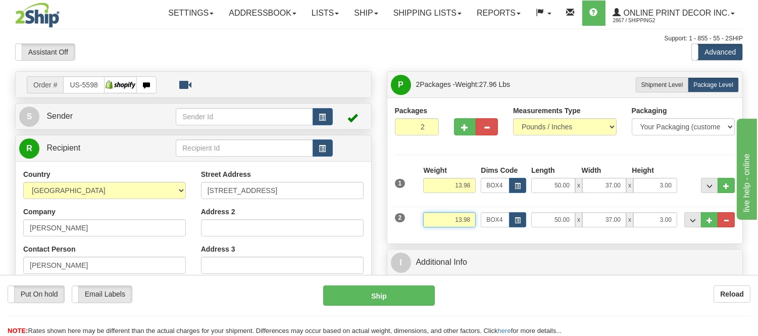
drag, startPoint x: 473, startPoint y: 221, endPoint x: 417, endPoint y: 216, distance: 55.8
click at [417, 216] on div "2 Weight 13.98 Dims Code BOX4 Length Width x" at bounding box center [564, 218] width 345 height 34
type input "8"
type input "8.98"
click at [511, 224] on button "button" at bounding box center [517, 219] width 17 height 15
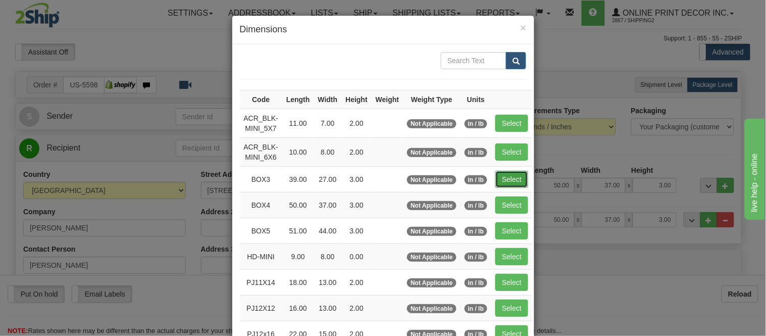
click at [506, 175] on button "Select" at bounding box center [511, 179] width 33 height 17
type input "BOX3"
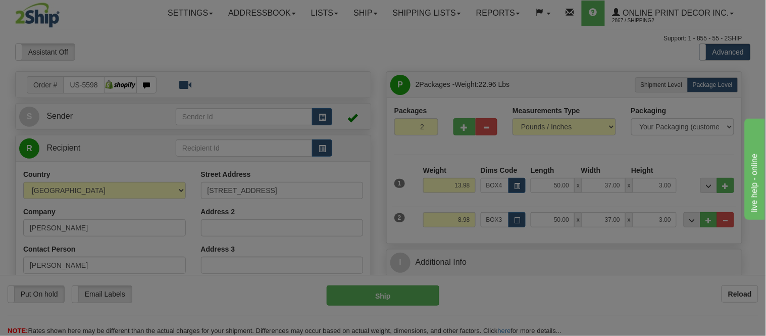
type input "39.00"
type input "27.00"
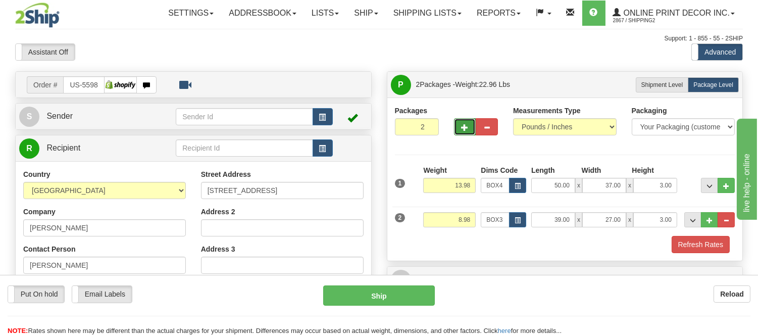
click at [460, 126] on button "button" at bounding box center [465, 126] width 22 height 17
type input "3"
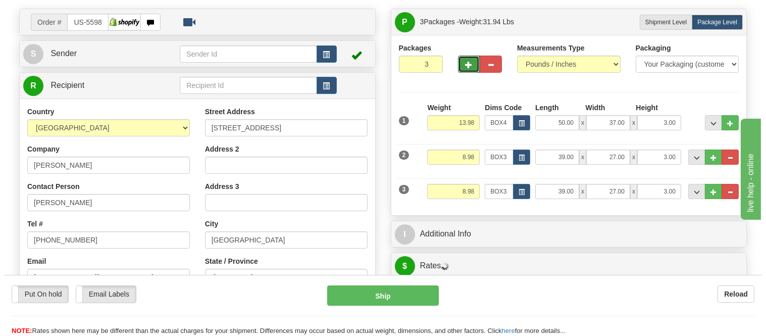
scroll to position [112, 0]
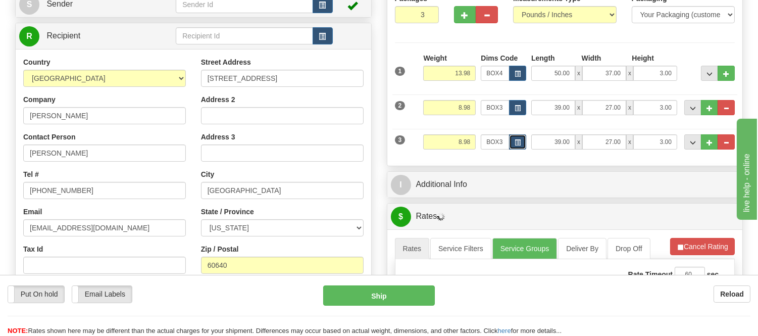
click at [516, 143] on span "button" at bounding box center [517, 143] width 6 height 6
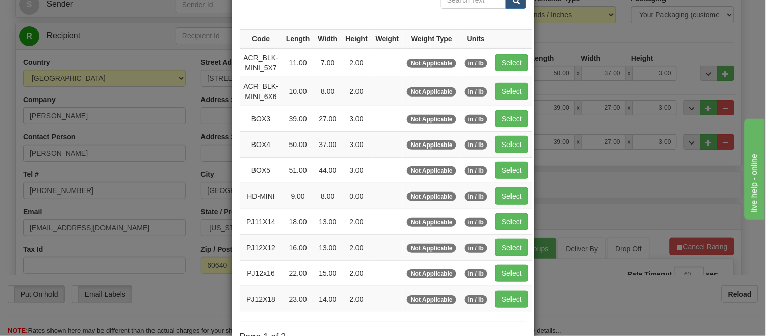
scroll to position [168, 0]
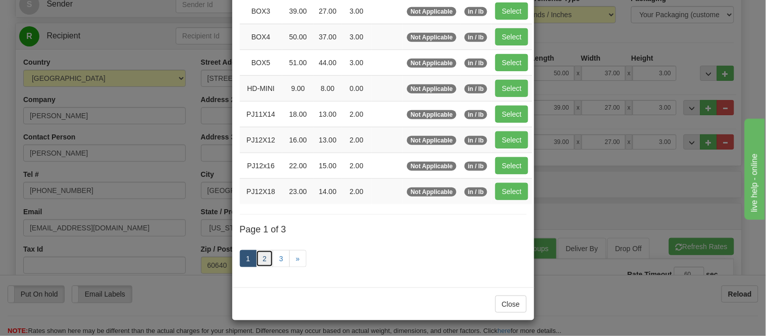
click at [256, 259] on link "2" at bounding box center [264, 258] width 17 height 17
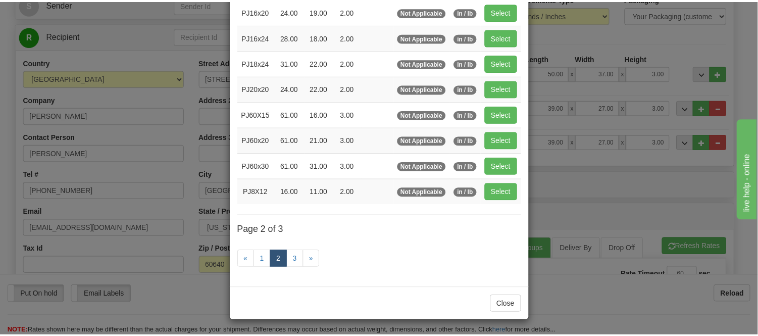
scroll to position [164, 0]
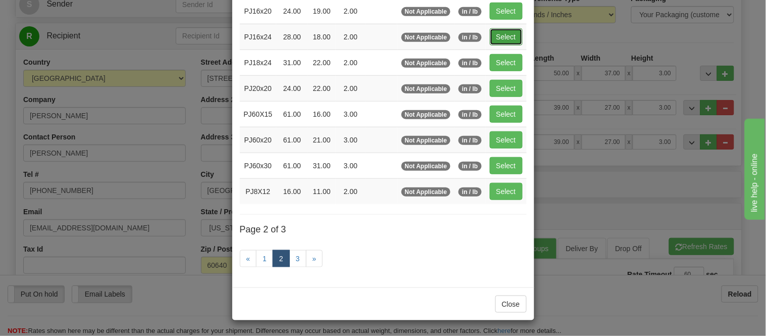
click at [500, 35] on button "Select" at bounding box center [506, 36] width 33 height 17
type input "PJ16x24"
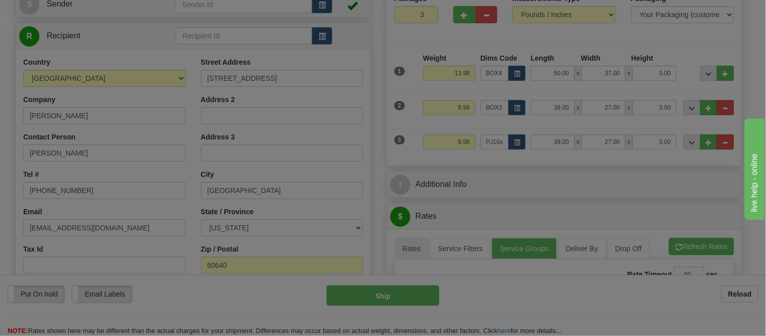
type input "28.00"
type input "18.00"
type input "2.00"
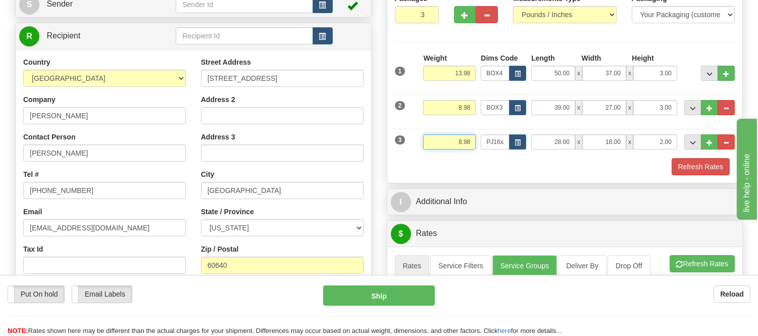
drag, startPoint x: 470, startPoint y: 140, endPoint x: 430, endPoint y: 145, distance: 40.7
click at [430, 145] on input "8.98" at bounding box center [449, 141] width 52 height 15
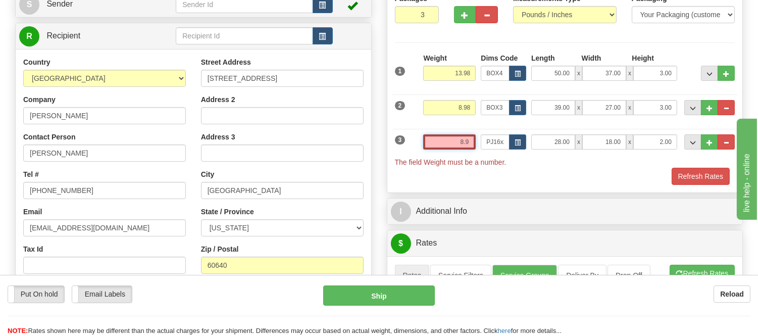
type input "8.98"
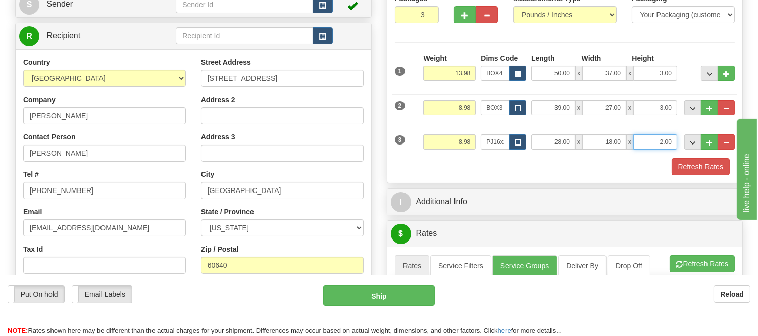
drag, startPoint x: 672, startPoint y: 139, endPoint x: 639, endPoint y: 142, distance: 33.5
click at [639, 142] on input "2.00" at bounding box center [655, 141] width 44 height 15
click button "Delete" at bounding box center [0, 0] width 0 height 0
type input "6.00"
click at [699, 167] on button "Refresh Rates" at bounding box center [700, 166] width 58 height 17
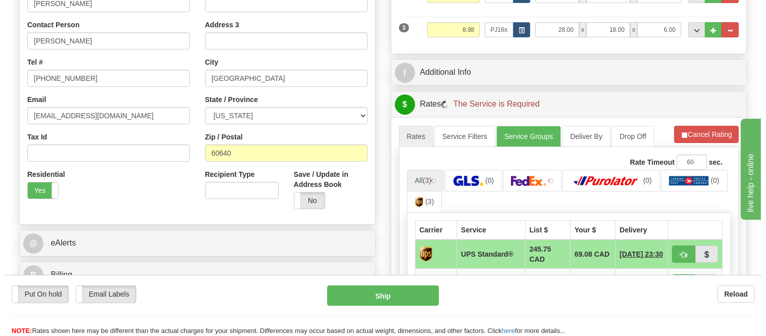
scroll to position [280, 0]
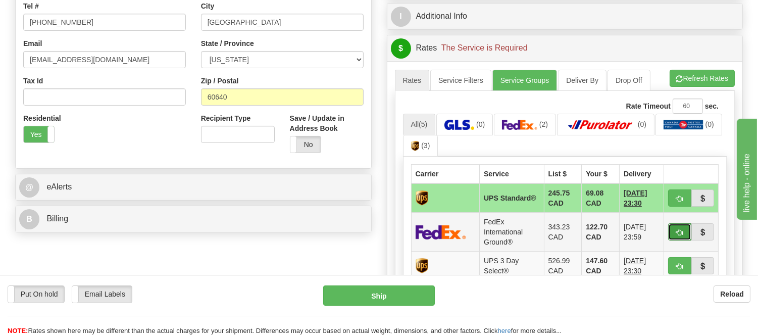
click at [676, 231] on span "button" at bounding box center [679, 232] width 7 height 7
type input "92"
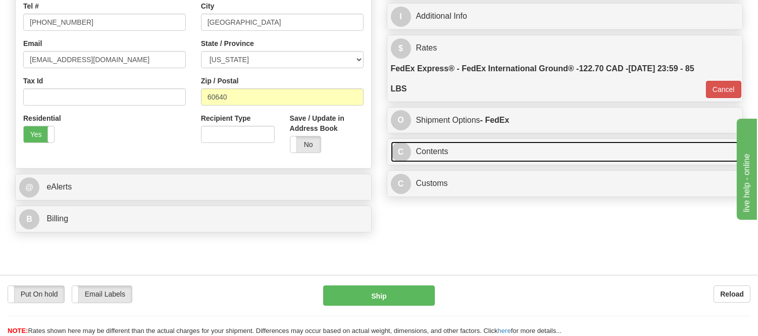
click at [497, 159] on link "C Contents" at bounding box center [565, 151] width 348 height 21
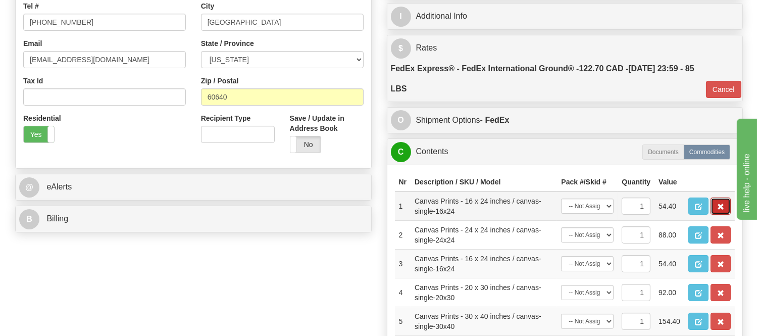
click at [723, 210] on span "button" at bounding box center [720, 206] width 7 height 7
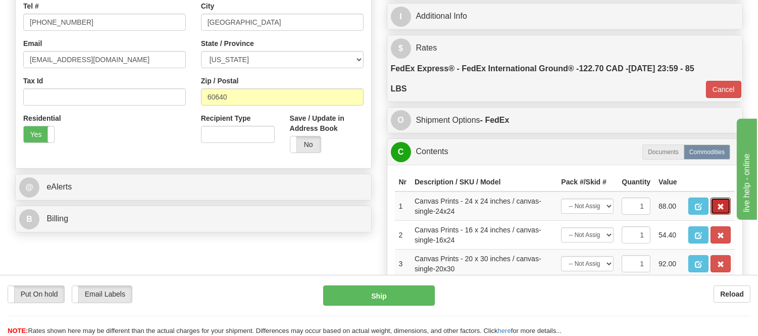
click at [723, 210] on span "button" at bounding box center [720, 206] width 7 height 7
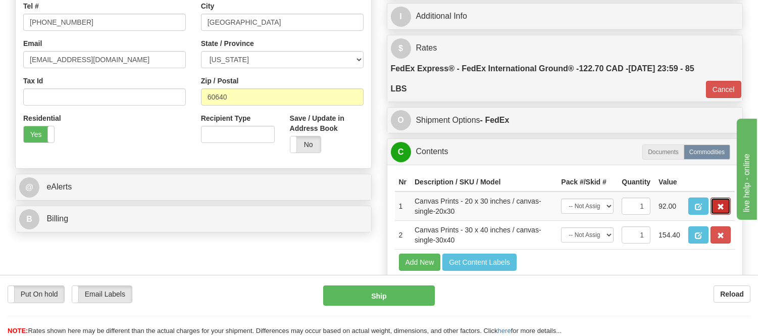
click at [723, 210] on span "button" at bounding box center [720, 206] width 7 height 7
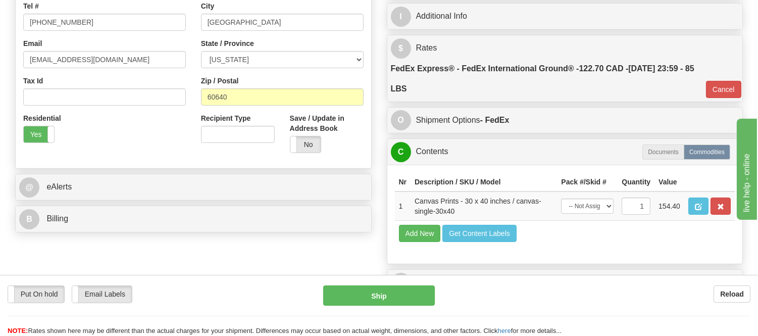
click at [723, 210] on span "button" at bounding box center [720, 206] width 7 height 7
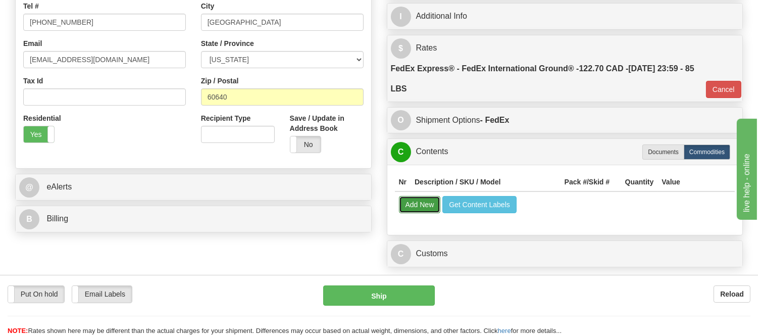
click at [410, 203] on button "Add New" at bounding box center [420, 204] width 42 height 17
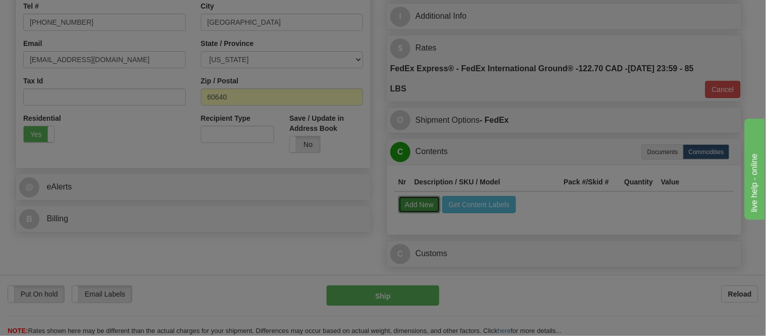
select select
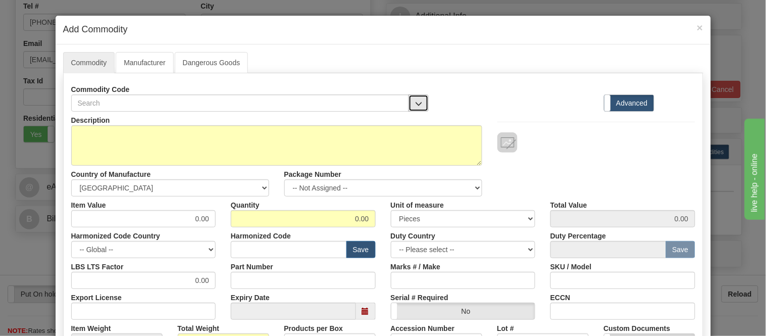
click at [415, 103] on span "button" at bounding box center [418, 103] width 7 height 7
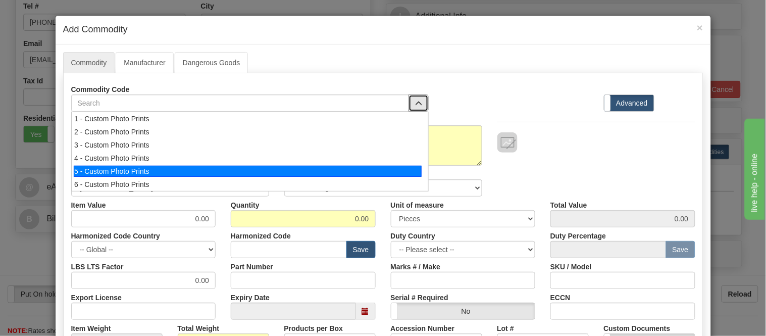
click at [416, 173] on div "5 - Custom Photo Prints" at bounding box center [248, 171] width 348 height 11
select select "1"
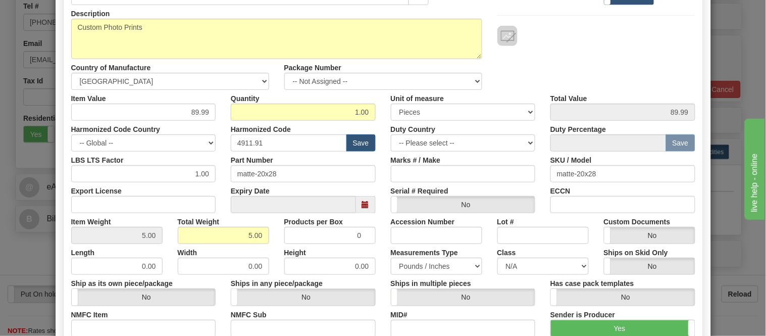
scroll to position [0, 0]
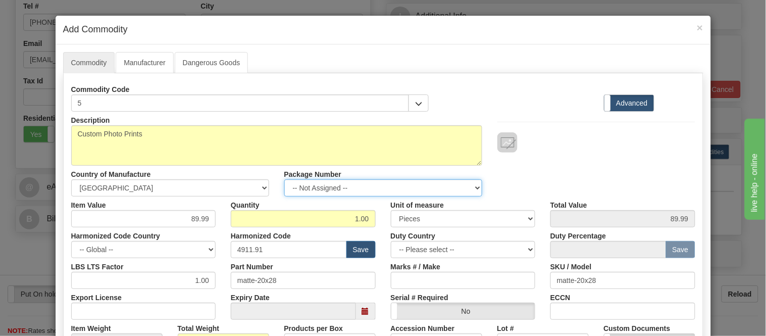
click at [383, 192] on select "-- Not Assigned -- Item 1 Item 2 Item 3" at bounding box center [383, 187] width 198 height 17
select select "0"
click at [284, 179] on select "-- Not Assigned -- Item 1 Item 2 Item 3" at bounding box center [383, 187] width 198 height 17
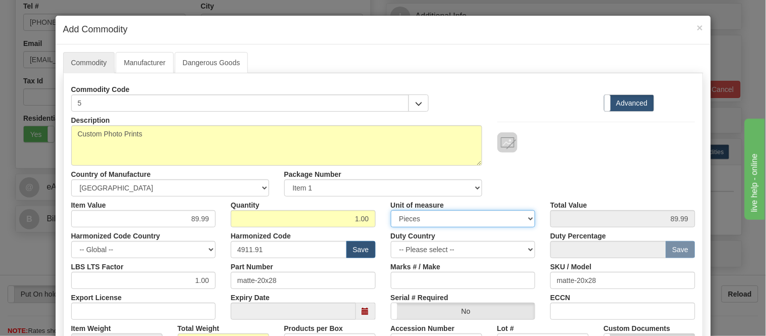
click at [424, 217] on select "3 Thousand Square Inches Adjustments 56 Pound Bushel Bag Barrel Board Feet Box …" at bounding box center [463, 218] width 145 height 17
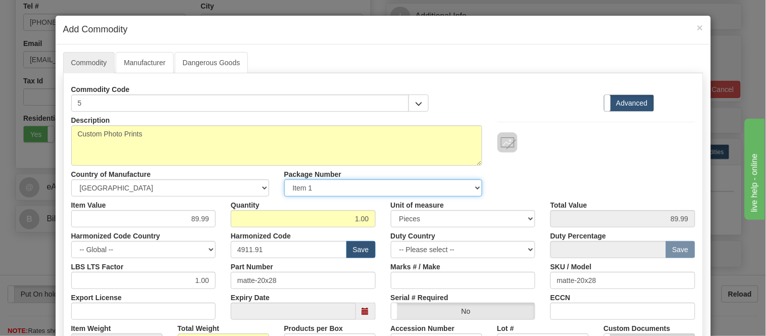
click at [335, 185] on select "-- Not Assigned -- Item 1 Item 2 Item 3" at bounding box center [383, 187] width 198 height 17
click at [284, 179] on select "-- Not Assigned -- Item 1 Item 2 Item 3" at bounding box center [383, 187] width 198 height 17
click at [534, 89] on div "Commodity Code 5 Standard Advanced" at bounding box center [383, 96] width 639 height 31
click at [471, 192] on select "-- Not Assigned -- Item 1 Item 2 Item 3" at bounding box center [383, 187] width 198 height 17
select select
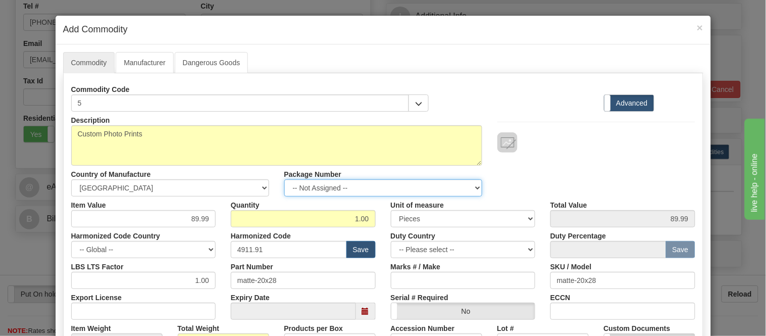
click at [284, 179] on select "-- Not Assigned -- Item 1 Item 2 Item 3" at bounding box center [383, 187] width 198 height 17
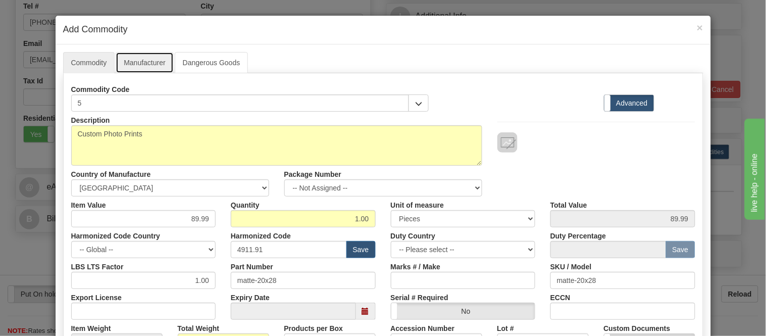
click at [122, 61] on link "Manufacturer" at bounding box center [145, 62] width 58 height 21
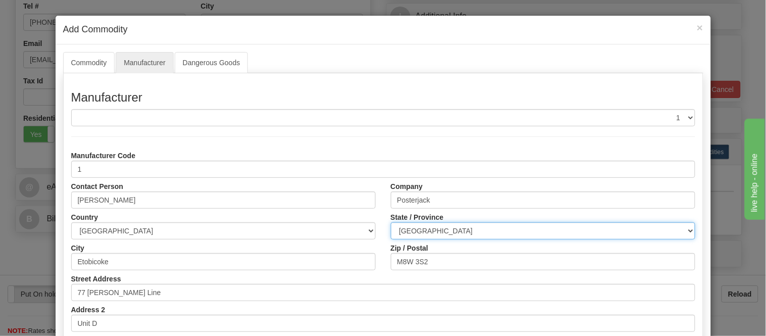
click at [468, 233] on select "ALBERTA BRITISH COLUMBIA MANITOBA NEW BRUNSWICK NEWFOUNDLAND NOVA SCOTIA NUNAVU…" at bounding box center [543, 230] width 304 height 17
select select "ON"
click at [391, 222] on select "ALBERTA BRITISH COLUMBIA MANITOBA NEW BRUNSWICK NEWFOUNDLAND NOVA SCOTIA NUNAVU…" at bounding box center [543, 230] width 304 height 17
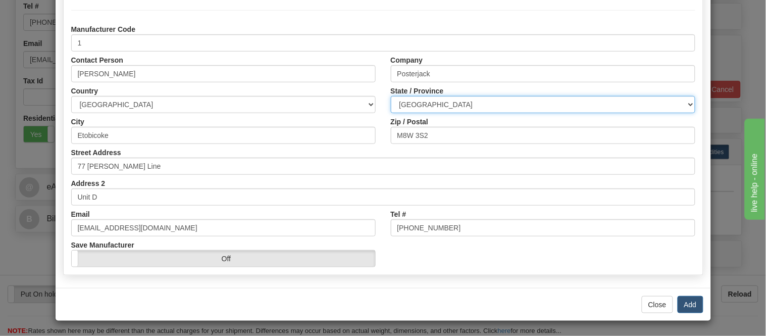
scroll to position [127, 0]
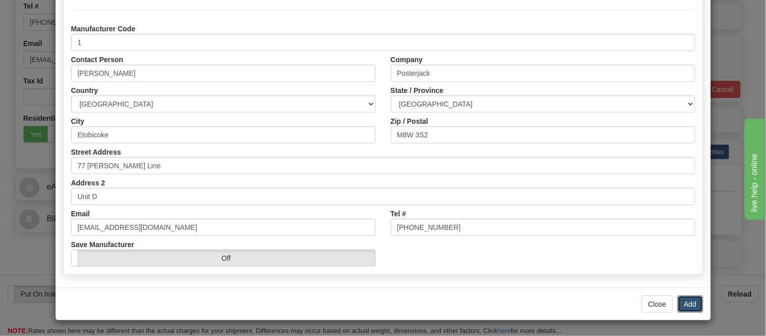
click at [686, 301] on button "Add" at bounding box center [690, 303] width 26 height 17
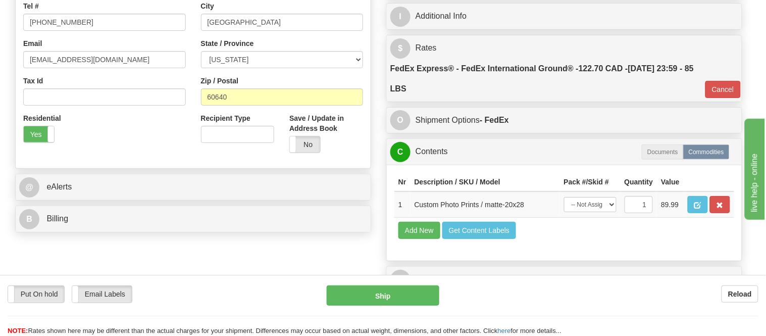
scroll to position [0, 0]
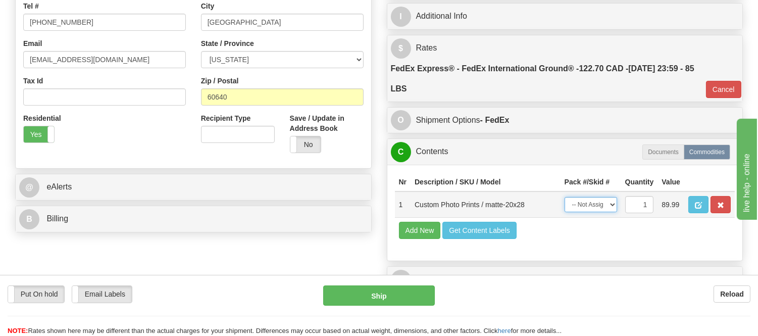
click at [581, 212] on select "-- Not Assigned -- Item 1 Item 2 Item 3" at bounding box center [590, 204] width 52 height 15
select select "0"
click at [564, 207] on select "-- Not Assigned -- Item 1 Item 2 Item 3" at bounding box center [590, 204] width 52 height 15
click at [412, 239] on button "Add New" at bounding box center [420, 230] width 42 height 17
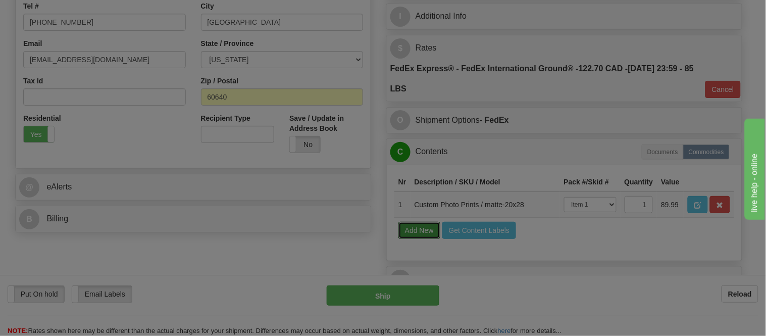
select select
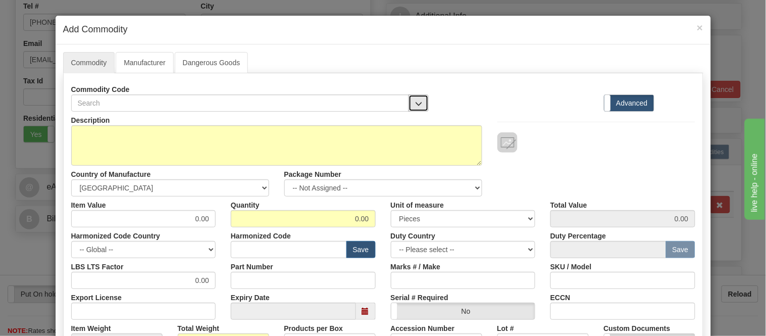
click at [420, 103] on button "button" at bounding box center [418, 102] width 20 height 17
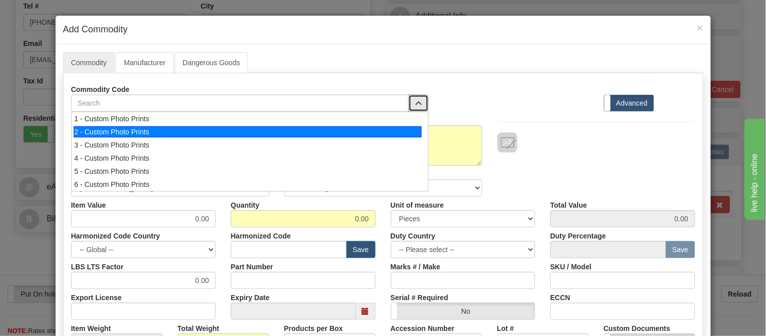
click at [415, 130] on div "2 - Custom Photo Prints" at bounding box center [248, 131] width 348 height 11
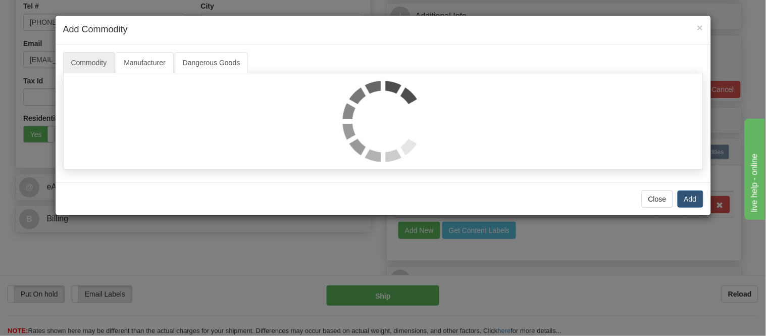
select select "1"
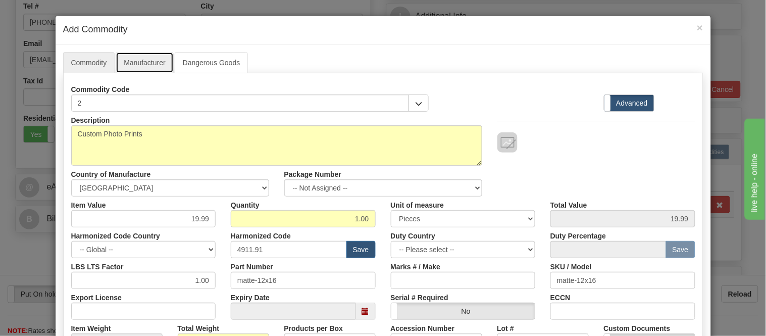
click at [153, 59] on link "Manufacturer" at bounding box center [145, 62] width 58 height 21
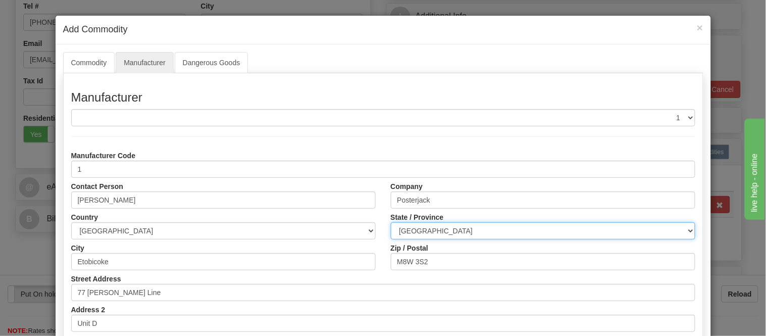
click at [465, 223] on select "ALBERTA BRITISH COLUMBIA MANITOBA NEW BRUNSWICK NEWFOUNDLAND NOVA SCOTIA NUNAVU…" at bounding box center [543, 230] width 304 height 17
select select "ON"
click at [391, 222] on select "ALBERTA BRITISH COLUMBIA MANITOBA NEW BRUNSWICK NEWFOUNDLAND NOVA SCOTIA NUNAVU…" at bounding box center [543, 230] width 304 height 17
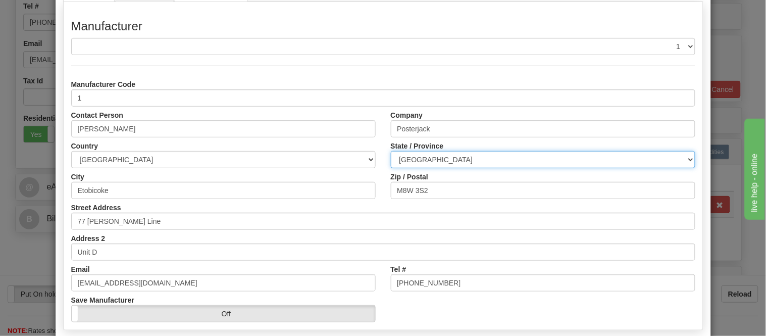
scroll to position [127, 0]
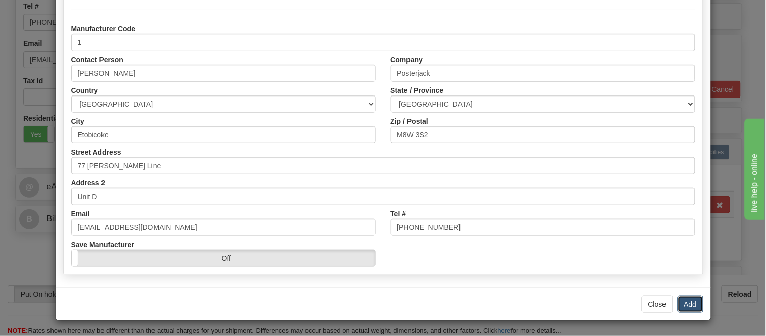
click at [692, 308] on button "Add" at bounding box center [690, 303] width 26 height 17
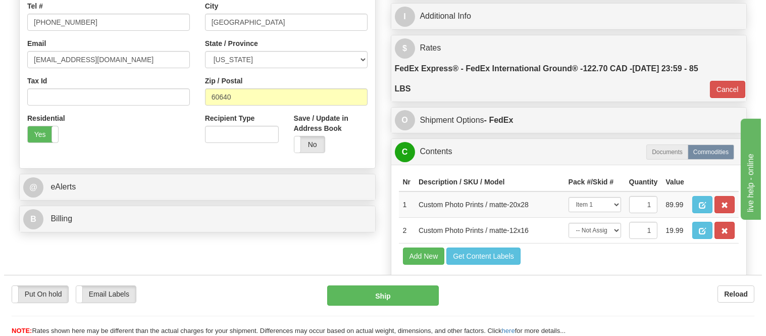
scroll to position [336, 0]
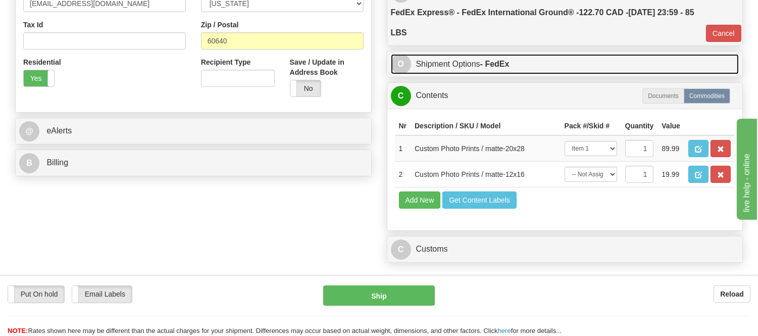
click at [471, 64] on link "O Shipment Options - FedEx" at bounding box center [565, 64] width 348 height 21
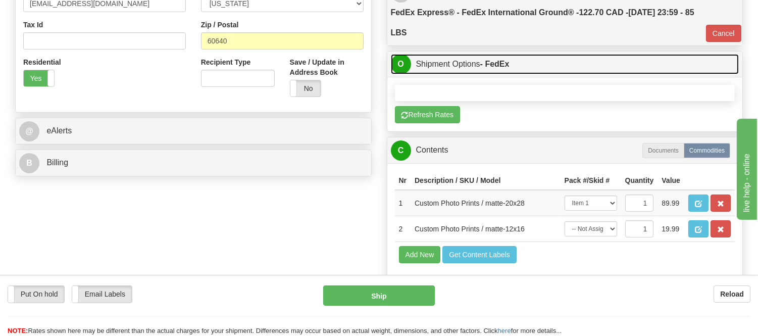
click at [471, 64] on link "O Shipment Options - FedEx" at bounding box center [565, 64] width 348 height 21
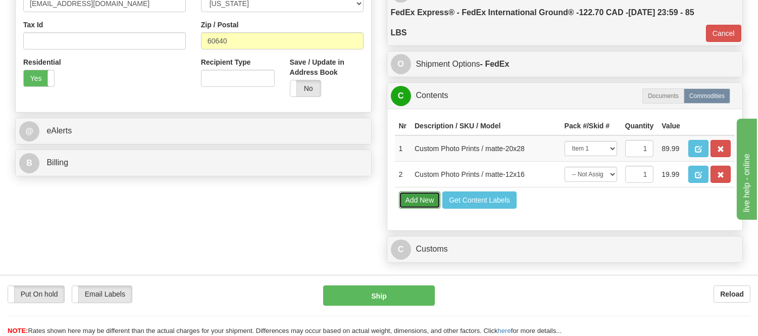
click at [405, 208] on button "Add New" at bounding box center [420, 199] width 42 height 17
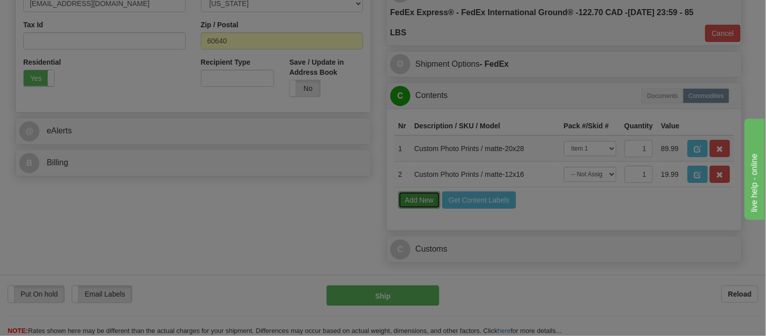
select select
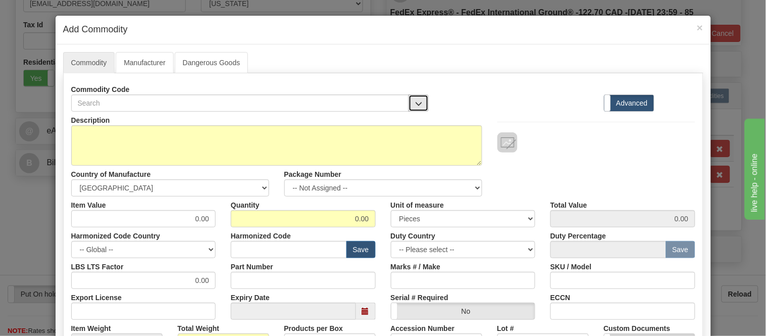
click at [415, 102] on span "button" at bounding box center [418, 103] width 7 height 7
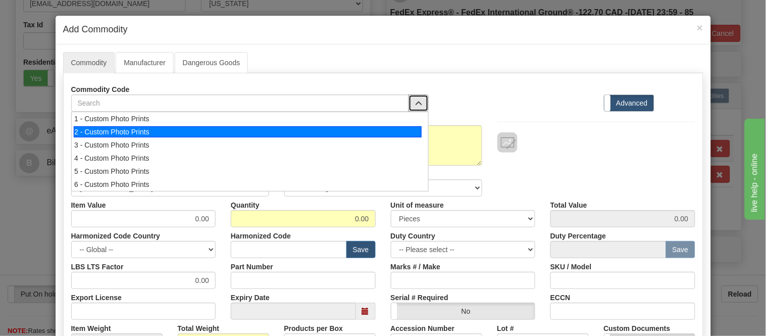
click at [304, 130] on div "2 - Custom Photo Prints" at bounding box center [248, 131] width 348 height 11
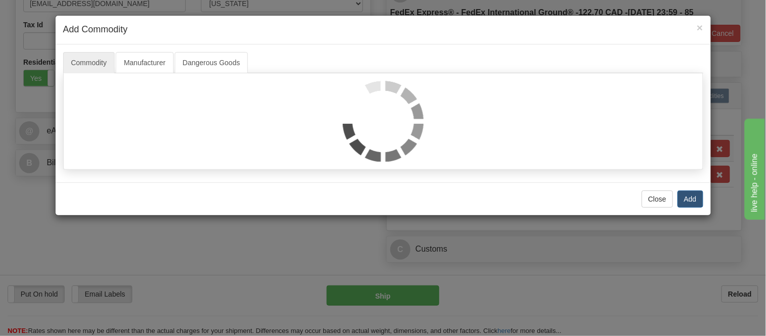
select select "1"
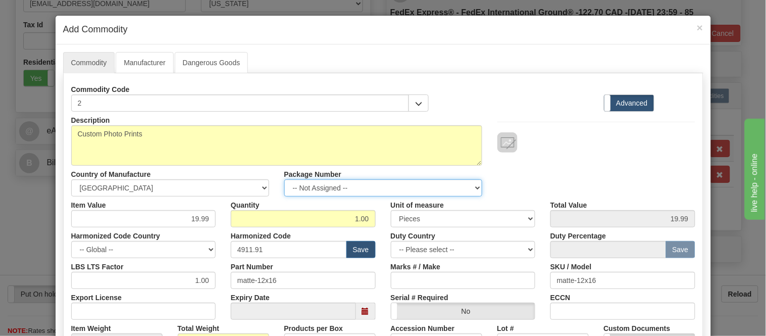
click at [342, 193] on select "-- Not Assigned -- Item 1 Item 2 Item 3" at bounding box center [383, 187] width 198 height 17
select select "0"
click at [284, 179] on select "-- Not Assigned -- Item 1 Item 2 Item 3" at bounding box center [383, 187] width 198 height 17
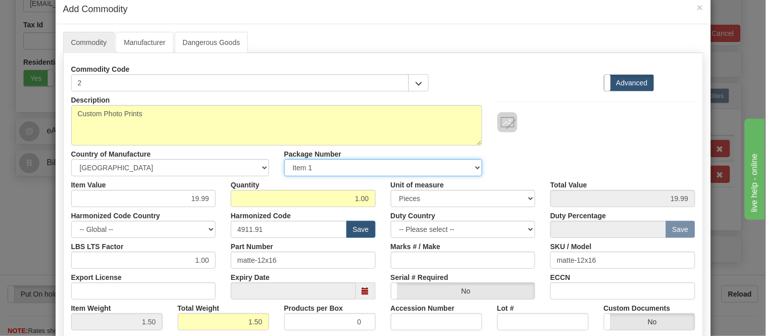
scroll to position [0, 0]
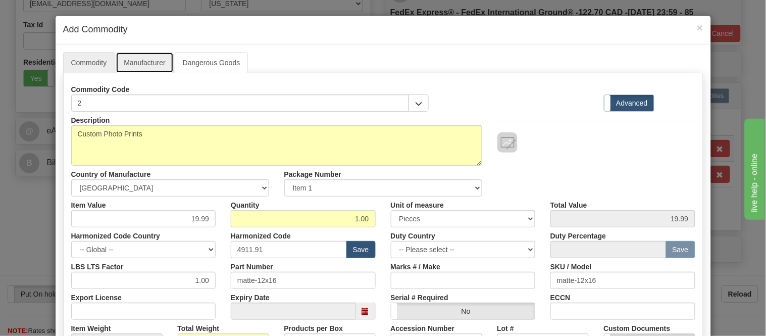
click at [156, 62] on link "Manufacturer" at bounding box center [145, 62] width 58 height 21
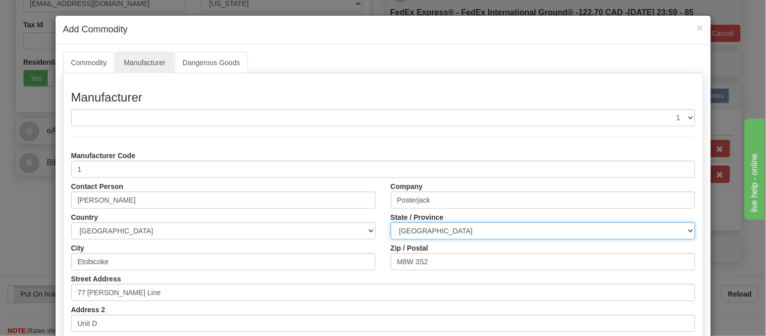
click at [461, 236] on select "ALBERTA BRITISH COLUMBIA MANITOBA NEW BRUNSWICK NEWFOUNDLAND NOVA SCOTIA NUNAVU…" at bounding box center [543, 230] width 304 height 17
select select "ON"
click at [391, 222] on select "ALBERTA BRITISH COLUMBIA MANITOBA NEW BRUNSWICK NEWFOUNDLAND NOVA SCOTIA NUNAVU…" at bounding box center [543, 230] width 304 height 17
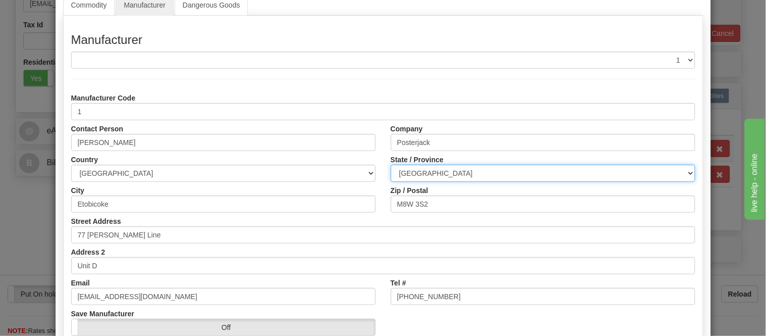
scroll to position [127, 0]
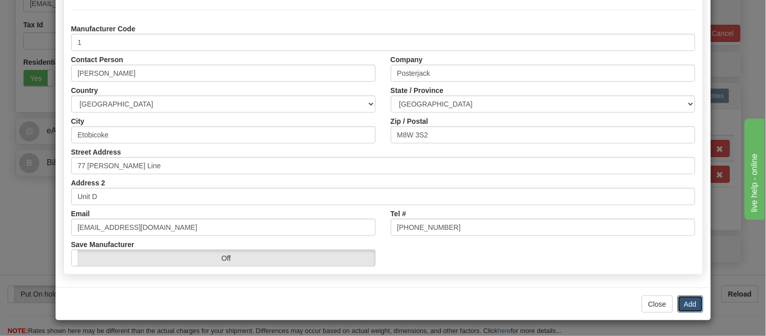
click at [690, 301] on button "Add" at bounding box center [690, 303] width 26 height 17
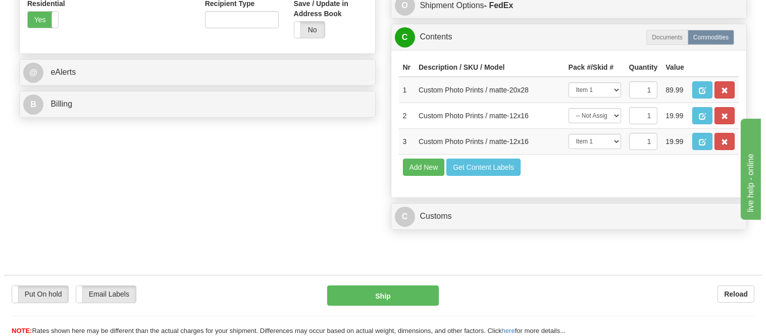
scroll to position [448, 0]
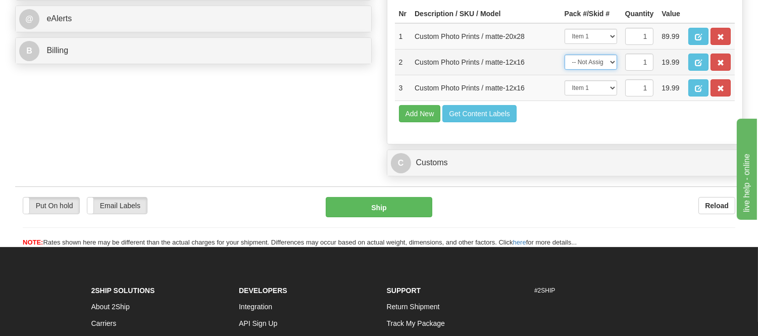
click at [606, 70] on select "-- Not Assigned -- Item 1 Item 2 Item 3" at bounding box center [590, 62] width 52 height 15
select select "0"
click at [564, 70] on select "-- Not Assigned -- Item 1 Item 2 Item 3" at bounding box center [590, 62] width 52 height 15
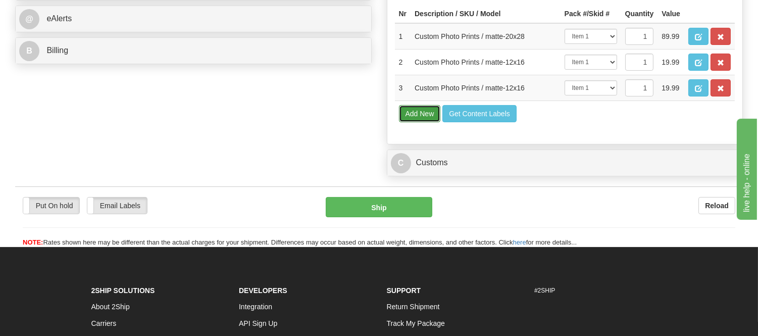
click at [411, 122] on button "Add New" at bounding box center [420, 113] width 42 height 17
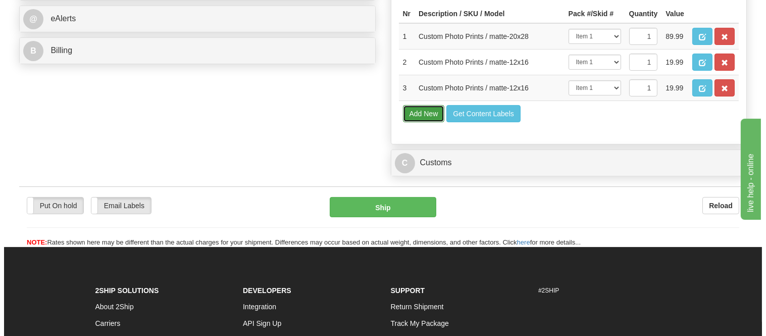
select select
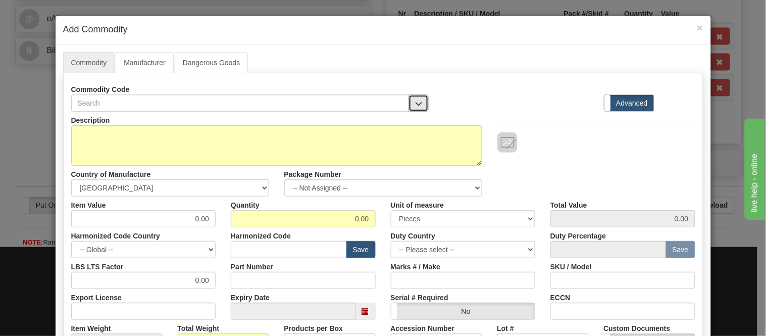
click at [415, 98] on button "button" at bounding box center [418, 102] width 20 height 17
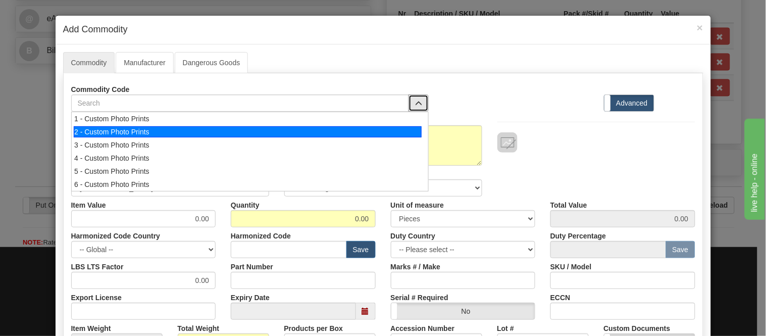
click at [416, 133] on div "2 - Custom Photo Prints" at bounding box center [248, 131] width 348 height 11
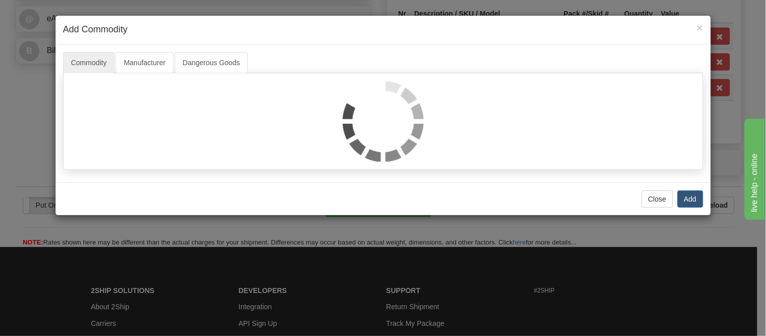
select select "1"
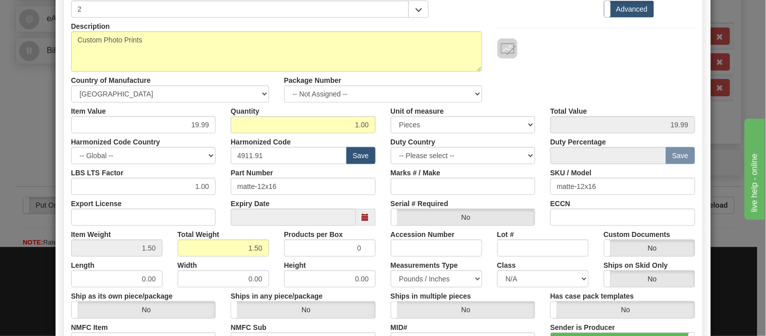
scroll to position [112, 0]
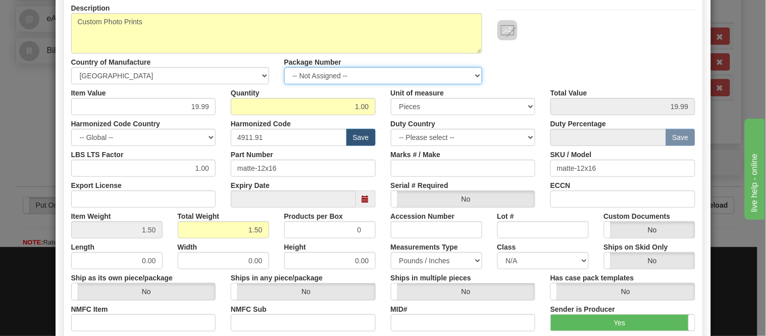
click at [441, 77] on select "-- Not Assigned -- Item 1 Item 2 Item 3" at bounding box center [383, 75] width 198 height 17
select select "0"
click at [284, 67] on select "-- Not Assigned -- Item 1 Item 2 Item 3" at bounding box center [383, 75] width 198 height 17
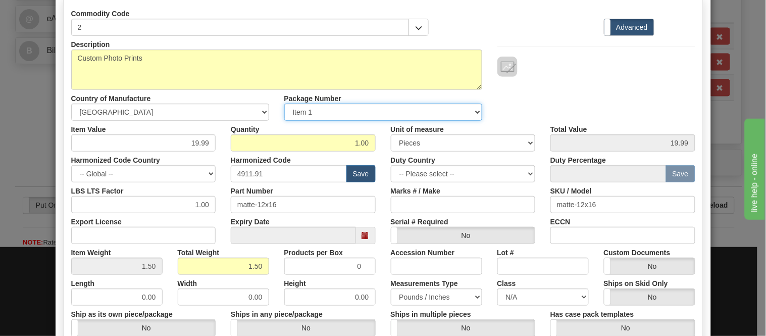
scroll to position [56, 0]
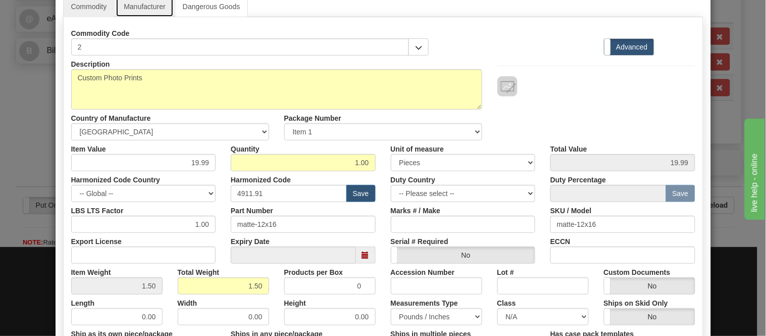
click at [140, 5] on link "Manufacturer" at bounding box center [145, 6] width 58 height 21
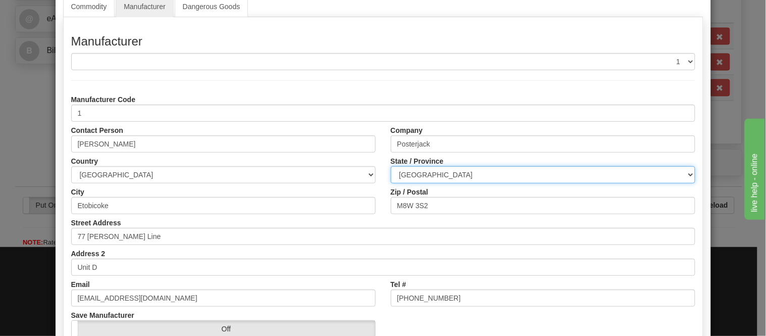
click at [452, 176] on select "ALBERTA BRITISH COLUMBIA MANITOBA NEW BRUNSWICK NEWFOUNDLAND NOVA SCOTIA NUNAVU…" at bounding box center [543, 174] width 304 height 17
select select "ON"
click at [391, 166] on select "ALBERTA BRITISH COLUMBIA MANITOBA NEW BRUNSWICK NEWFOUNDLAND NOVA SCOTIA NUNAVU…" at bounding box center [543, 174] width 304 height 17
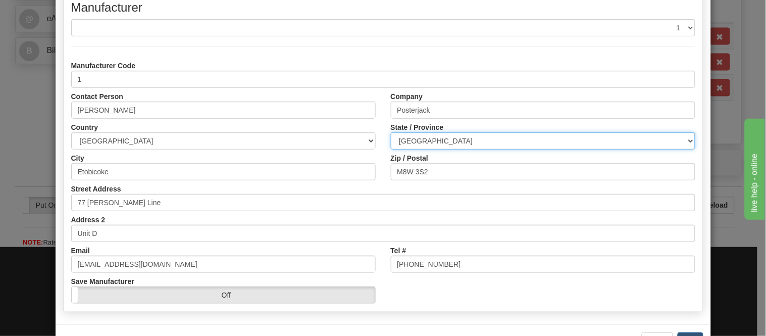
scroll to position [127, 0]
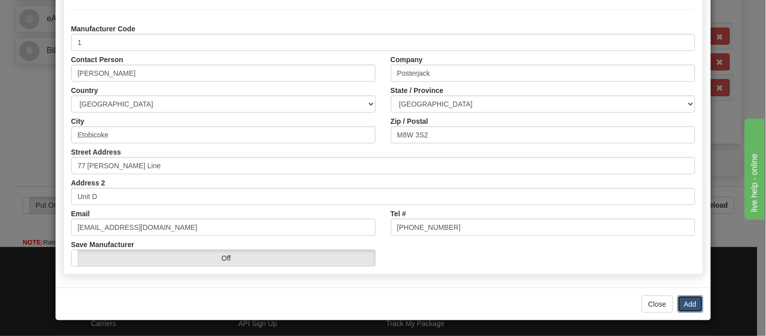
click at [680, 303] on button "Add" at bounding box center [690, 303] width 26 height 17
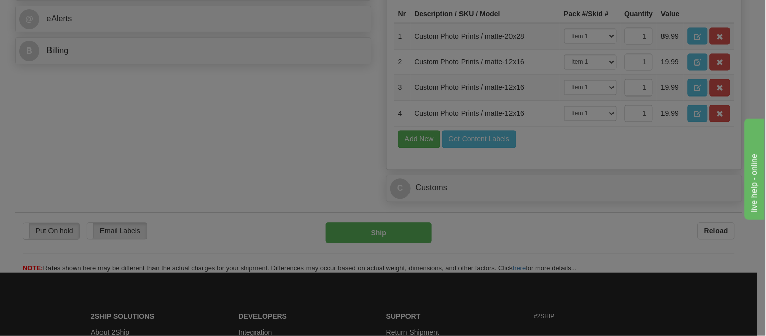
scroll to position [0, 0]
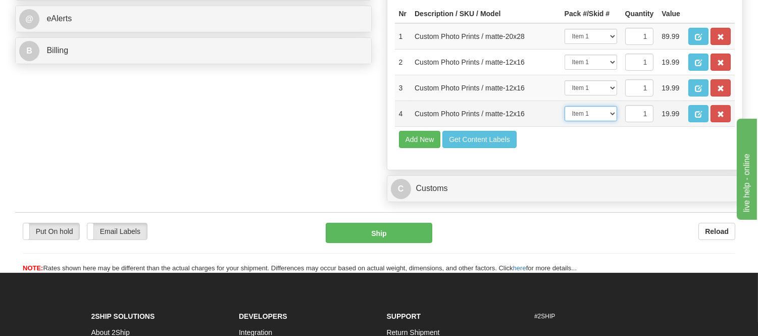
drag, startPoint x: 592, startPoint y: 174, endPoint x: 577, endPoint y: 172, distance: 15.3
click at [571, 121] on select "-- Not Assigned -- Item 1 Item 2 Item 3" at bounding box center [590, 113] width 52 height 15
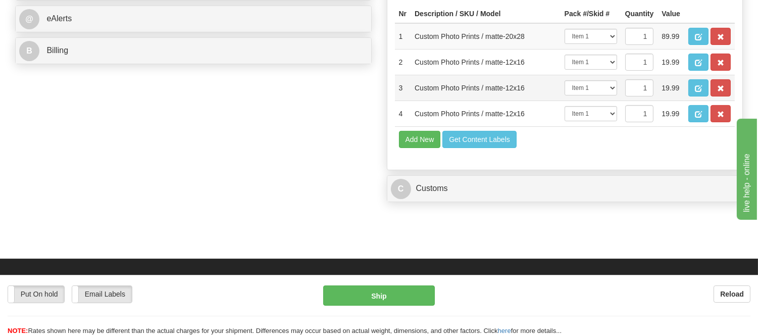
click at [584, 101] on td "-- Not Assigned -- Item 1 Item 2 Item 3" at bounding box center [590, 88] width 61 height 26
click at [422, 148] on button "Add New" at bounding box center [420, 139] width 42 height 17
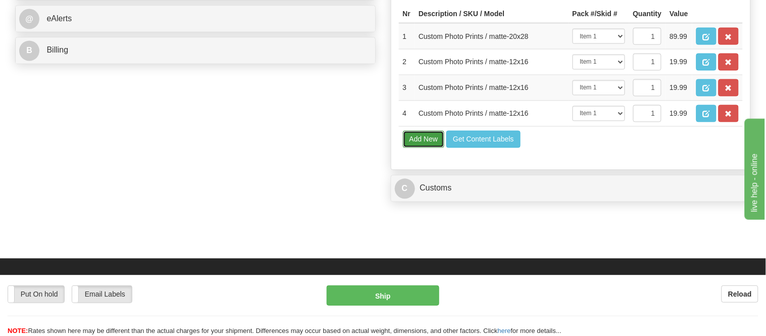
select select
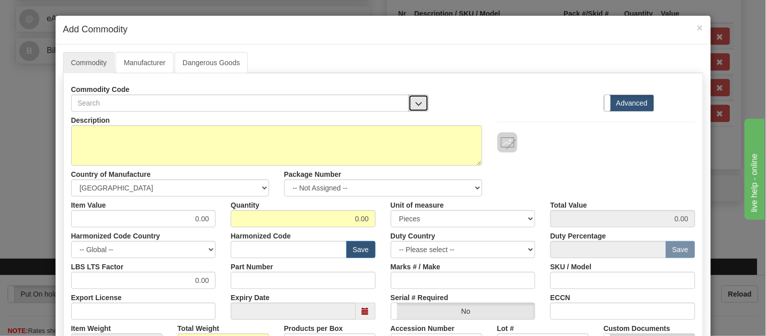
click at [415, 100] on span "button" at bounding box center [418, 103] width 7 height 7
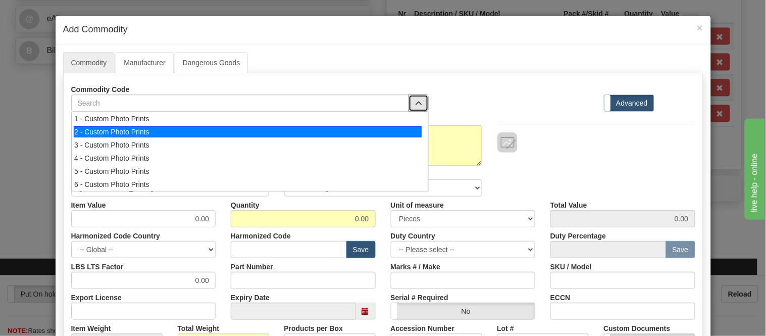
click at [404, 129] on div "2 - Custom Photo Prints" at bounding box center [248, 131] width 348 height 11
select select "1"
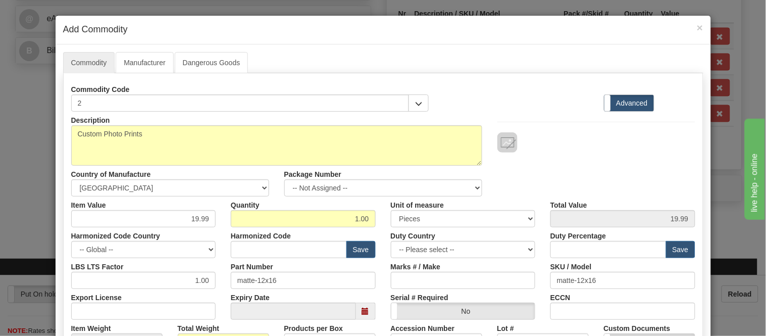
type input "4911.91"
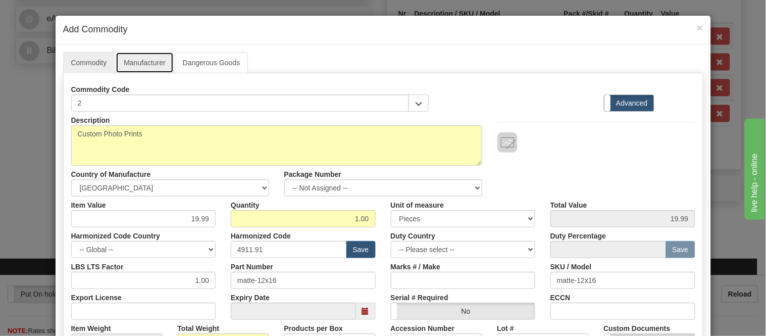
click at [138, 66] on link "Manufacturer" at bounding box center [145, 62] width 58 height 21
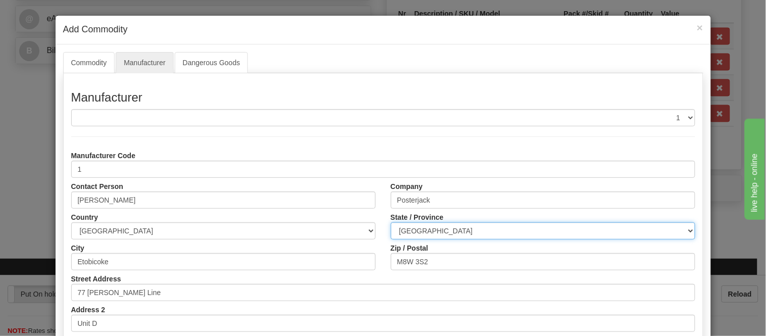
click at [556, 229] on select "ALBERTA BRITISH COLUMBIA MANITOBA NEW BRUNSWICK NEWFOUNDLAND NOVA SCOTIA NUNAVU…" at bounding box center [543, 230] width 304 height 17
click at [391, 222] on select "ALBERTA BRITISH COLUMBIA MANITOBA NEW BRUNSWICK NEWFOUNDLAND NOVA SCOTIA NUNAVU…" at bounding box center [543, 230] width 304 height 17
click at [510, 225] on select "ALBERTA BRITISH COLUMBIA MANITOBA NEW BRUNSWICK NEWFOUNDLAND NOVA SCOTIA NUNAVU…" at bounding box center [543, 230] width 304 height 17
select select "ON"
click at [391, 222] on select "ALBERTA BRITISH COLUMBIA MANITOBA NEW BRUNSWICK NEWFOUNDLAND NOVA SCOTIA NUNAVU…" at bounding box center [543, 230] width 304 height 17
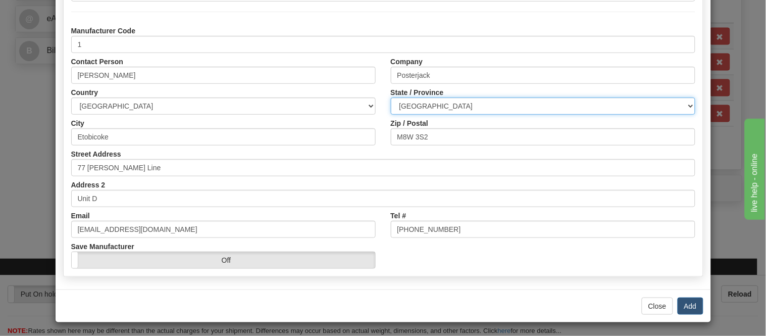
scroll to position [127, 0]
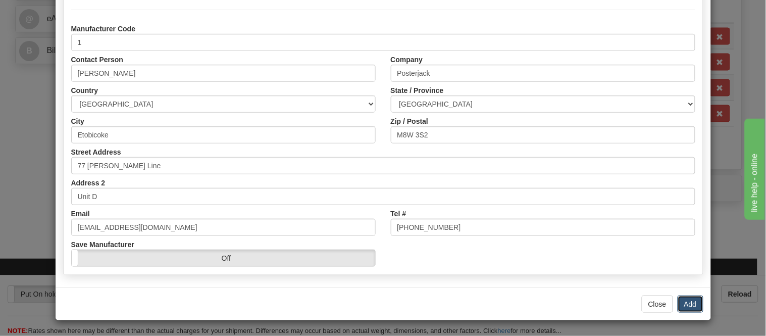
click at [694, 300] on button "Add" at bounding box center [690, 303] width 26 height 17
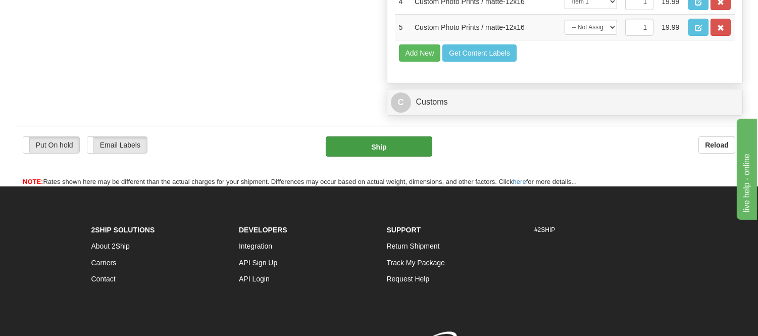
scroll to position [561, 0]
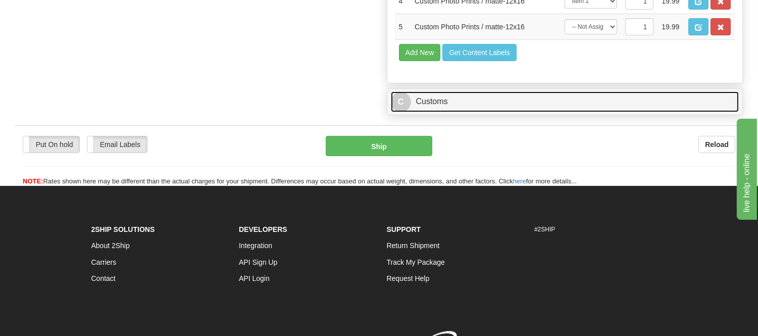
click at [432, 112] on link "C Customs" at bounding box center [565, 101] width 348 height 21
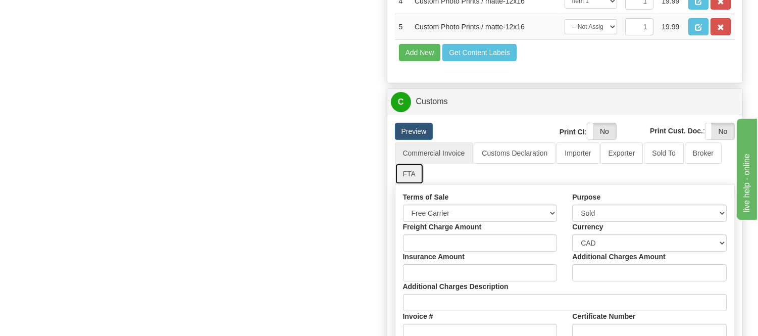
click at [409, 184] on link "FTA" at bounding box center [409, 173] width 29 height 21
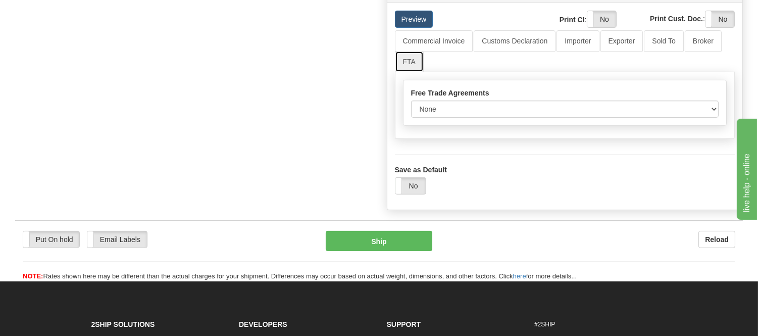
scroll to position [785, 0]
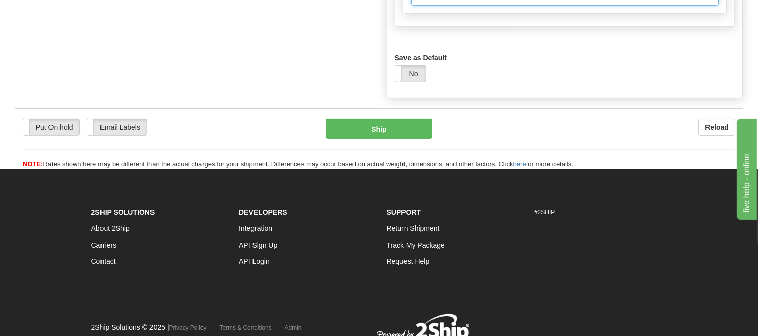
select select "1"
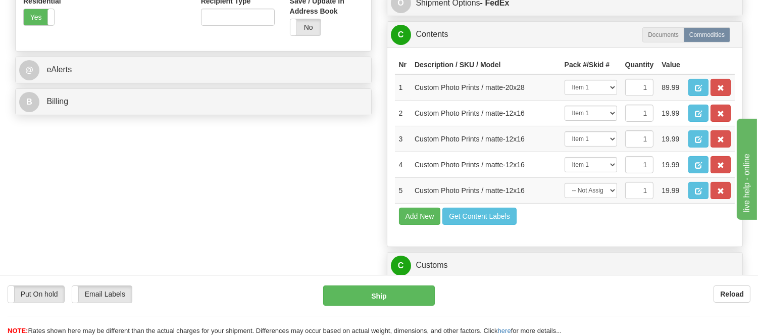
scroll to position [392, 0]
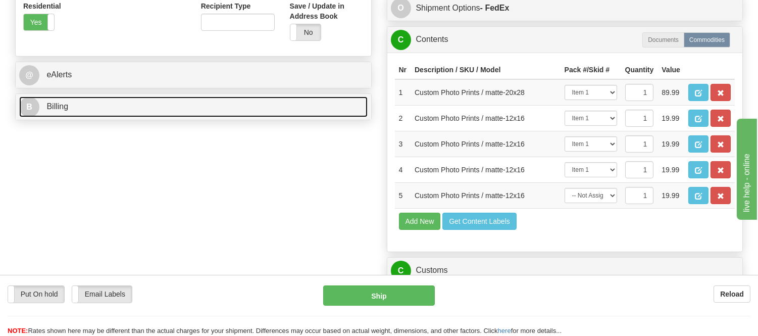
click at [88, 110] on link "B Billing" at bounding box center [193, 106] width 348 height 21
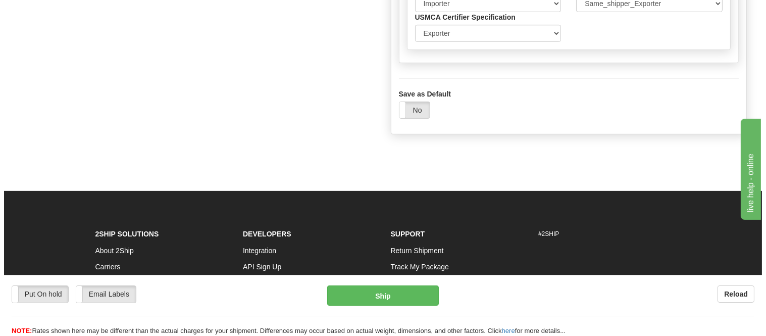
scroll to position [841, 0]
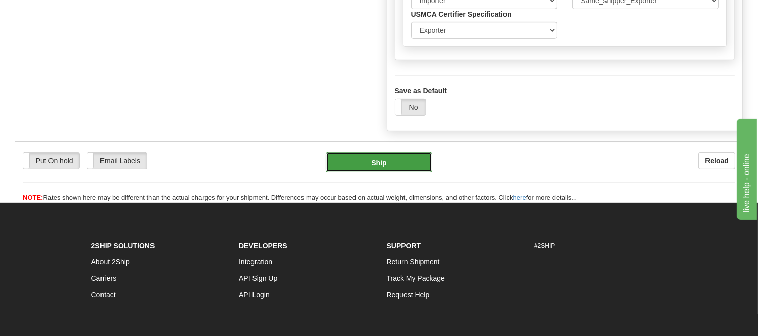
click at [379, 172] on button "Ship" at bounding box center [379, 162] width 106 height 20
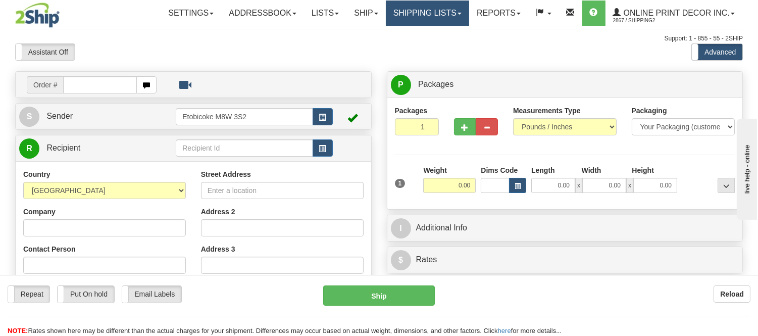
click at [417, 14] on link "Shipping lists" at bounding box center [427, 13] width 83 height 25
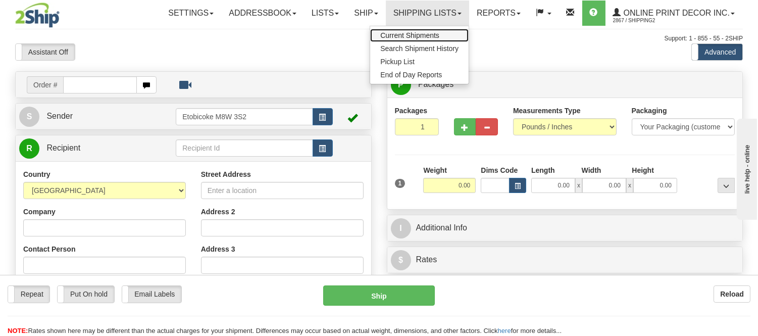
click at [410, 37] on span "Current Shipments" at bounding box center [409, 35] width 59 height 8
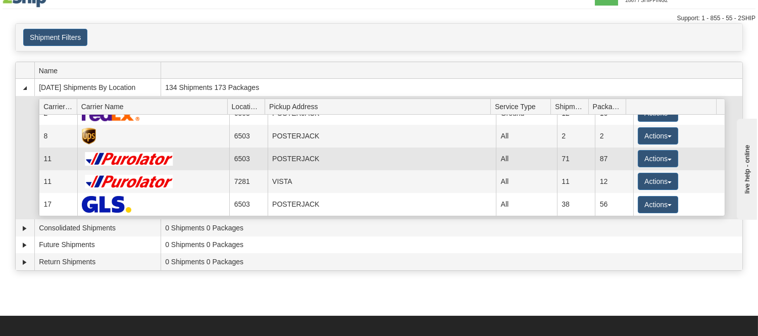
scroll to position [56, 0]
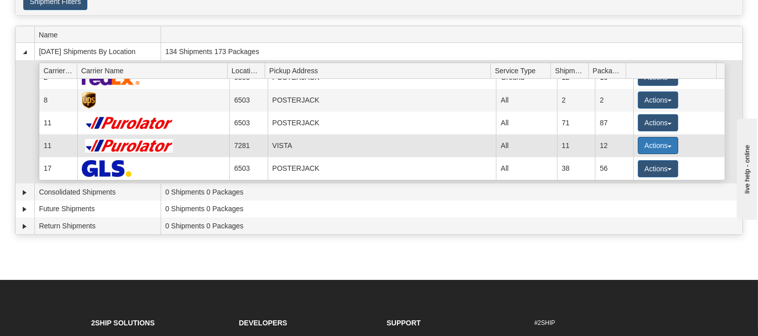
click at [663, 142] on button "Actions" at bounding box center [657, 145] width 40 height 17
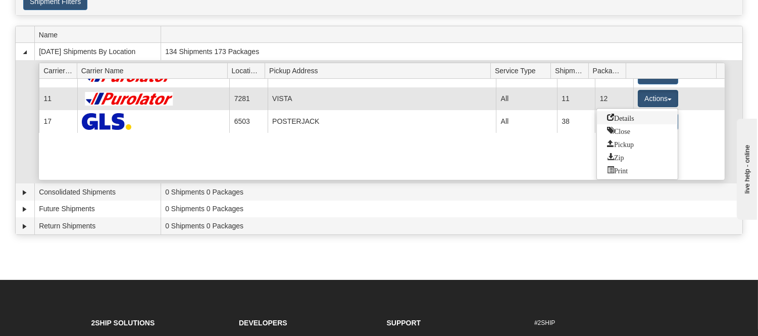
click at [627, 120] on span "Details" at bounding box center [620, 117] width 27 height 7
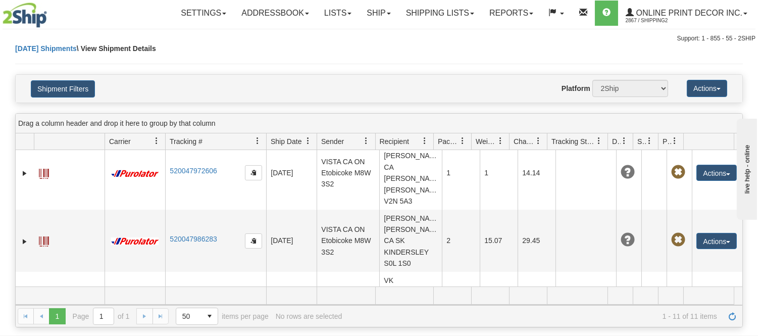
scroll to position [413, 0]
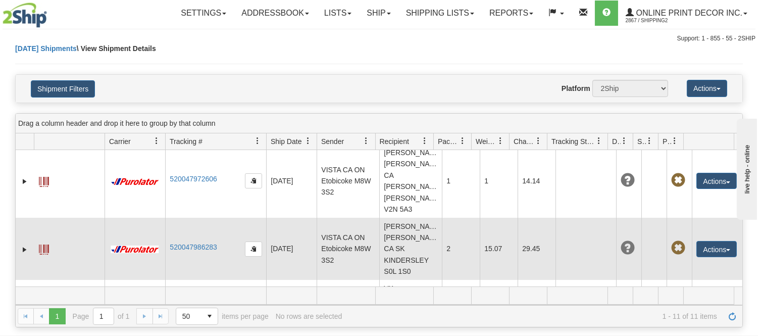
click at [391, 249] on td "Eric Feader Eric Feader CA SK KINDERSLEY S0L 1S0" at bounding box center [410, 249] width 63 height 62
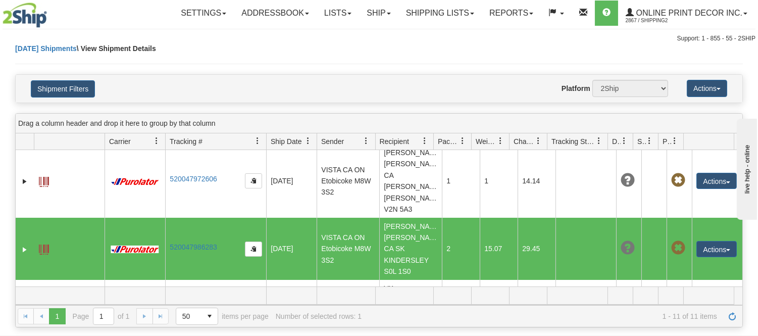
scroll to position [469, 0]
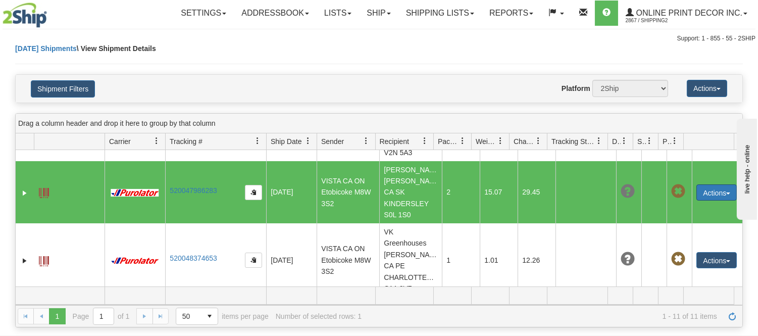
click at [718, 200] on button "Actions" at bounding box center [716, 192] width 40 height 16
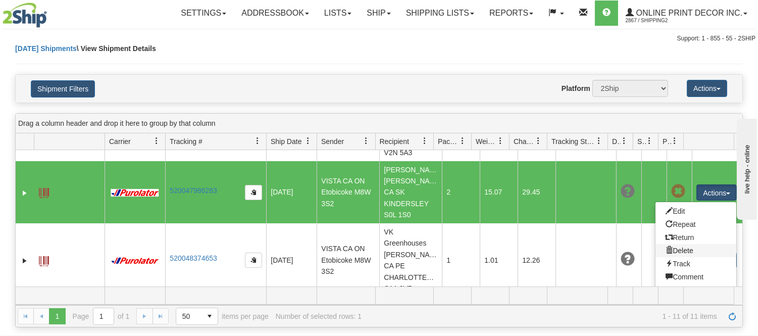
click at [678, 257] on link "Delete" at bounding box center [695, 250] width 81 height 13
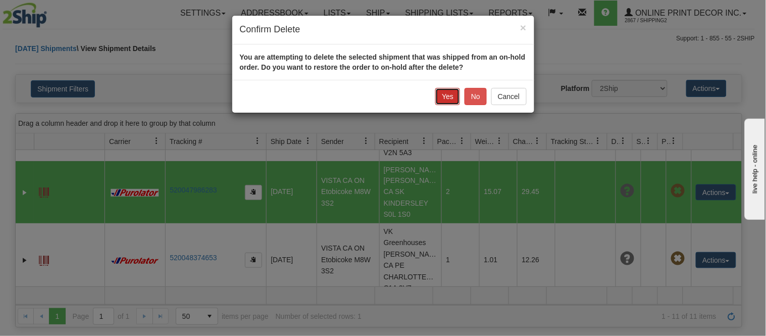
click at [454, 98] on button "Yes" at bounding box center [447, 96] width 25 height 17
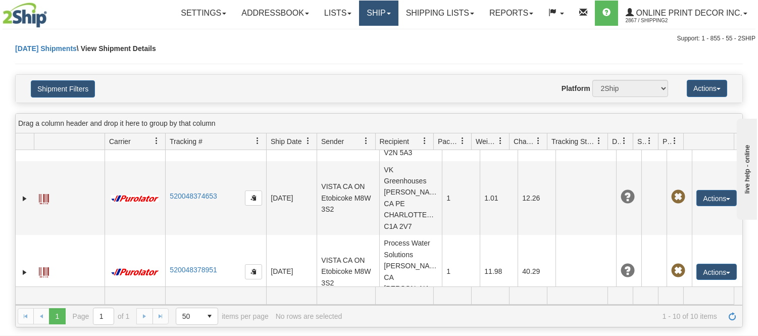
click at [382, 11] on link "Ship" at bounding box center [378, 13] width 39 height 25
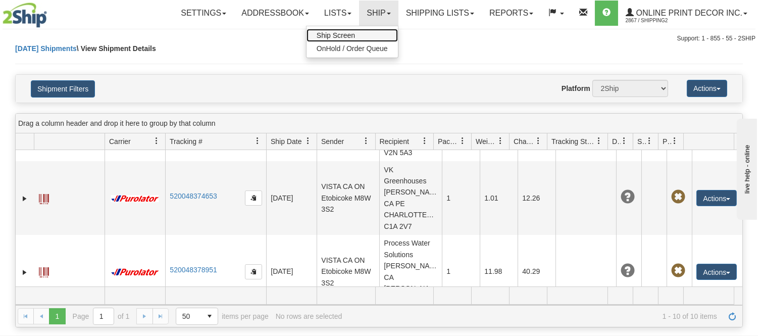
click at [361, 33] on link "Ship Screen" at bounding box center [351, 35] width 91 height 13
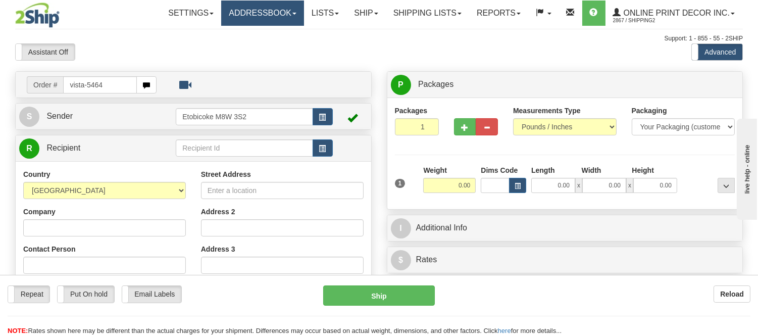
type input "vista-5464"
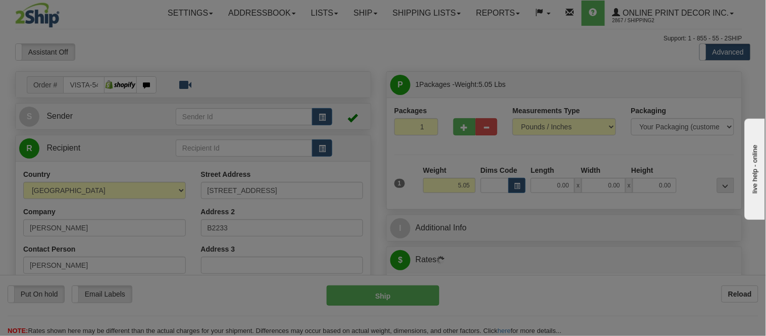
type input "KINDERSLEY"
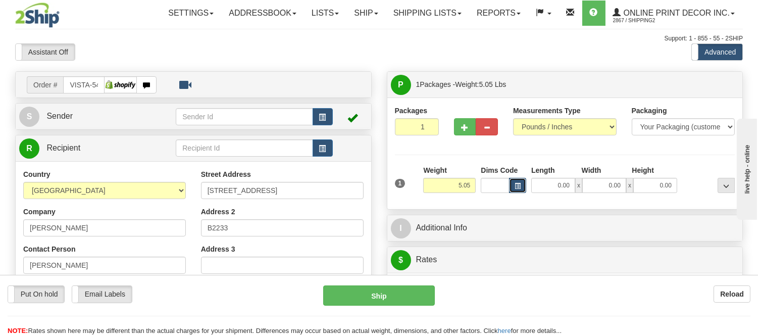
click at [520, 184] on span "button" at bounding box center [517, 186] width 6 height 6
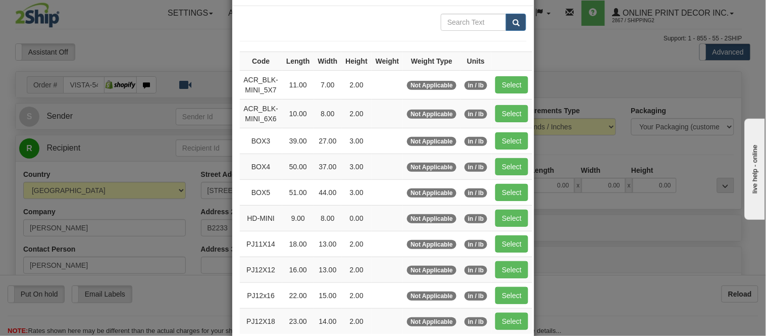
scroll to position [56, 0]
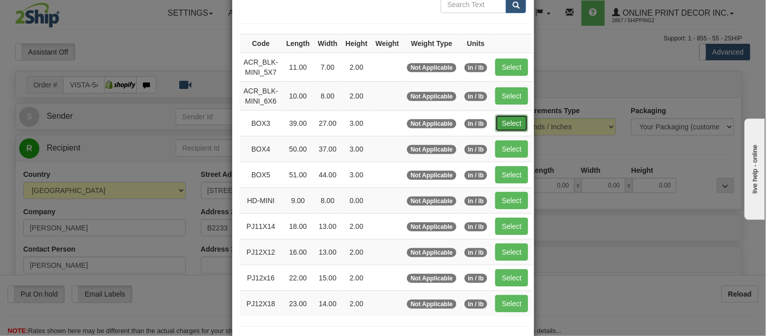
click at [500, 117] on button "Select" at bounding box center [511, 123] width 33 height 17
type input "BOX3"
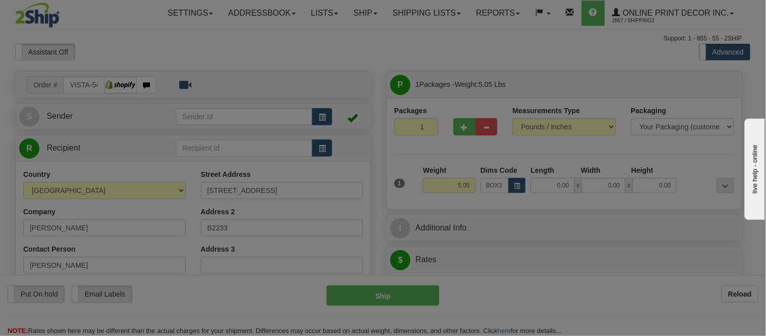
type input "39.00"
type input "27.00"
type input "3.00"
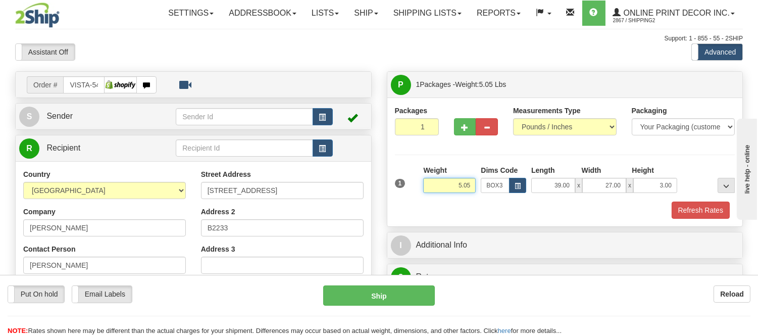
drag, startPoint x: 472, startPoint y: 185, endPoint x: 415, endPoint y: 195, distance: 57.9
click at [416, 192] on div "1 Weight 5.05 Dims Code BOX3" at bounding box center [564, 183] width 345 height 36
type input "13.97"
click at [467, 130] on span "button" at bounding box center [464, 127] width 7 height 7
radio input "true"
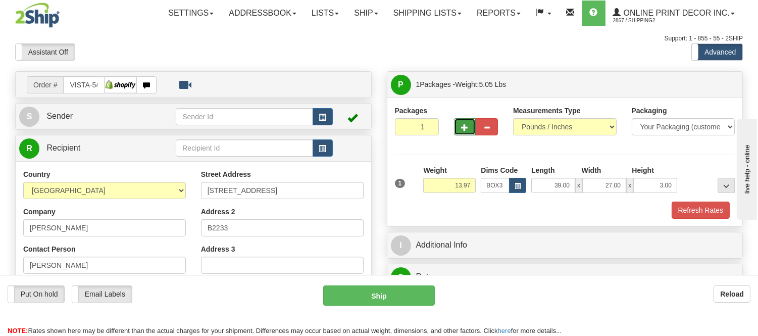
type input "2"
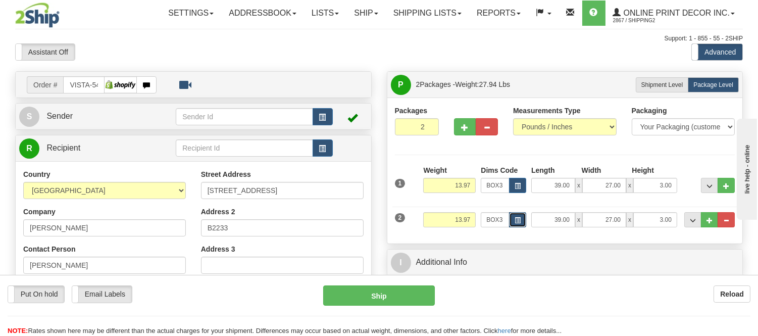
click at [523, 217] on button "button" at bounding box center [517, 219] width 17 height 15
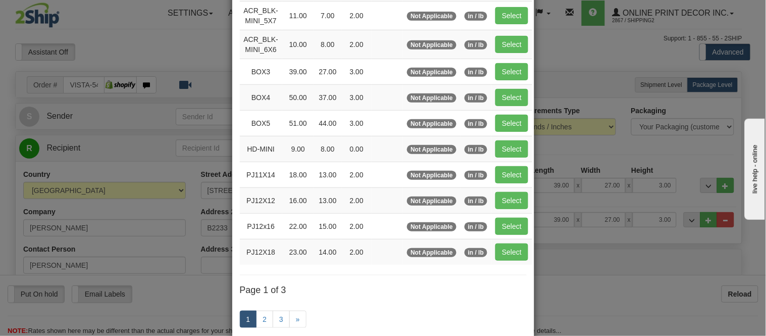
scroll to position [112, 0]
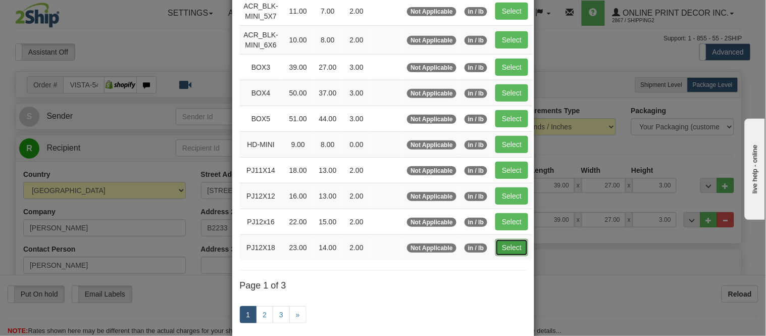
click at [507, 251] on button "Select" at bounding box center [511, 247] width 33 height 17
type input "PJ12X18"
type input "23.00"
type input "14.00"
type input "2.00"
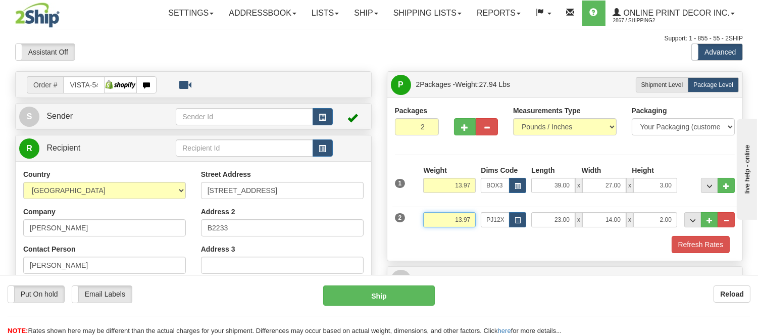
drag, startPoint x: 470, startPoint y: 219, endPoint x: 415, endPoint y: 240, distance: 59.0
click at [415, 240] on div "1 Weight 13.97 Dims Code BOX3" at bounding box center [565, 209] width 340 height 88
type input "4.98"
click at [515, 225] on button "button" at bounding box center [517, 219] width 17 height 15
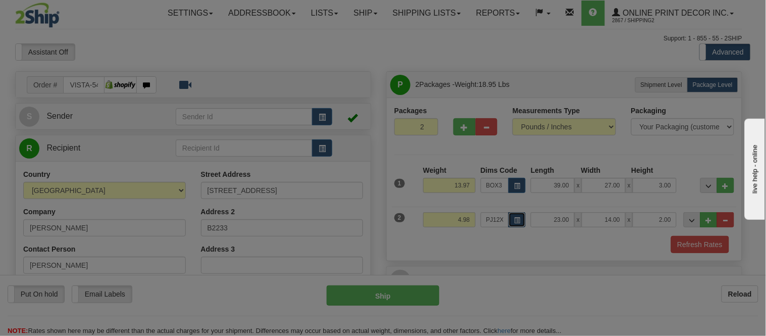
scroll to position [0, 0]
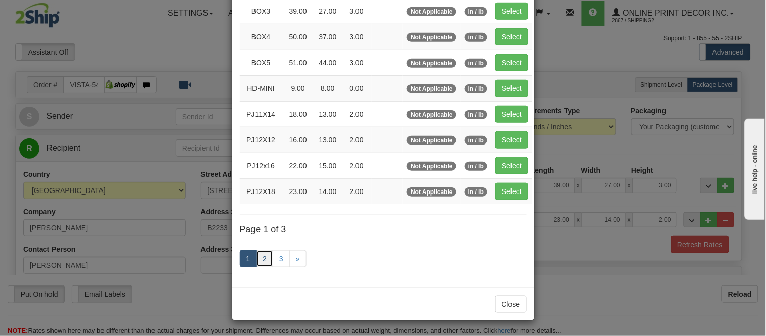
click at [263, 258] on link "2" at bounding box center [264, 258] width 17 height 17
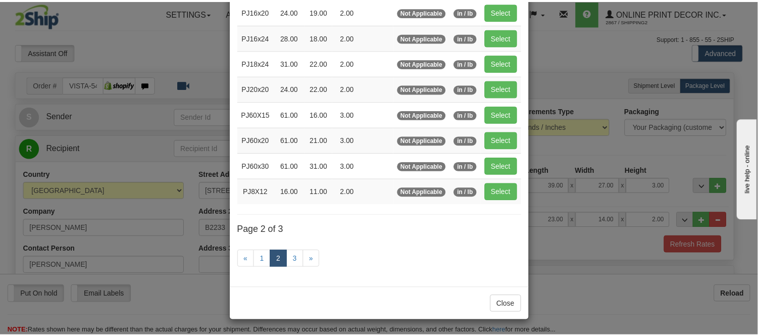
scroll to position [164, 0]
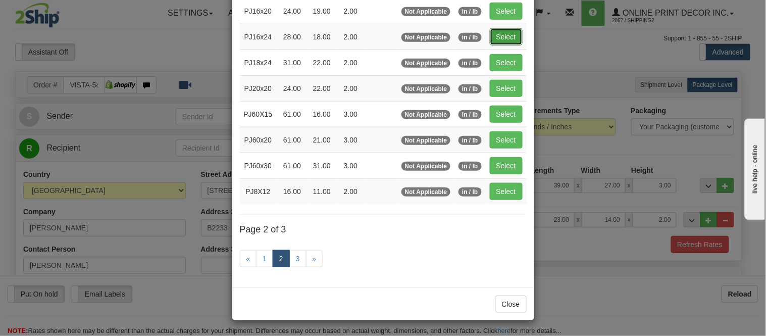
click at [492, 37] on button "Select" at bounding box center [506, 36] width 33 height 17
type input "PJ16x24"
type input "28.00"
type input "18.00"
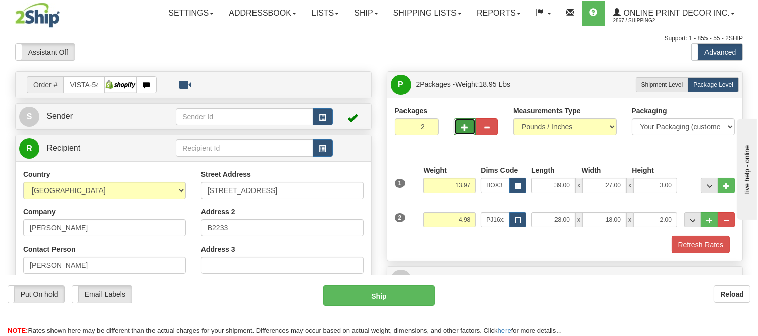
click at [462, 124] on span "button" at bounding box center [464, 127] width 7 height 7
type input "3"
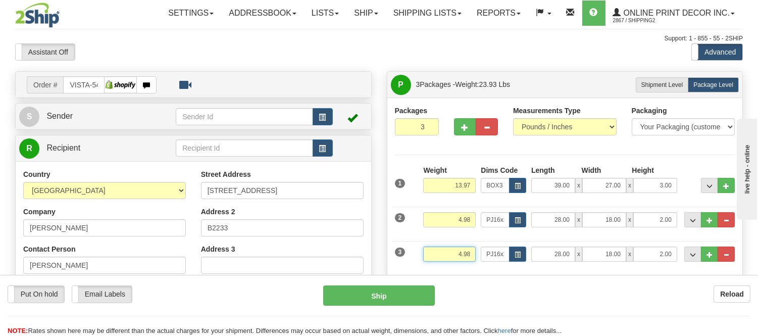
drag, startPoint x: 471, startPoint y: 255, endPoint x: 442, endPoint y: 259, distance: 29.6
click at [442, 259] on input "4.98" at bounding box center [449, 253] width 52 height 15
type input "3.98"
click at [463, 132] on button "button" at bounding box center [465, 126] width 22 height 17
type input "4"
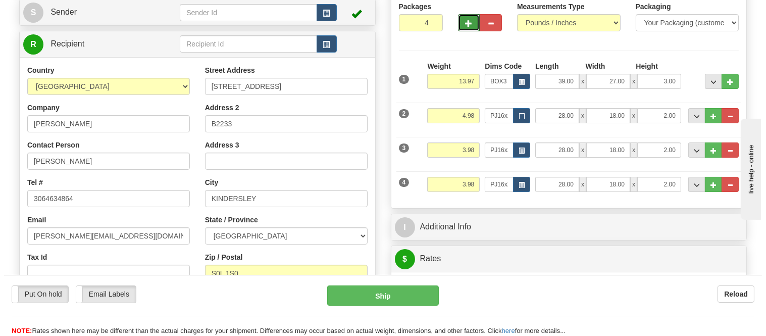
scroll to position [112, 0]
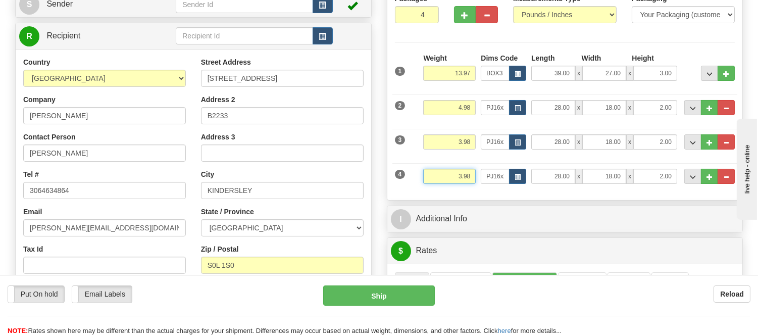
drag, startPoint x: 472, startPoint y: 174, endPoint x: 432, endPoint y: 174, distance: 40.4
click at [432, 174] on input "3.98" at bounding box center [449, 176] width 52 height 15
click button "Delete" at bounding box center [0, 0] width 0 height 0
type input "2.00"
click at [513, 179] on button "button" at bounding box center [517, 176] width 17 height 15
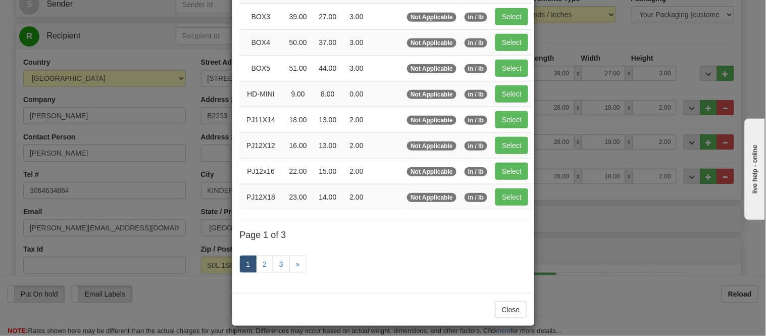
scroll to position [168, 0]
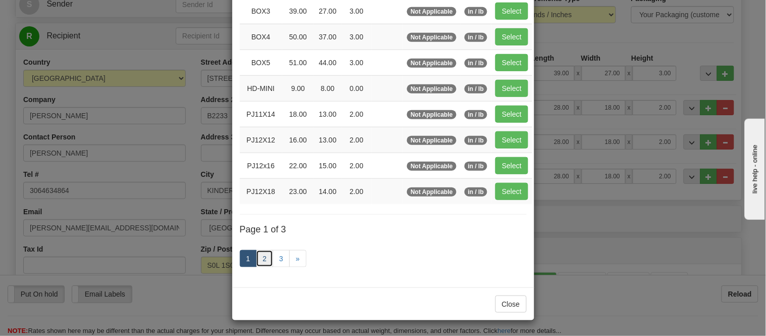
click at [261, 255] on link "2" at bounding box center [264, 258] width 17 height 17
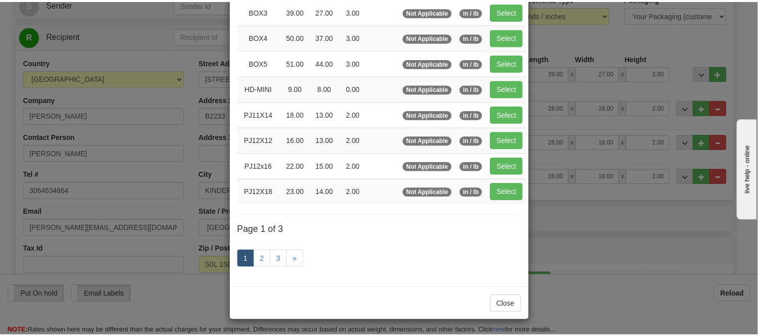
scroll to position [164, 0]
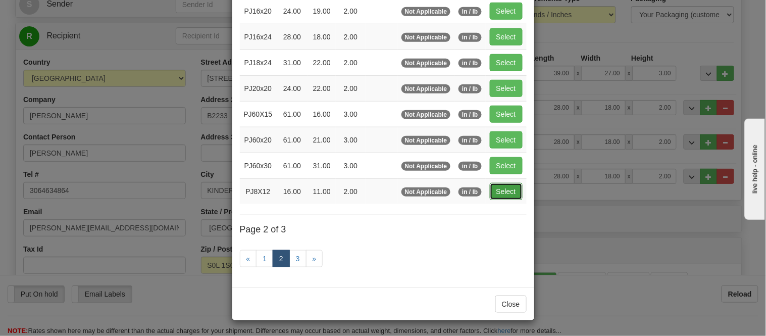
click at [492, 193] on button "Select" at bounding box center [506, 191] width 33 height 17
type input "PJ8X12"
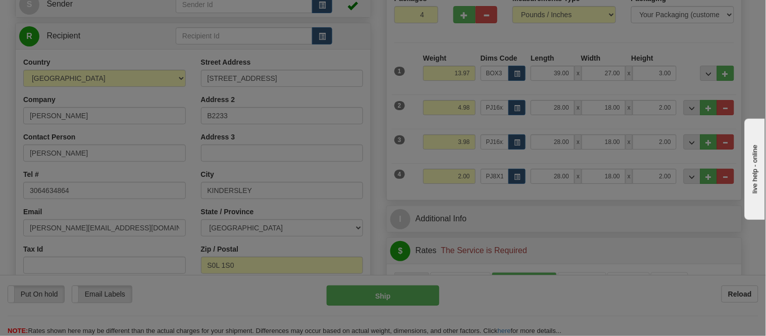
type input "16.00"
type input "11.00"
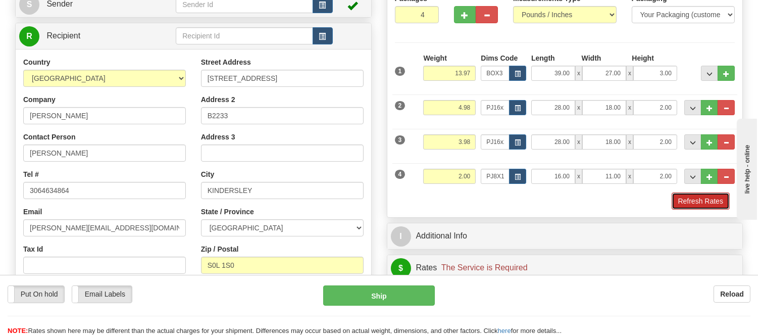
click at [687, 202] on button "Refresh Rates" at bounding box center [700, 200] width 58 height 17
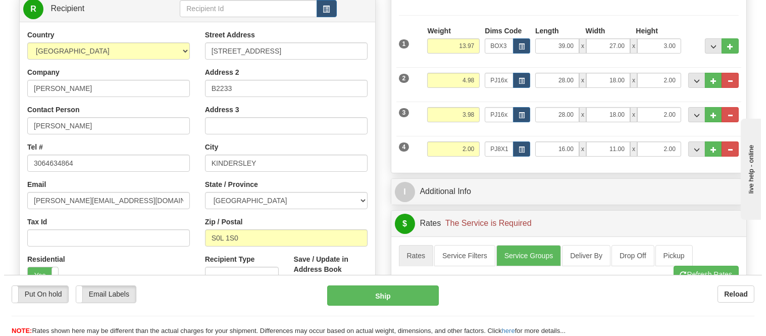
scroll to position [112, 0]
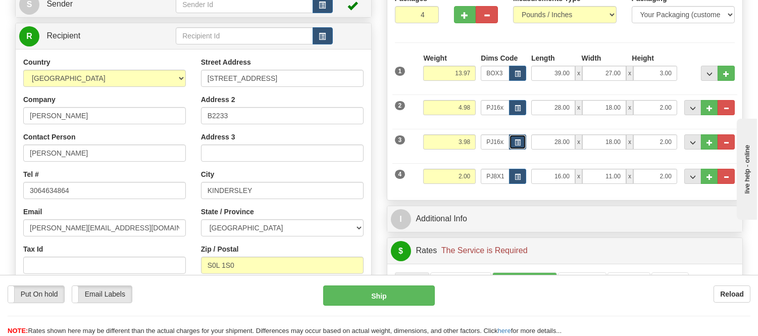
click at [514, 143] on span "button" at bounding box center [517, 143] width 6 height 6
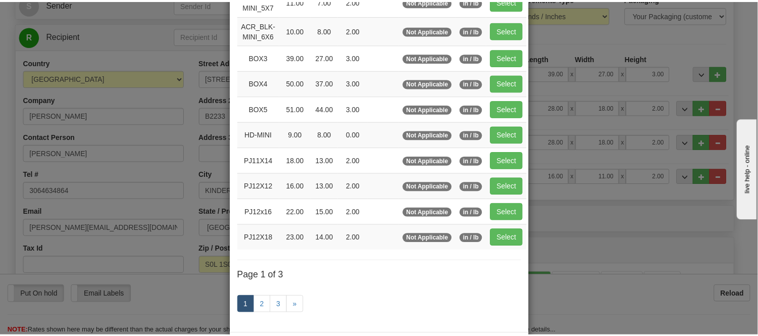
scroll to position [168, 0]
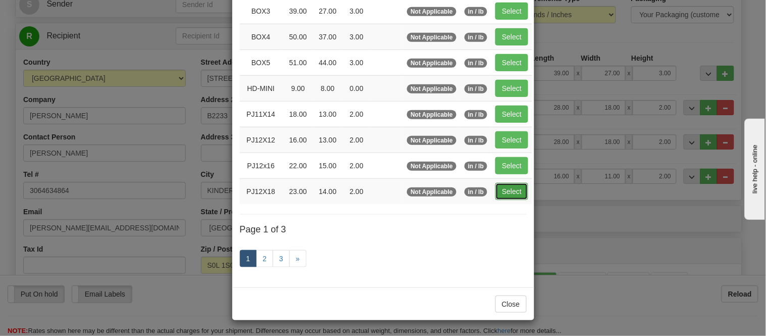
click at [512, 193] on button "Select" at bounding box center [511, 191] width 33 height 17
type input "PJ12X18"
type input "23.00"
type input "14.00"
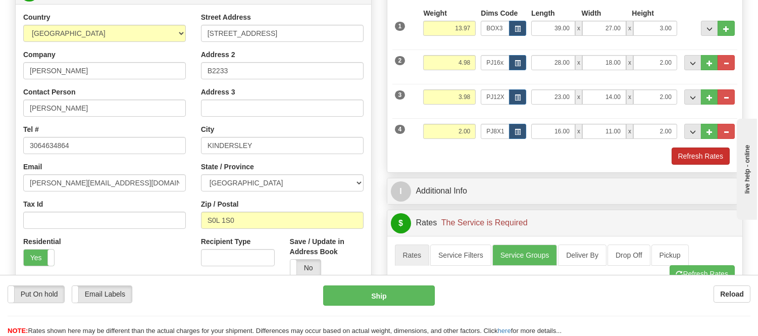
scroll to position [224, 0]
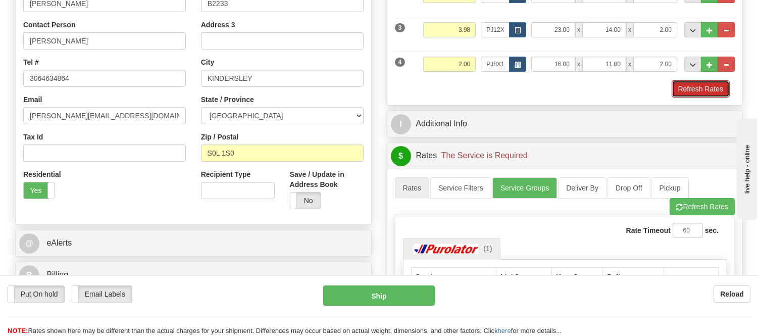
click at [708, 89] on button "Refresh Rates" at bounding box center [700, 88] width 58 height 17
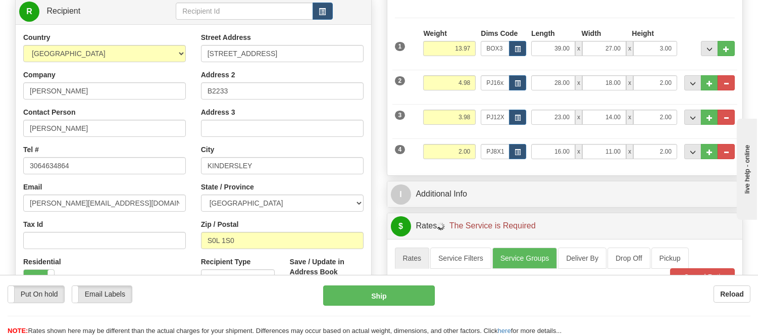
scroll to position [56, 0]
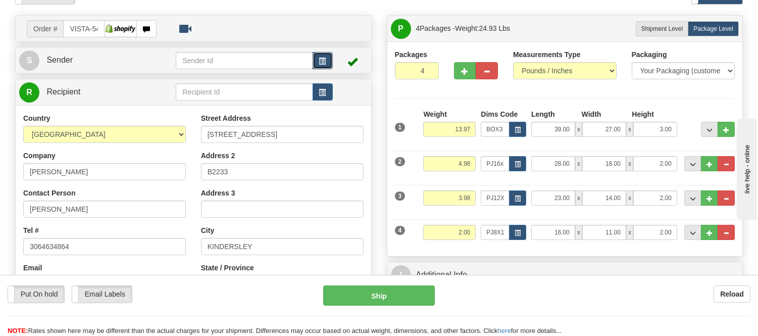
click at [318, 56] on button "button" at bounding box center [322, 60] width 20 height 17
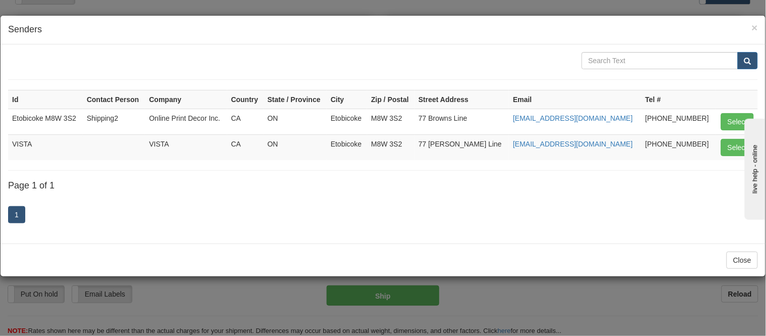
click at [719, 148] on td "Select" at bounding box center [736, 147] width 42 height 26
click at [728, 145] on button "Select" at bounding box center [737, 147] width 33 height 17
type input "VISTA"
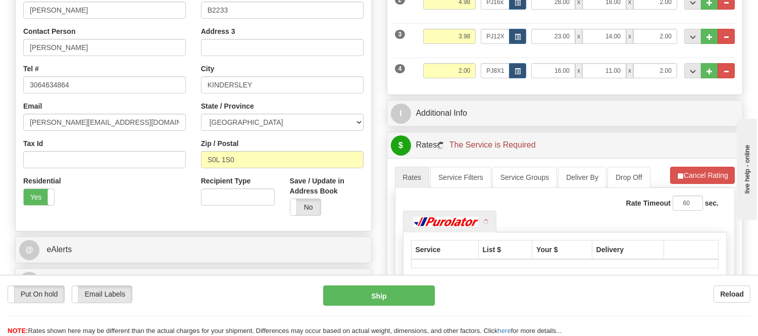
scroll to position [280, 0]
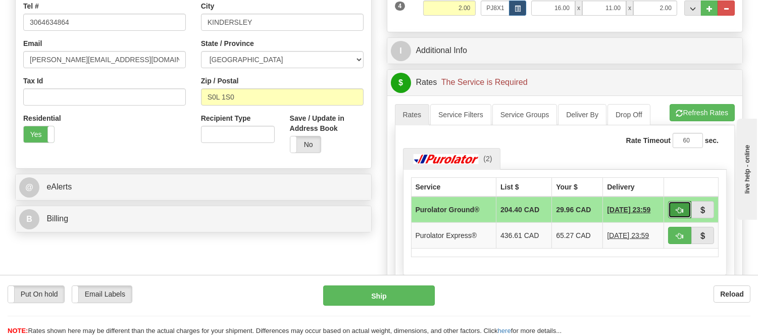
click at [682, 207] on span "button" at bounding box center [679, 210] width 7 height 7
type input "260"
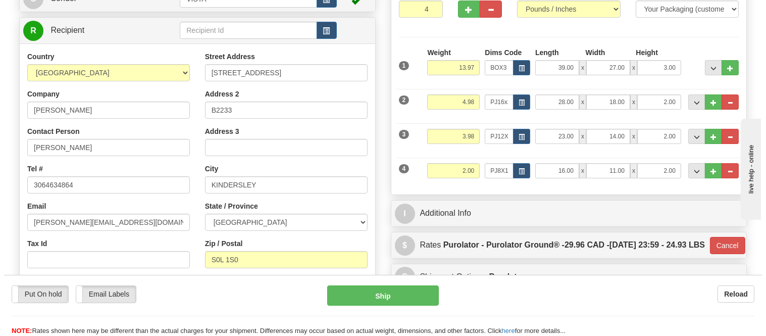
scroll to position [112, 0]
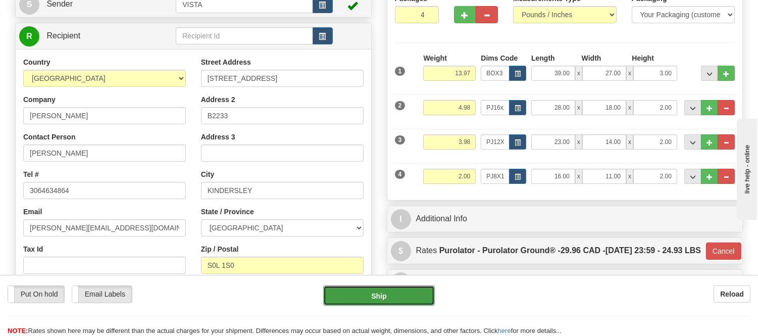
click at [401, 294] on button "Ship" at bounding box center [378, 295] width 111 height 20
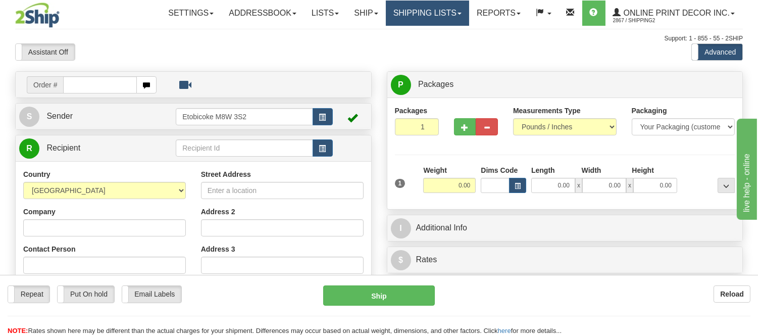
click at [418, 14] on link "Shipping lists" at bounding box center [427, 13] width 83 height 25
click at [415, 25] on link "Shipping lists" at bounding box center [427, 13] width 83 height 25
click at [424, 18] on link "Shipping lists" at bounding box center [427, 13] width 83 height 25
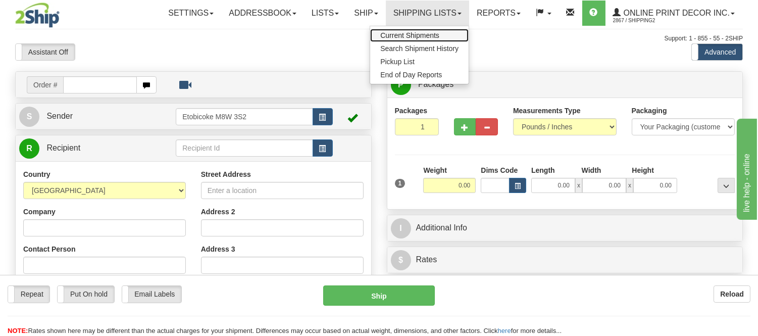
click at [427, 36] on span "Current Shipments" at bounding box center [409, 35] width 59 height 8
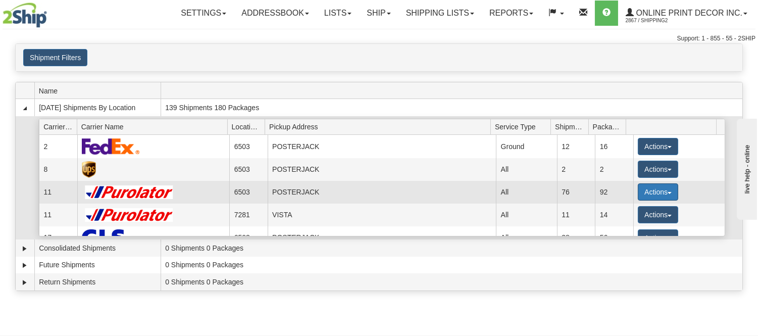
click at [646, 188] on button "Actions" at bounding box center [657, 191] width 40 height 17
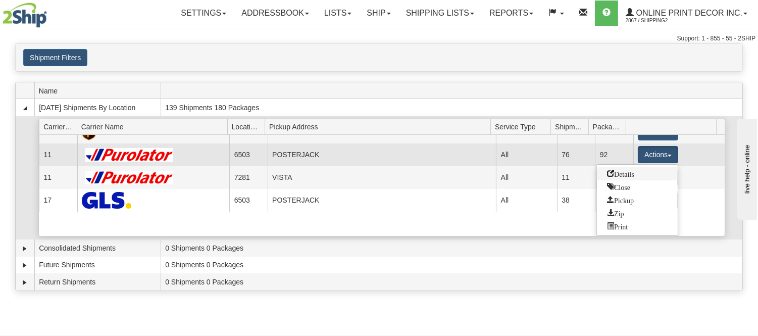
click at [626, 175] on span "Details" at bounding box center [620, 173] width 27 height 7
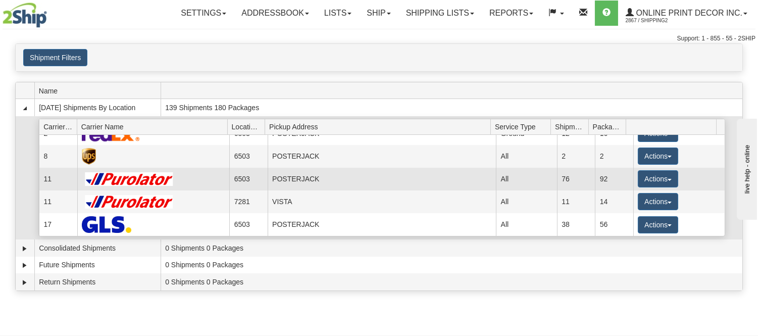
scroll to position [13, 0]
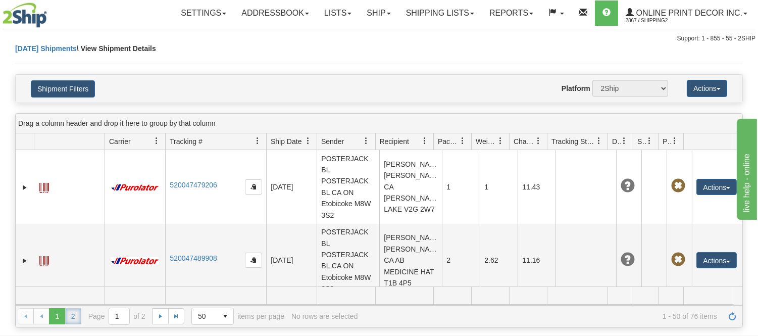
click at [73, 322] on link "2" at bounding box center [73, 316] width 16 height 16
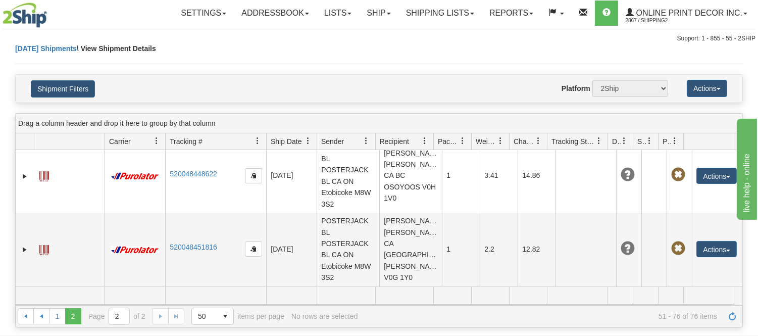
scroll to position [1661, 0]
click at [53, 317] on link "1" at bounding box center [57, 316] width 16 height 16
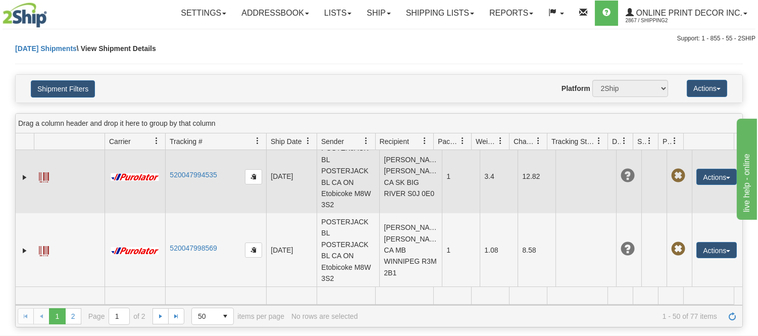
scroll to position [56, 0]
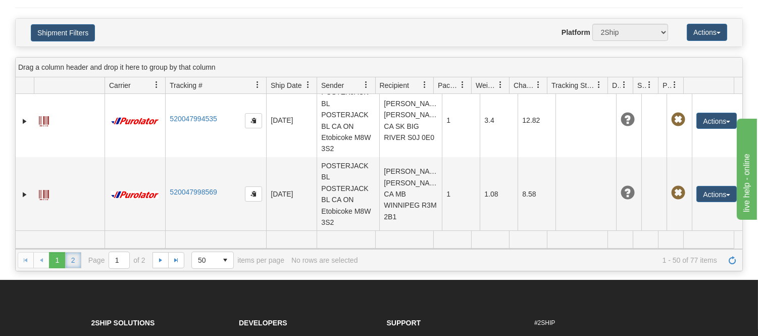
click at [70, 261] on link "2" at bounding box center [73, 260] width 16 height 16
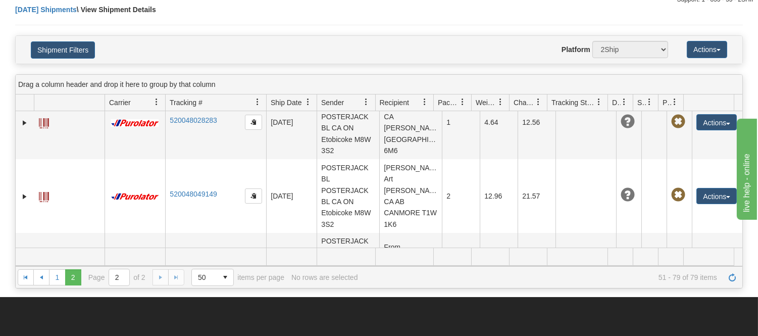
scroll to position [98, 0]
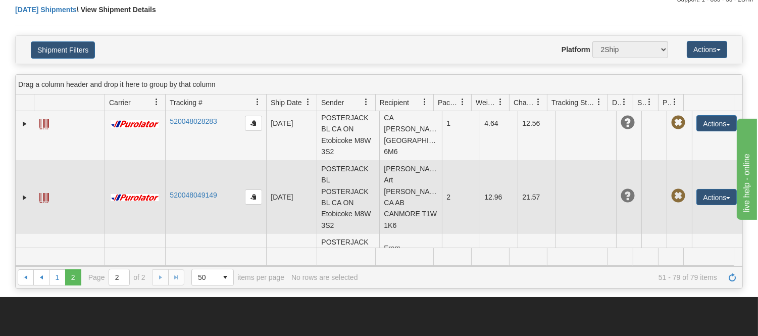
click at [218, 199] on td "520048049149" at bounding box center [215, 197] width 101 height 74
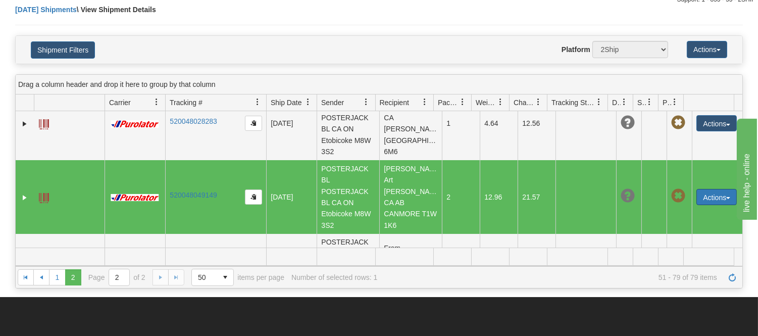
click at [697, 195] on button "Actions" at bounding box center [716, 197] width 40 height 16
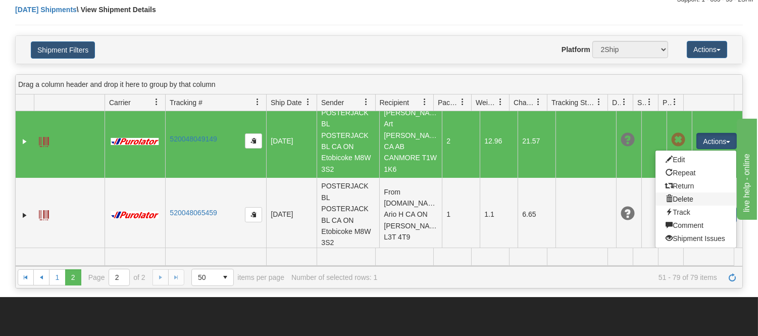
click at [682, 197] on link "Delete" at bounding box center [695, 198] width 81 height 13
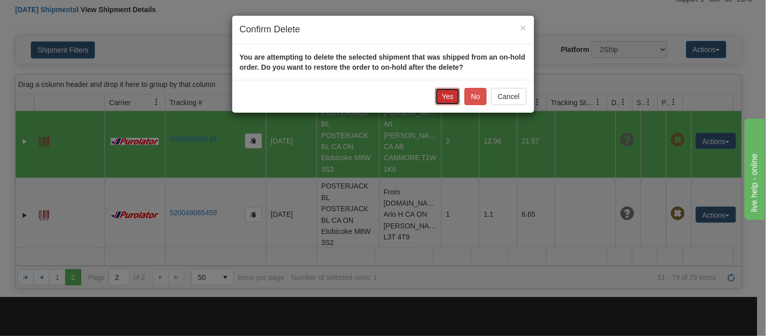
click at [444, 96] on button "Yes" at bounding box center [447, 96] width 25 height 17
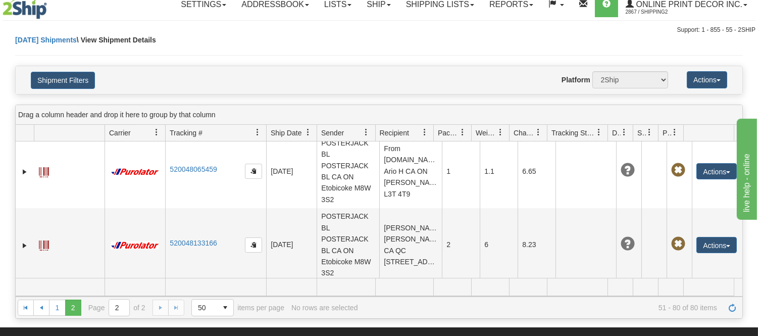
scroll to position [0, 0]
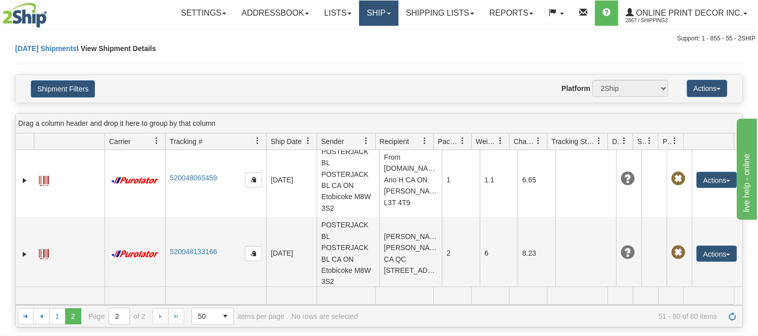
click at [376, 20] on link "Ship" at bounding box center [378, 13] width 39 height 25
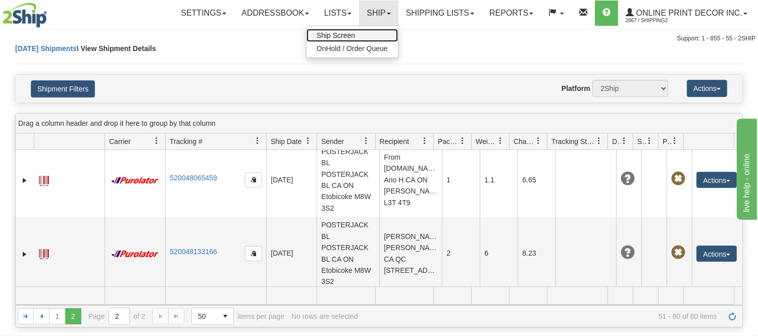
click at [369, 33] on link "Ship Screen" at bounding box center [351, 35] width 91 height 13
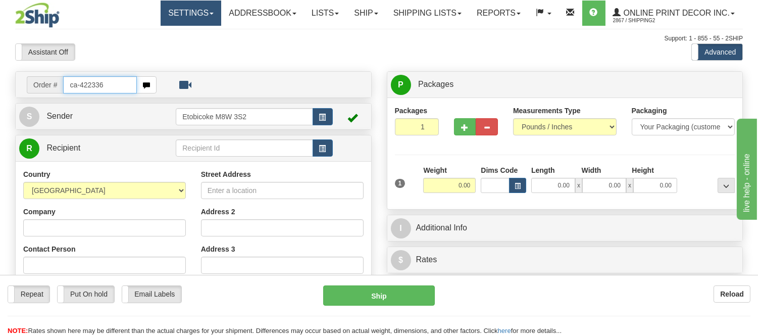
type input "ca-422336"
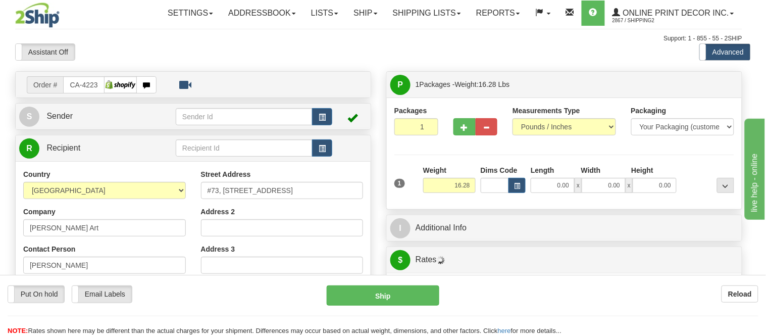
type input "CANMORE"
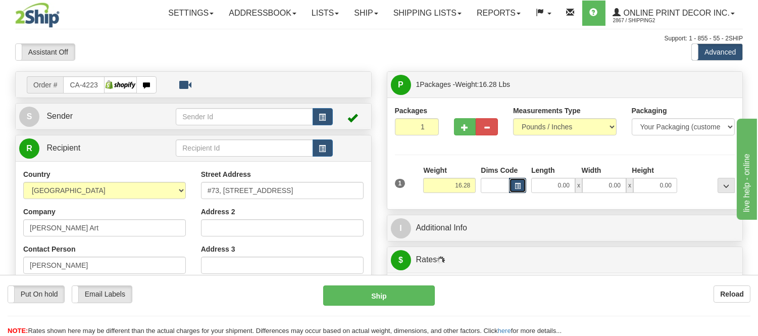
click at [515, 185] on span "button" at bounding box center [517, 186] width 6 height 6
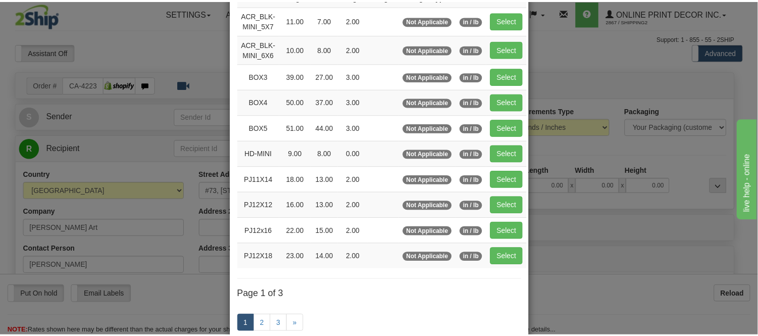
scroll to position [112, 0]
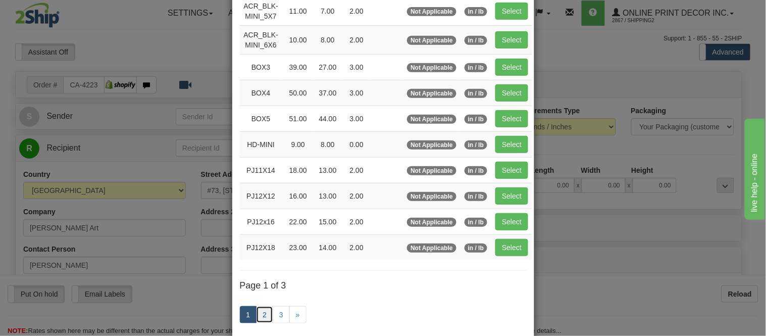
click at [261, 321] on link "2" at bounding box center [264, 314] width 17 height 17
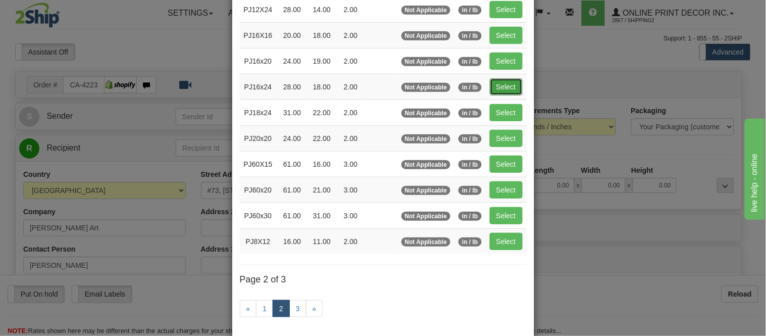
click at [510, 84] on button "Select" at bounding box center [506, 86] width 33 height 17
type input "PJ16x24"
type input "28.00"
type input "18.00"
type input "2.00"
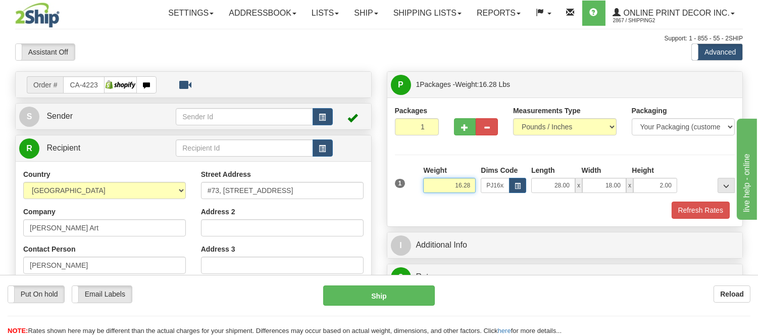
drag, startPoint x: 475, startPoint y: 187, endPoint x: 440, endPoint y: 187, distance: 34.8
click at [440, 187] on input "16.28" at bounding box center [449, 185] width 52 height 15
click button "Delete" at bounding box center [0, 0] width 0 height 0
type input "7.00"
click at [463, 124] on span "button" at bounding box center [464, 127] width 7 height 7
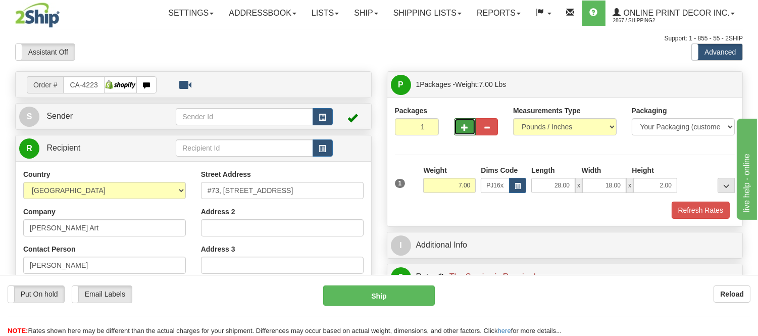
radio input "true"
type input "2"
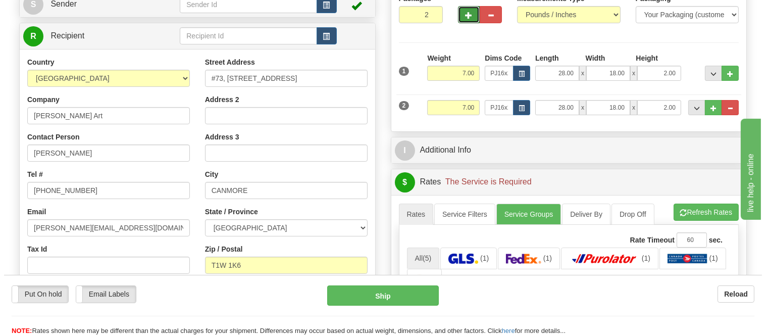
scroll to position [56, 0]
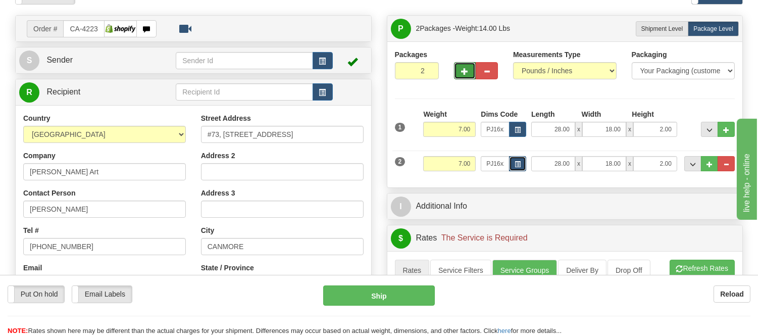
click at [512, 165] on button "button" at bounding box center [517, 163] width 17 height 15
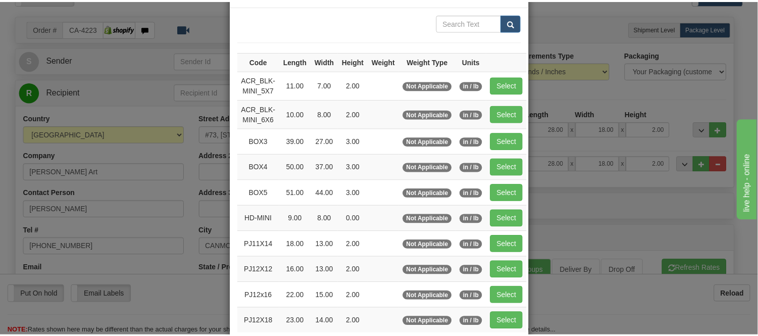
scroll to position [112, 0]
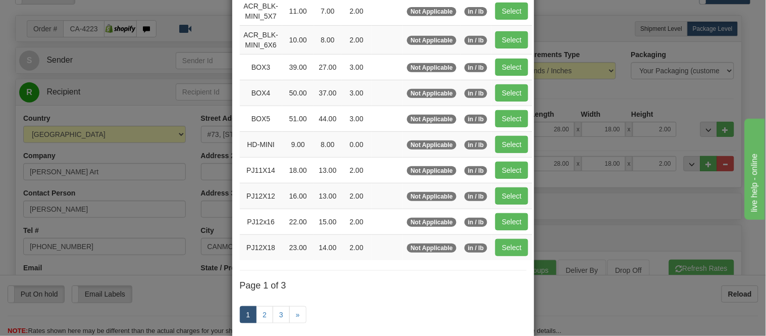
click at [501, 238] on td "Select" at bounding box center [511, 247] width 41 height 26
click at [503, 245] on button "Select" at bounding box center [511, 247] width 33 height 17
type input "PJ12X18"
type input "23.00"
type input "14.00"
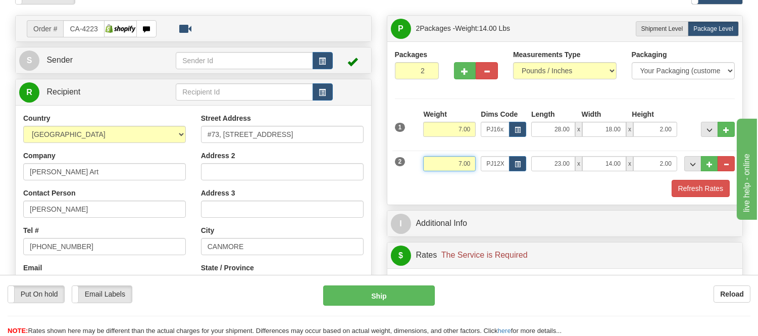
drag, startPoint x: 471, startPoint y: 164, endPoint x: 432, endPoint y: 169, distance: 39.7
click at [432, 169] on input "7.00" at bounding box center [449, 163] width 52 height 15
type input "3.98"
click at [466, 64] on button "button" at bounding box center [465, 70] width 22 height 17
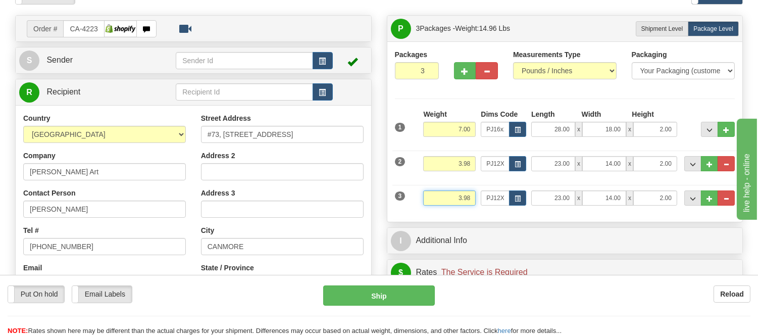
click at [468, 199] on input "3.98" at bounding box center [449, 197] width 52 height 15
click at [450, 102] on div "Packages 3 3 Measurements Type" at bounding box center [565, 131] width 340 height 165
click at [468, 69] on button "button" at bounding box center [465, 70] width 22 height 17
type input "4"
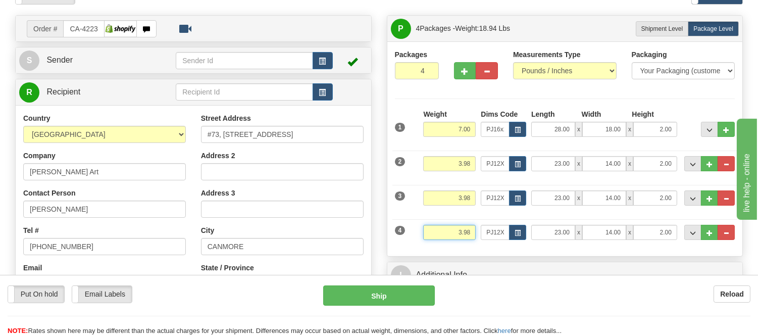
drag, startPoint x: 470, startPoint y: 228, endPoint x: 448, endPoint y: 229, distance: 22.2
click at [448, 229] on input "3.98" at bounding box center [449, 232] width 52 height 15
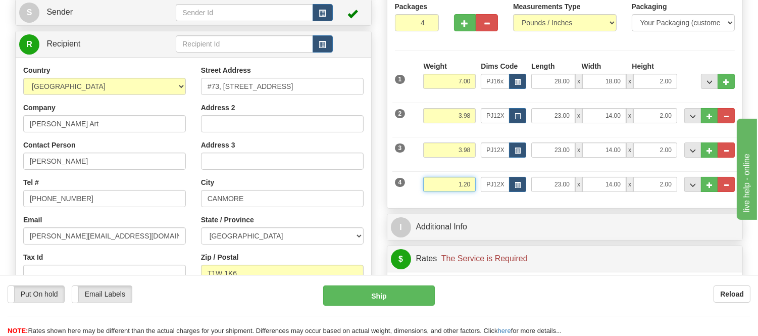
scroll to position [168, 0]
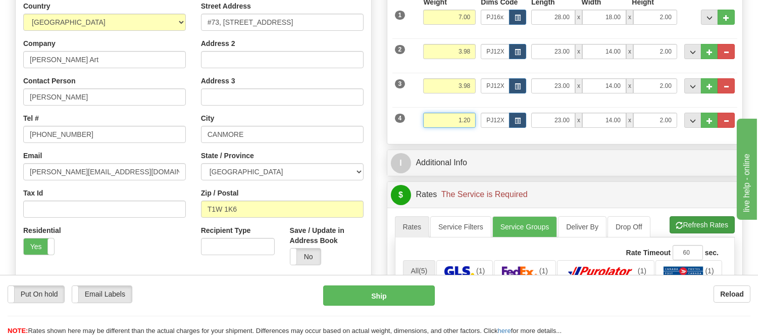
type input "1.20"
click at [692, 224] on li "Refresh Rates Cancel Rating" at bounding box center [701, 224] width 65 height 17
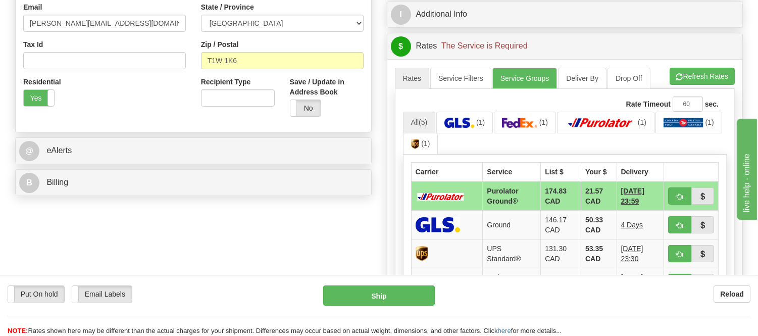
scroll to position [336, 0]
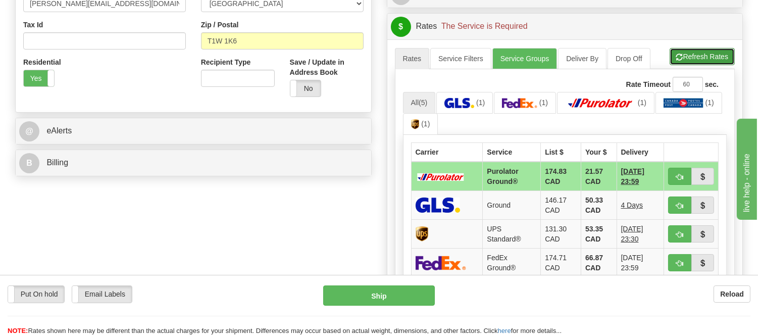
click at [716, 50] on button "Refresh Rates" at bounding box center [701, 56] width 65 height 17
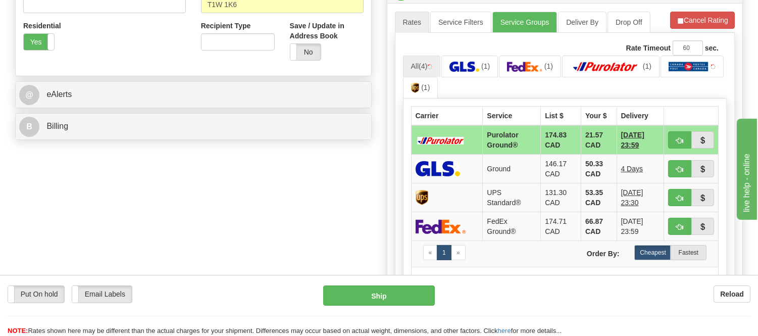
scroll to position [392, 0]
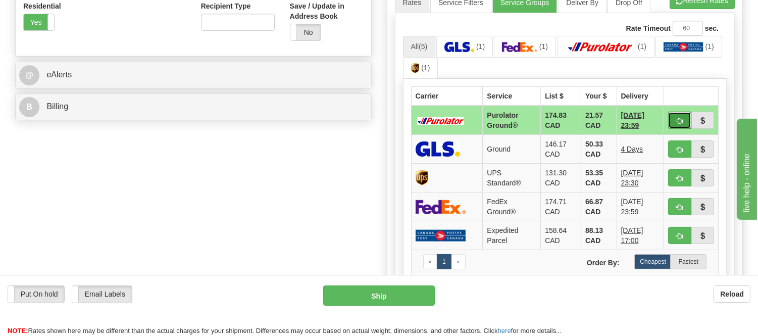
click at [673, 117] on button "button" at bounding box center [679, 120] width 23 height 17
type input "260"
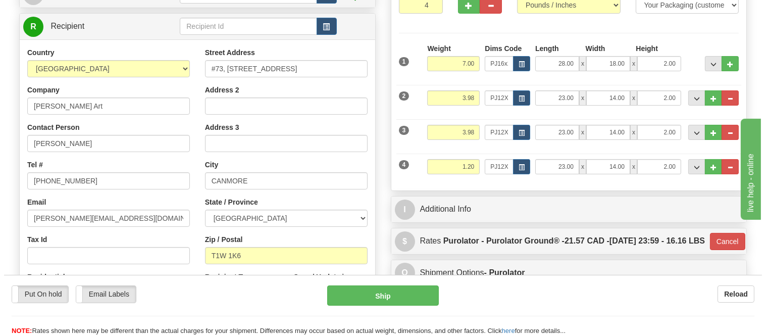
scroll to position [112, 0]
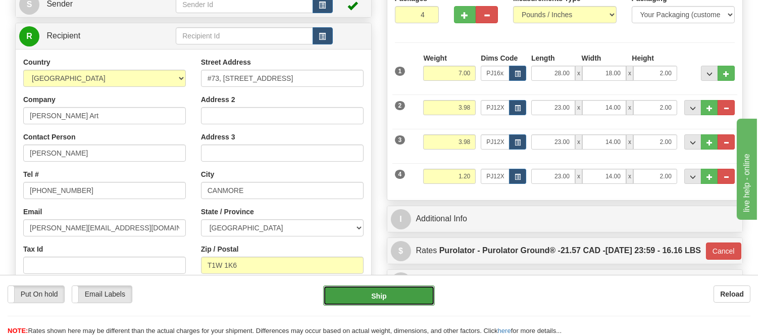
click at [395, 297] on button "Ship" at bounding box center [378, 295] width 111 height 20
